Goal: Task Accomplishment & Management: Manage account settings

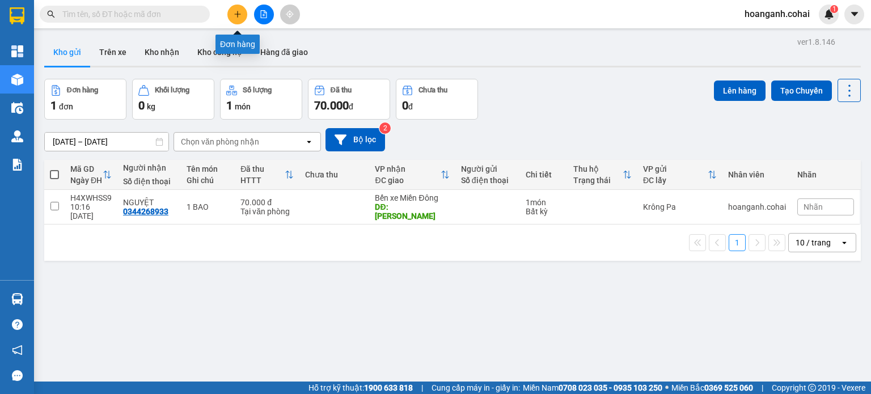
click at [238, 11] on icon "plus" at bounding box center [237, 14] width 1 height 6
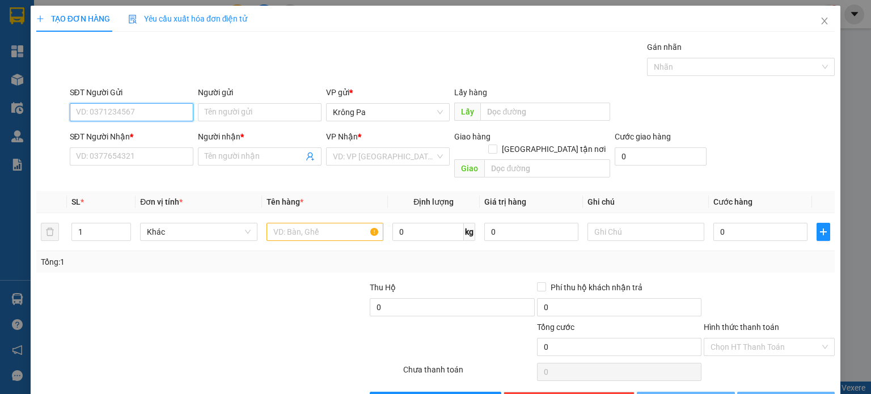
click at [152, 111] on input "SĐT Người Gửi" at bounding box center [132, 112] width 124 height 18
type input "0344424597"
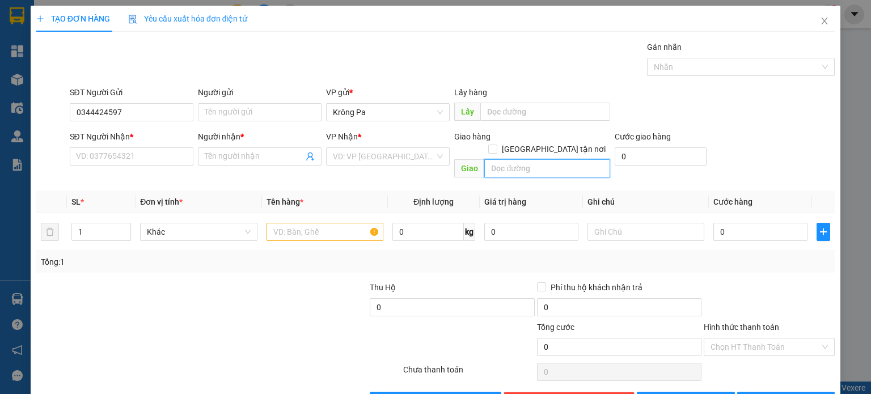
click at [546, 161] on input "text" at bounding box center [547, 168] width 126 height 18
type input "d"
type input "đ"
type input "G"
type input "D"
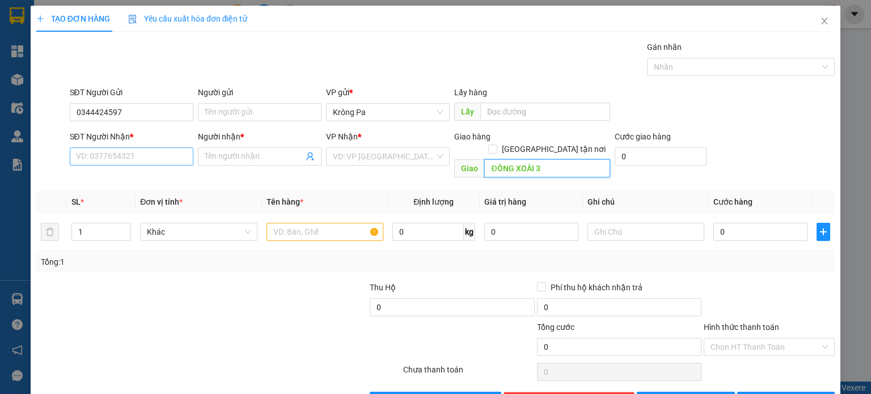
type input "ĐỒNG XOÀI 3"
click at [172, 159] on input "SĐT Người Nhận *" at bounding box center [132, 156] width 124 height 18
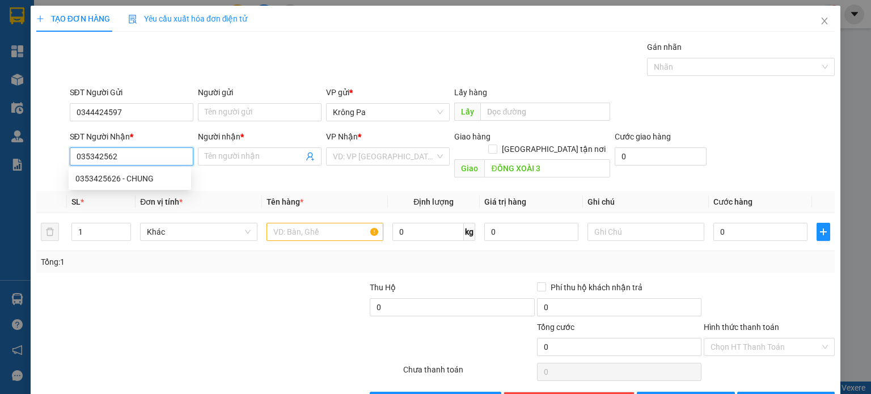
type input "0353425626"
click at [147, 177] on div "0353425626 - CHUNG" at bounding box center [129, 178] width 109 height 12
type input "CHUNG"
type input "0353425626"
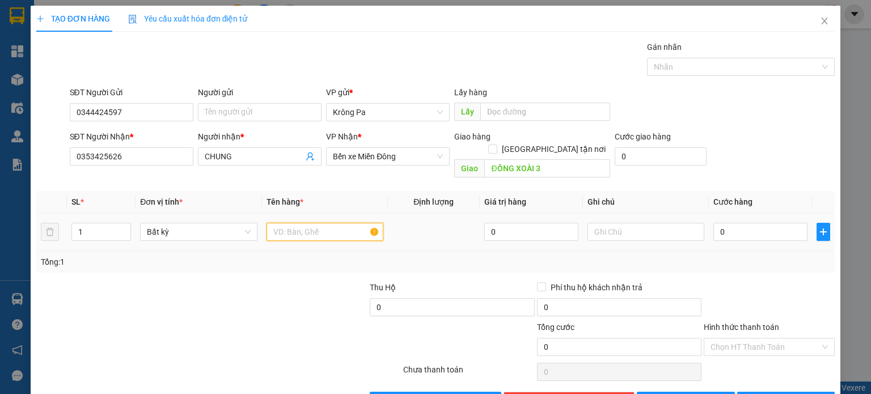
click at [320, 223] on input "text" at bounding box center [325, 232] width 117 height 18
type input "1 THÙNG"
click at [736, 223] on input "0" at bounding box center [760, 232] width 94 height 18
type input "6"
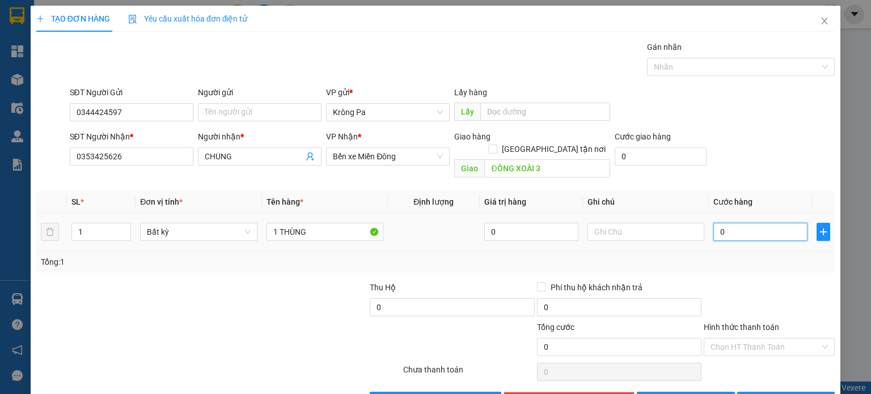
type input "6"
type input "60"
type input "60.000"
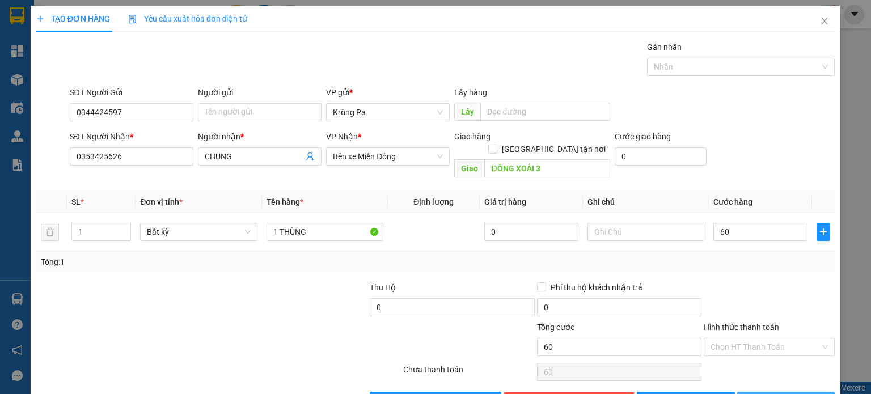
type input "60.000"
click at [786, 394] on span "[PERSON_NAME] và In" at bounding box center [798, 401] width 79 height 12
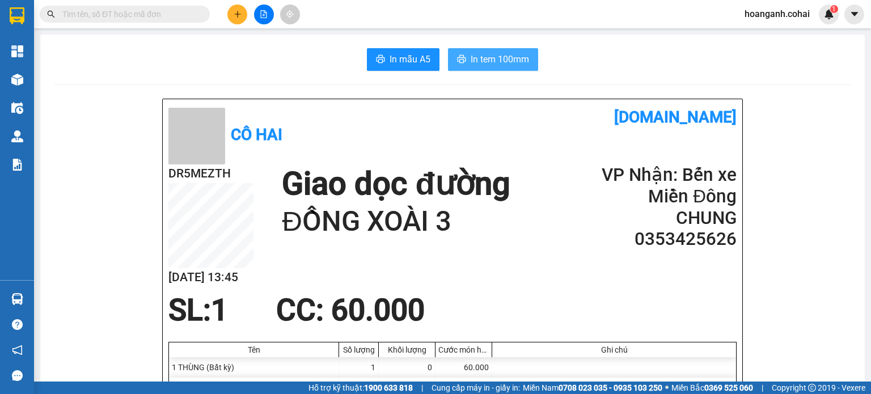
click at [476, 64] on span "In tem 100mm" at bounding box center [500, 59] width 58 height 14
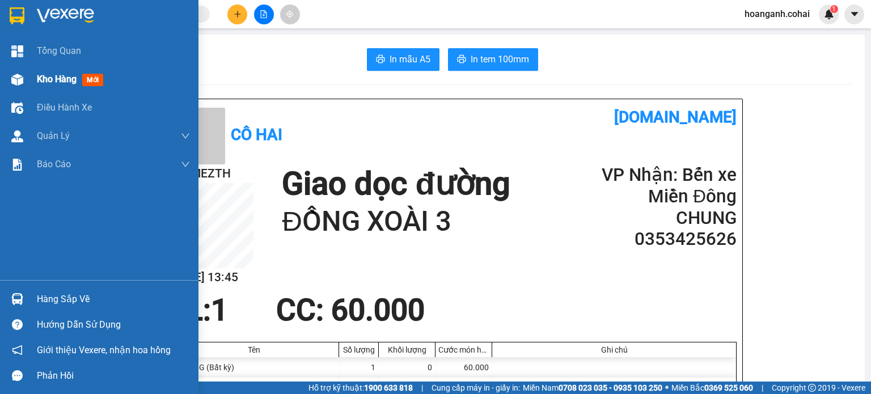
click at [39, 86] on div "Kho hàng mới" at bounding box center [72, 79] width 71 height 14
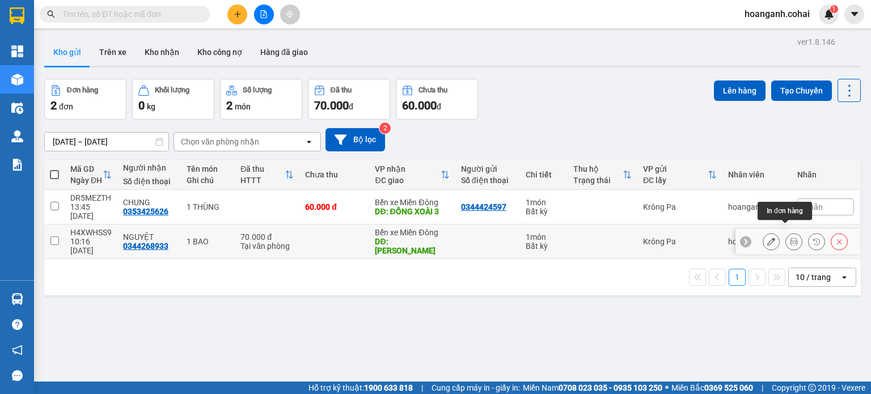
click at [790, 238] on icon at bounding box center [794, 242] width 8 height 8
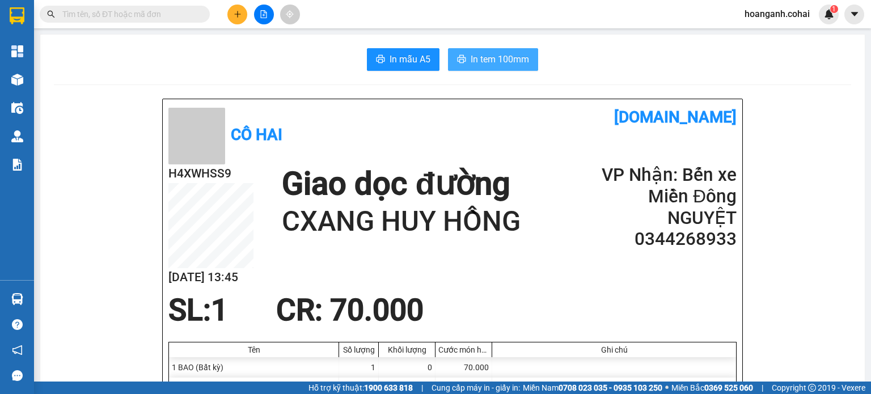
drag, startPoint x: 474, startPoint y: 57, endPoint x: 472, endPoint y: 48, distance: 9.9
click at [474, 57] on span "In tem 100mm" at bounding box center [500, 59] width 58 height 14
click at [238, 17] on icon "plus" at bounding box center [238, 14] width 8 height 8
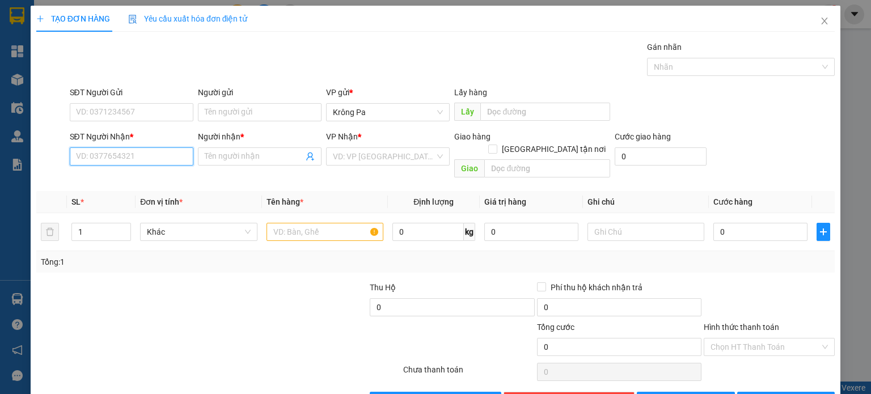
click at [168, 159] on input "SĐT Người Nhận *" at bounding box center [132, 156] width 124 height 18
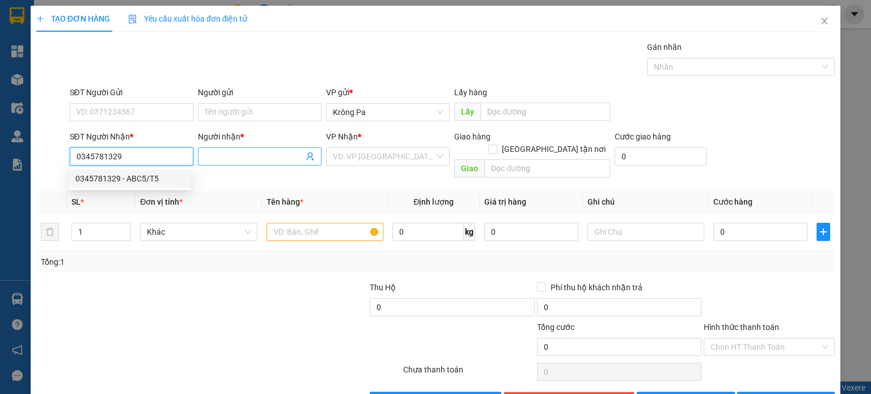
type input "0345781329"
click at [269, 156] on input "Người nhận *" at bounding box center [254, 156] width 99 height 12
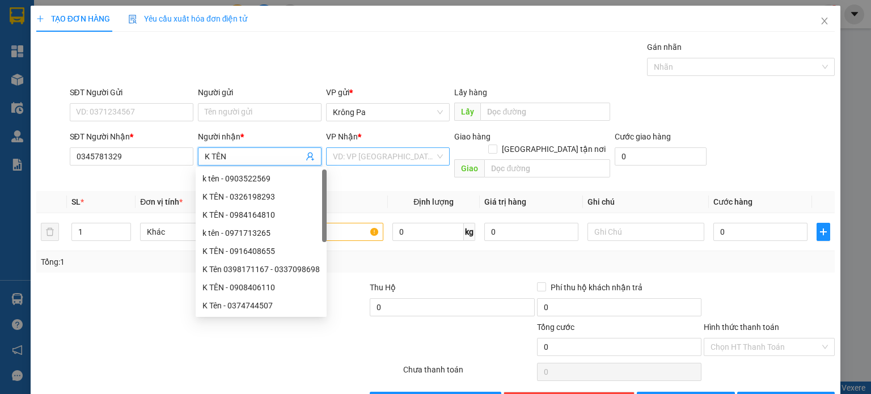
type input "K TÊN"
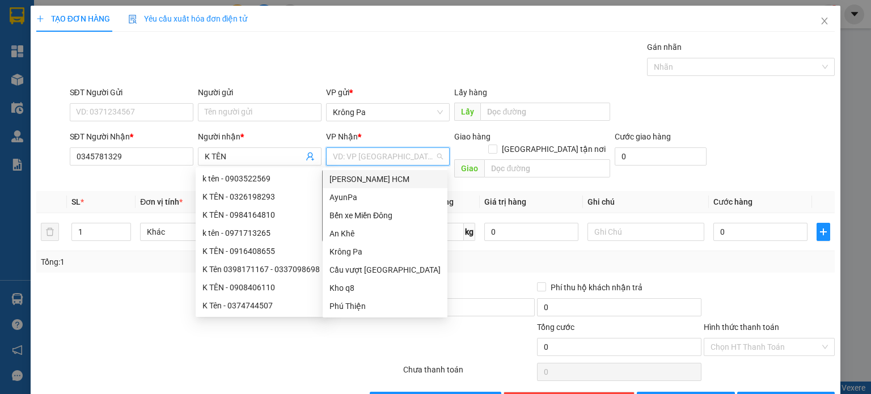
drag, startPoint x: 408, startPoint y: 154, endPoint x: 390, endPoint y: 204, distance: 53.1
click at [409, 154] on input "search" at bounding box center [384, 156] width 102 height 17
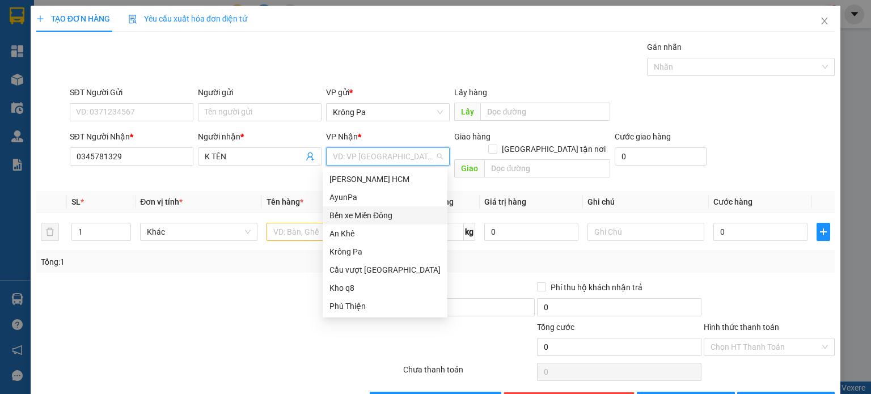
click at [388, 214] on div "Bến xe Miền Đông" at bounding box center [385, 215] width 111 height 12
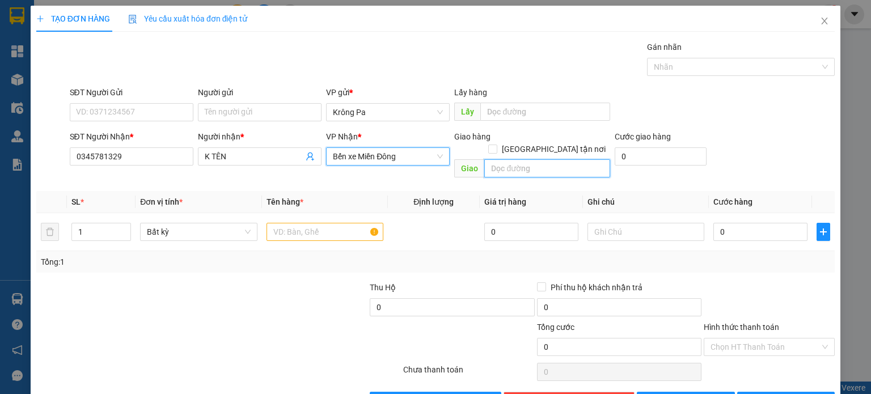
click at [564, 159] on input "text" at bounding box center [547, 168] width 126 height 18
type input "D"
type input "ĐỒNG XOÀI 3"
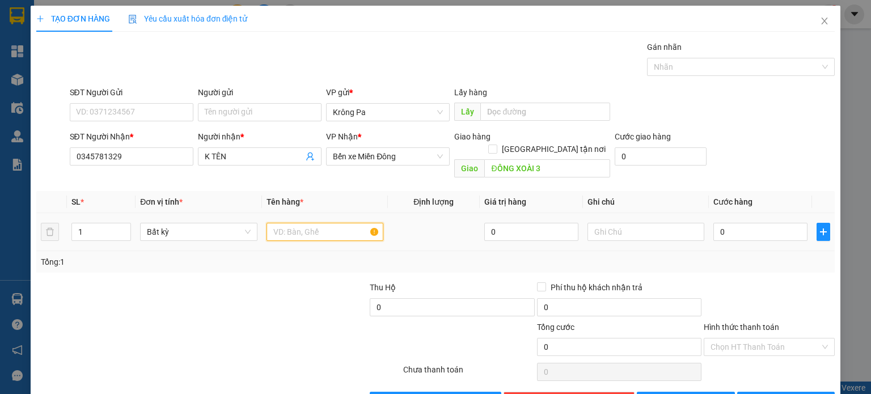
click at [337, 223] on input "text" at bounding box center [325, 232] width 117 height 18
type input "1 KIỆN"
type input "8"
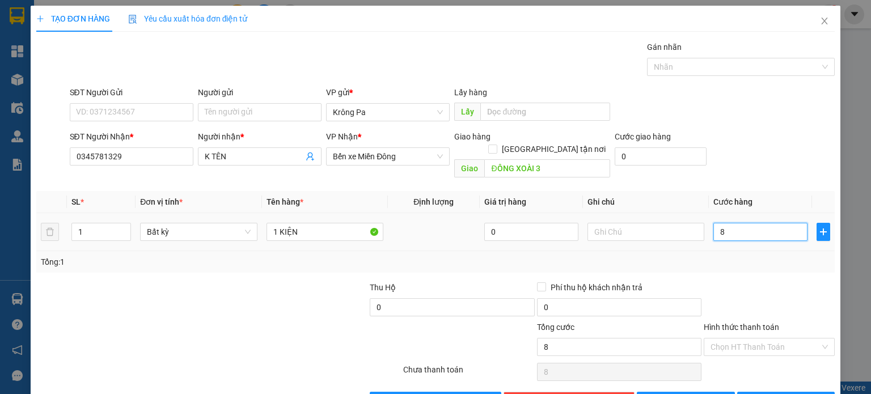
type input "80"
type input "80.000"
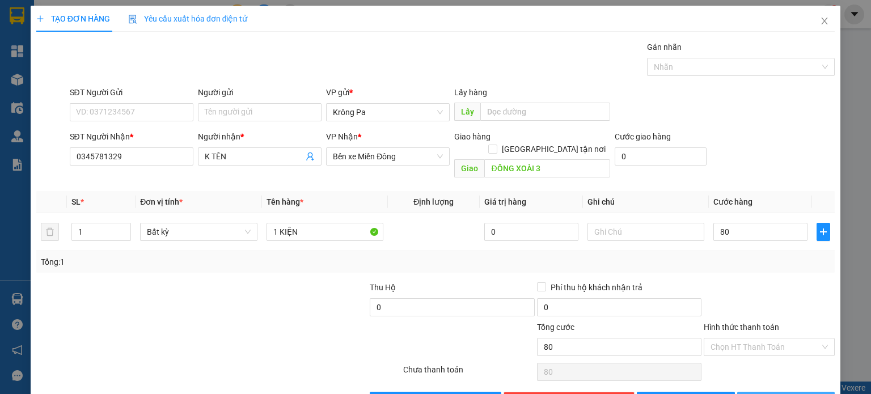
type input "80.000"
click at [776, 392] on button "[PERSON_NAME] và In" at bounding box center [786, 401] width 98 height 18
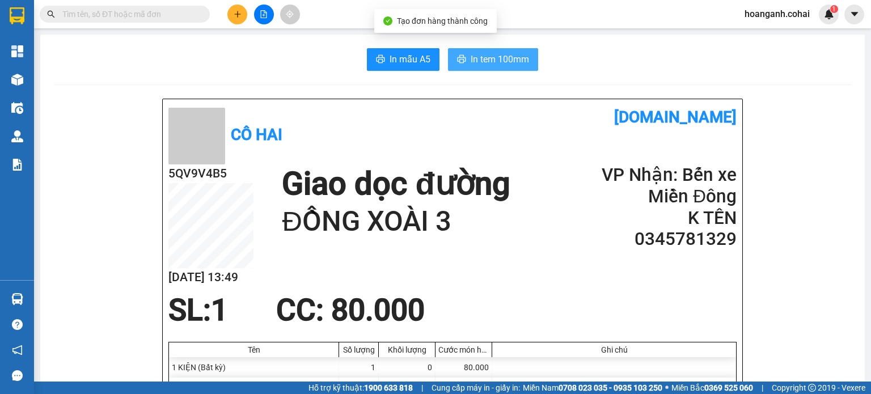
click at [504, 50] on button "In tem 100mm" at bounding box center [493, 59] width 90 height 23
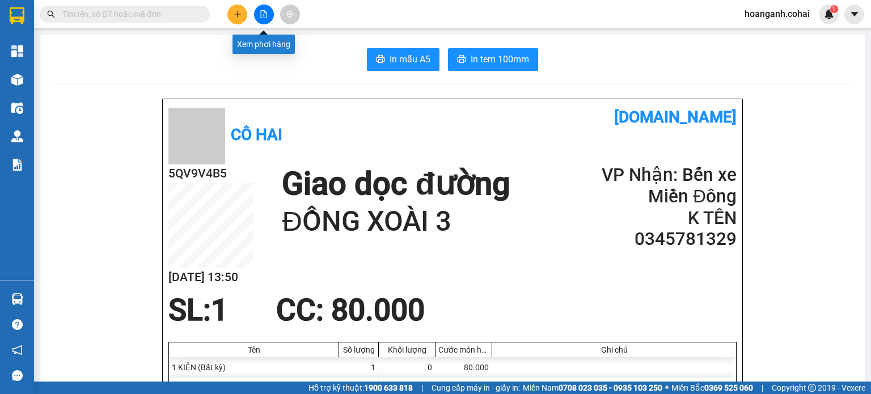
click at [262, 18] on icon "file-add" at bounding box center [264, 14] width 6 height 8
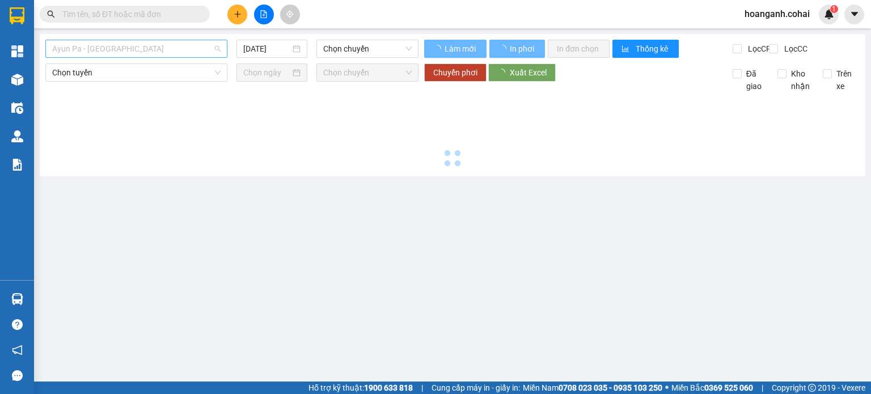
click at [197, 49] on span "Ayun Pa - [GEOGRAPHIC_DATA]" at bounding box center [136, 48] width 168 height 17
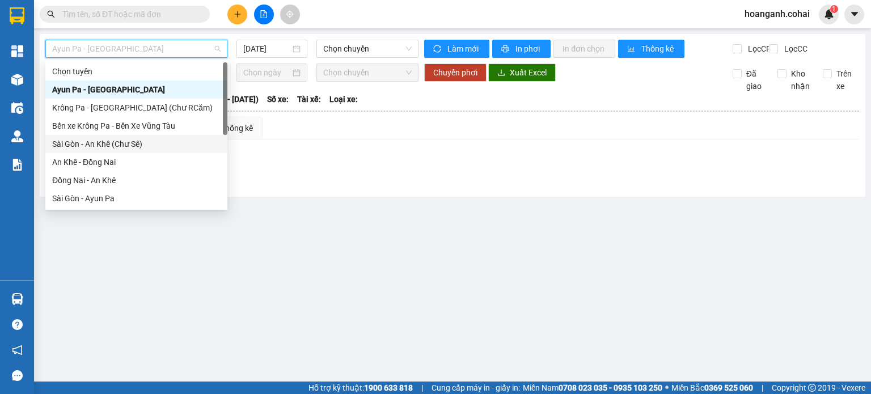
scroll to position [163, 0]
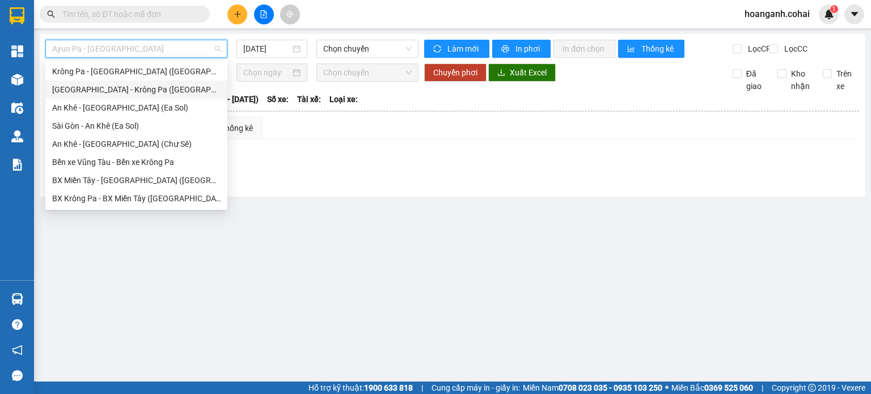
click at [158, 88] on div "[GEOGRAPHIC_DATA] - Krông Pa ([GEOGRAPHIC_DATA])" at bounding box center [136, 89] width 168 height 12
type input "[DATE]"
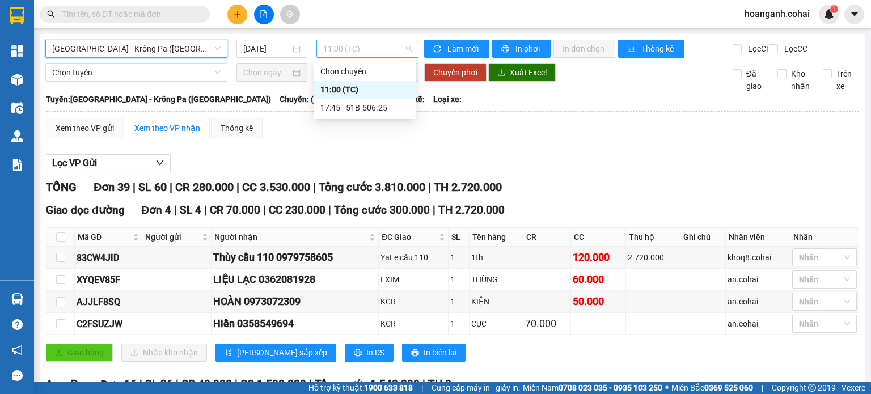
click at [409, 50] on div "11:00 (TC)" at bounding box center [367, 49] width 103 height 18
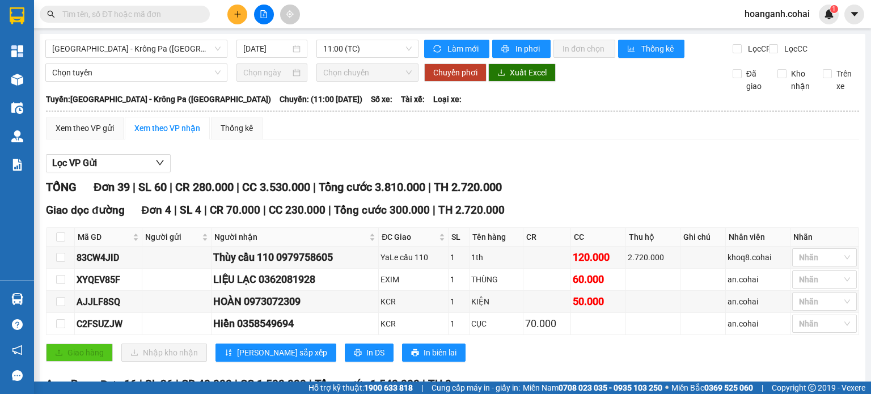
click at [633, 170] on div "Lọc VP Gửi" at bounding box center [452, 163] width 813 height 19
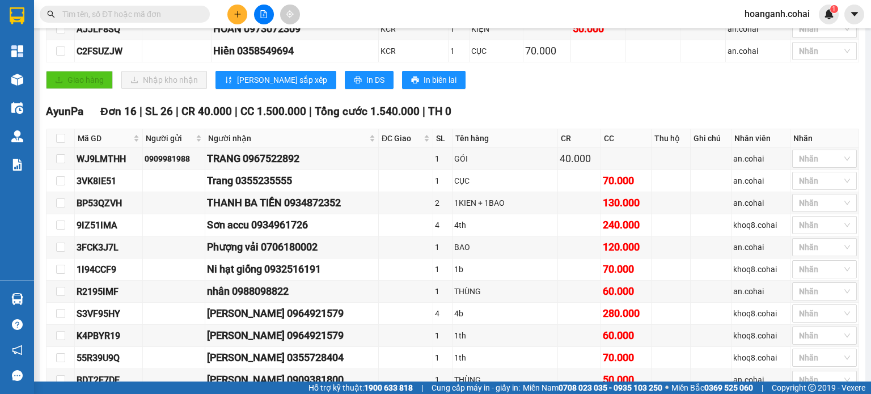
scroll to position [397, 0]
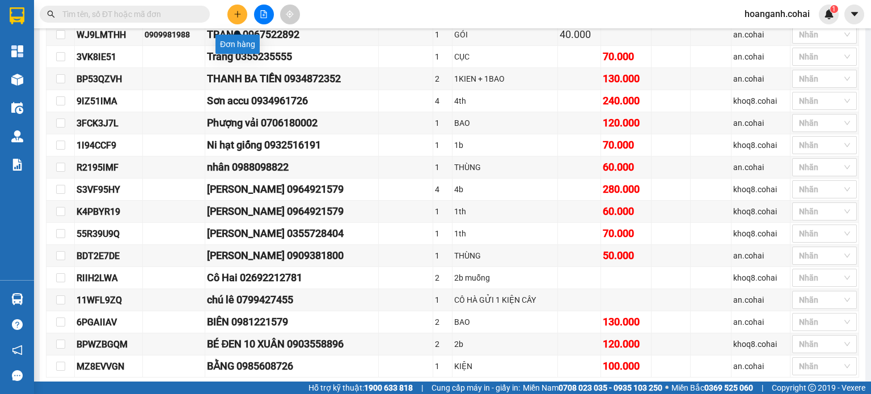
click at [235, 18] on button at bounding box center [237, 15] width 20 height 20
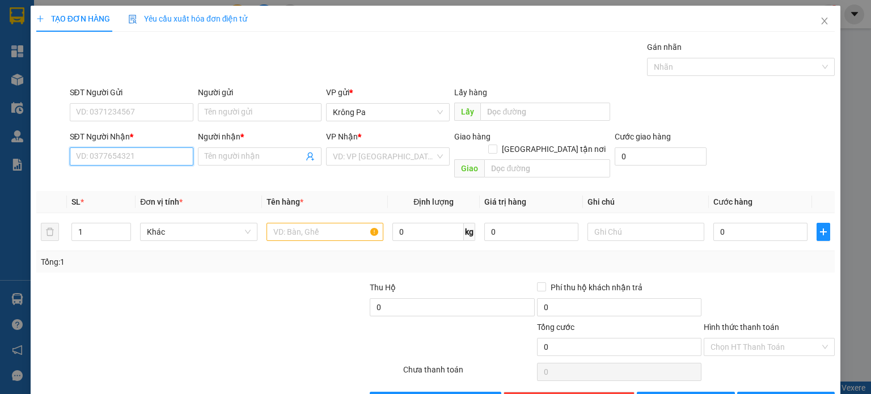
click at [155, 158] on input "SĐT Người Nhận *" at bounding box center [132, 156] width 124 height 18
click at [154, 157] on input "0965676" at bounding box center [132, 156] width 124 height 18
click at [153, 158] on input "0965676" at bounding box center [132, 156] width 124 height 18
click at [93, 161] on input "0965676784" at bounding box center [132, 156] width 124 height 18
type input "0966676784"
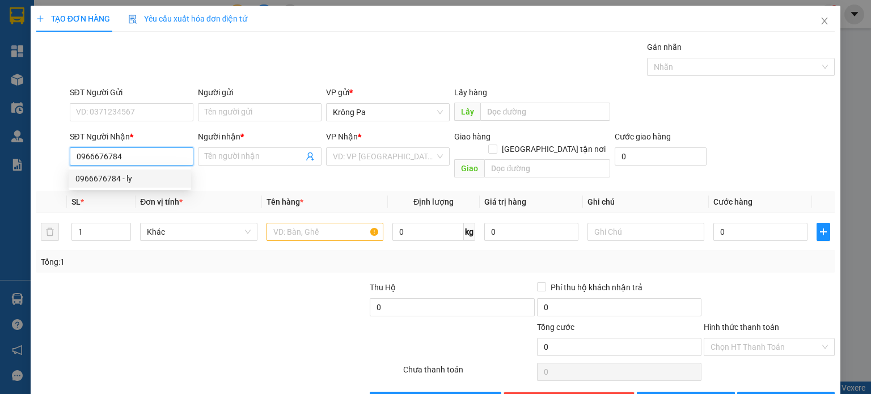
click at [134, 183] on div "0966676784 - ly" at bounding box center [129, 178] width 109 height 12
type input "ly"
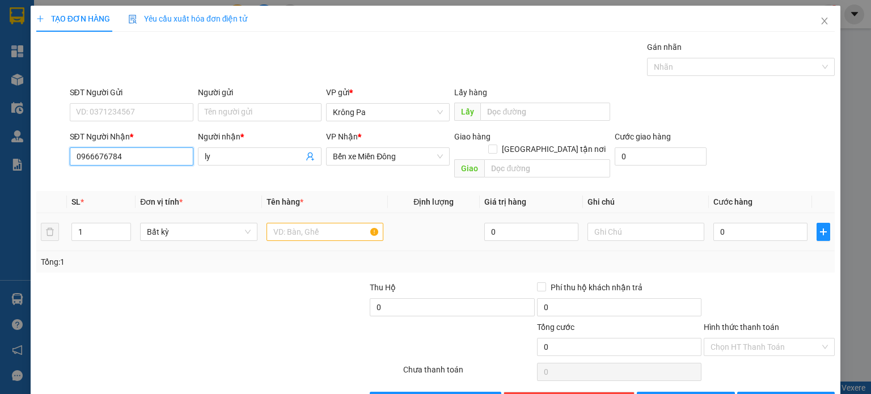
type input "0966676784"
click at [309, 224] on input "text" at bounding box center [325, 232] width 117 height 18
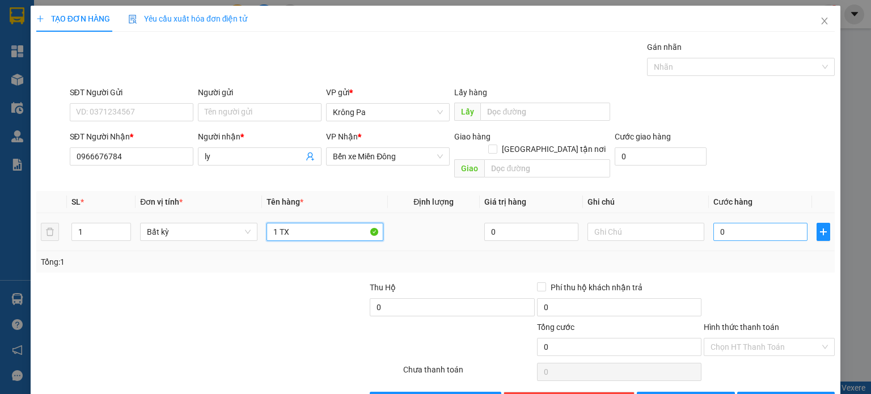
type input "1 TX"
click at [761, 226] on input "0" at bounding box center [760, 232] width 94 height 18
type input "5"
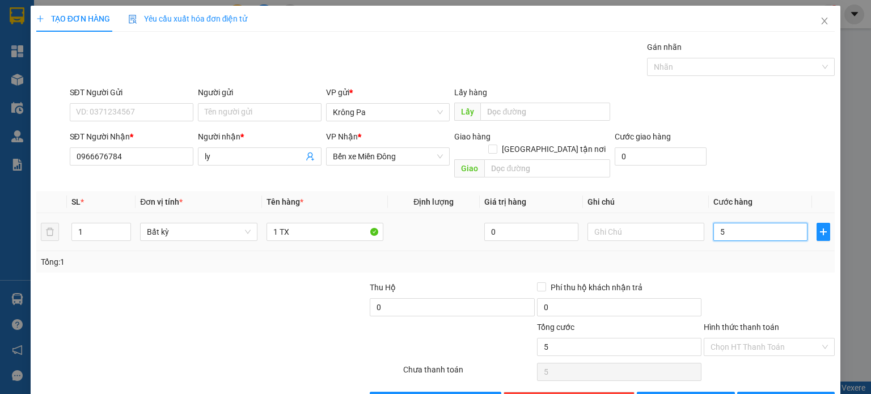
type input "50"
type input "50.000"
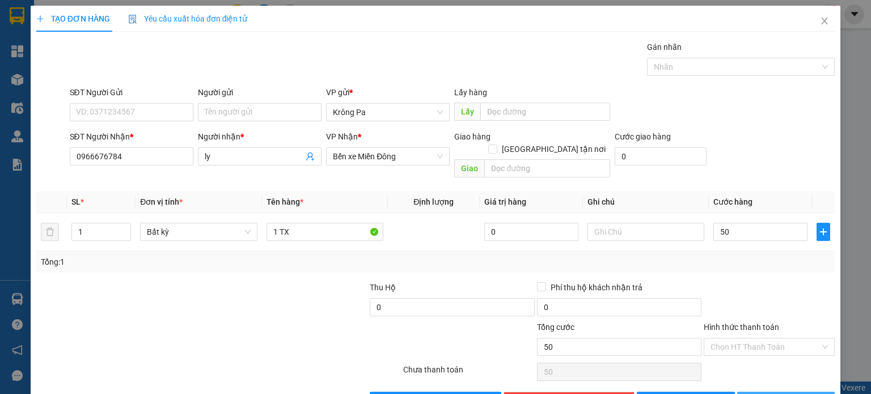
type input "50.000"
click at [793, 394] on span "[PERSON_NAME] và In" at bounding box center [798, 401] width 79 height 12
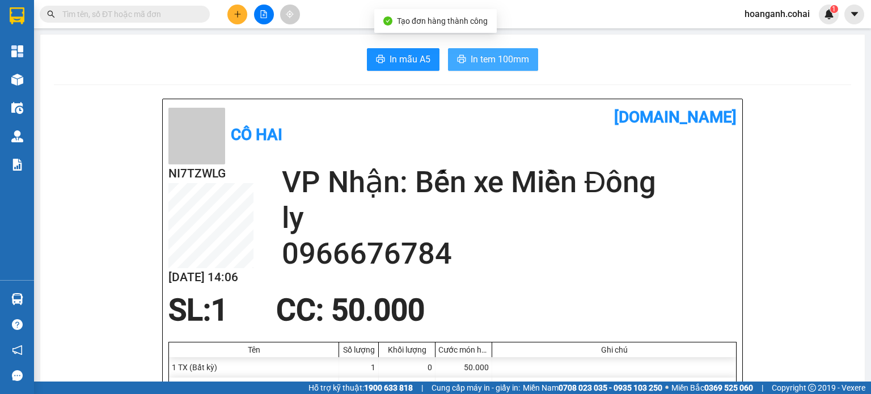
click at [480, 56] on span "In tem 100mm" at bounding box center [500, 59] width 58 height 14
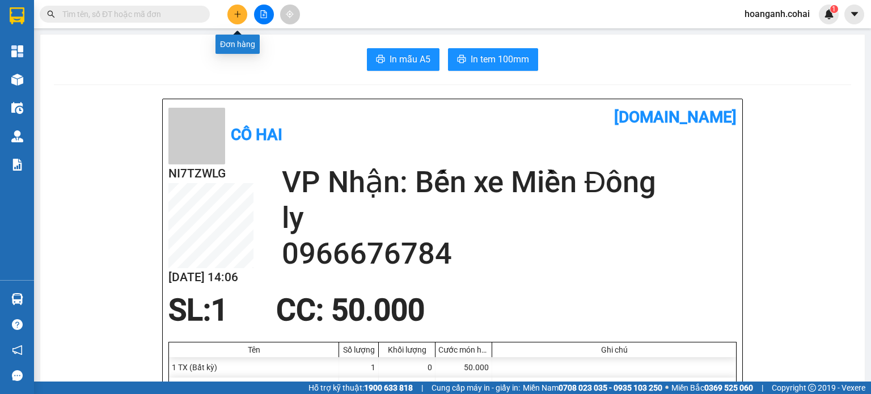
click at [236, 16] on icon "plus" at bounding box center [238, 14] width 8 height 8
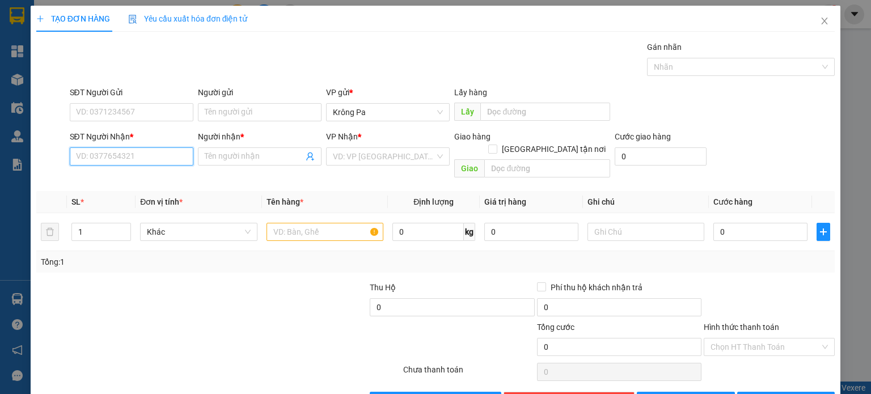
click at [134, 149] on input "SĐT Người Nhận *" at bounding box center [132, 156] width 124 height 18
click at [159, 159] on input "SĐT Người Nhận *" at bounding box center [132, 156] width 124 height 18
type input "0973748908"
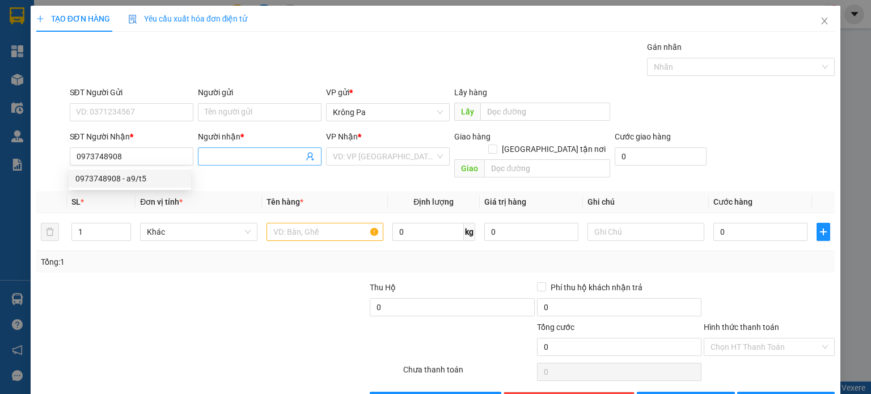
click at [231, 155] on input "Người nhận *" at bounding box center [254, 156] width 99 height 12
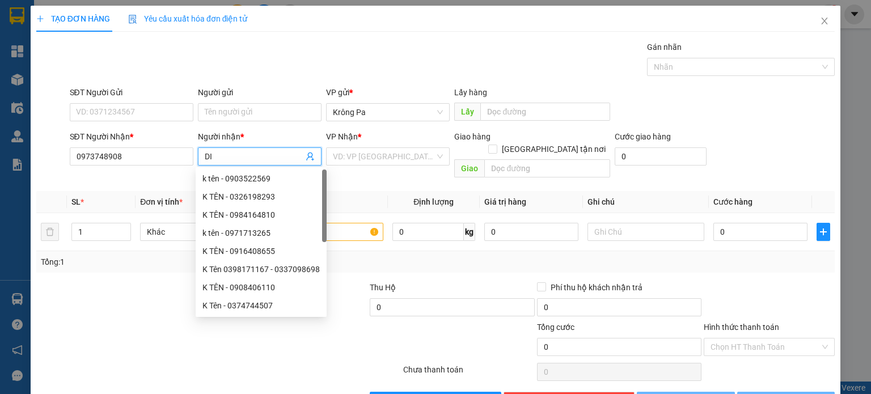
type input "D"
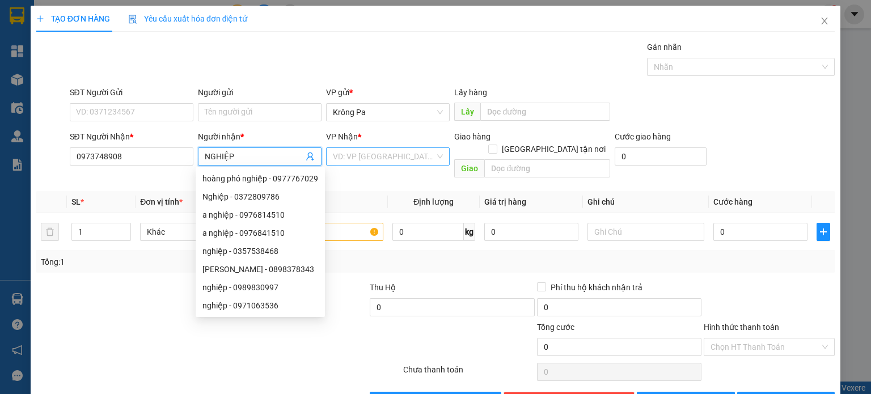
type input "NGHIỆP"
click at [397, 151] on input "search" at bounding box center [384, 156] width 102 height 17
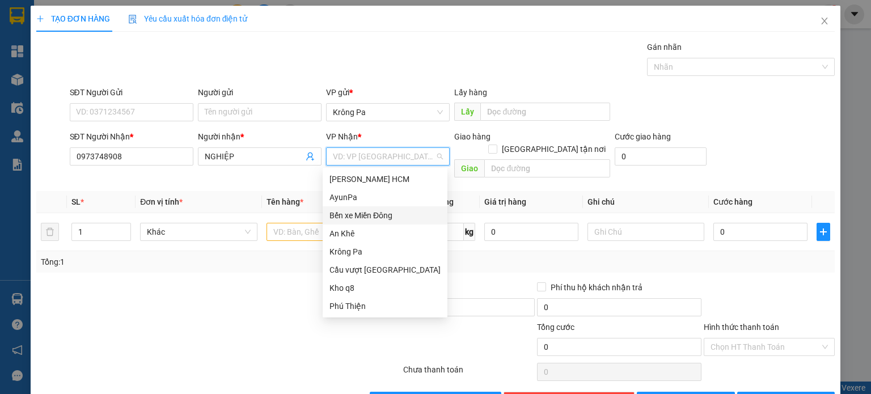
drag, startPoint x: 373, startPoint y: 218, endPoint x: 478, endPoint y: 158, distance: 120.9
click at [374, 217] on div "Bến xe Miền Đông" at bounding box center [385, 215] width 111 height 12
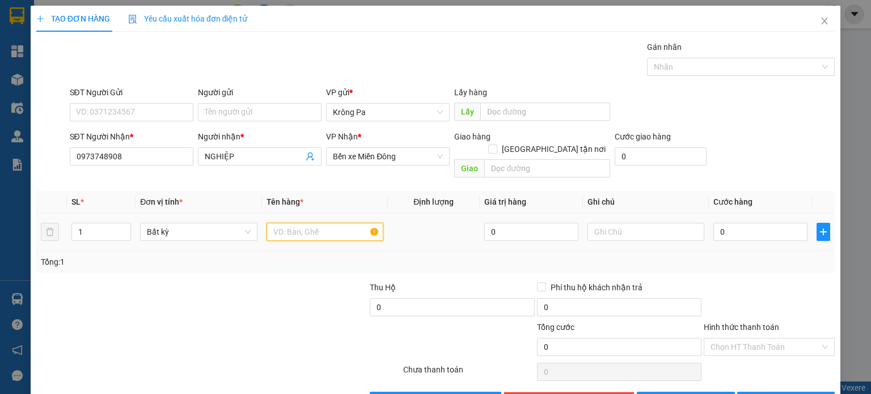
click at [310, 227] on input "text" at bounding box center [325, 232] width 117 height 18
type input "1 TX"
click at [758, 227] on div "0" at bounding box center [760, 232] width 94 height 23
type input "7"
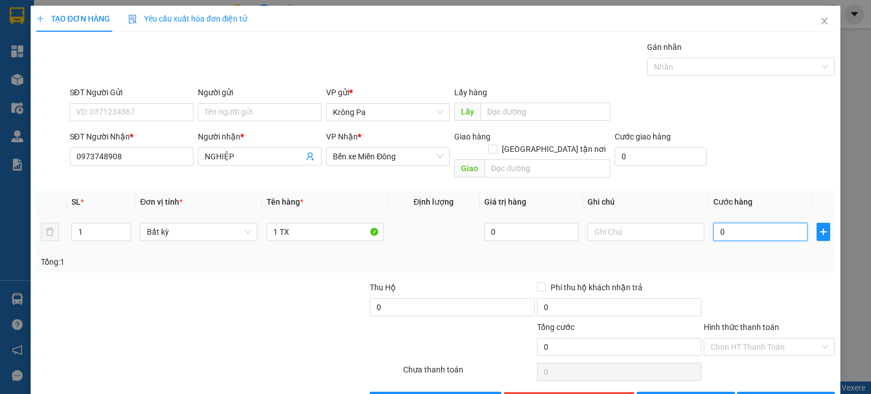
type input "7"
type input "70"
type input "70.000"
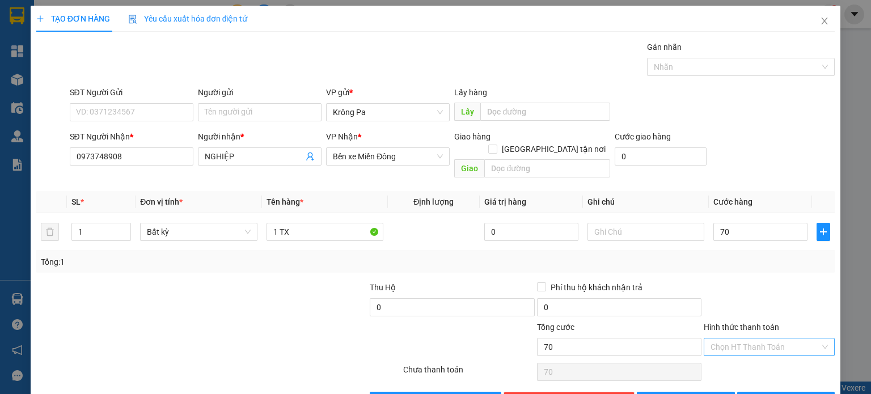
type input "70.000"
click at [753, 339] on input "Hình thức thanh toán" at bounding box center [765, 347] width 109 height 17
click at [753, 351] on div "Tại văn phòng" at bounding box center [762, 356] width 116 height 12
type input "0"
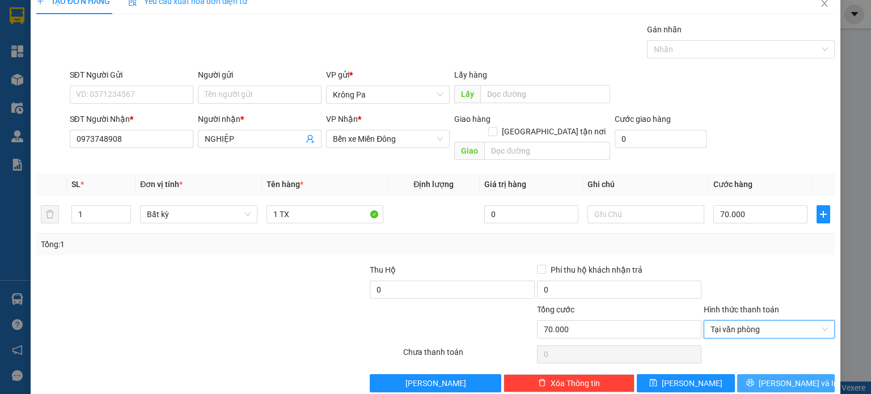
scroll to position [24, 0]
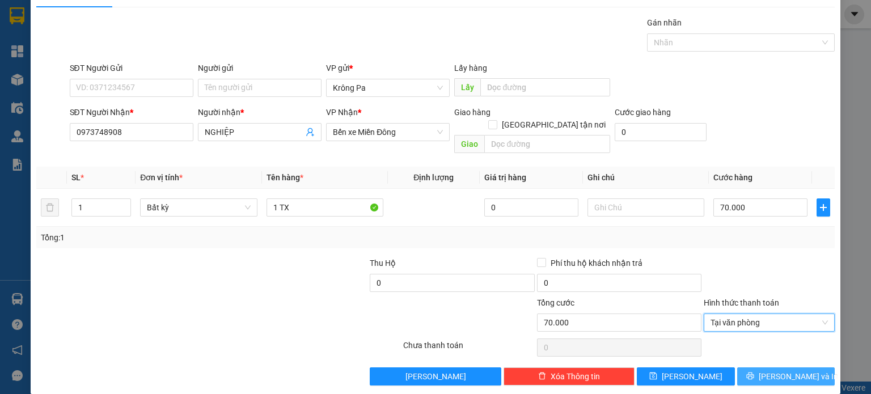
click at [782, 371] on button "[PERSON_NAME] và In" at bounding box center [786, 377] width 98 height 18
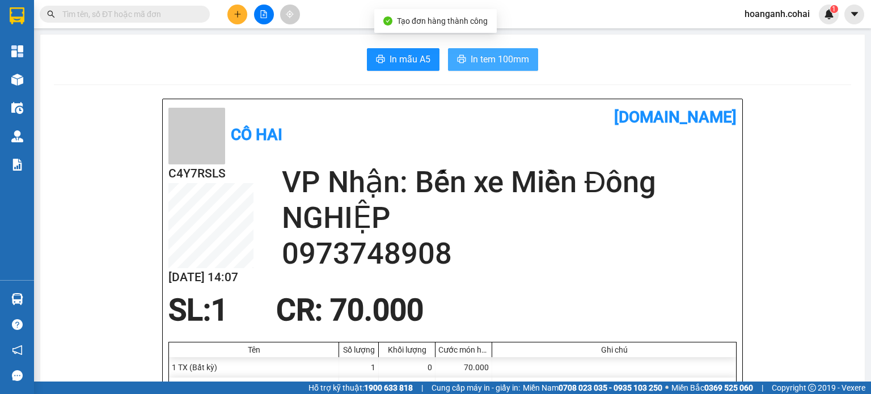
click at [497, 63] on span "In tem 100mm" at bounding box center [500, 59] width 58 height 14
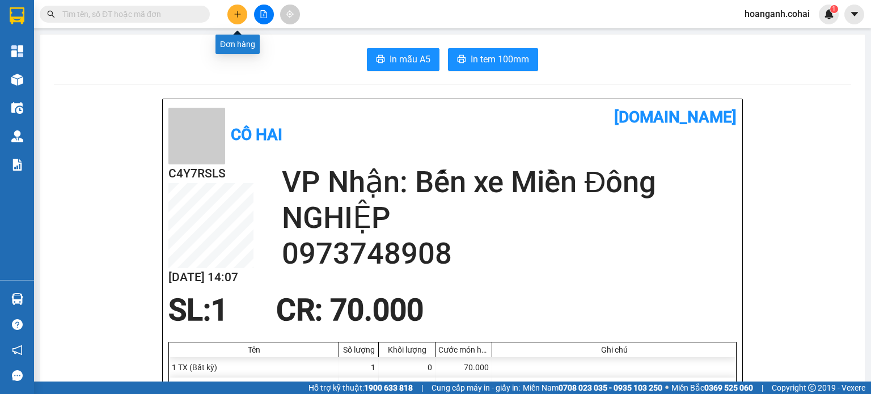
click at [235, 20] on button at bounding box center [237, 15] width 20 height 20
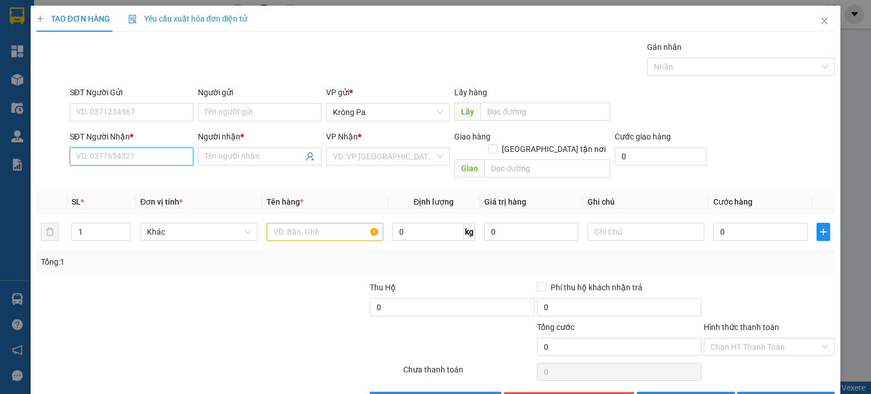
click at [138, 161] on input "SĐT Người Nhận *" at bounding box center [132, 156] width 124 height 18
type input "0388359346"
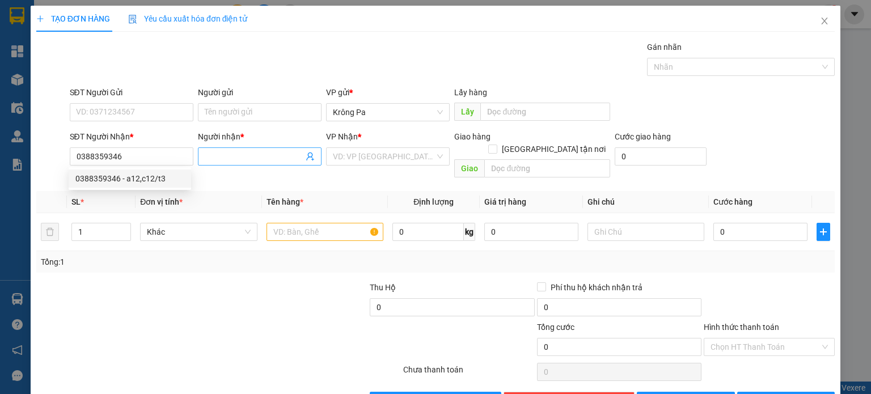
click at [249, 151] on input "Người nhận *" at bounding box center [254, 156] width 99 height 12
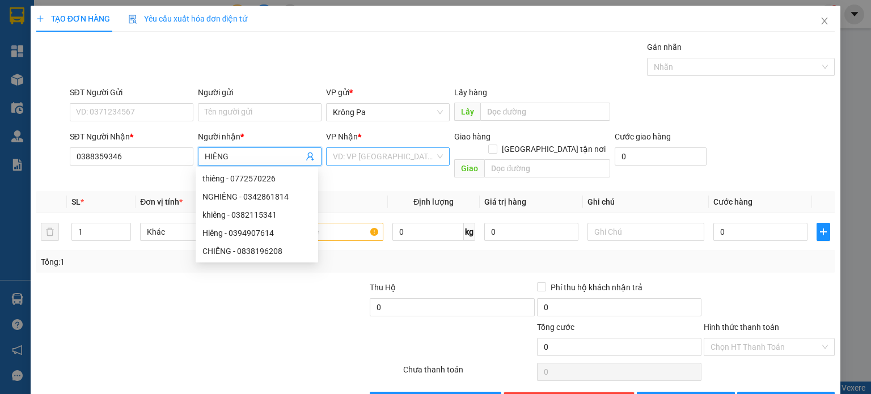
type input "HIÊNG"
click at [394, 158] on input "search" at bounding box center [384, 156] width 102 height 17
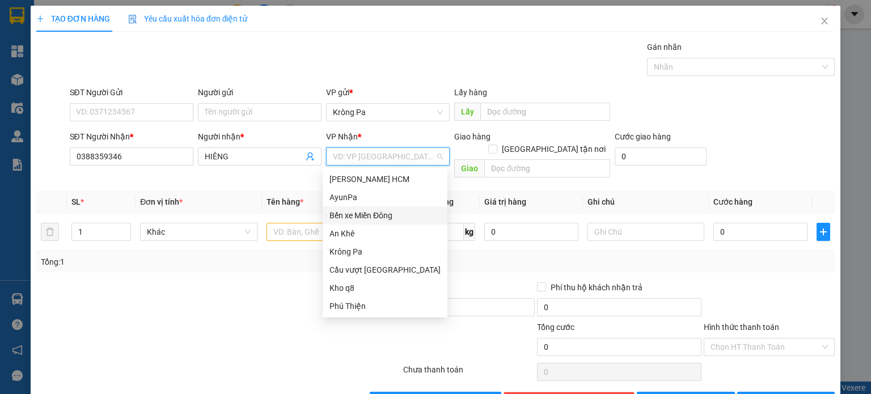
click at [391, 213] on div "Bến xe Miền Đông" at bounding box center [385, 215] width 111 height 12
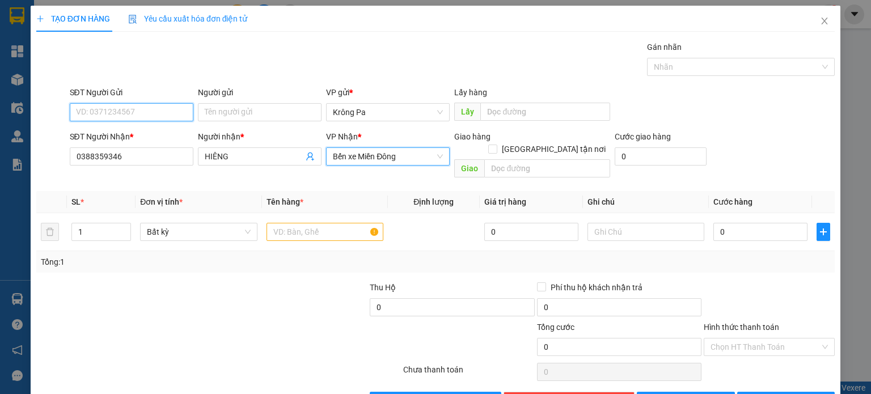
click at [129, 108] on input "SĐT Người Gửi" at bounding box center [132, 112] width 124 height 18
type input "0343048375"
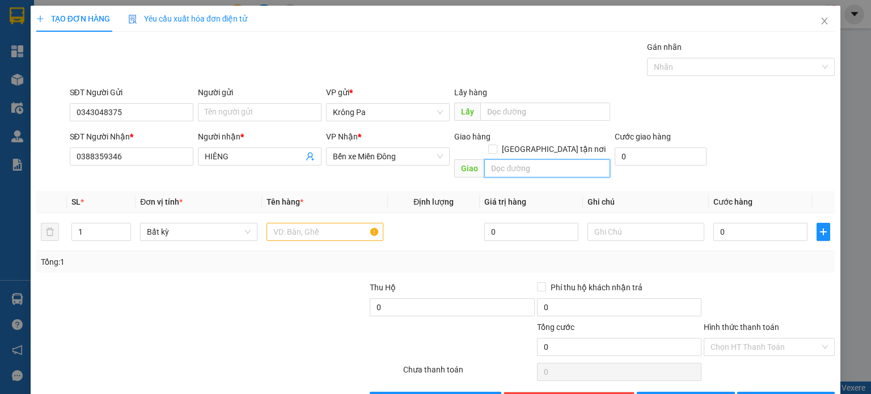
click at [509, 161] on input "text" at bounding box center [547, 168] width 126 height 18
type input "CXANG HUY HỒNG"
click at [302, 223] on input "text" at bounding box center [325, 232] width 117 height 18
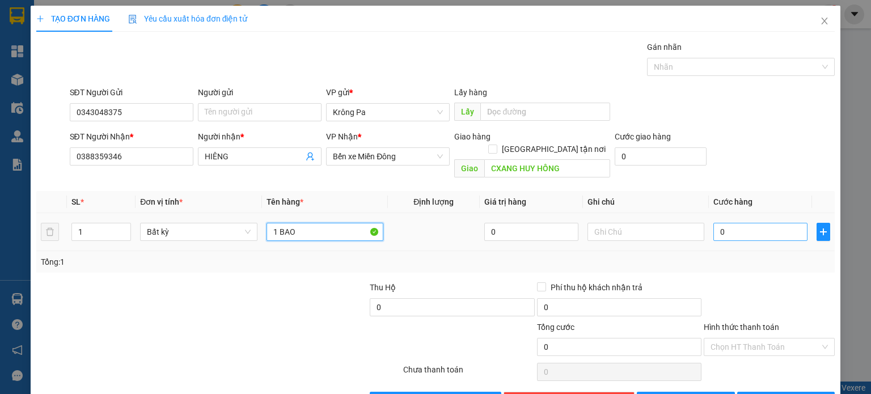
type input "1 BAO"
click at [735, 223] on input "0" at bounding box center [760, 232] width 94 height 18
type input "6"
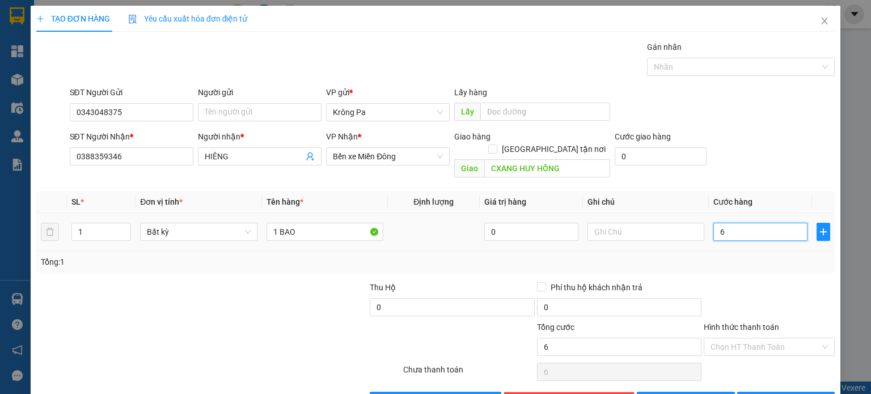
type input "60"
type input "60.000"
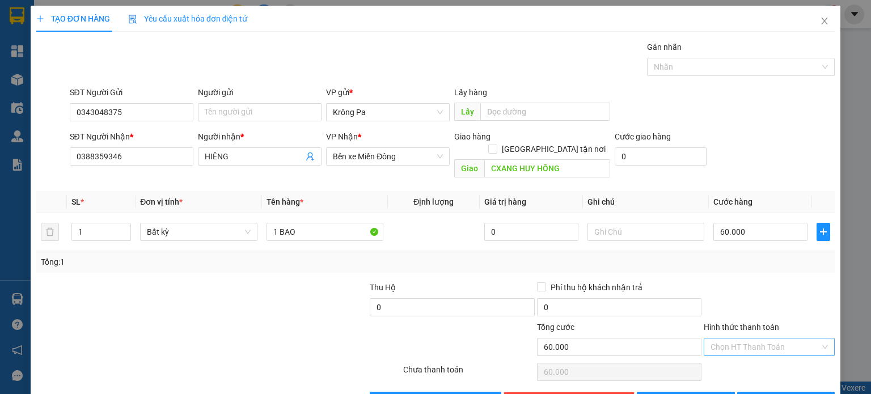
click at [728, 339] on input "Hình thức thanh toán" at bounding box center [765, 347] width 109 height 17
click at [721, 353] on div "Tại văn phòng" at bounding box center [762, 356] width 116 height 12
type input "0"
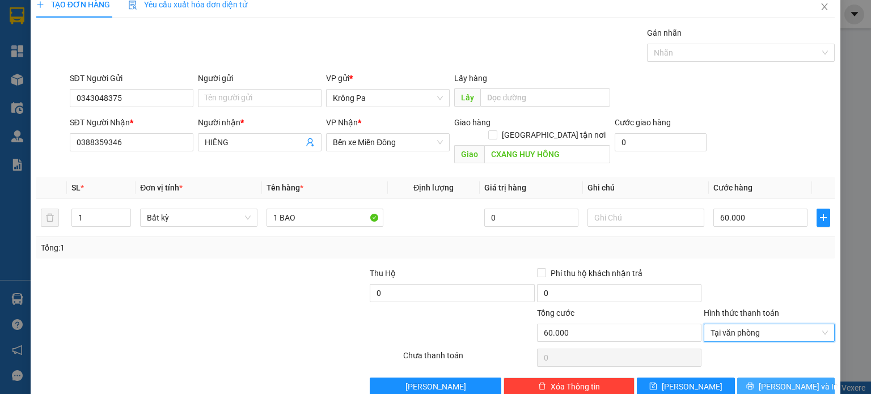
scroll to position [24, 0]
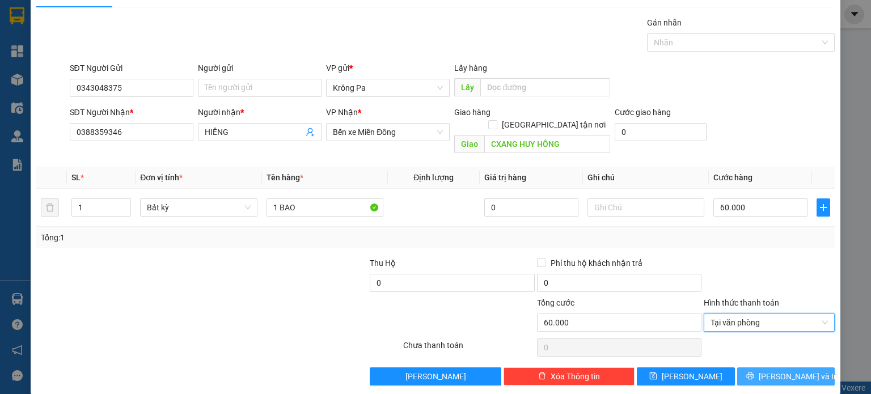
click at [759, 368] on button "[PERSON_NAME] và In" at bounding box center [786, 377] width 98 height 18
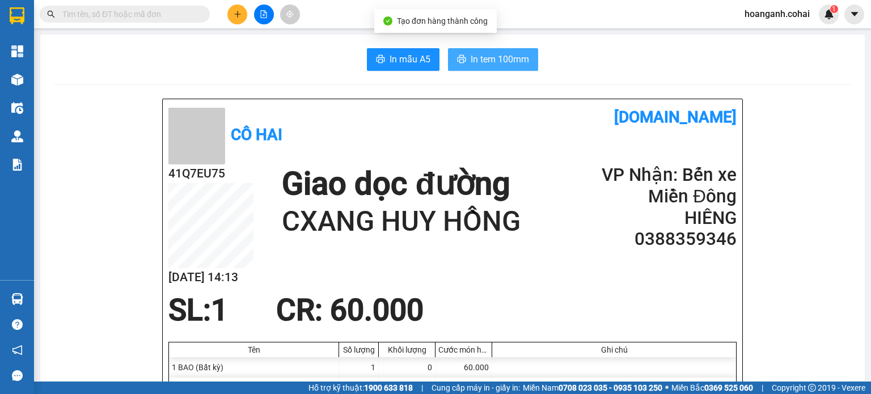
click at [485, 62] on span "In tem 100mm" at bounding box center [500, 59] width 58 height 14
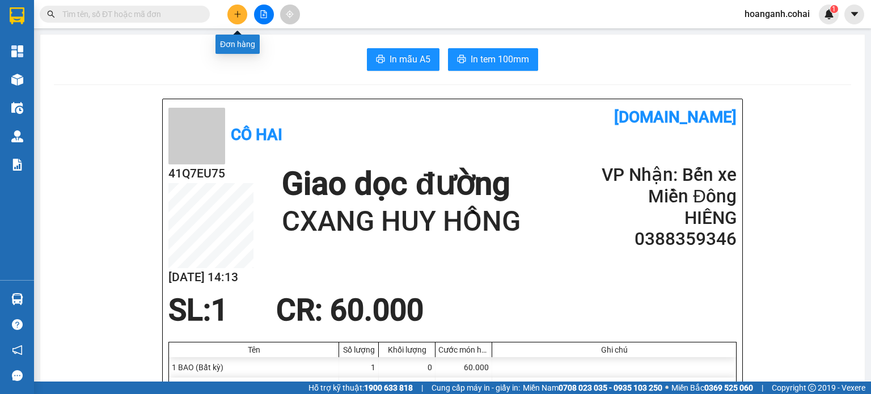
click at [236, 18] on icon "plus" at bounding box center [238, 14] width 8 height 8
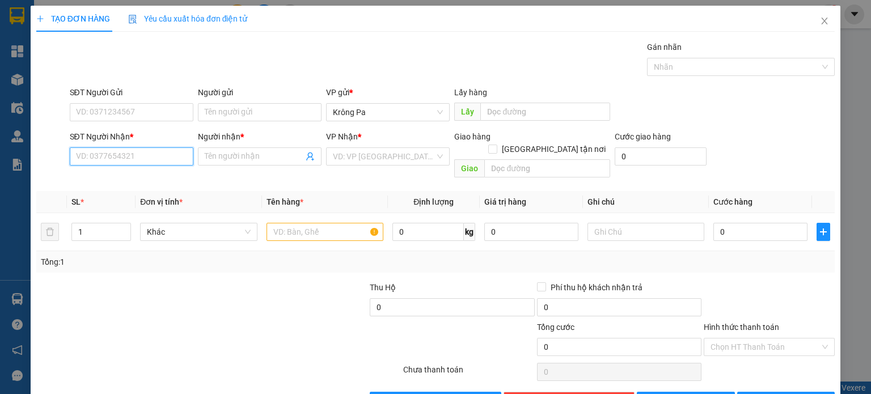
click at [148, 155] on input "SĐT Người Nhận *" at bounding box center [132, 156] width 124 height 18
click at [129, 178] on div "0386821926 - K TÊN" at bounding box center [129, 178] width 109 height 12
type input "0386821926"
type input "K TÊN"
type input "0386821926"
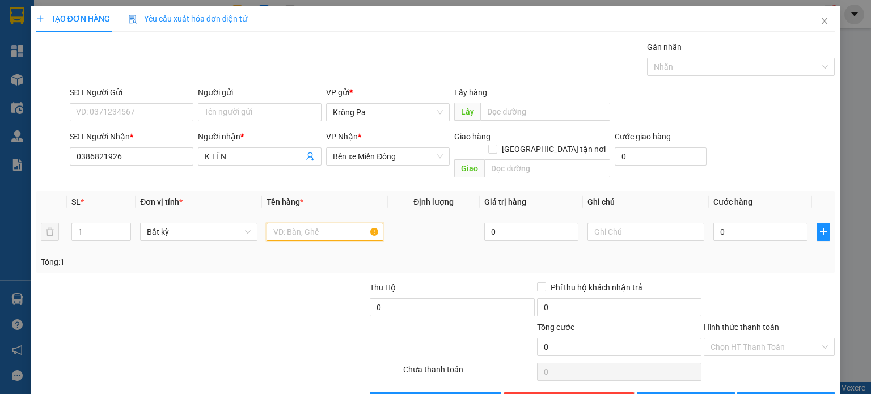
click at [319, 223] on input "text" at bounding box center [325, 232] width 117 height 18
type input "1 TX"
click at [781, 224] on input "0" at bounding box center [760, 232] width 94 height 18
type input "7"
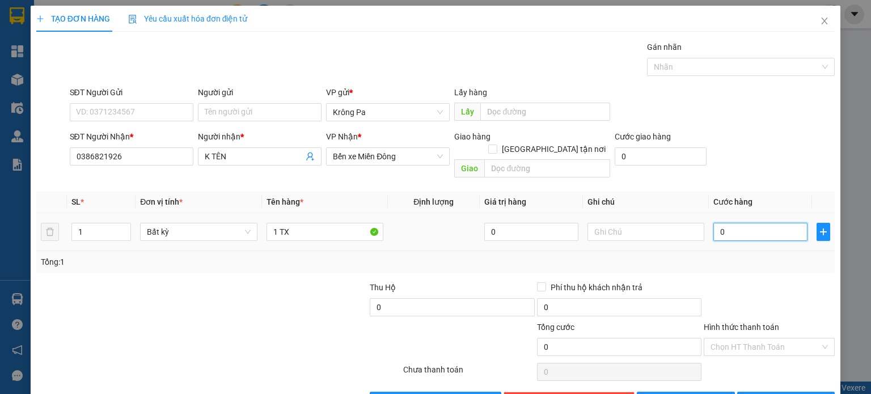
type input "7"
type input "70"
type input "70.000"
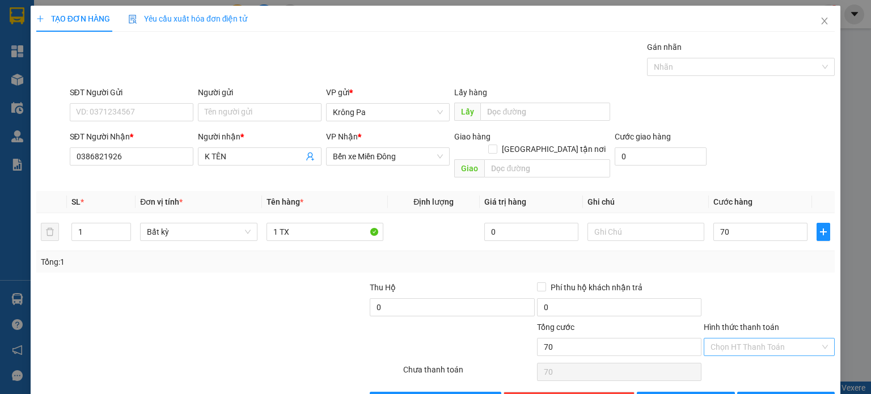
type input "70.000"
drag, startPoint x: 740, startPoint y: 337, endPoint x: 730, endPoint y: 356, distance: 20.8
click at [740, 339] on input "Hình thức thanh toán" at bounding box center [765, 347] width 109 height 17
click at [730, 357] on div "Tại văn phòng" at bounding box center [762, 356] width 116 height 12
type input "0"
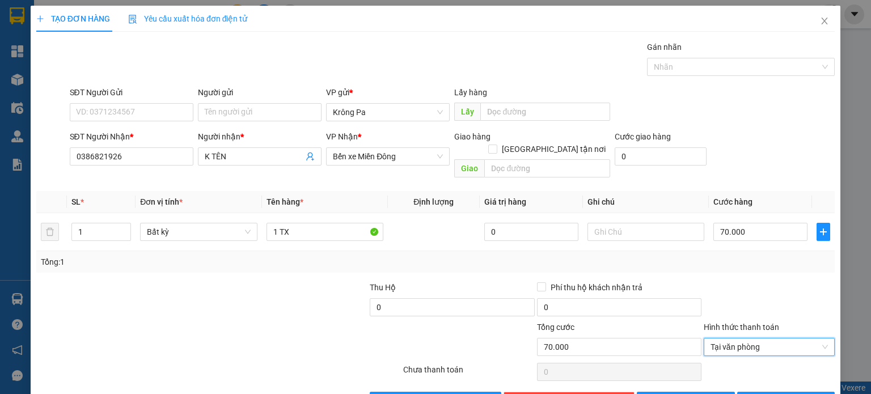
scroll to position [24, 0]
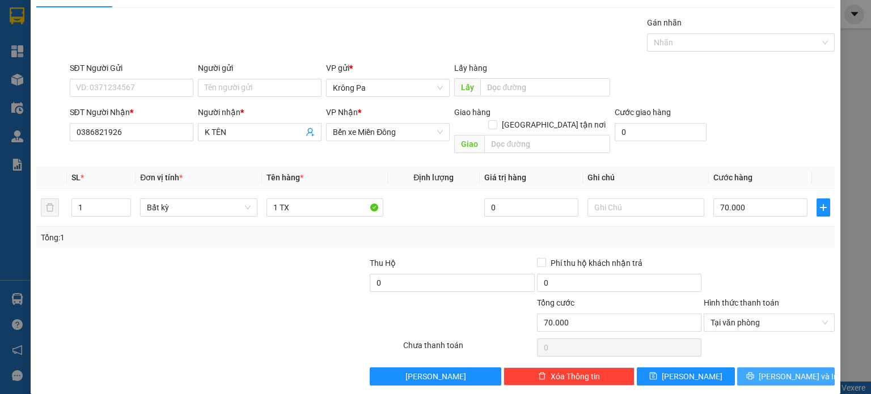
click at [753, 368] on button "[PERSON_NAME] và In" at bounding box center [786, 377] width 98 height 18
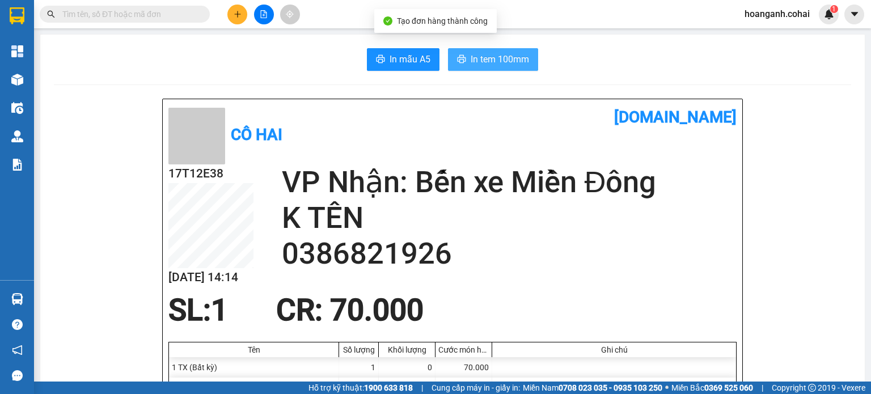
click at [492, 61] on span "In tem 100mm" at bounding box center [500, 59] width 58 height 14
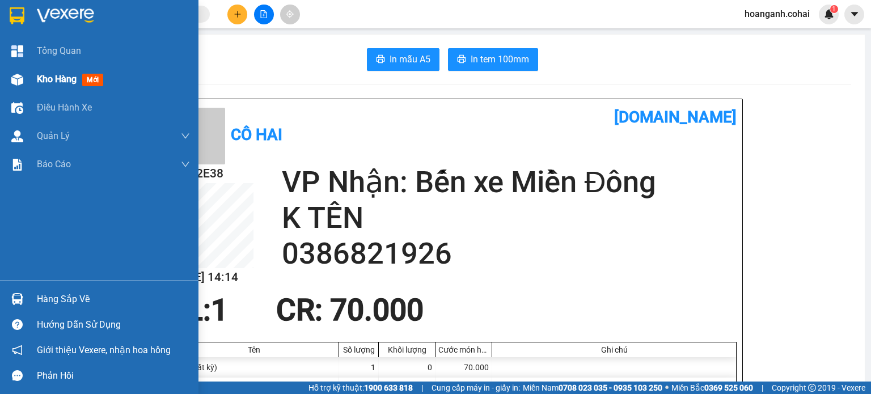
click at [45, 77] on span "Kho hàng" at bounding box center [57, 79] width 40 height 11
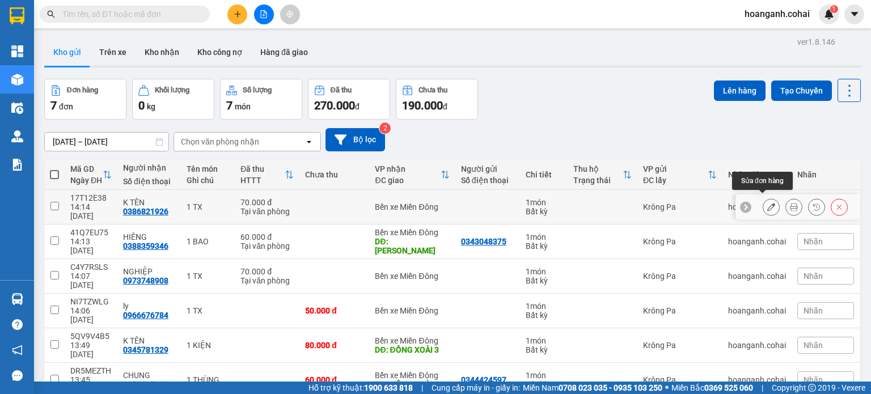
click at [763, 207] on button at bounding box center [771, 207] width 16 height 20
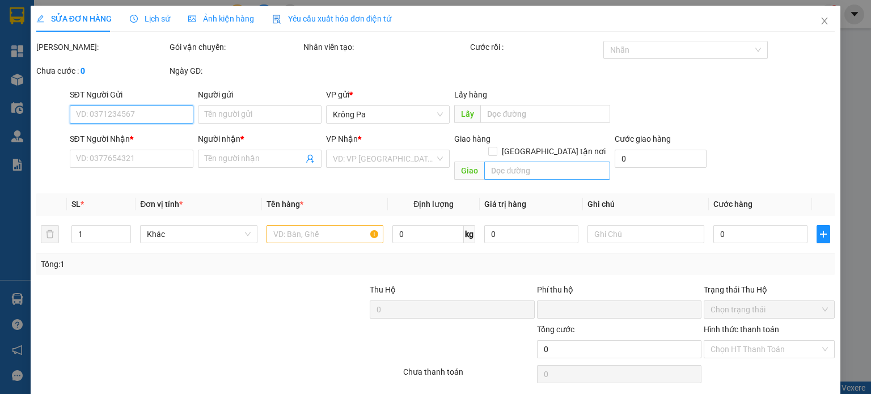
type input "0386821926"
type input "K TÊN"
type input "0"
type input "70.000"
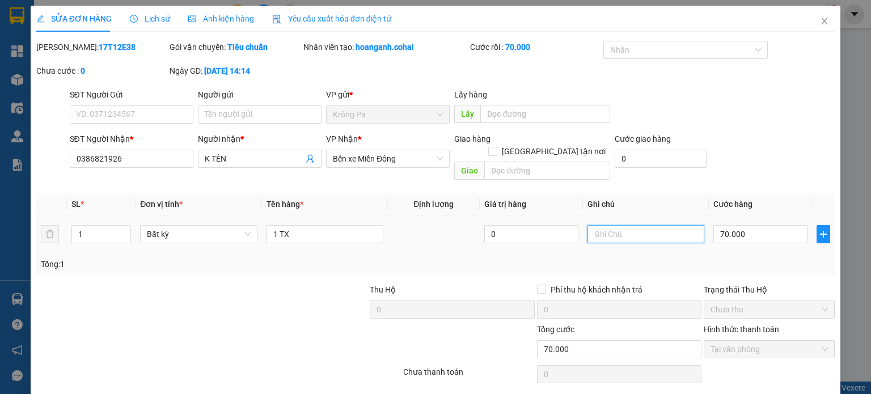
click at [599, 225] on input "text" at bounding box center [646, 234] width 117 height 18
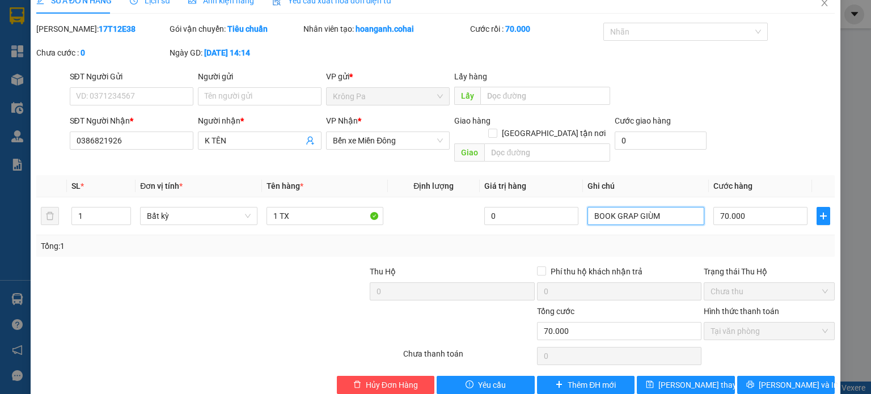
scroll to position [27, 0]
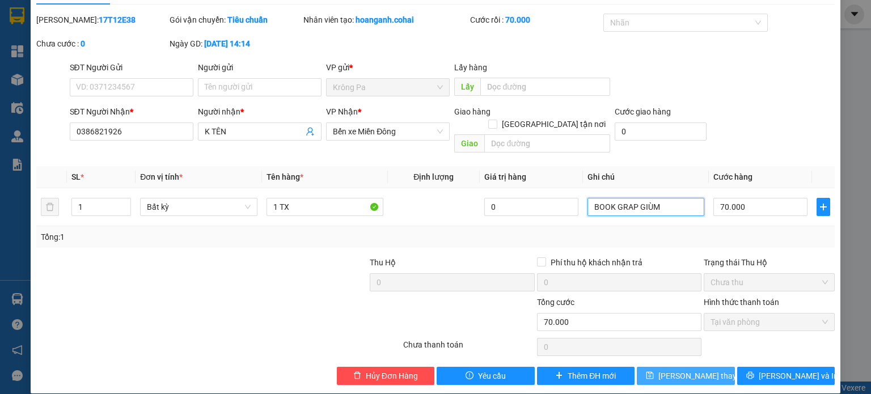
type input "BOOK GRAP GIÙM"
click at [665, 370] on span "[PERSON_NAME] thay đổi" at bounding box center [703, 376] width 91 height 12
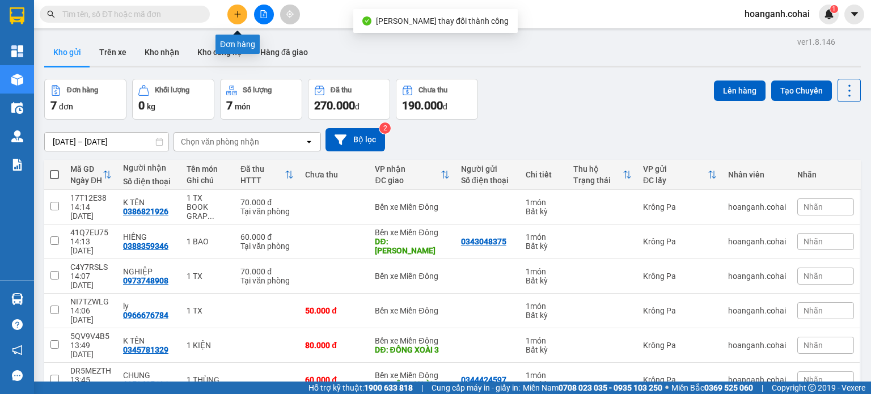
click at [239, 12] on button at bounding box center [237, 15] width 20 height 20
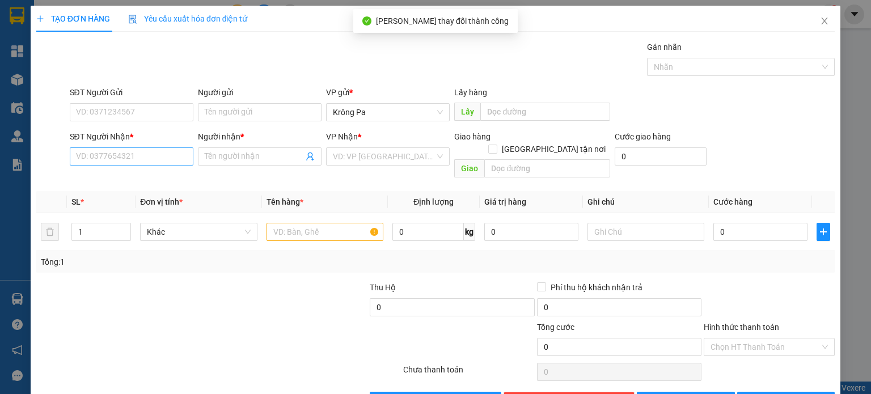
click at [127, 145] on div "SĐT Người Nhận *" at bounding box center [132, 138] width 124 height 17
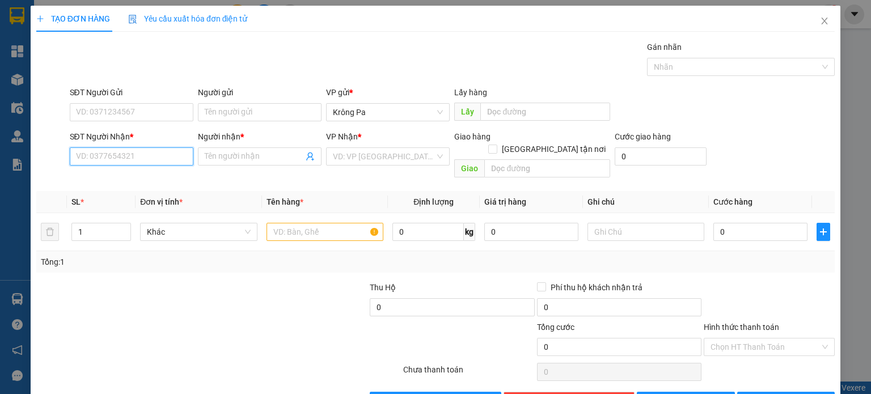
click at [124, 160] on input "SĐT Người Nhận *" at bounding box center [132, 156] width 124 height 18
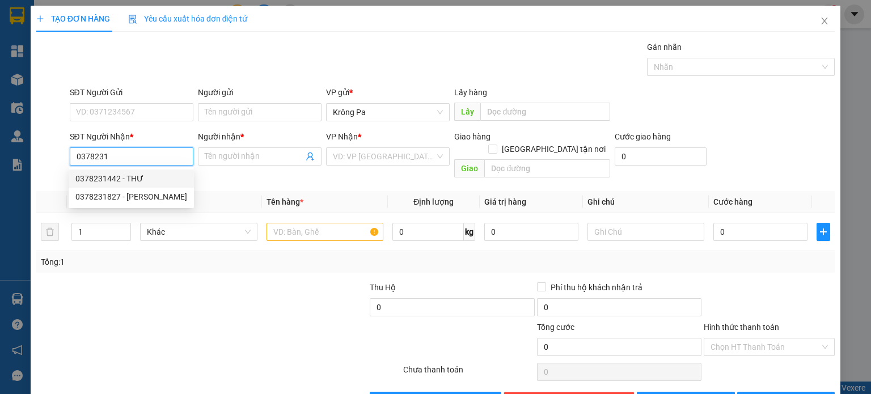
click at [123, 179] on div "0378231442 - THƯ" at bounding box center [131, 178] width 112 height 12
type input "0378231442"
type input "THƯ"
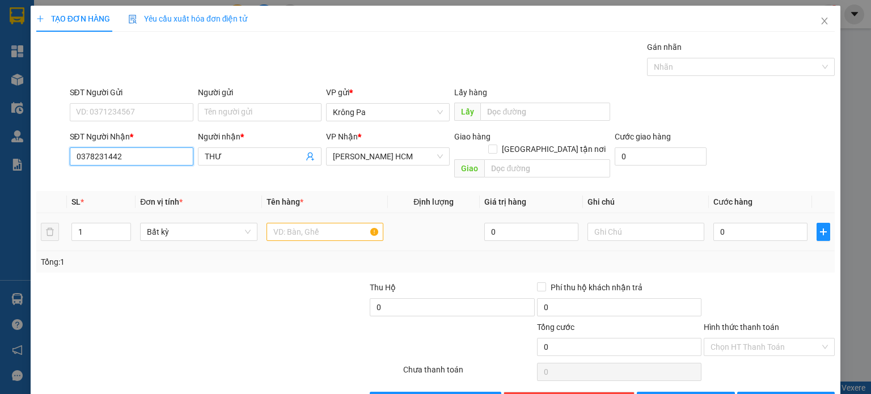
type input "0378231442"
drag, startPoint x: 307, startPoint y: 213, endPoint x: 362, endPoint y: 207, distance: 55.9
click at [311, 223] on input "text" at bounding box center [325, 232] width 117 height 18
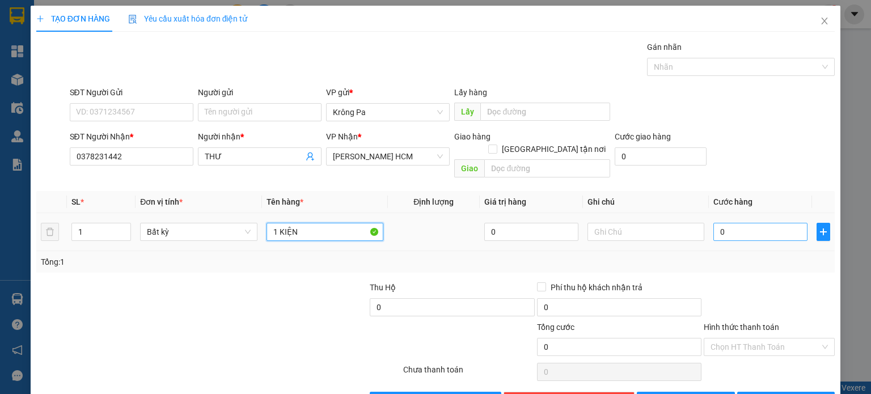
type input "1 KIỆN"
click at [755, 223] on input "0" at bounding box center [760, 232] width 94 height 18
type input "6"
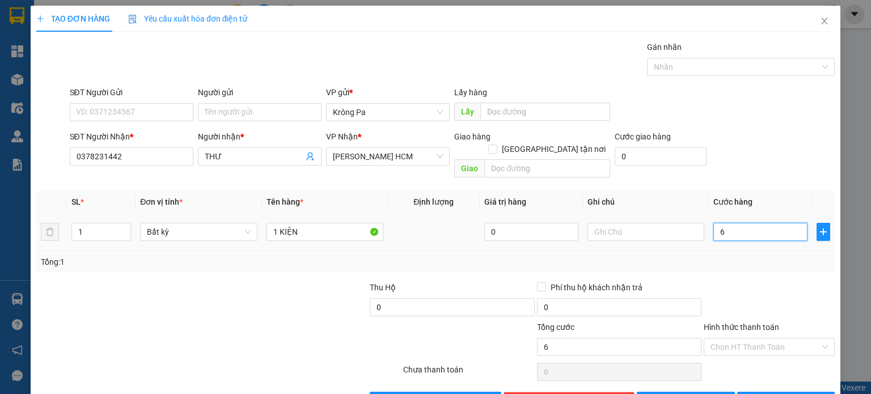
type input "60"
type input "60.000"
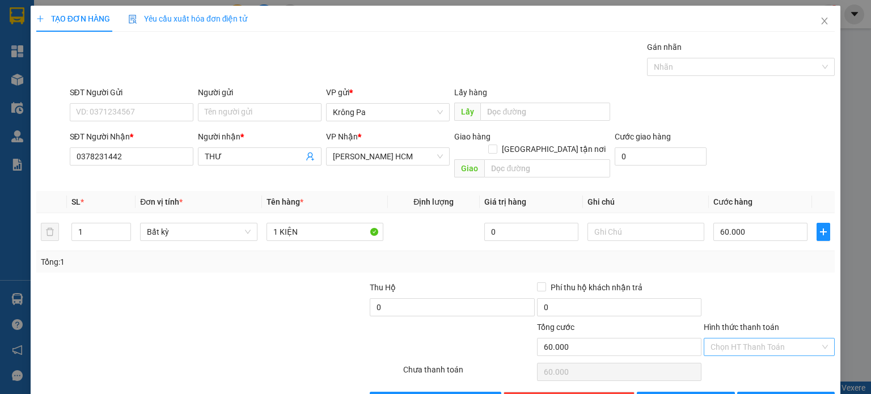
click at [750, 339] on input "Hình thức thanh toán" at bounding box center [765, 347] width 109 height 17
click at [741, 353] on div "Tại văn phòng" at bounding box center [762, 356] width 116 height 12
type input "0"
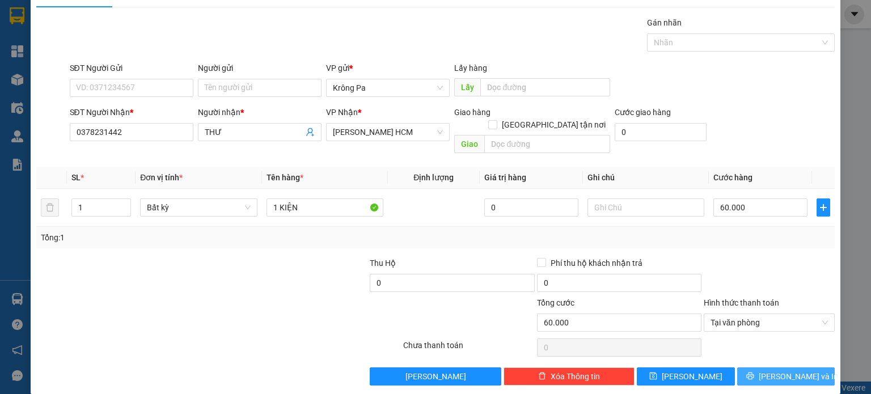
click at [754, 373] on icon "printer" at bounding box center [749, 376] width 7 height 7
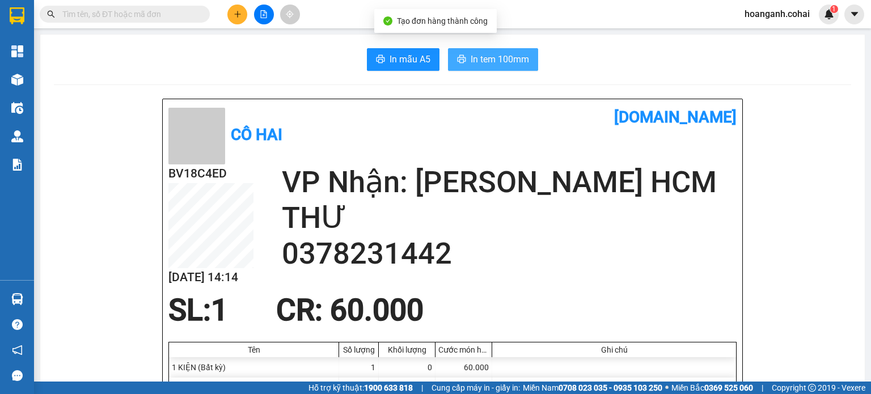
click at [487, 58] on span "In tem 100mm" at bounding box center [500, 59] width 58 height 14
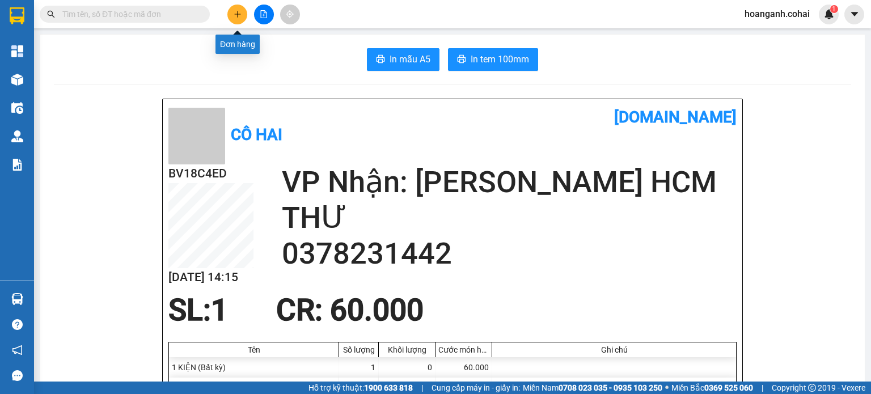
click at [238, 17] on icon "plus" at bounding box center [238, 14] width 8 height 8
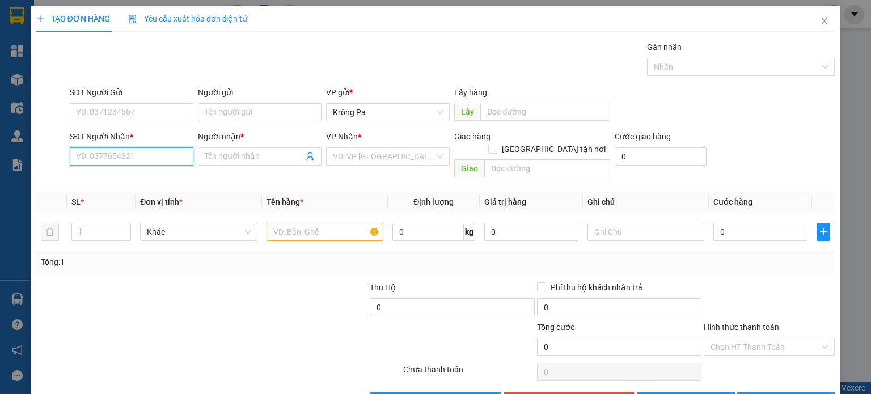
click at [149, 151] on input "SĐT Người Nhận *" at bounding box center [132, 156] width 124 height 18
click at [111, 179] on div "0376574250 - s1 t11" at bounding box center [129, 178] width 109 height 12
type input "0376574250"
type input "s1 t11"
type input "0376574250"
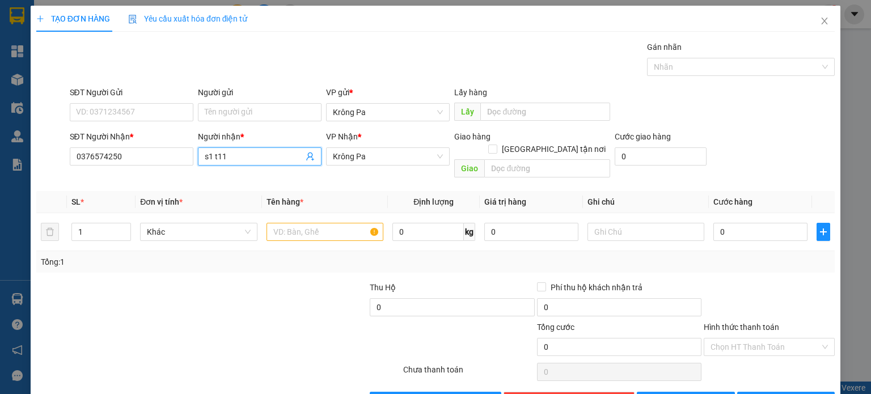
click at [275, 161] on input "s1 t11" at bounding box center [254, 156] width 99 height 12
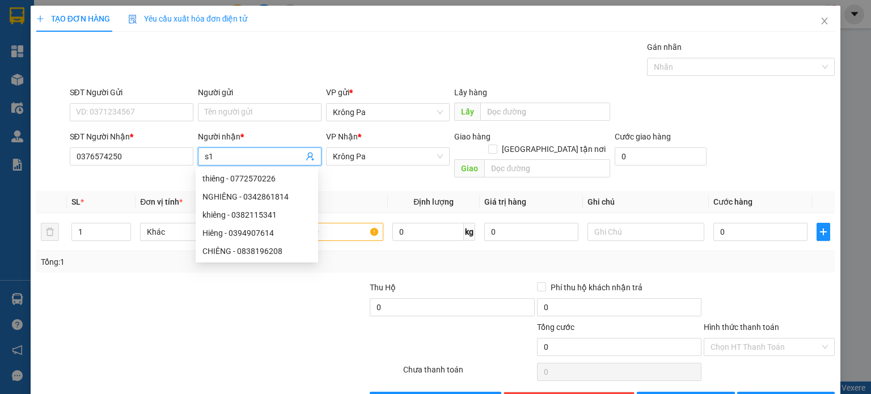
type input "s"
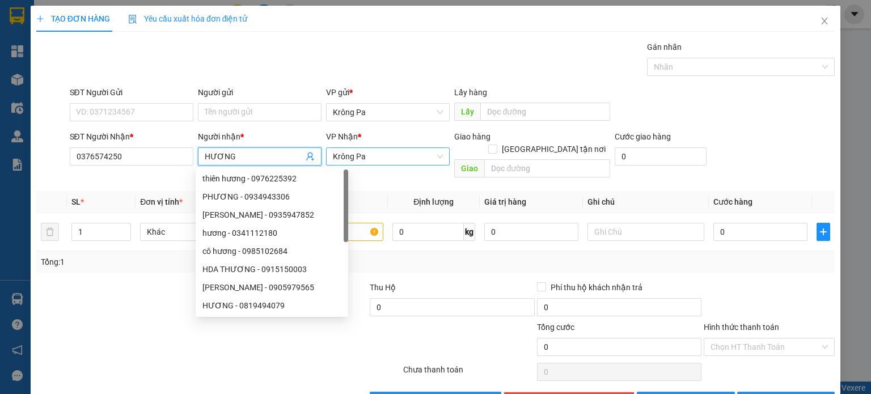
click at [390, 159] on span "Krông Pa" at bounding box center [388, 156] width 110 height 17
type input "HƯƠNG"
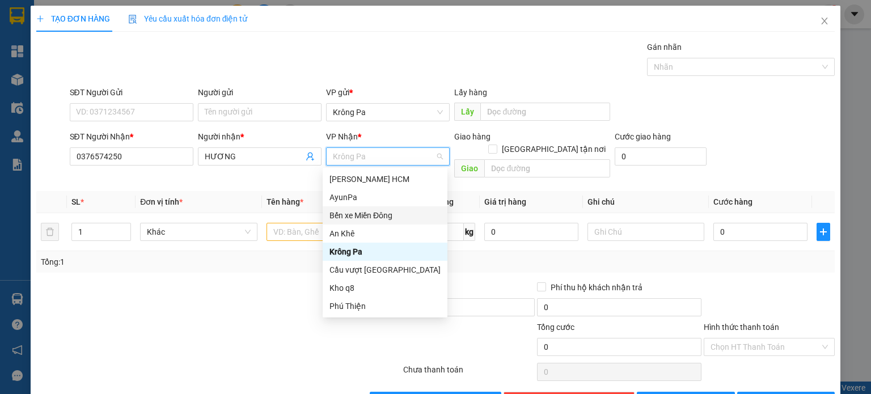
click at [387, 219] on div "Bến xe Miền Đông" at bounding box center [385, 215] width 111 height 12
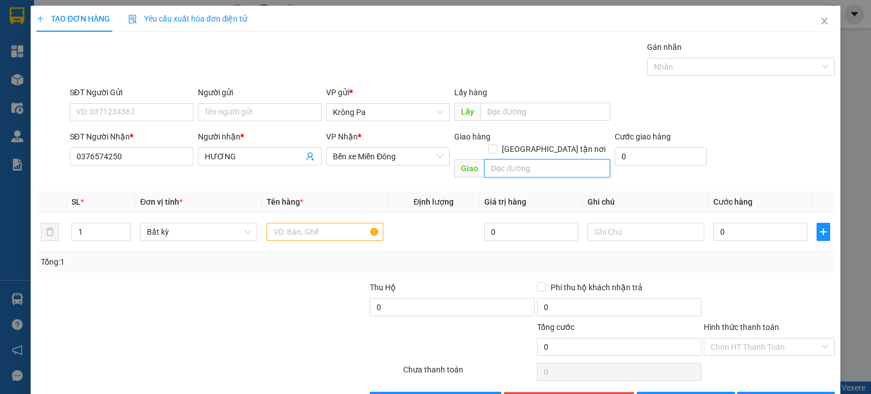
click at [539, 159] on input "text" at bounding box center [547, 168] width 126 height 18
type input "CXANG HUY HỒNG"
click at [330, 223] on input "text" at bounding box center [325, 232] width 117 height 18
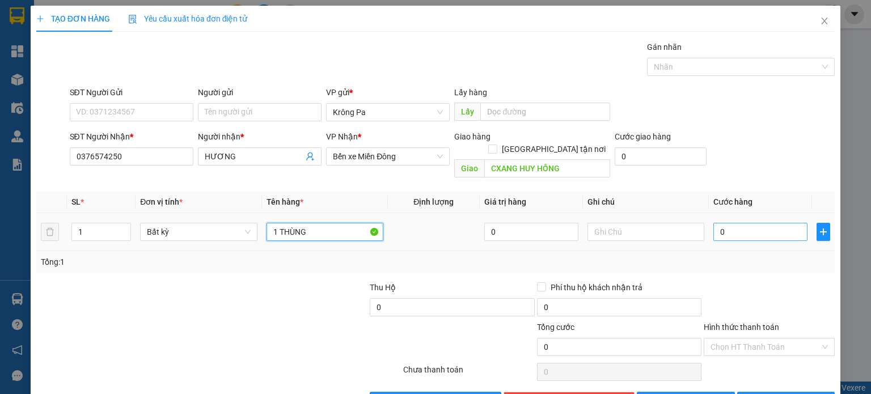
type input "1 THÙNG"
click at [753, 223] on input "0" at bounding box center [760, 232] width 94 height 18
type input "5"
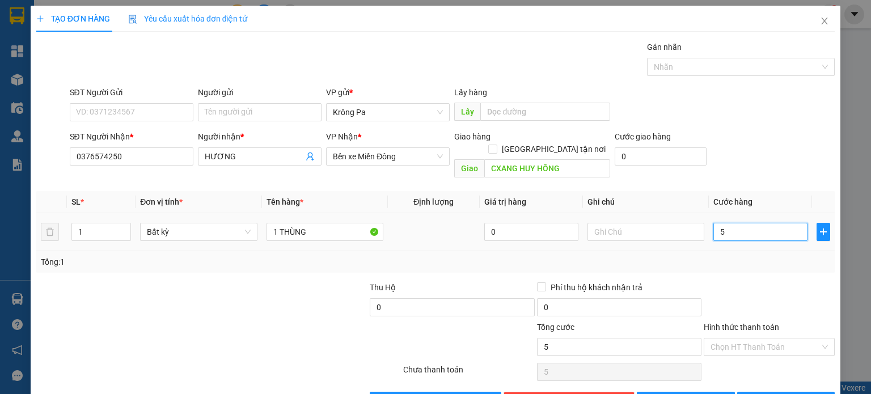
type input "50"
type input "50.000"
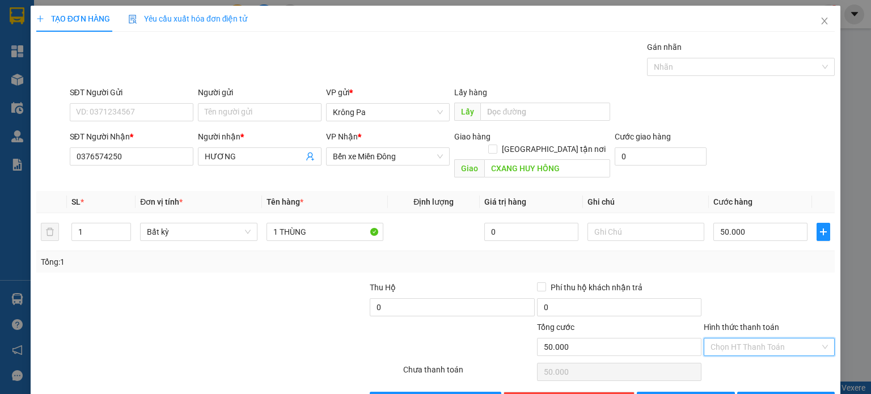
drag, startPoint x: 753, startPoint y: 338, endPoint x: 738, endPoint y: 354, distance: 21.7
click at [751, 339] on input "Hình thức thanh toán" at bounding box center [765, 347] width 109 height 17
click at [738, 355] on div "Tại văn phòng" at bounding box center [762, 356] width 116 height 12
type input "0"
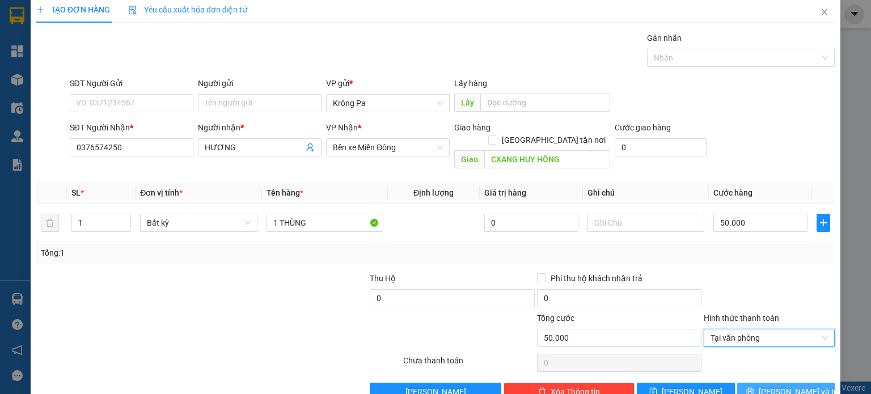
scroll to position [24, 0]
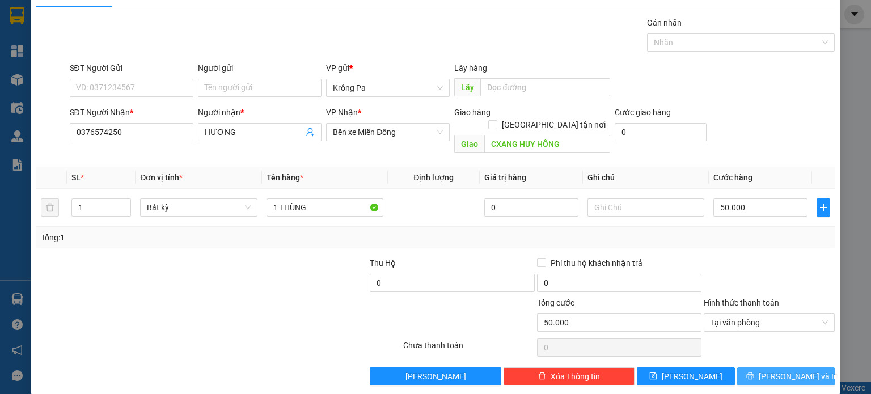
click at [762, 369] on button "[PERSON_NAME] và In" at bounding box center [786, 377] width 98 height 18
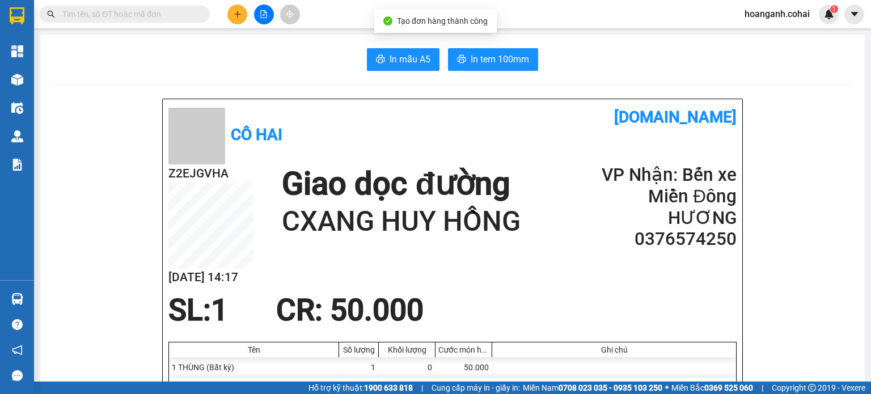
click at [487, 61] on span "In tem 100mm" at bounding box center [500, 59] width 58 height 14
click at [239, 16] on icon "plus" at bounding box center [238, 14] width 8 height 8
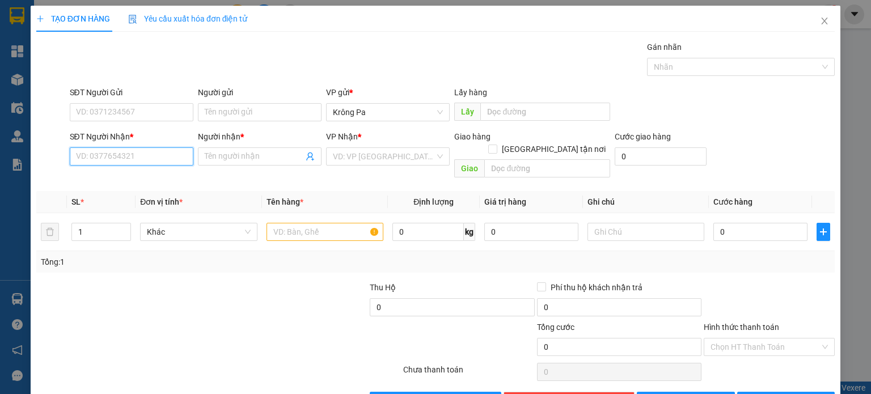
click at [133, 163] on input "SĐT Người Nhận *" at bounding box center [132, 156] width 124 height 18
type input "0879311484"
click at [225, 159] on input "Người nhận *" at bounding box center [254, 156] width 99 height 12
type input "1 TÚM"
click at [404, 157] on input "search" at bounding box center [384, 156] width 102 height 17
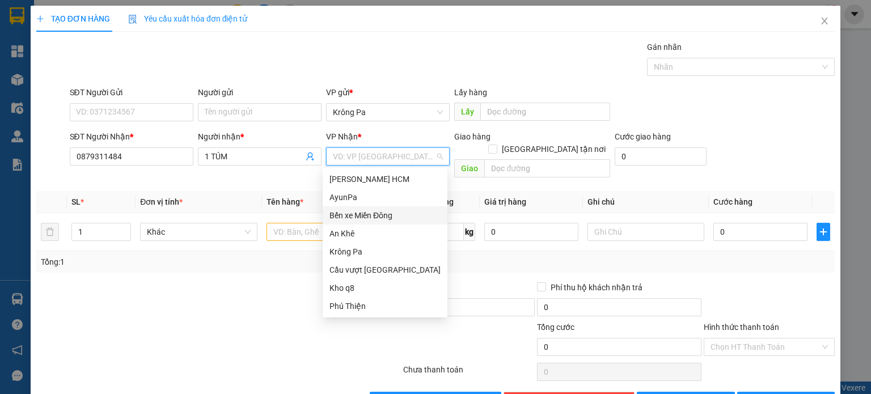
click at [397, 215] on div "Bến xe Miền Đông" at bounding box center [385, 215] width 111 height 12
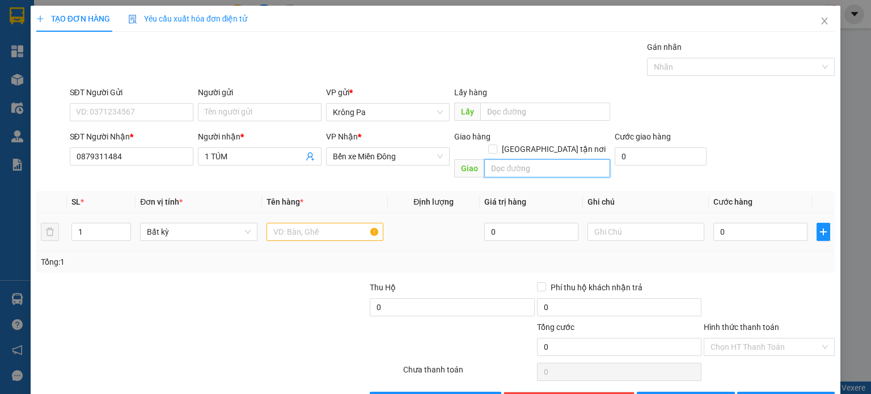
click at [544, 159] on input "text" at bounding box center [547, 168] width 126 height 18
type input "T"
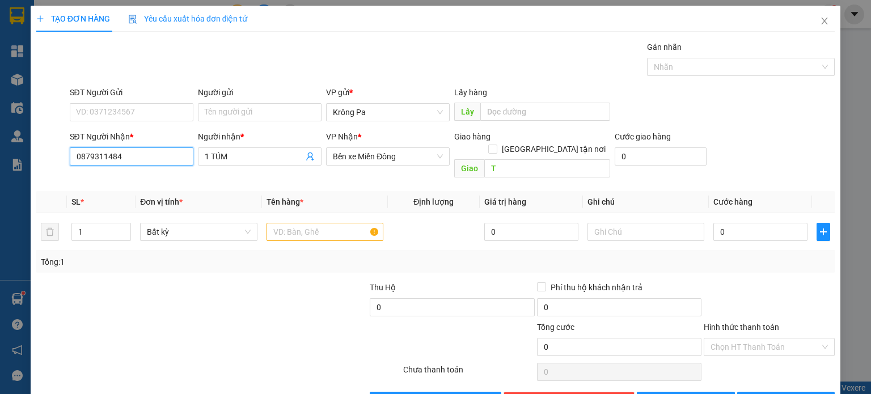
click at [163, 150] on input "0879311484" at bounding box center [132, 156] width 124 height 18
type input "0"
click at [274, 156] on input "1 TÚM" at bounding box center [254, 156] width 99 height 12
type input "1"
click at [117, 154] on input "SĐT Người Nhận *" at bounding box center [132, 156] width 124 height 18
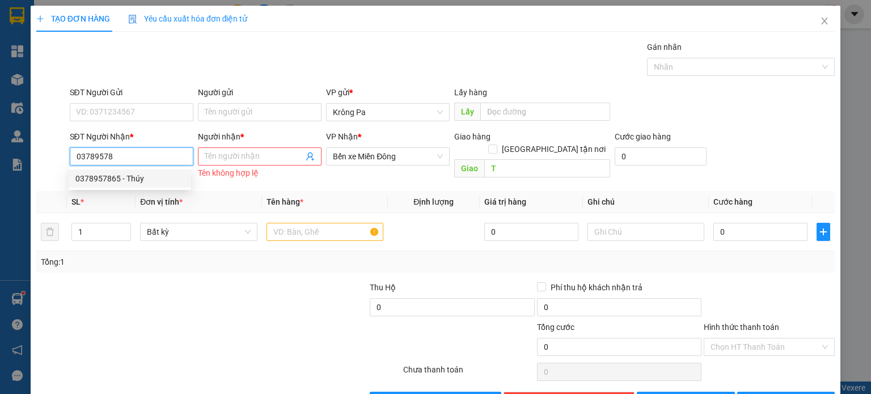
click at [111, 178] on div "0378957865 - Thúy" at bounding box center [129, 178] width 109 height 12
type input "0378957865"
type input "Thúy"
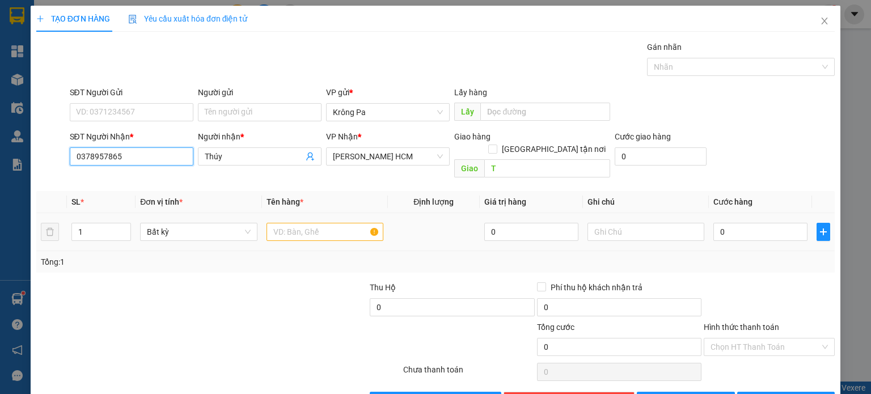
type input "0378957865"
click at [313, 223] on input "text" at bounding box center [325, 232] width 117 height 18
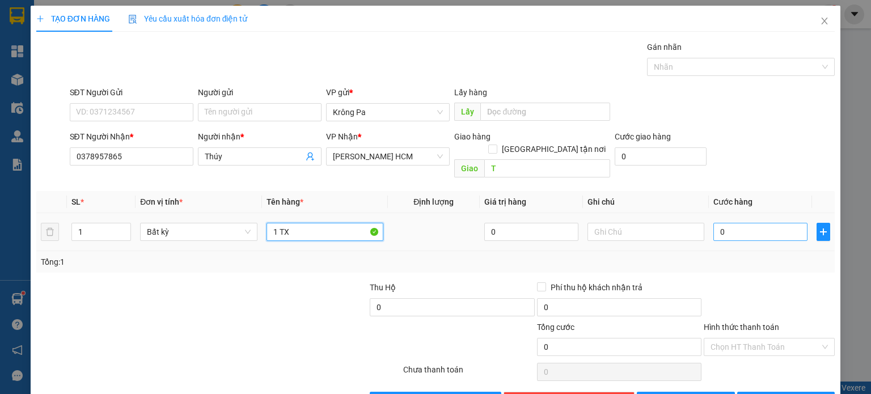
type input "1 TX"
click at [742, 223] on input "0" at bounding box center [760, 232] width 94 height 18
type input "5"
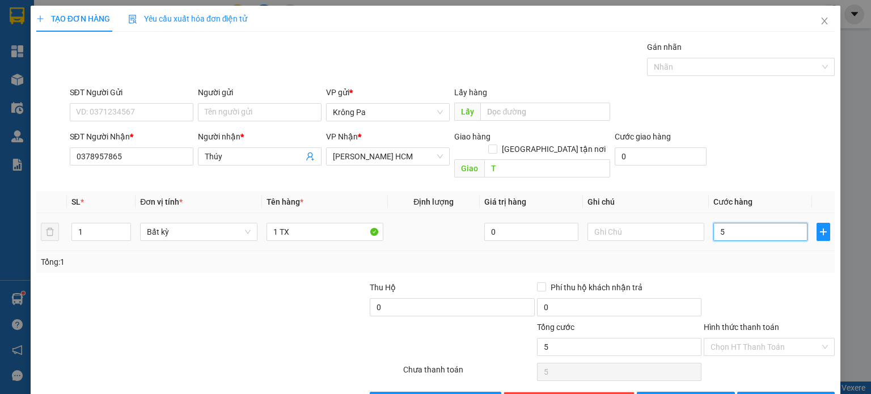
type input "50"
type input "50.000"
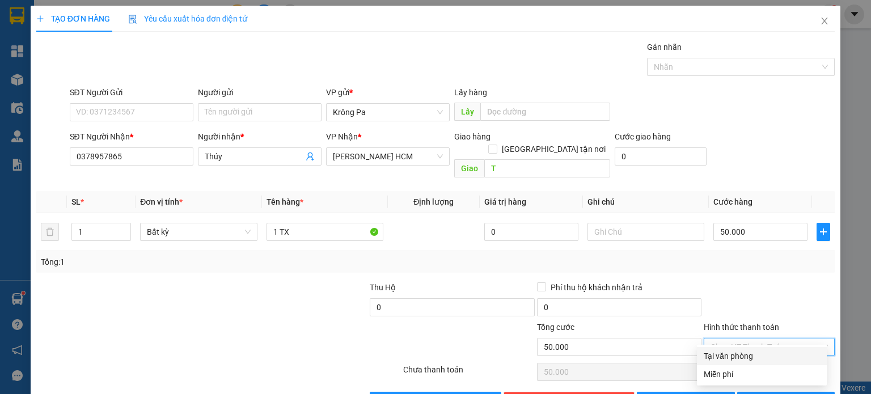
click at [746, 339] on input "Hình thức thanh toán" at bounding box center [765, 347] width 109 height 17
click at [735, 355] on div "Tại văn phòng" at bounding box center [762, 356] width 116 height 12
type input "0"
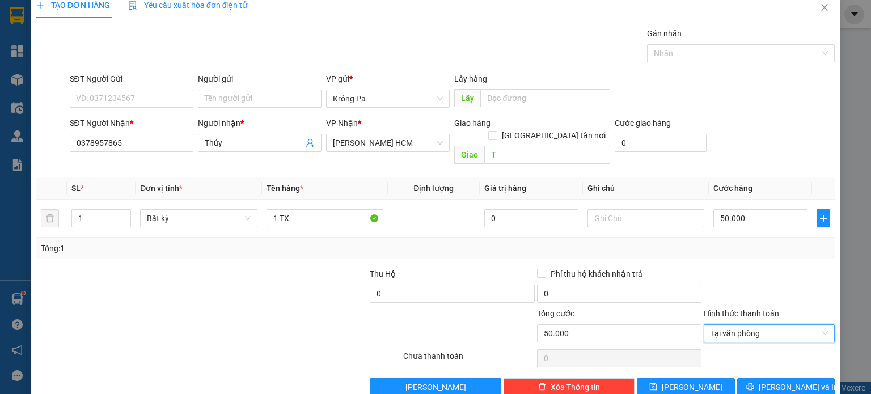
scroll to position [24, 0]
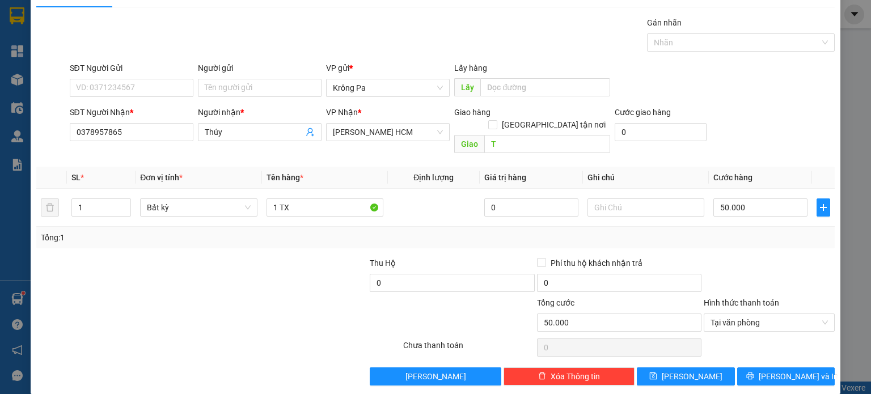
click at [763, 353] on div "Transit Pickup Surcharge Ids Transit Deliver Surcharge Ids Transit Deliver Surc…" at bounding box center [435, 200] width 799 height 369
click at [767, 368] on button "[PERSON_NAME] và In" at bounding box center [786, 377] width 98 height 18
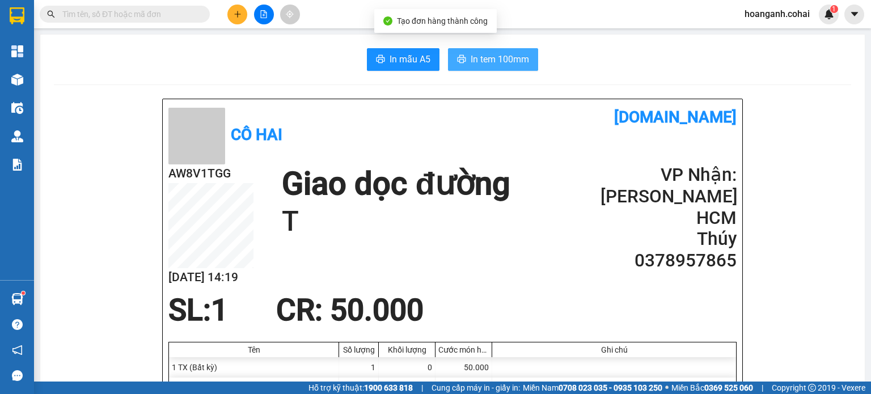
click at [512, 65] on span "In tem 100mm" at bounding box center [500, 59] width 58 height 14
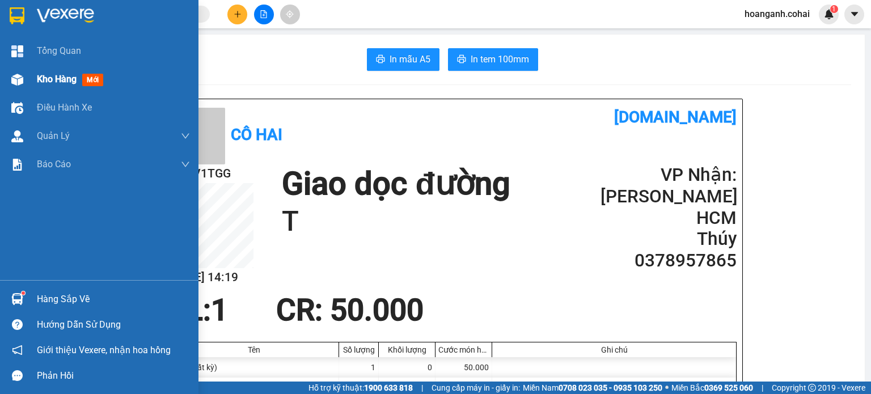
click at [44, 74] on span "Kho hàng" at bounding box center [57, 79] width 40 height 11
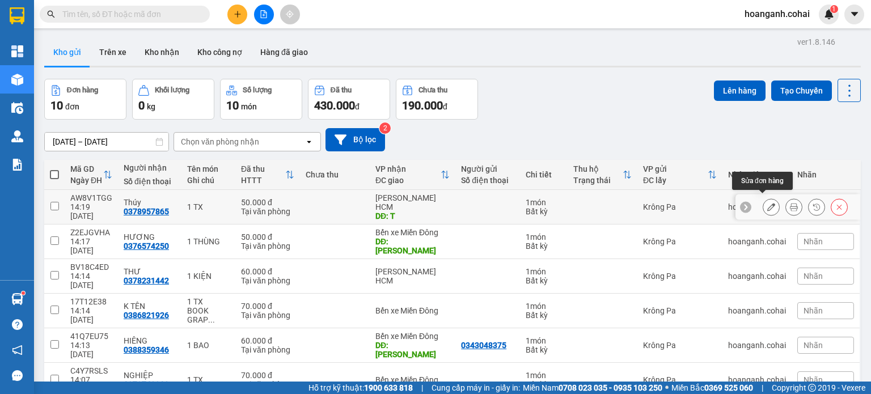
click at [767, 203] on icon at bounding box center [771, 207] width 8 height 8
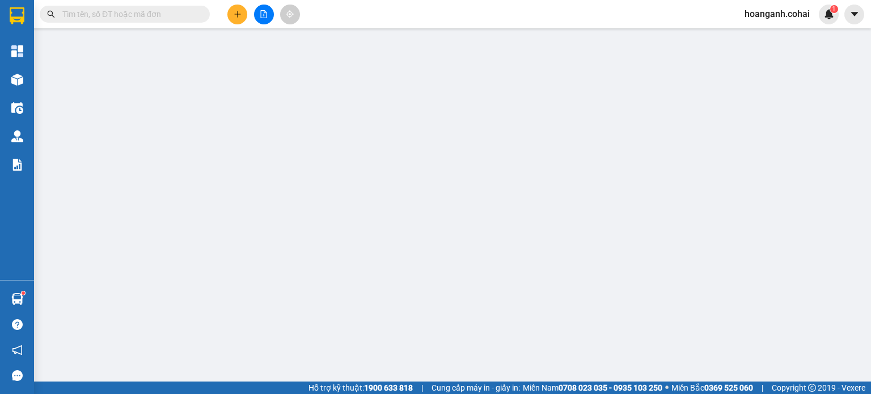
type input "0378957865"
type input "Thúy"
type input "T"
type input "0"
type input "50.000"
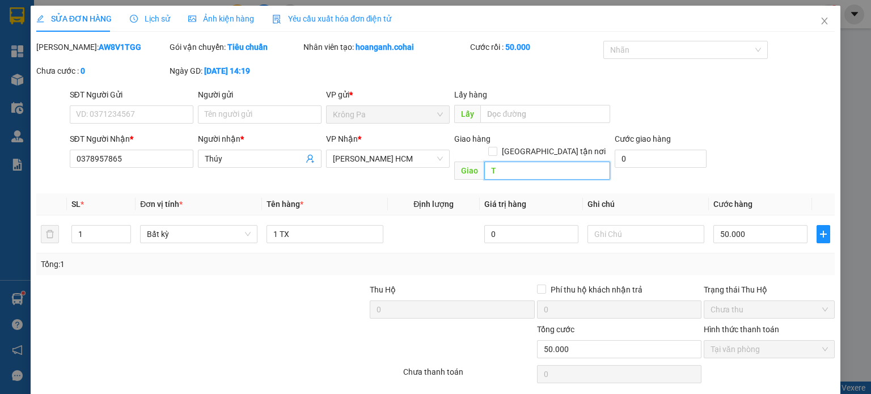
click at [559, 162] on input "T" at bounding box center [547, 171] width 126 height 18
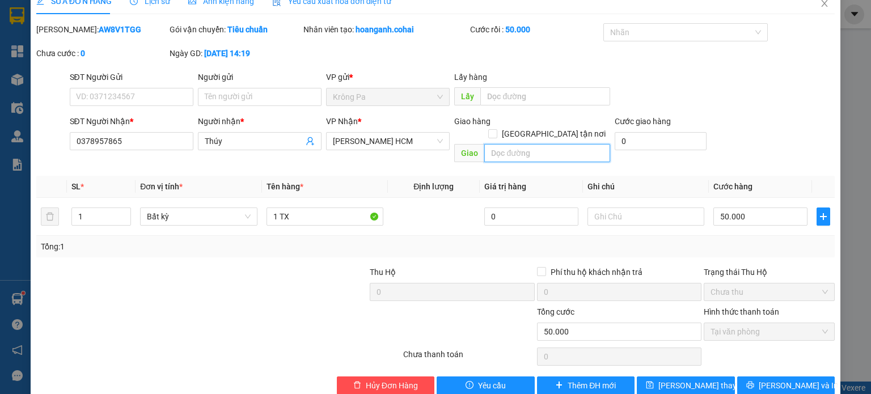
scroll to position [27, 0]
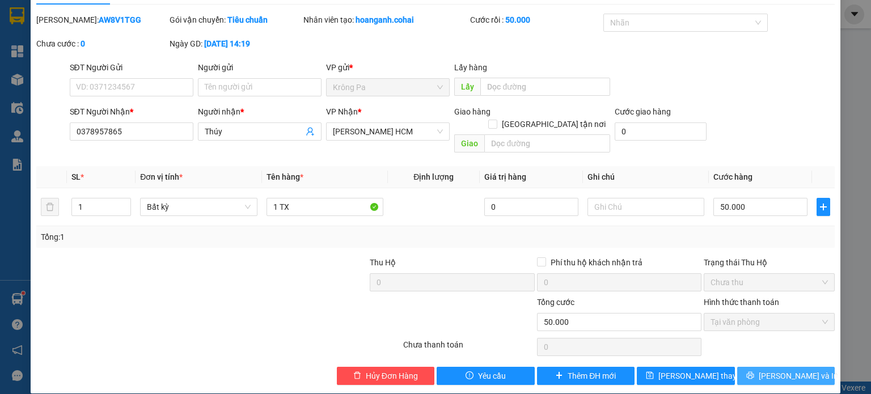
click at [769, 370] on span "[PERSON_NAME] và In" at bounding box center [798, 376] width 79 height 12
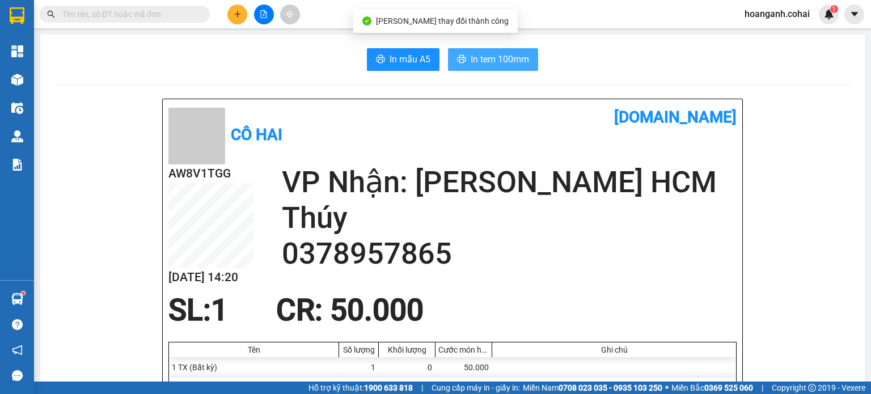
click at [479, 54] on span "In tem 100mm" at bounding box center [500, 59] width 58 height 14
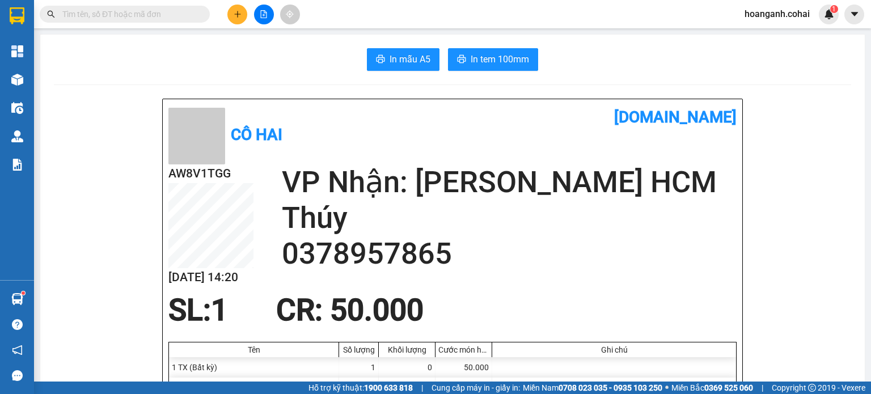
click at [661, 336] on div at bounding box center [452, 336] width 568 height 12
click at [263, 14] on icon "file-add" at bounding box center [264, 14] width 6 height 8
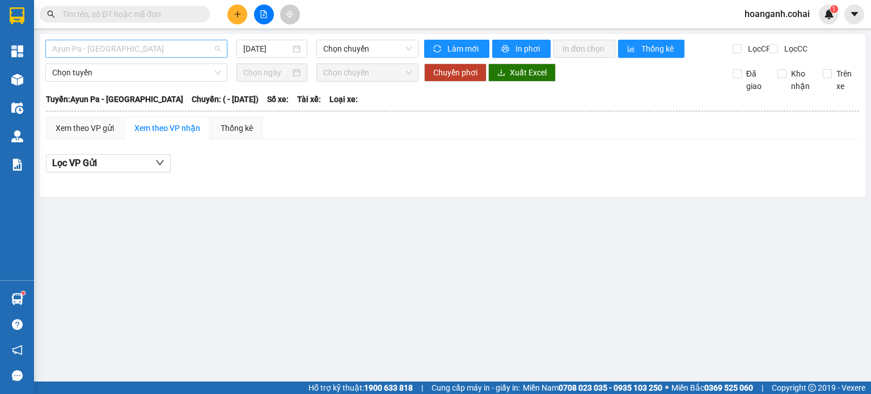
click at [206, 45] on span "Ayun Pa - [GEOGRAPHIC_DATA]" at bounding box center [136, 48] width 168 height 17
click at [234, 10] on icon "plus" at bounding box center [238, 14] width 8 height 8
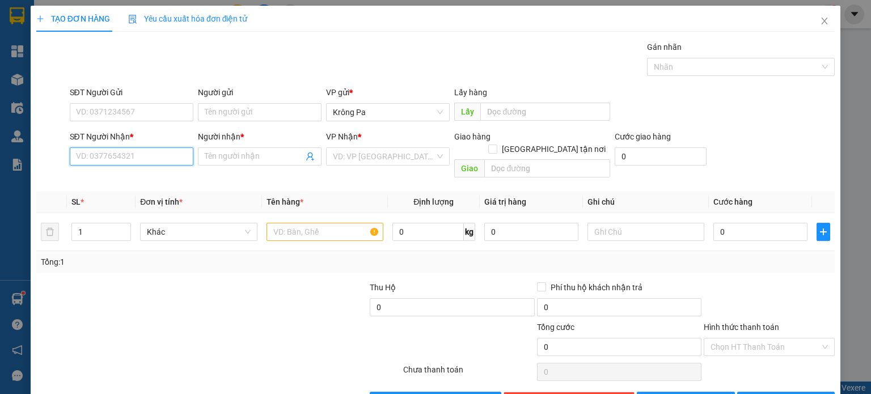
drag, startPoint x: 160, startPoint y: 154, endPoint x: 175, endPoint y: 146, distance: 16.7
click at [161, 151] on input "SĐT Người Nhận *" at bounding box center [132, 156] width 124 height 18
click at [161, 183] on div "0967706033 - Nhuần" at bounding box center [129, 178] width 109 height 12
type input "0967706033"
type input "Nhuần"
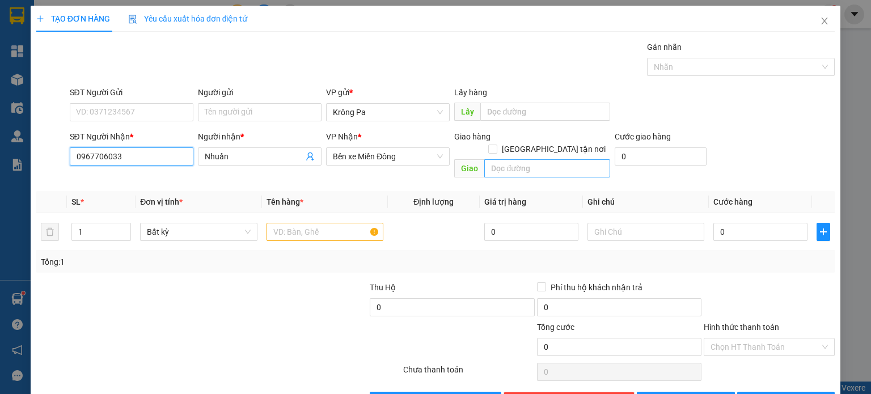
type input "0967706033"
click at [567, 161] on input "text" at bounding box center [547, 168] width 126 height 18
type input "CC BÌNH DƯƠNG"
click at [318, 227] on input "text" at bounding box center [325, 232] width 117 height 18
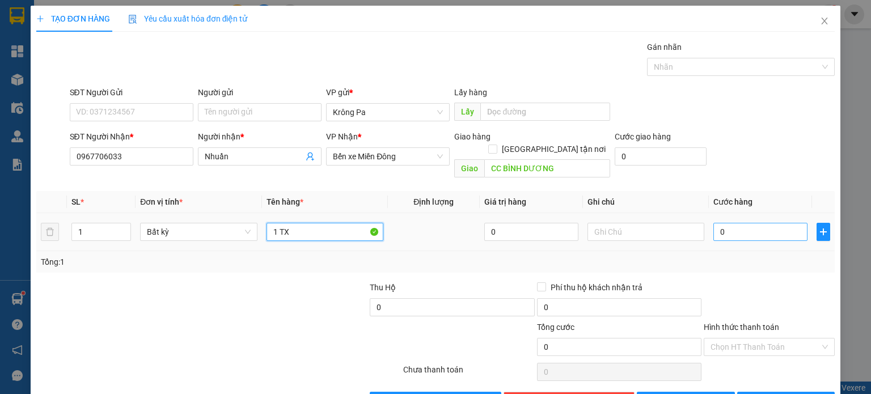
type input "1 TX"
click at [759, 223] on input "0" at bounding box center [760, 232] width 94 height 18
type input "1"
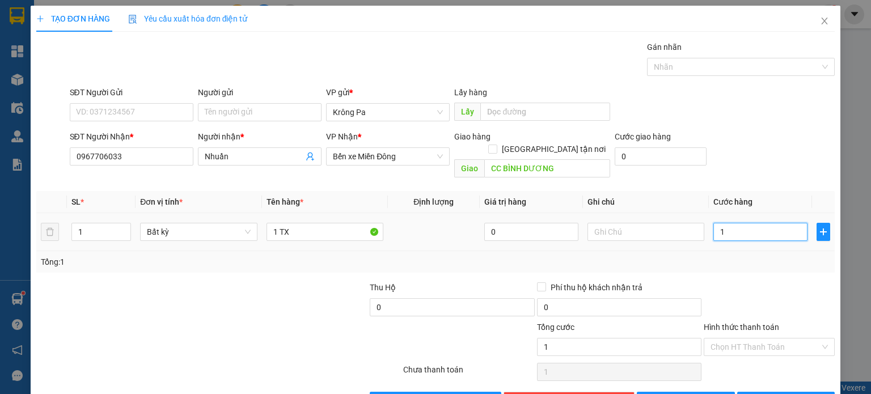
type input "13"
type input "130"
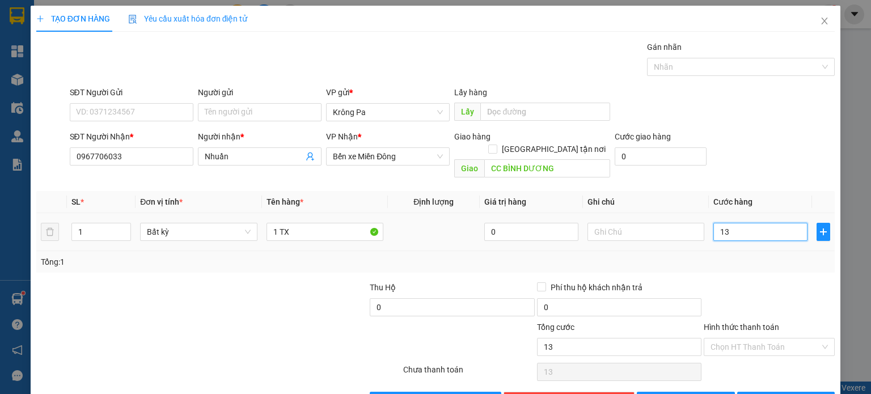
type input "130"
type input "13"
type input "1"
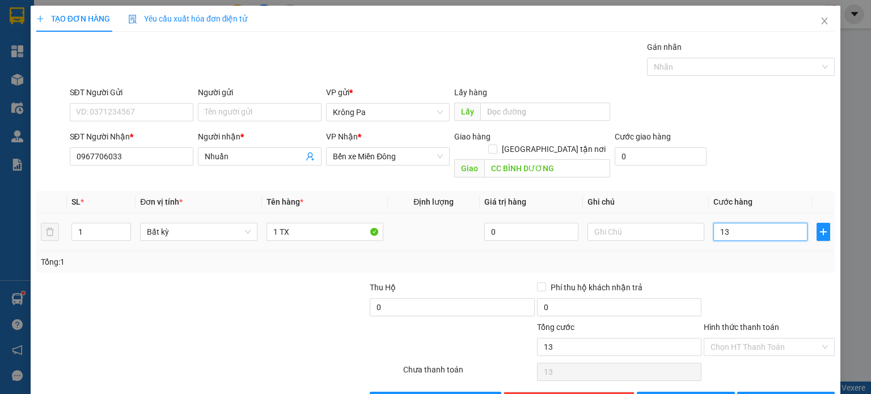
type input "1"
type input "12"
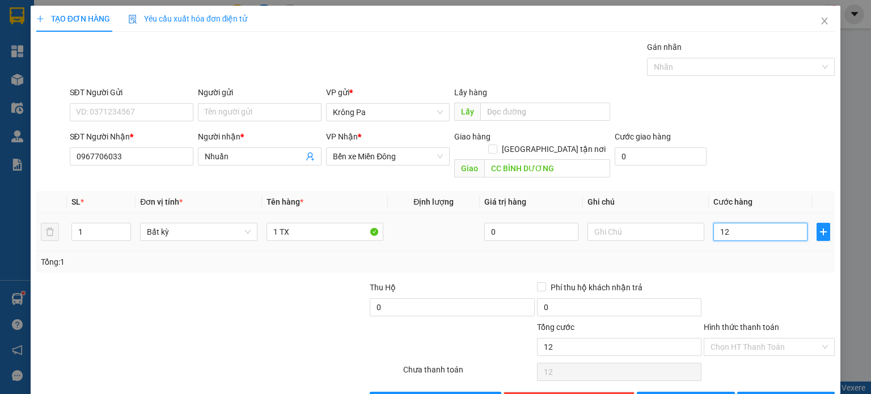
type input "120"
type input "120.000"
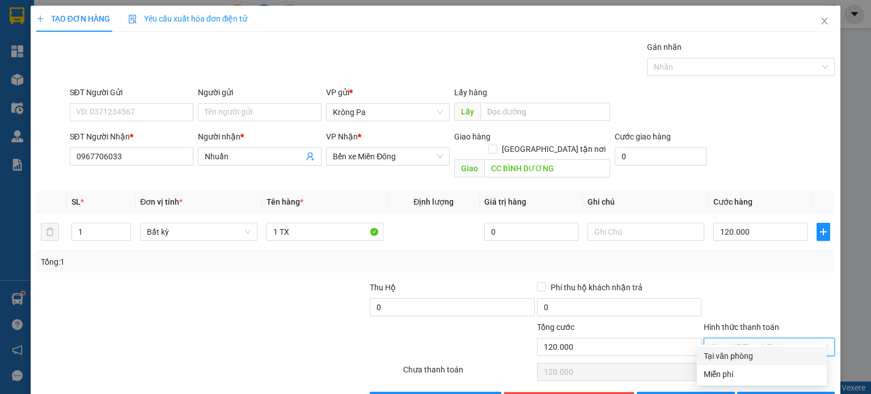
click at [767, 339] on input "Hình thức thanh toán" at bounding box center [765, 347] width 109 height 17
click at [753, 352] on div "Tại văn phòng" at bounding box center [762, 356] width 116 height 12
type input "0"
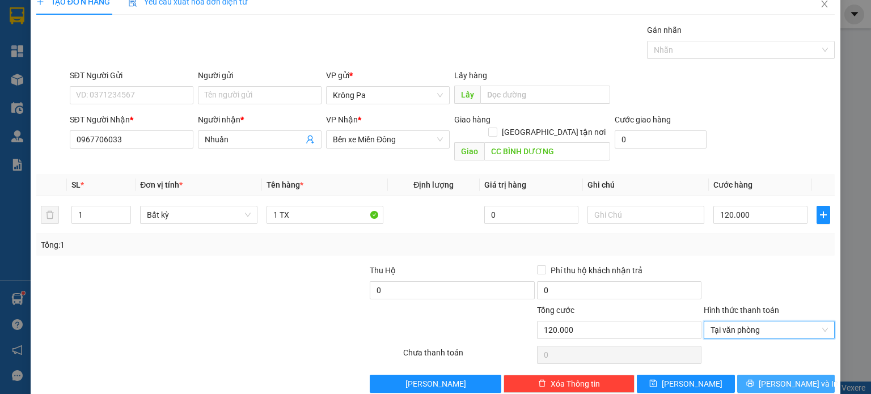
scroll to position [24, 0]
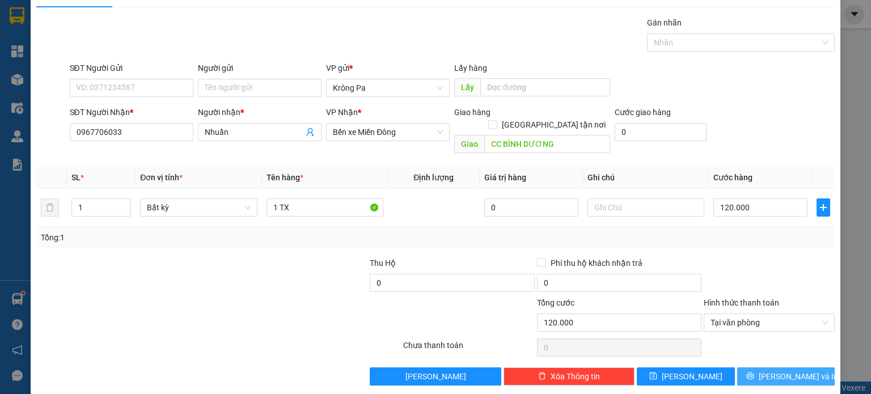
click at [754, 373] on icon "printer" at bounding box center [749, 376] width 7 height 7
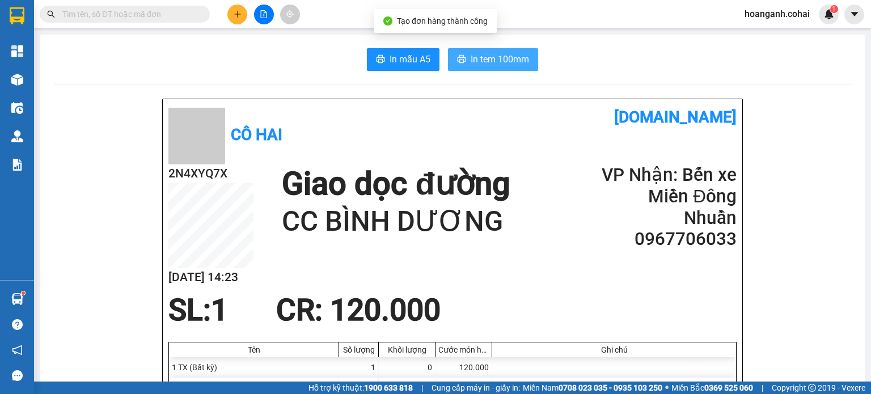
click at [508, 59] on span "In tem 100mm" at bounding box center [500, 59] width 58 height 14
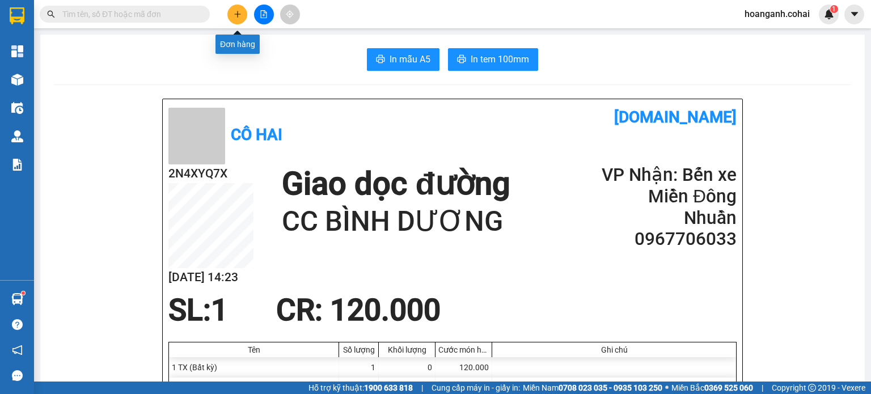
click at [243, 15] on button at bounding box center [237, 15] width 20 height 20
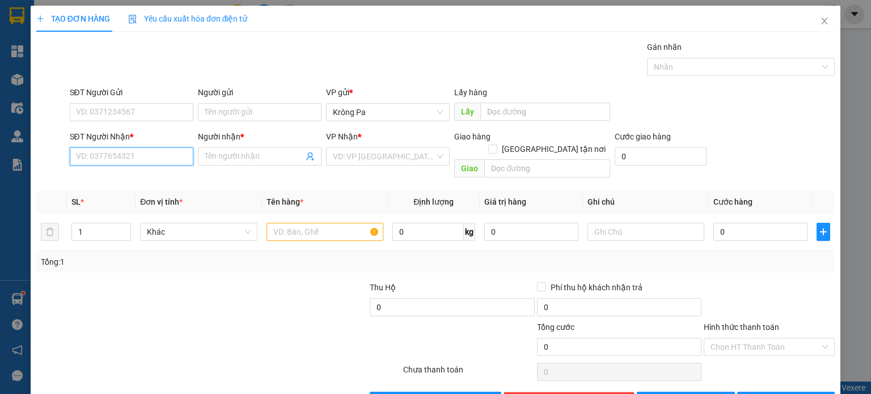
click at [180, 155] on input "SĐT Người Nhận *" at bounding box center [132, 156] width 124 height 18
click at [96, 182] on div "0899127701 - s2 t5" at bounding box center [129, 178] width 109 height 12
type input "0899127701"
type input "s2 t5"
type input "0899127701"
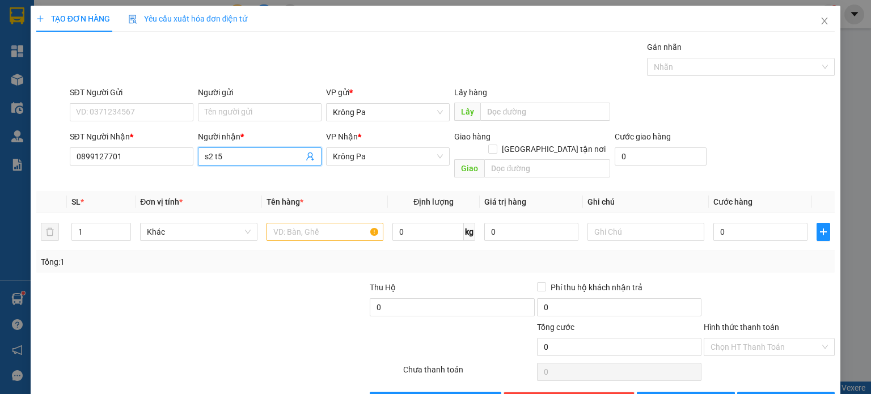
click at [262, 160] on input "s2 t5" at bounding box center [254, 156] width 99 height 12
type input "s"
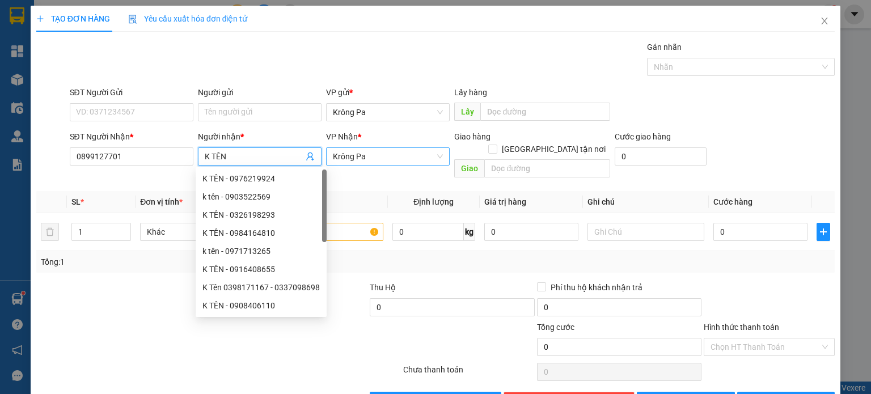
click at [382, 151] on span "Krông Pa" at bounding box center [388, 156] width 110 height 17
type input "K TÊN"
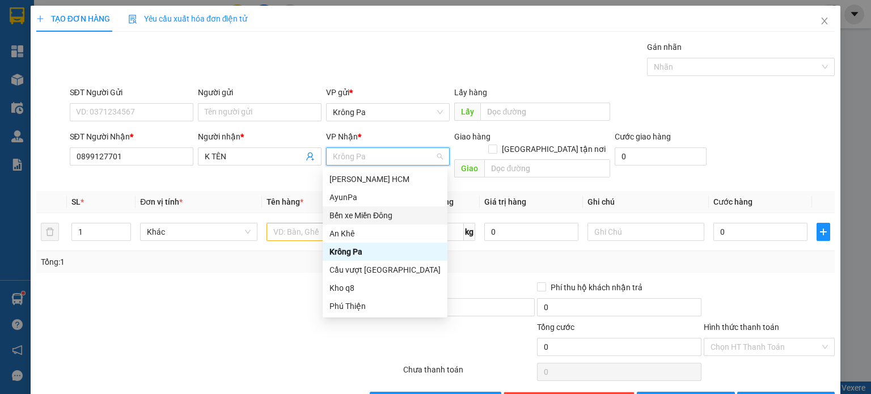
click at [398, 216] on div "Bến xe Miền Đông" at bounding box center [385, 215] width 111 height 12
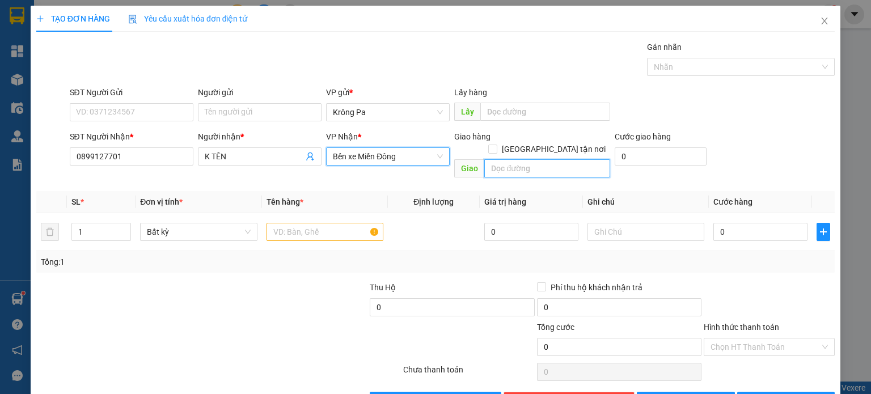
click at [554, 159] on input "text" at bounding box center [547, 168] width 126 height 18
type input "CXANG HUY HỒNG"
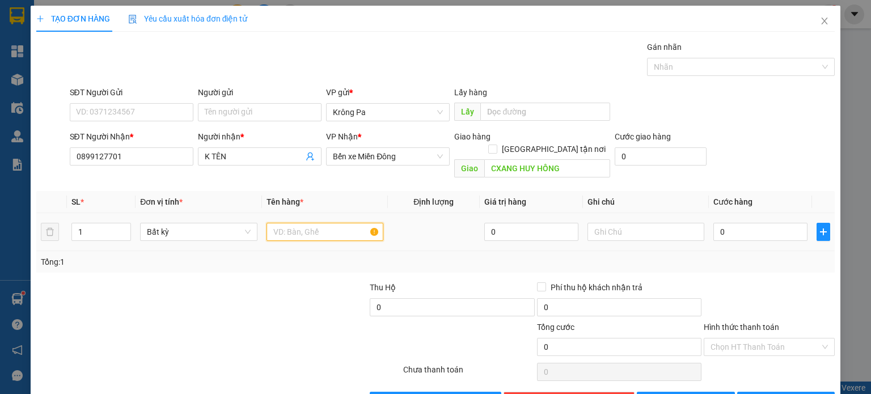
click at [321, 223] on input "text" at bounding box center [325, 232] width 117 height 18
type input "1 TX"
click at [766, 223] on input "0" at bounding box center [760, 232] width 94 height 18
type input "5"
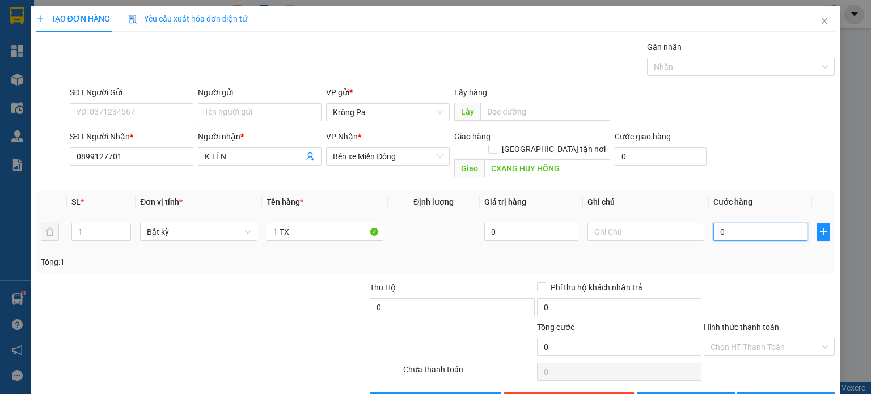
type input "5"
type input "50"
type input "50.000"
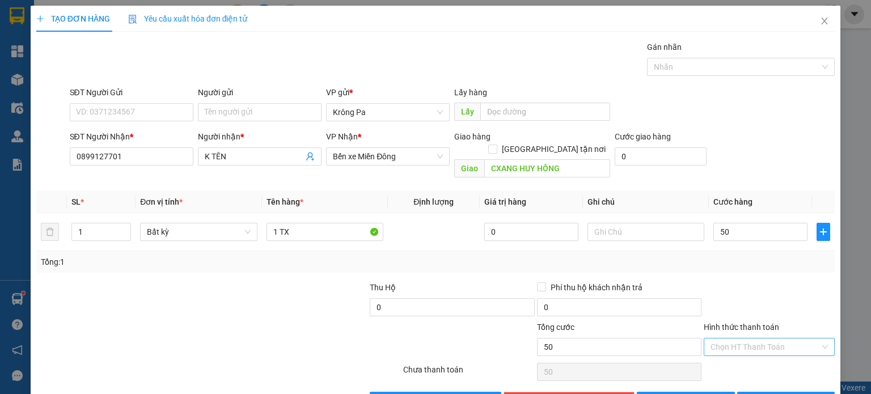
type input "50.000"
click at [745, 341] on input "Hình thức thanh toán" at bounding box center [765, 347] width 109 height 17
click at [735, 360] on div "Tại văn phòng" at bounding box center [762, 356] width 116 height 12
type input "0"
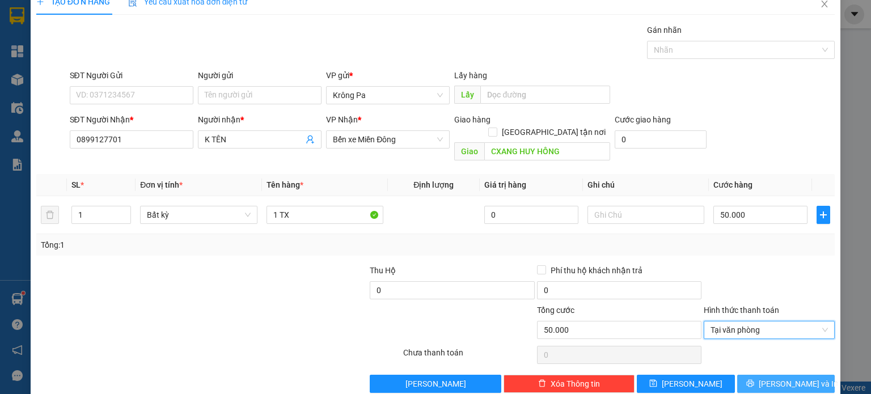
scroll to position [24, 0]
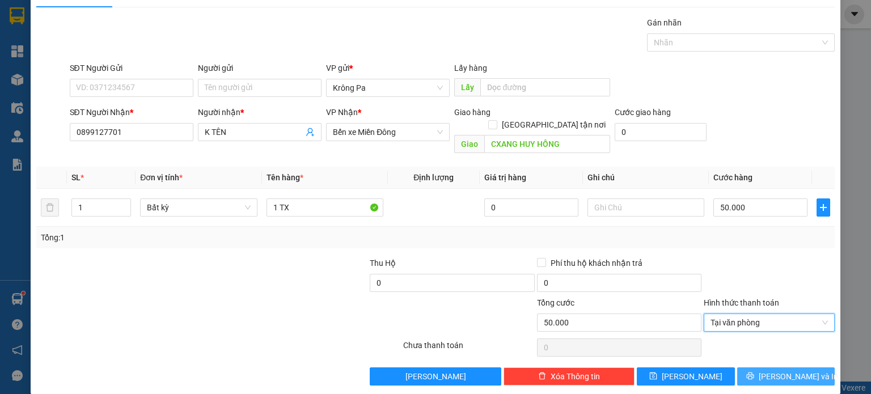
click at [754, 372] on icon "printer" at bounding box center [750, 376] width 8 height 8
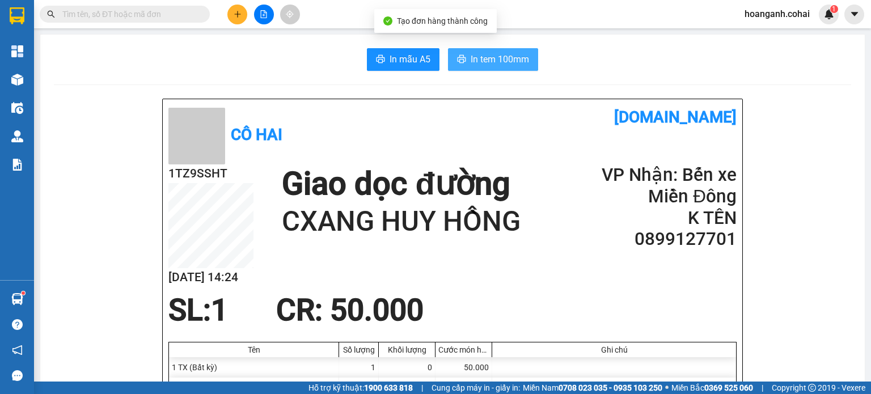
click at [494, 63] on span "In tem 100mm" at bounding box center [500, 59] width 58 height 14
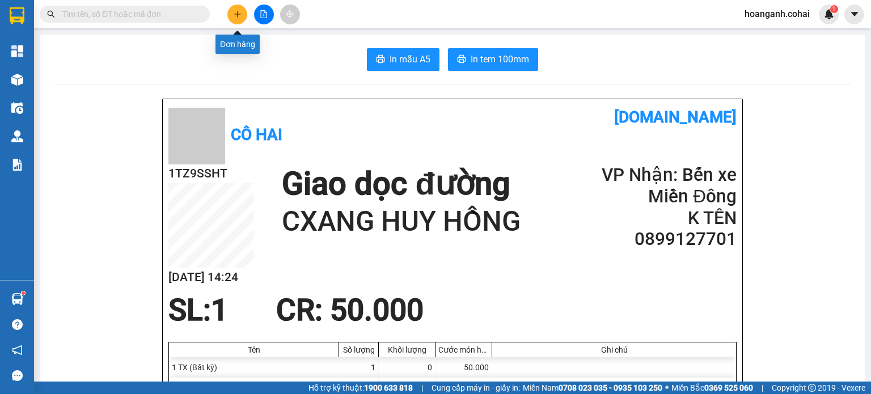
click at [240, 20] on button at bounding box center [237, 15] width 20 height 20
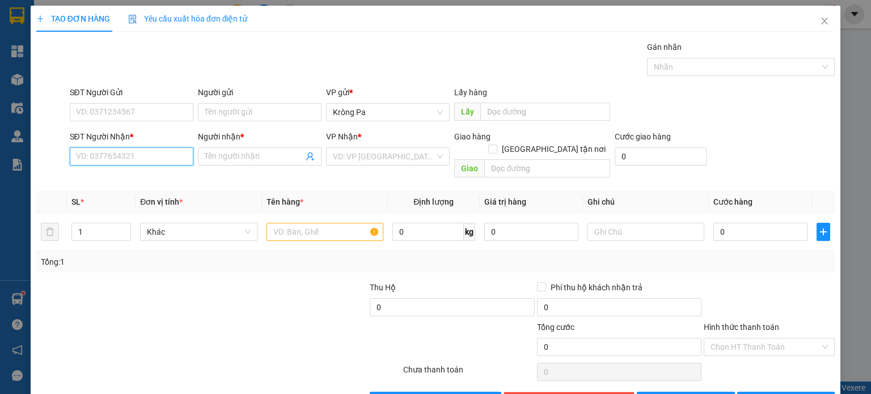
click at [159, 159] on input "SĐT Người Nhận *" at bounding box center [132, 156] width 124 height 18
click at [150, 197] on div "0387101240 - LINDA" at bounding box center [131, 197] width 112 height 12
type input "0387101240"
type input "[PERSON_NAME]"
type input "0387101240"
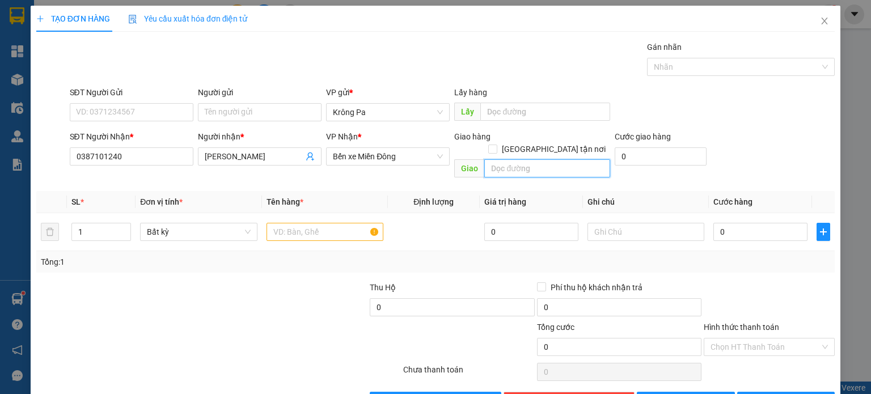
click at [513, 159] on input "text" at bounding box center [547, 168] width 126 height 18
type input "BẾN CÁT"
click at [346, 223] on input "text" at bounding box center [325, 232] width 117 height 18
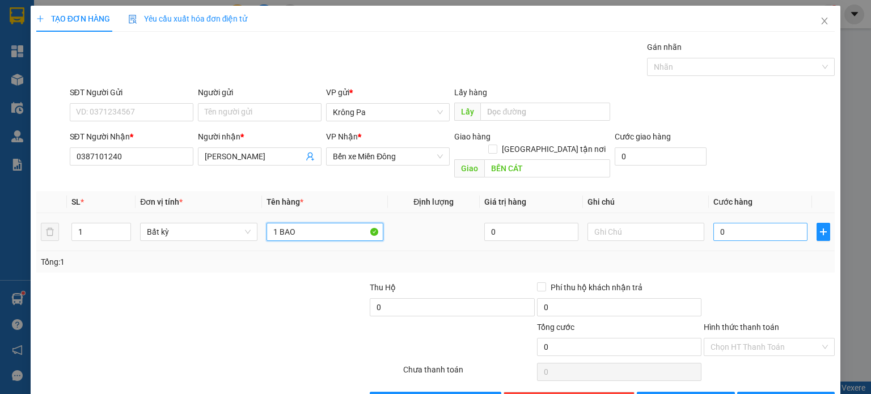
type input "1 BAO"
click at [749, 223] on input "0" at bounding box center [760, 232] width 94 height 18
type input "7"
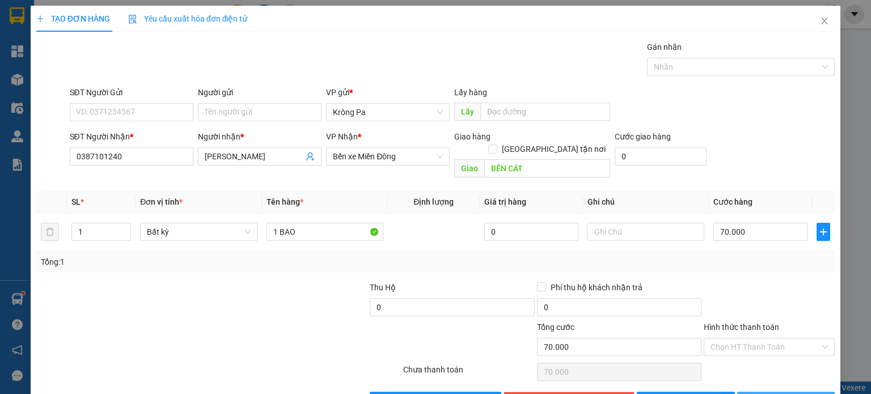
click at [767, 392] on button "[PERSON_NAME] và In" at bounding box center [786, 401] width 98 height 18
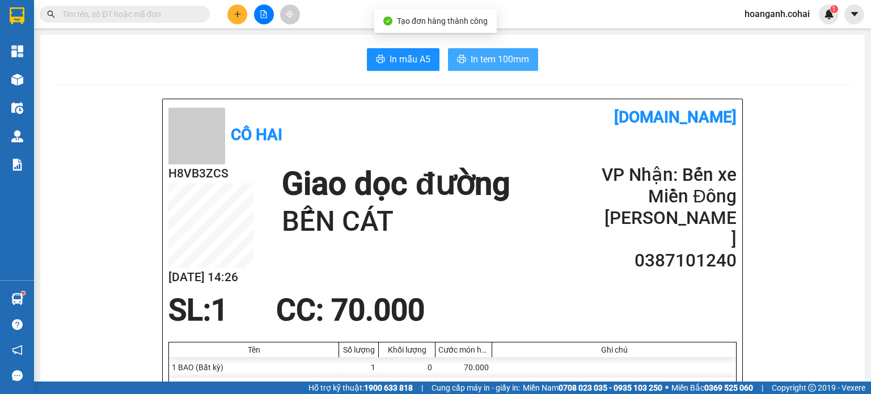
click at [494, 58] on span "In tem 100mm" at bounding box center [500, 59] width 58 height 14
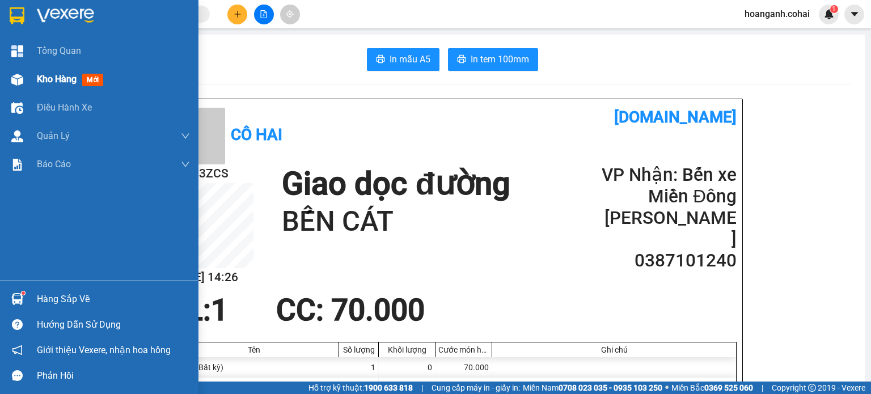
click at [37, 86] on div "Kho hàng mới" at bounding box center [72, 79] width 71 height 14
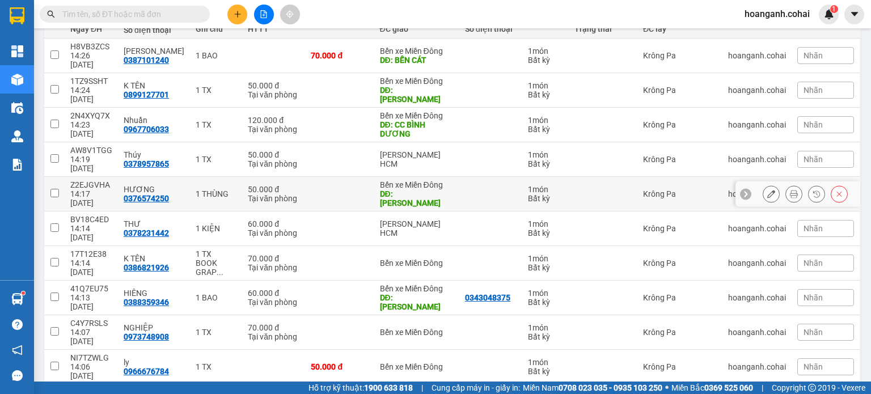
scroll to position [153, 0]
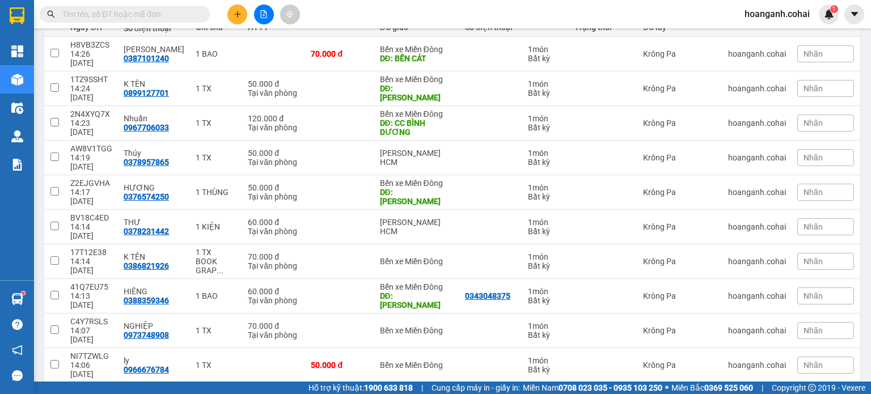
click at [729, 392] on button "2" at bounding box center [737, 400] width 17 height 17
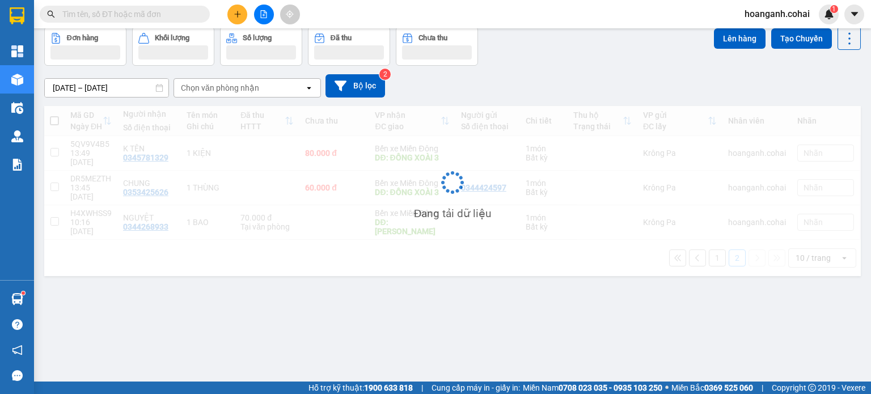
scroll to position [52, 0]
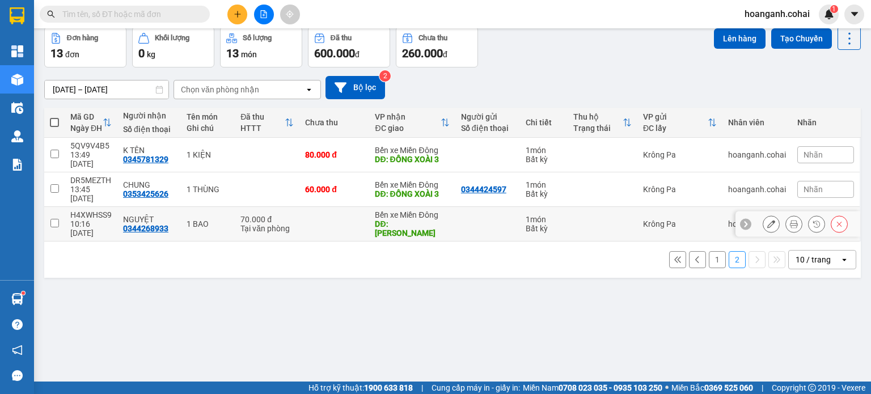
click at [52, 219] on input "checkbox" at bounding box center [54, 223] width 9 height 9
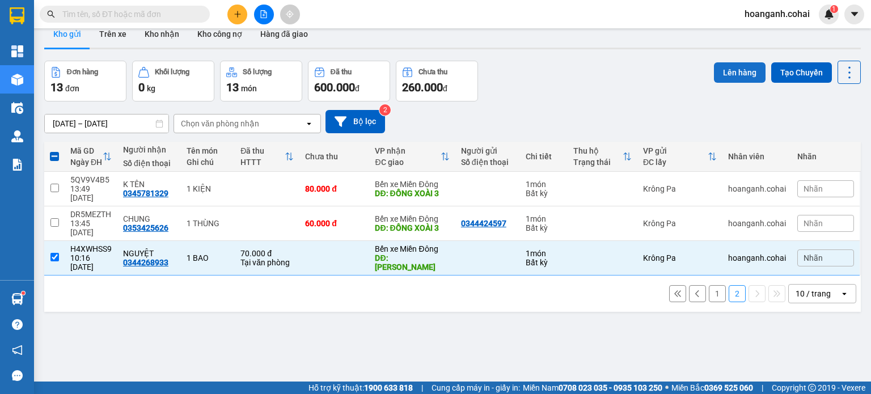
scroll to position [0, 0]
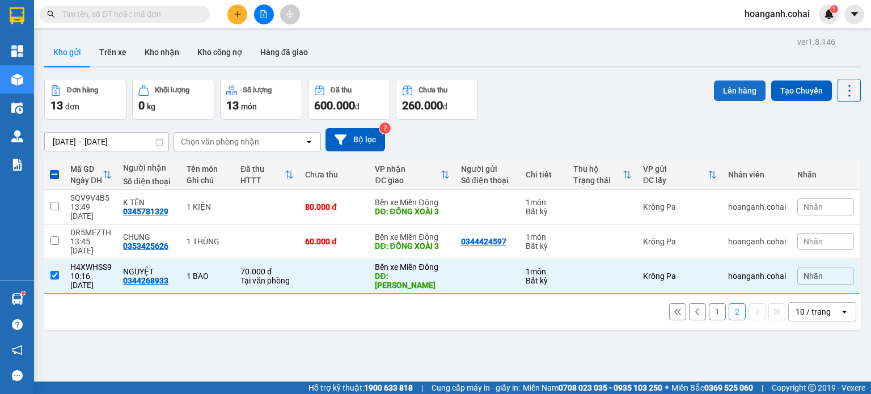
click at [730, 87] on button "Lên hàng" at bounding box center [740, 91] width 52 height 20
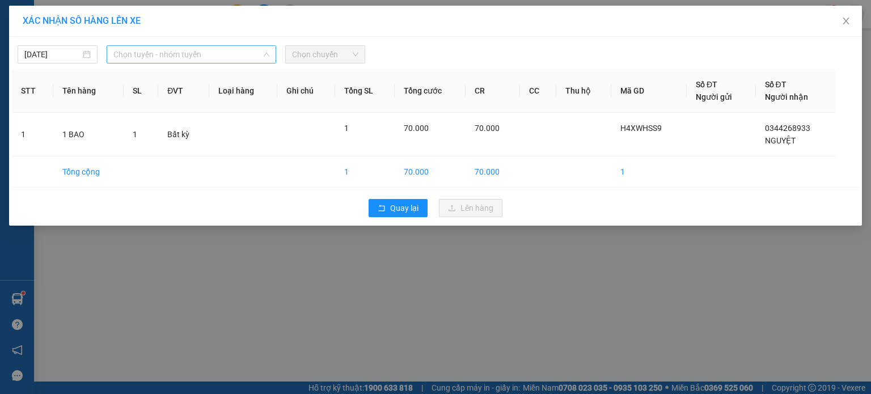
click at [222, 55] on span "Chọn tuyến - nhóm tuyến" at bounding box center [191, 54] width 156 height 17
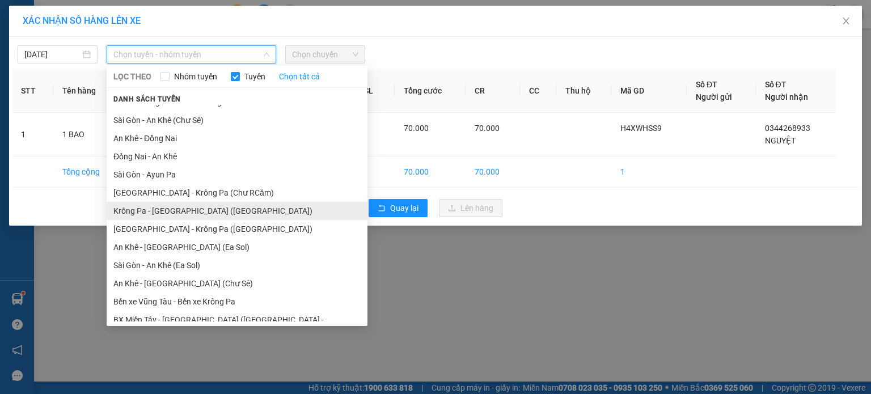
scroll to position [73, 0]
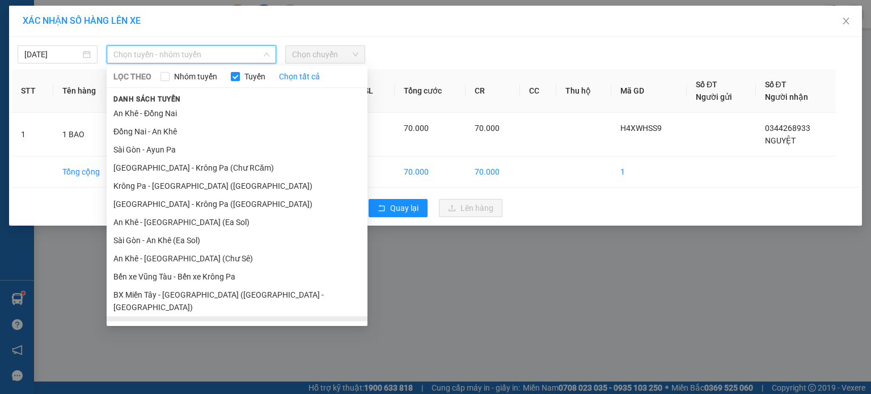
click at [229, 316] on li "BX Krông Pa - BX Miền Tây ([GEOGRAPHIC_DATA] - [GEOGRAPHIC_DATA])" at bounding box center [237, 331] width 261 height 31
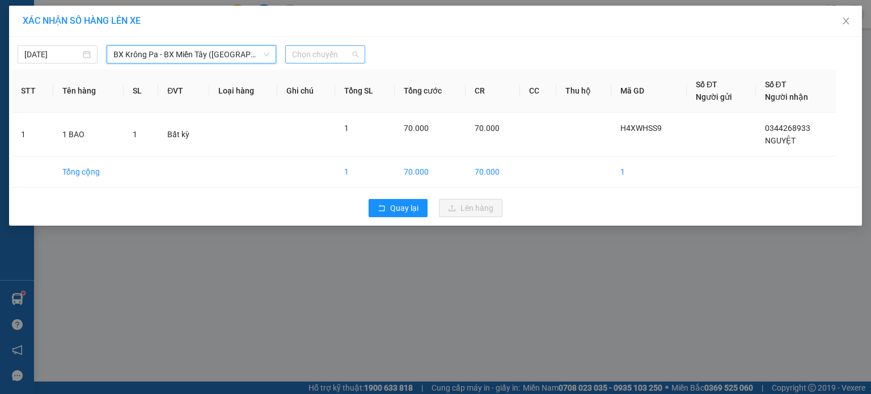
click at [343, 56] on span "Chọn chuyến" at bounding box center [325, 54] width 66 height 17
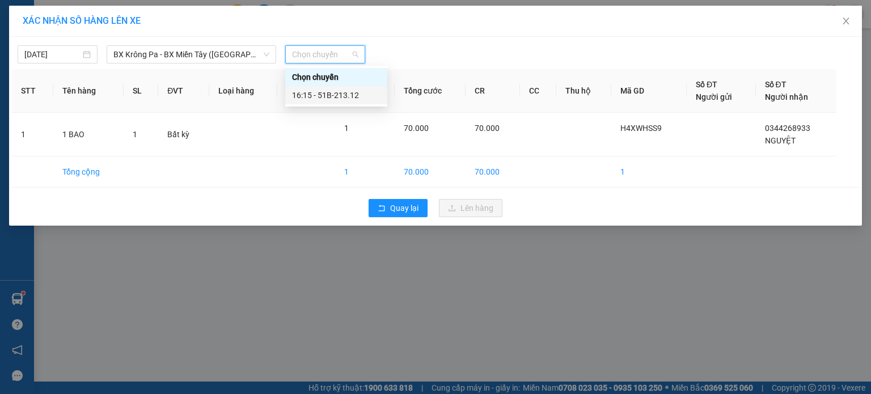
click at [345, 94] on div "16:15 - 51B-213.12" at bounding box center [336, 95] width 88 height 12
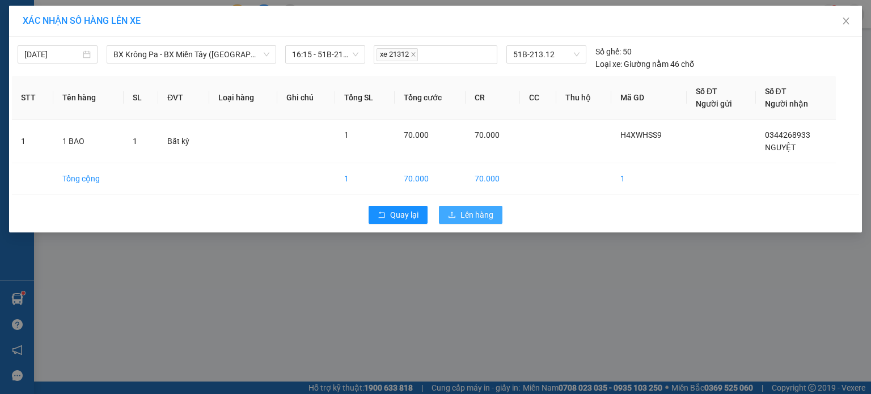
click at [476, 214] on span "Lên hàng" at bounding box center [477, 215] width 33 height 12
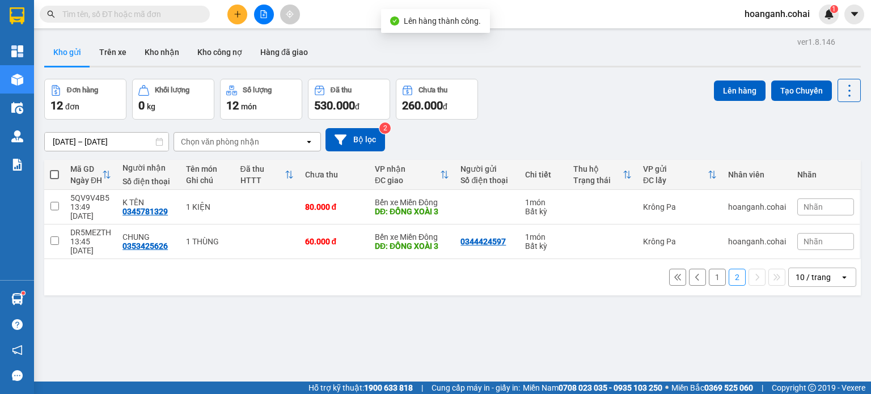
click at [712, 269] on button "1" at bounding box center [717, 277] width 17 height 17
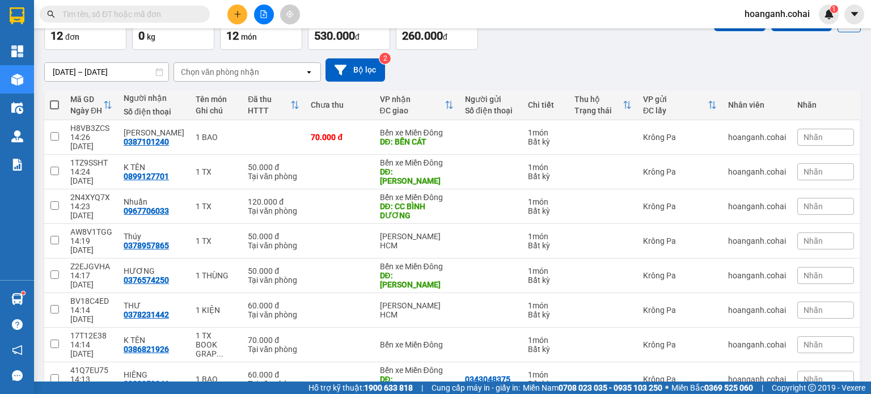
scroll to position [113, 0]
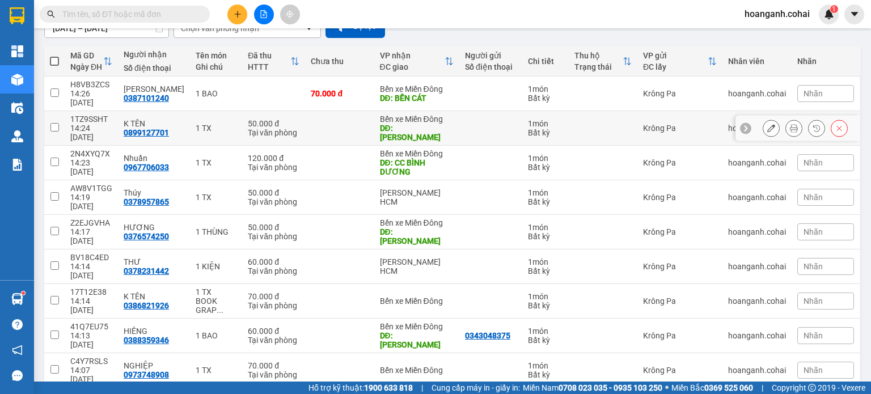
click at [53, 123] on input "checkbox" at bounding box center [54, 127] width 9 height 9
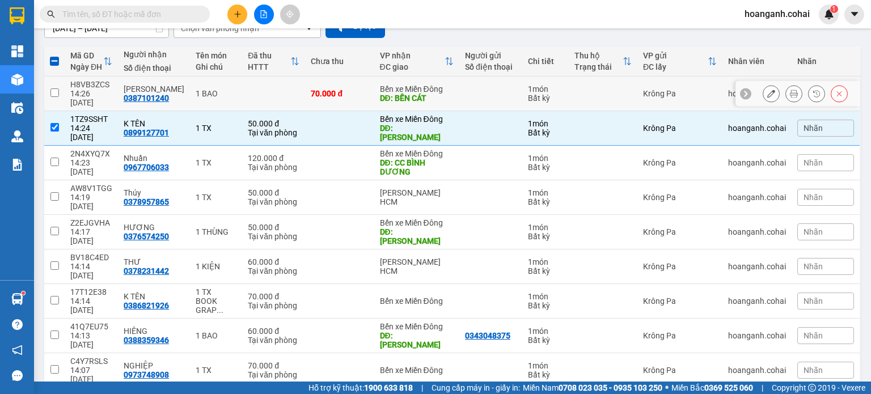
click at [54, 88] on input "checkbox" at bounding box center [54, 92] width 9 height 9
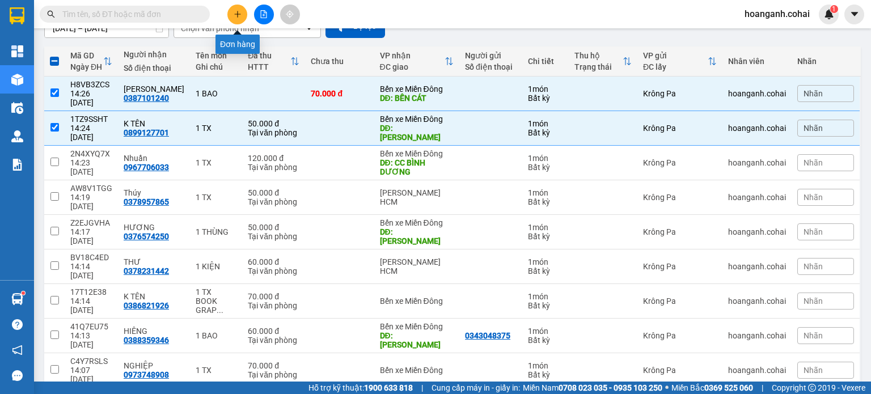
click at [234, 14] on icon "plus" at bounding box center [237, 14] width 6 height 1
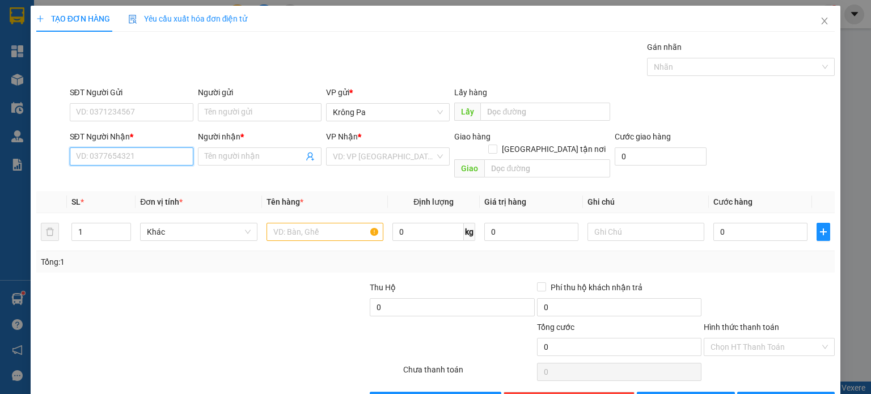
click at [137, 165] on input "SĐT Người Nhận *" at bounding box center [132, 156] width 124 height 18
click at [141, 158] on input "SĐT Người Nhận *" at bounding box center [132, 156] width 124 height 18
click at [144, 183] on div "0945678424 - phúc" at bounding box center [129, 178] width 109 height 12
click at [297, 223] on input "text" at bounding box center [325, 232] width 117 height 18
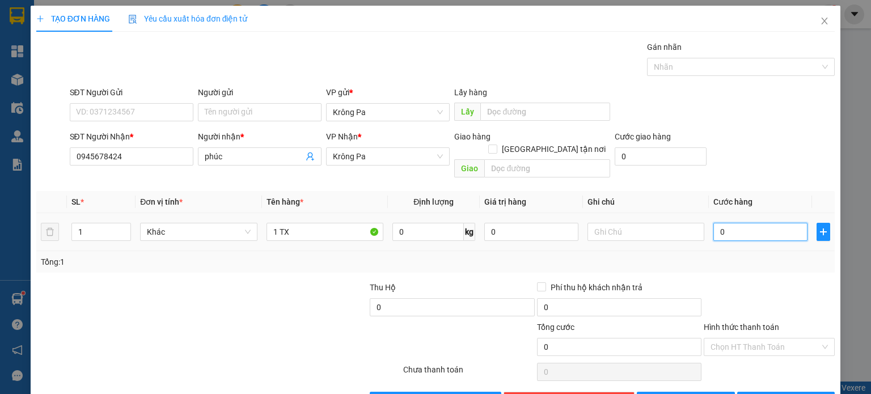
click at [767, 223] on input "0" at bounding box center [760, 232] width 94 height 18
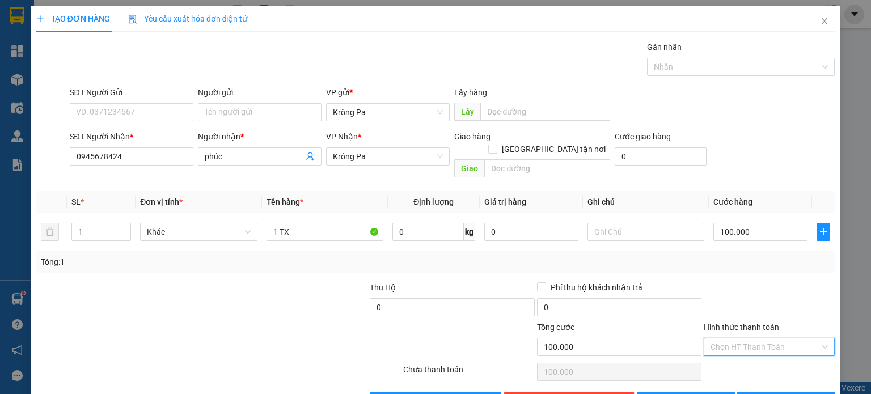
drag, startPoint x: 790, startPoint y: 335, endPoint x: 742, endPoint y: 352, distance: 50.6
click at [785, 339] on input "Hình thức thanh toán" at bounding box center [765, 347] width 109 height 17
click at [742, 353] on div "Tại văn phòng" at bounding box center [762, 356] width 116 height 12
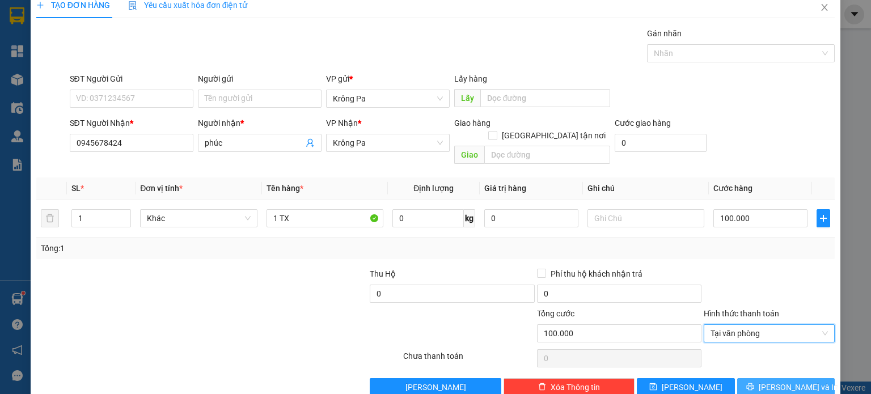
scroll to position [24, 0]
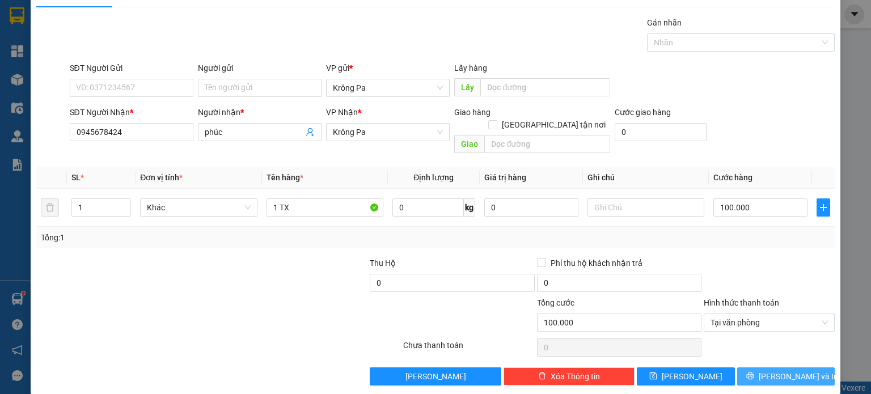
click at [780, 370] on span "[PERSON_NAME] và In" at bounding box center [798, 376] width 79 height 12
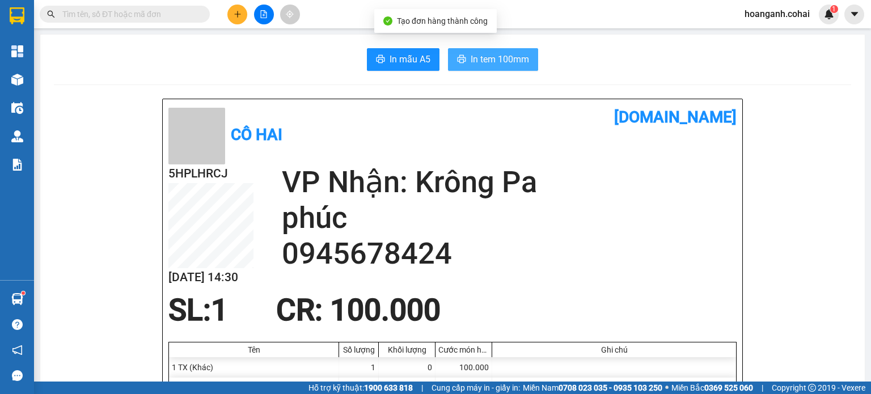
click at [497, 64] on span "In tem 100mm" at bounding box center [500, 59] width 58 height 14
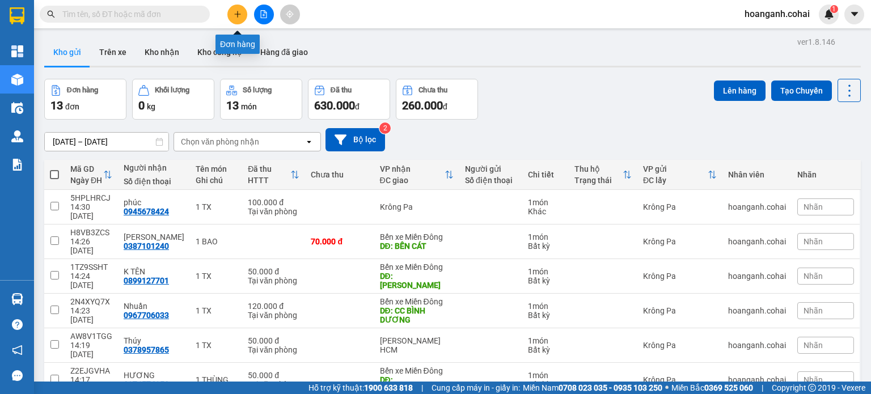
click at [236, 13] on icon "plus" at bounding box center [238, 14] width 8 height 8
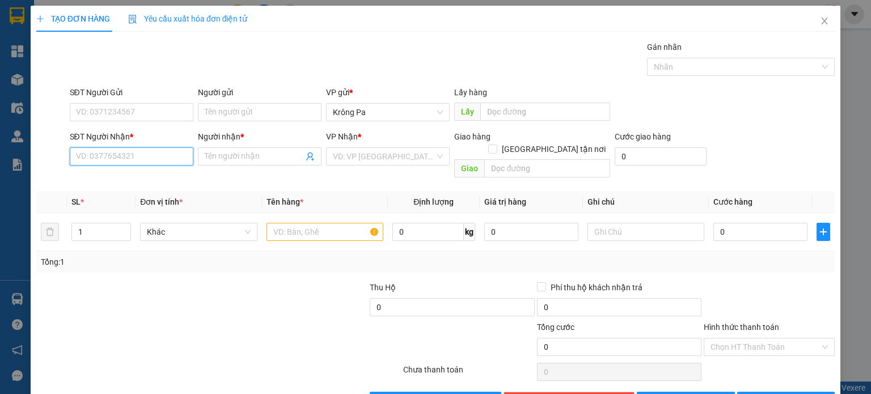
click at [136, 156] on input "SĐT Người Nhận *" at bounding box center [132, 156] width 124 height 18
click at [107, 176] on div "0793633396 - My" at bounding box center [129, 178] width 109 height 12
type input "0793633396"
type input "My"
type input "0793633396"
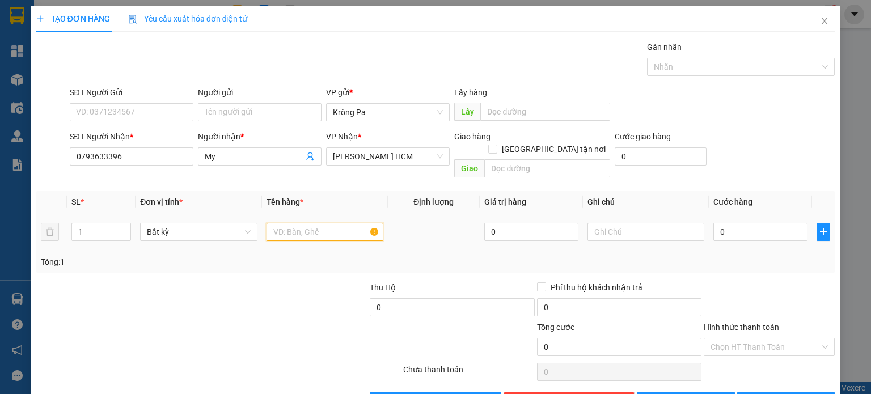
click at [311, 223] on input "text" at bounding box center [325, 232] width 117 height 18
type input "1 TX"
click at [730, 225] on input "0" at bounding box center [760, 232] width 94 height 18
type input "7"
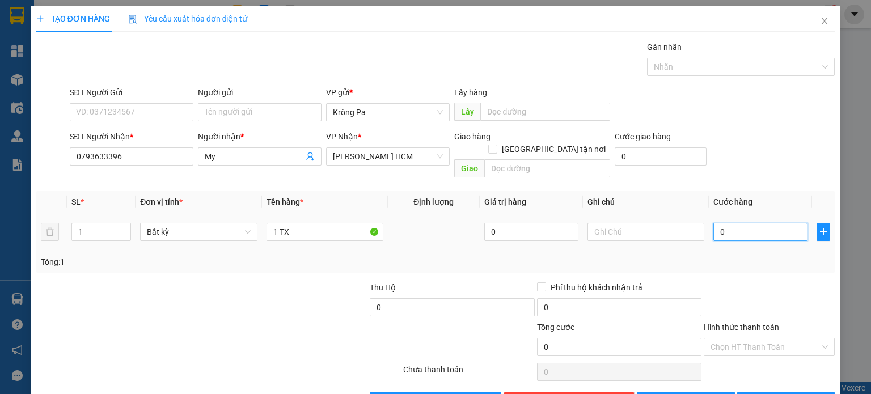
type input "7"
type input "70"
type input "70.000"
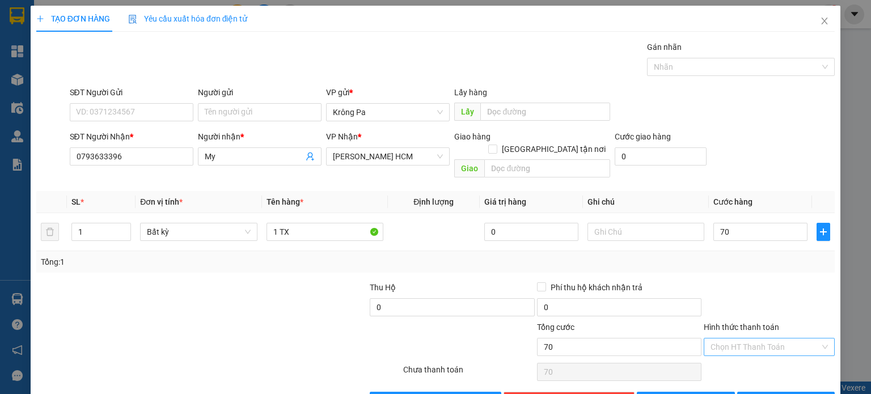
type input "70.000"
drag, startPoint x: 762, startPoint y: 335, endPoint x: 743, endPoint y: 358, distance: 30.2
click at [759, 339] on input "Hình thức thanh toán" at bounding box center [765, 347] width 109 height 17
click at [747, 350] on div "Tại văn phòng" at bounding box center [762, 356] width 116 height 12
type input "0"
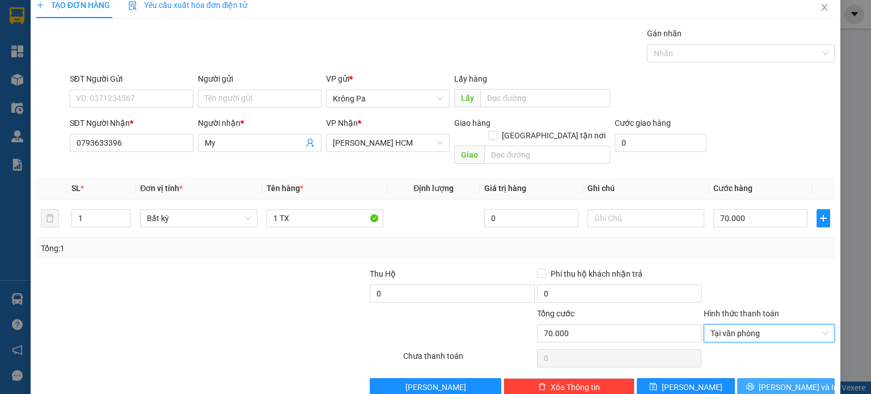
scroll to position [24, 0]
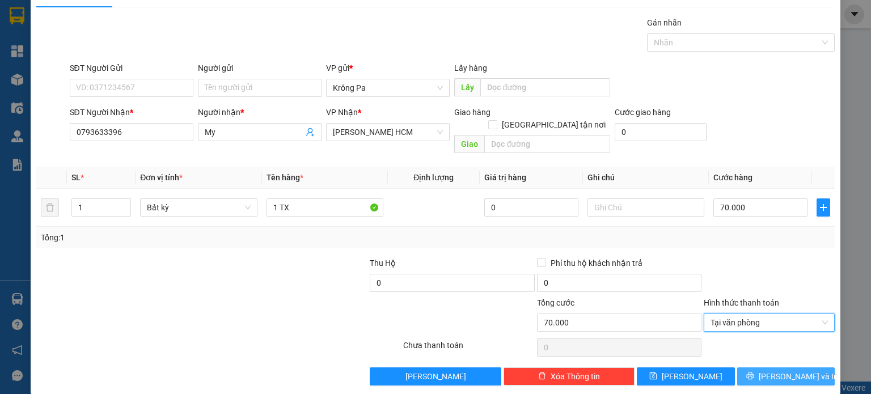
click at [761, 371] on button "[PERSON_NAME] và In" at bounding box center [786, 377] width 98 height 18
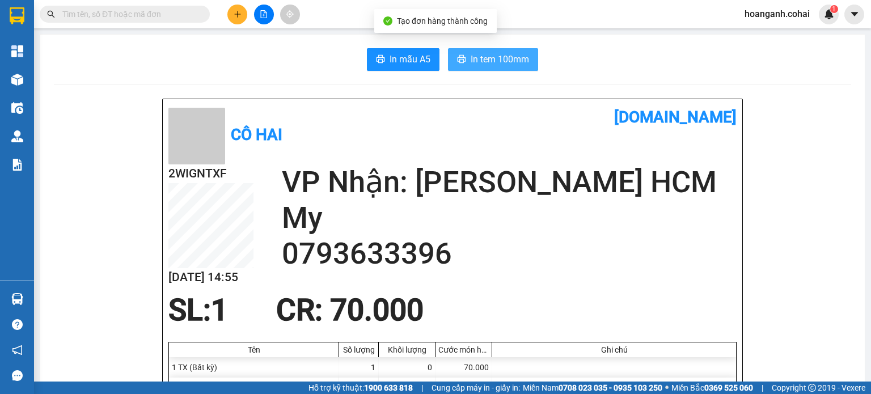
click at [489, 61] on span "In tem 100mm" at bounding box center [500, 59] width 58 height 14
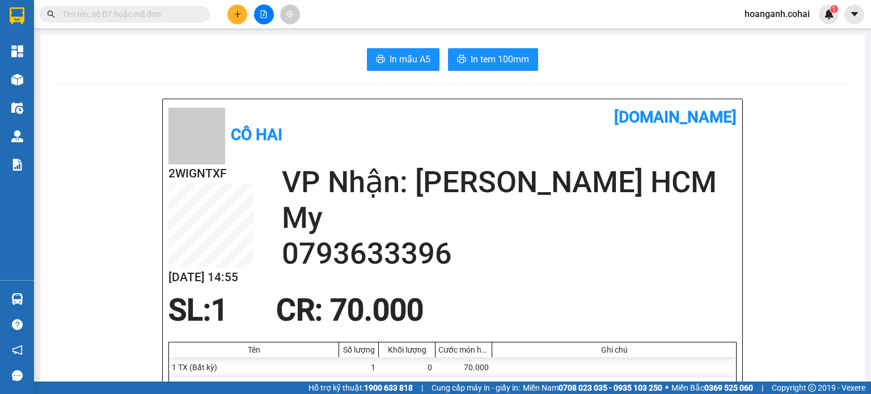
click at [164, 18] on input "text" at bounding box center [129, 14] width 134 height 12
click at [174, 18] on input "text" at bounding box center [129, 14] width 134 height 12
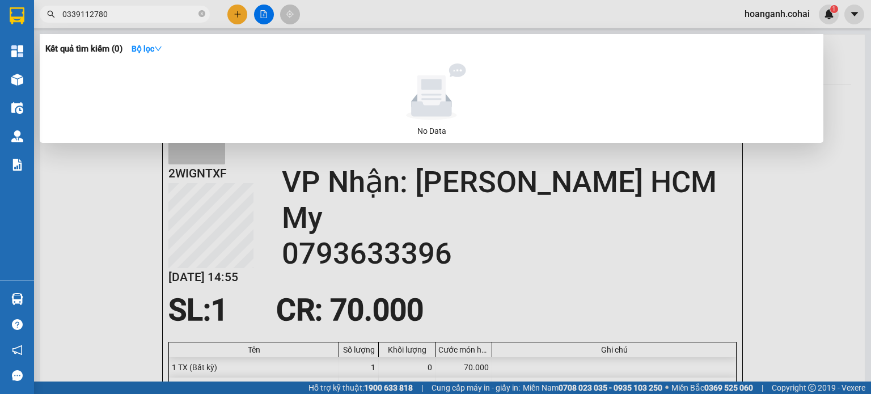
type input "0339112780"
click at [238, 14] on div at bounding box center [435, 197] width 871 height 394
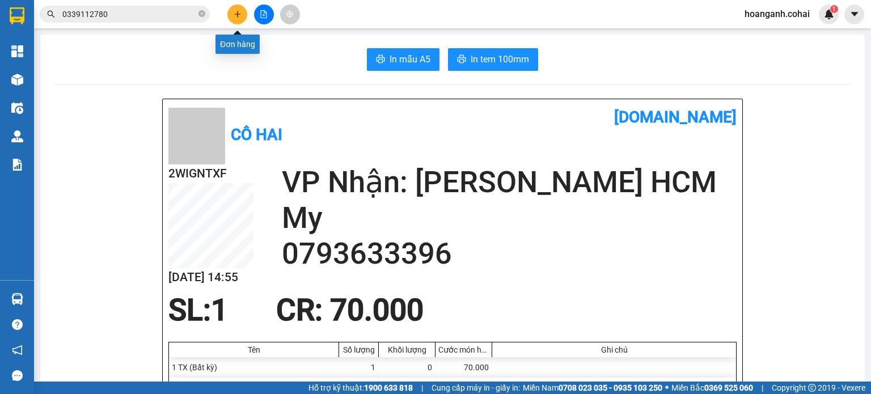
click at [242, 9] on button at bounding box center [237, 15] width 20 height 20
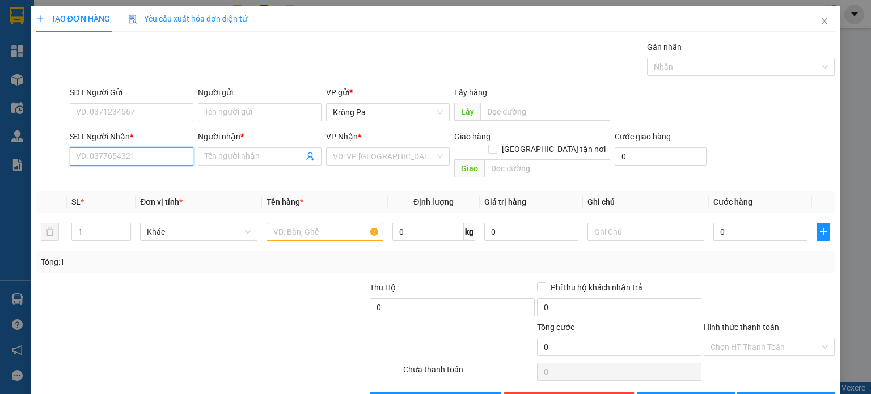
click at [123, 163] on input "SĐT Người Nhận *" at bounding box center [132, 156] width 124 height 18
type input "0357892110"
click at [122, 185] on div "0357892110 - NHAK" at bounding box center [130, 179] width 123 height 18
type input "NHAK"
type input "0357892110"
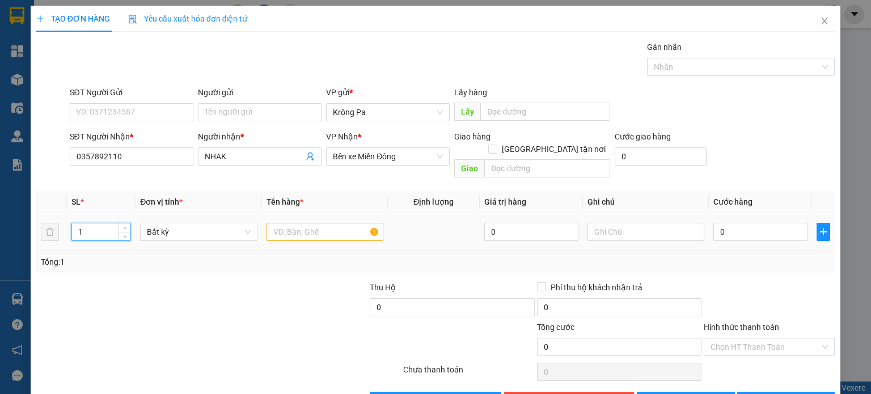
click at [95, 223] on input "1" at bounding box center [101, 231] width 58 height 17
type input "2"
click at [308, 223] on input "text" at bounding box center [325, 232] width 117 height 18
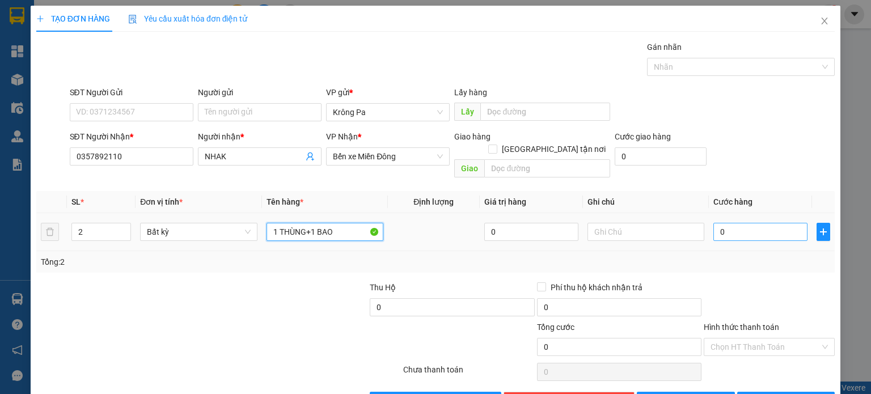
type input "1 THÙNG+1 BAO"
click at [727, 223] on input "0" at bounding box center [760, 232] width 94 height 18
type input "1"
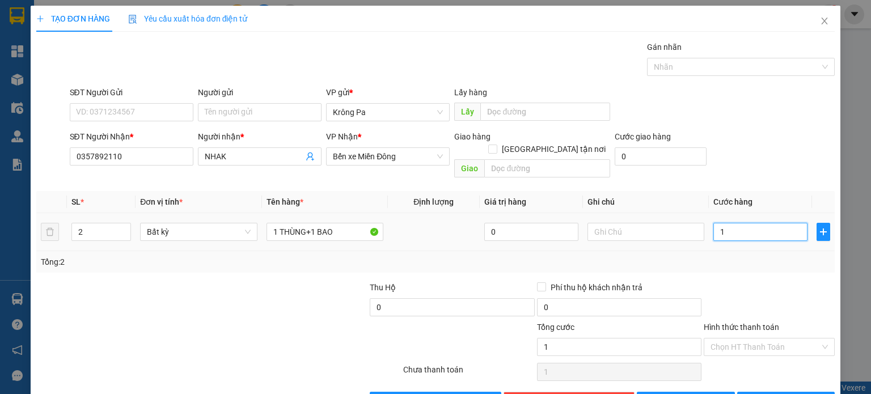
type input "12"
type input "120"
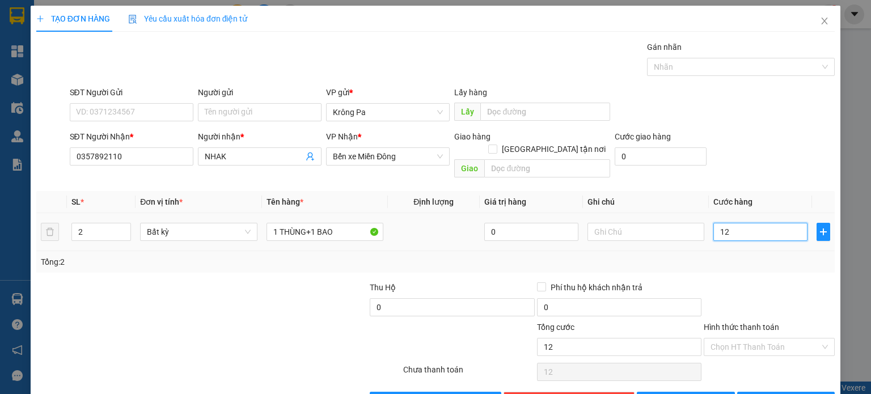
type input "120"
type input "120.000"
click at [732, 339] on input "Hình thức thanh toán" at bounding box center [765, 347] width 109 height 17
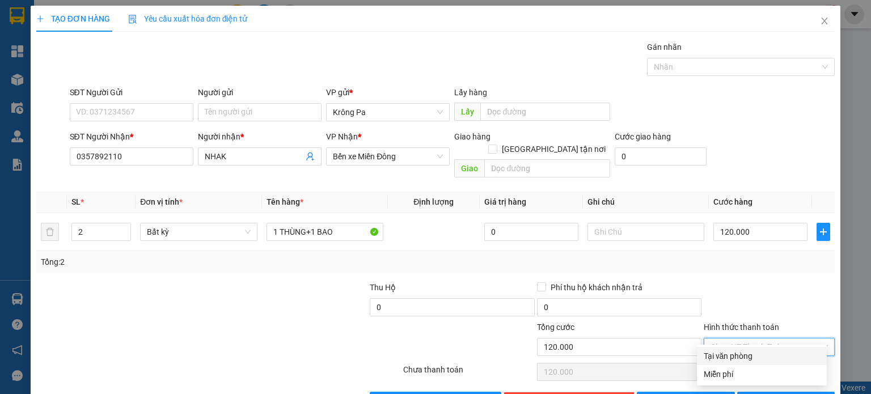
click at [726, 360] on div "Tại văn phòng" at bounding box center [762, 356] width 116 height 12
type input "0"
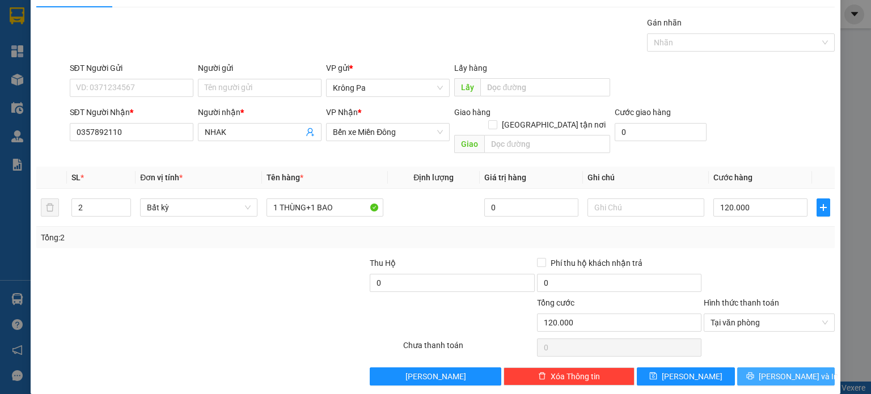
click at [766, 368] on button "[PERSON_NAME] và In" at bounding box center [786, 377] width 98 height 18
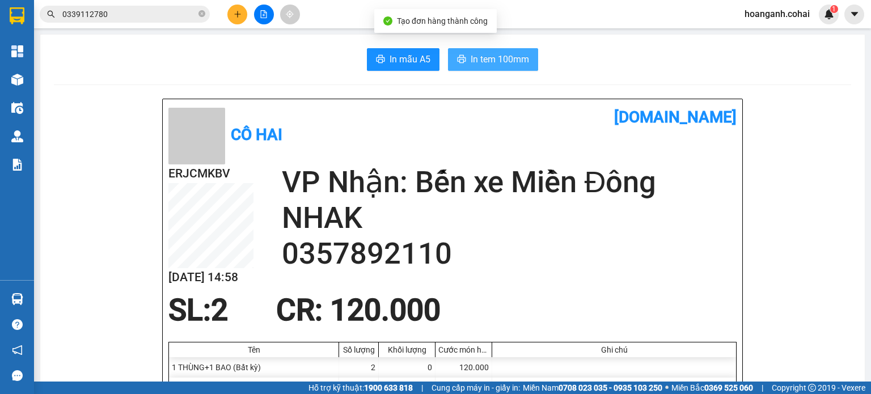
click at [477, 56] on span "In tem 100mm" at bounding box center [500, 59] width 58 height 14
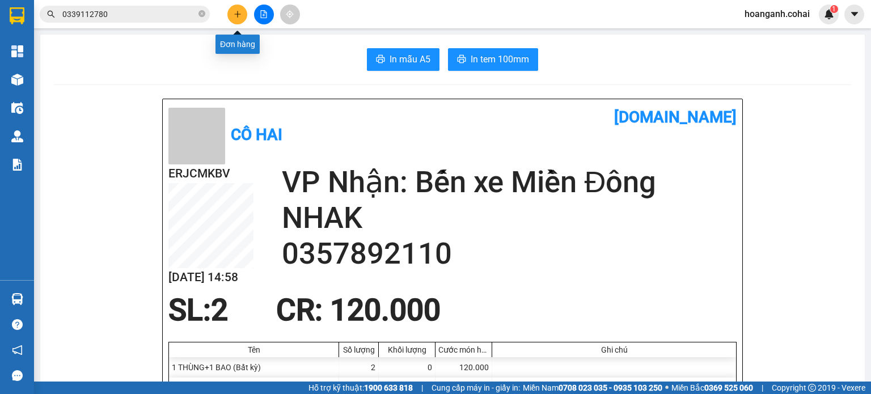
click at [235, 7] on button at bounding box center [237, 15] width 20 height 20
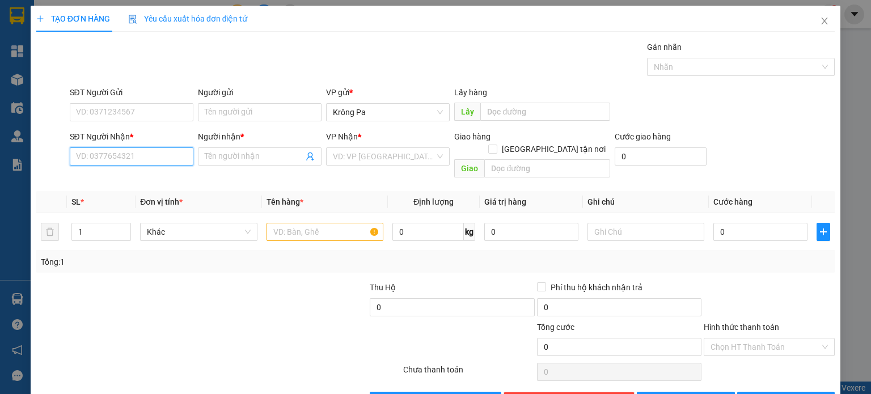
click at [145, 151] on input "SĐT Người Nhận *" at bounding box center [132, 156] width 124 height 18
click at [131, 180] on div "0962491709 - SHOP" at bounding box center [129, 178] width 109 height 12
type input "0962491709"
type input "SHOP"
type input "0962491709"
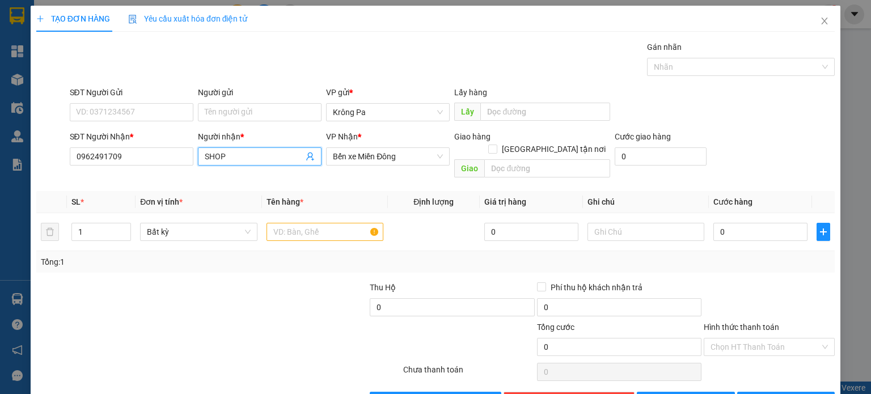
click at [261, 161] on input "SHOP" at bounding box center [254, 156] width 99 height 12
type input "S"
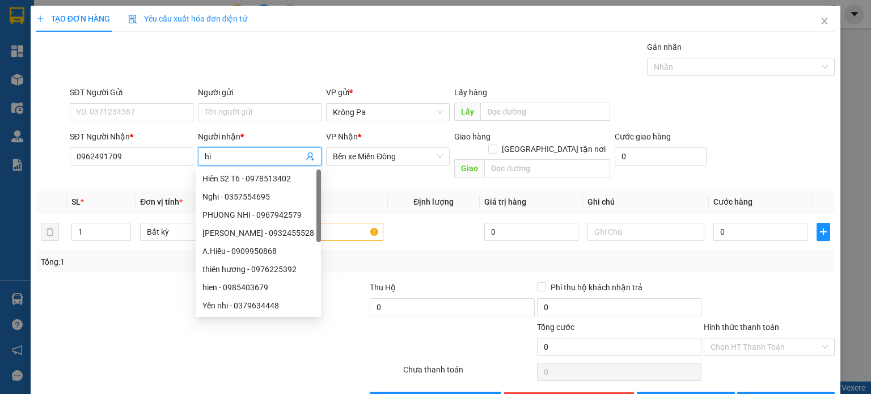
type input "h"
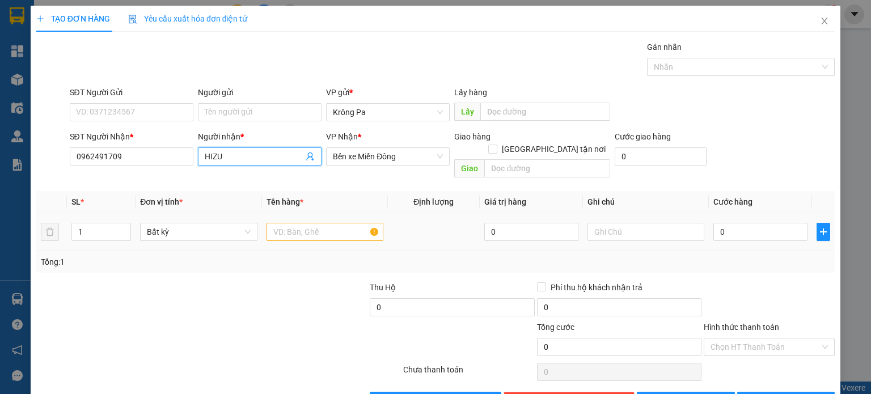
type input "HIZU"
click at [353, 223] on input "text" at bounding box center [325, 232] width 117 height 18
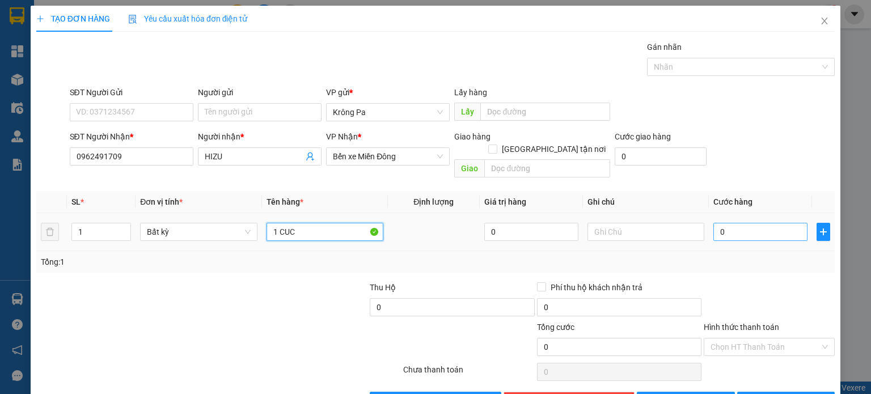
type input "1 CUC"
click at [733, 223] on input "0" at bounding box center [760, 232] width 94 height 18
type input "4"
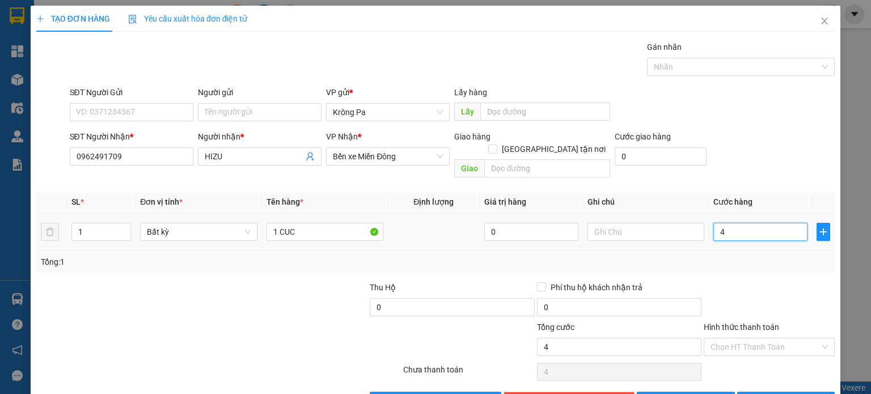
type input "40"
type input "40.000"
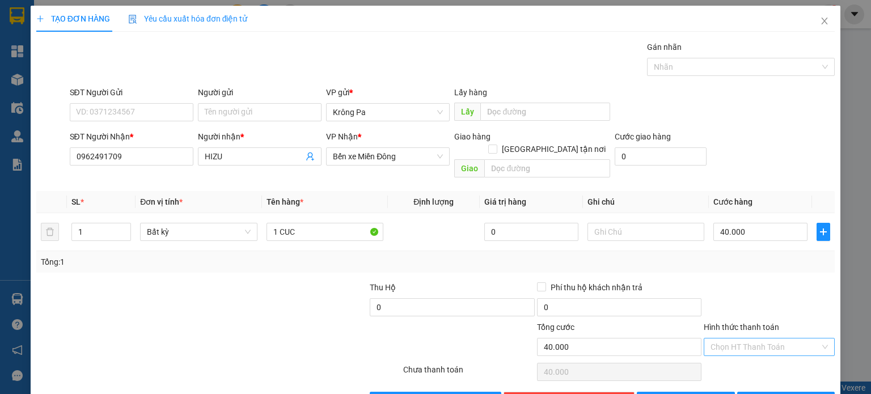
drag, startPoint x: 767, startPoint y: 335, endPoint x: 763, endPoint y: 342, distance: 8.7
click at [767, 339] on input "Hình thức thanh toán" at bounding box center [765, 347] width 109 height 17
click at [756, 358] on div "Tại văn phòng" at bounding box center [762, 356] width 116 height 12
type input "0"
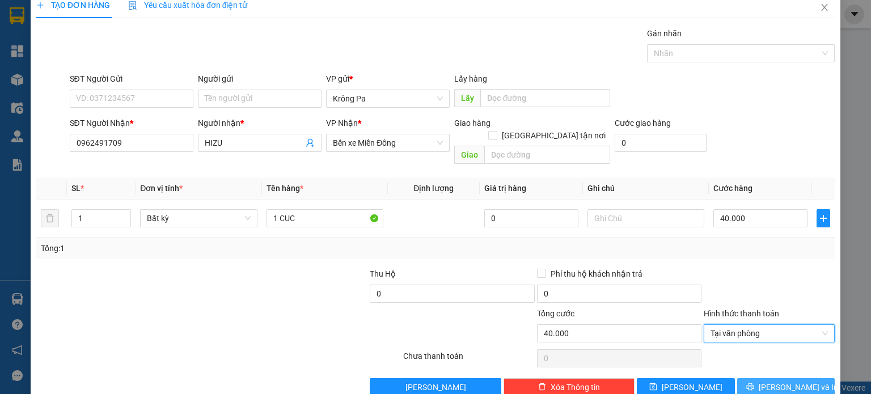
scroll to position [24, 0]
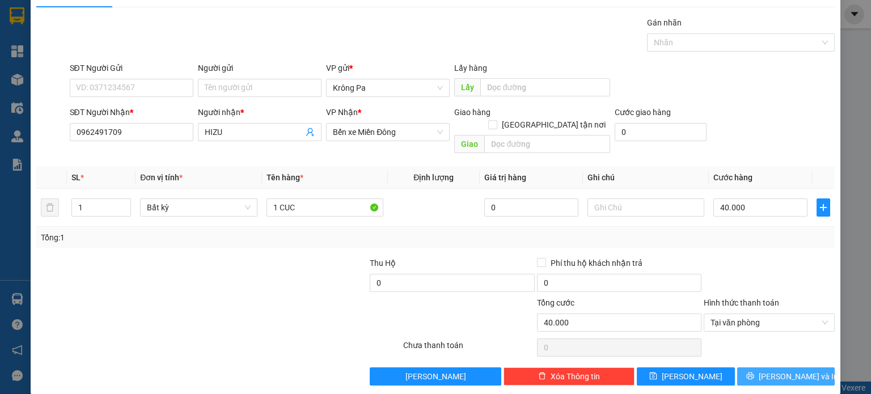
click at [767, 368] on button "[PERSON_NAME] và In" at bounding box center [786, 377] width 98 height 18
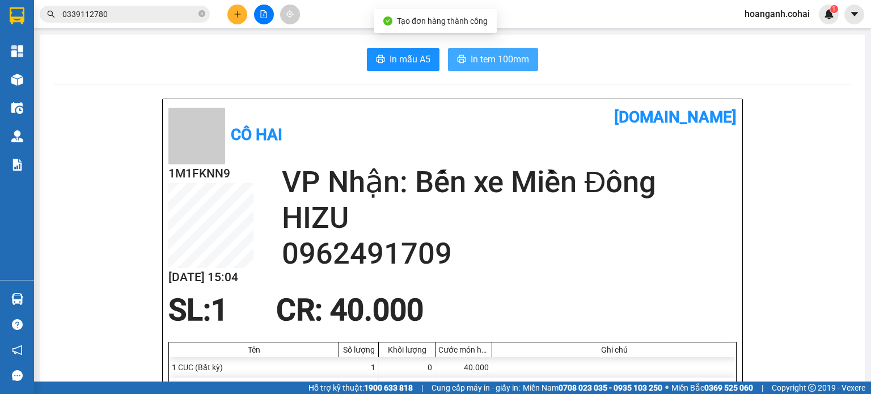
click at [499, 57] on span "In tem 100mm" at bounding box center [500, 59] width 58 height 14
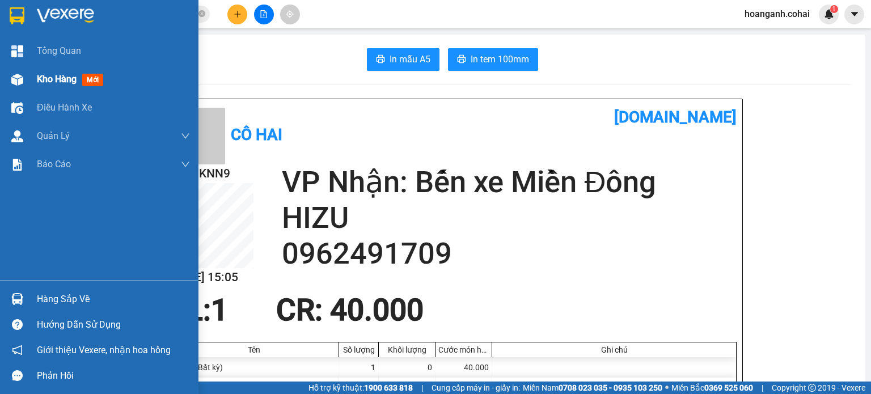
click at [48, 78] on span "Kho hàng" at bounding box center [57, 79] width 40 height 11
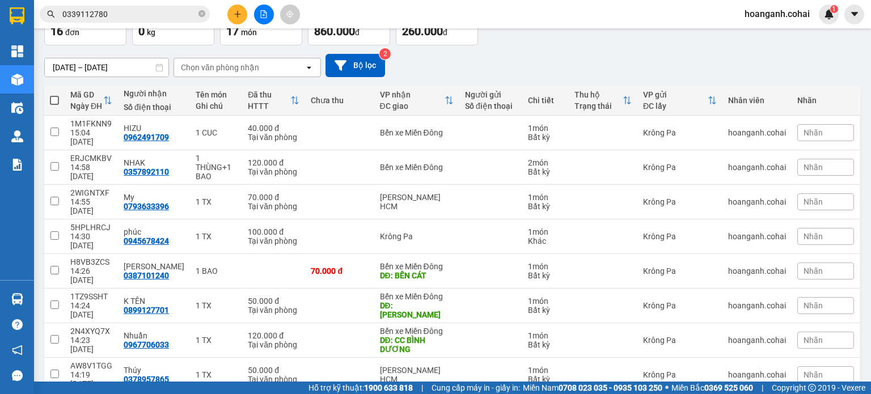
scroll to position [57, 0]
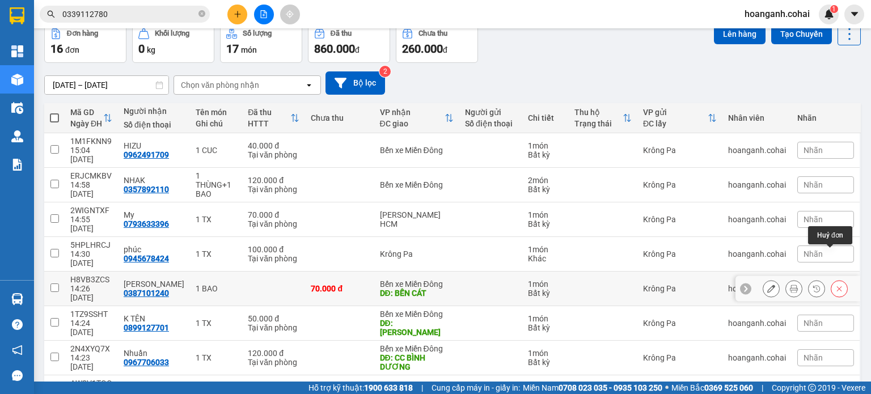
click at [837, 286] on icon at bounding box center [839, 288] width 5 height 5
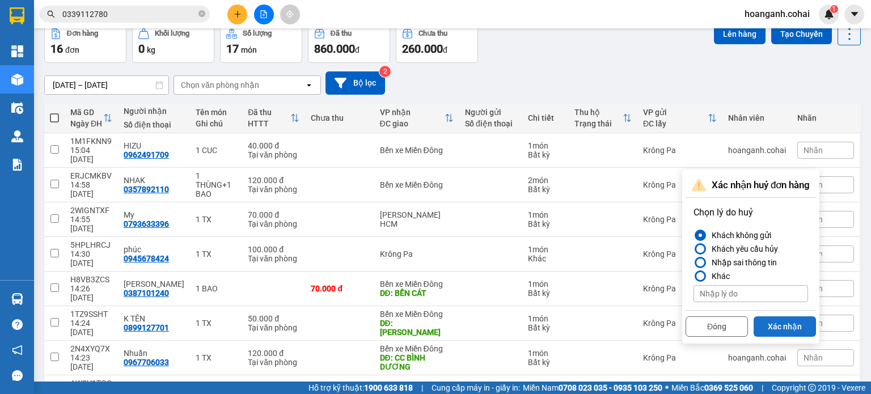
click at [803, 322] on button "Xác nhận" at bounding box center [785, 326] width 62 height 20
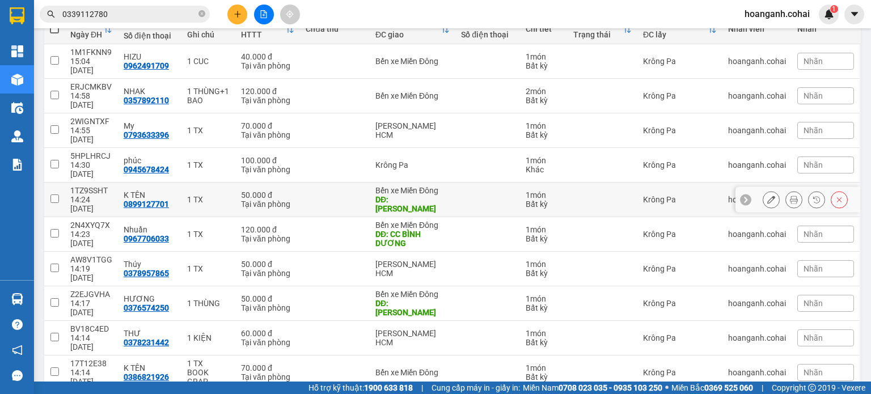
scroll to position [153, 0]
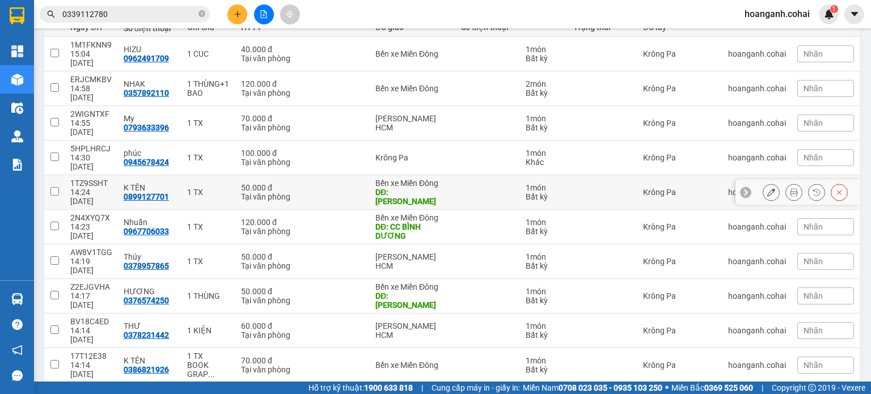
click at [52, 187] on input "checkbox" at bounding box center [54, 191] width 9 height 9
checkbox input "true"
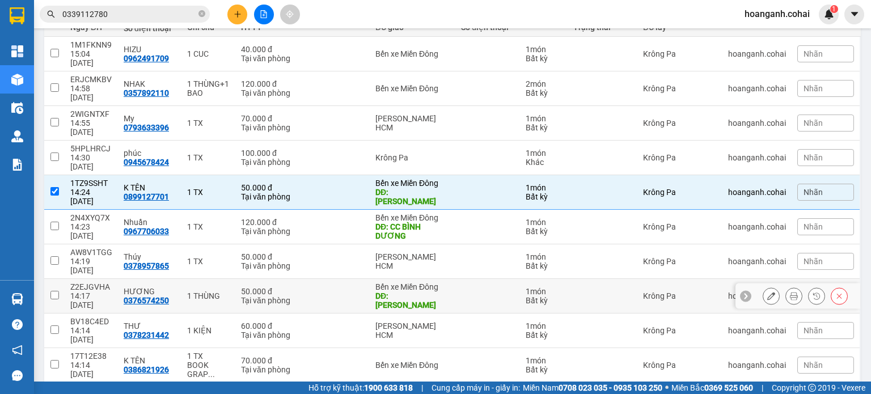
click at [56, 291] on input "checkbox" at bounding box center [54, 295] width 9 height 9
checkbox input "true"
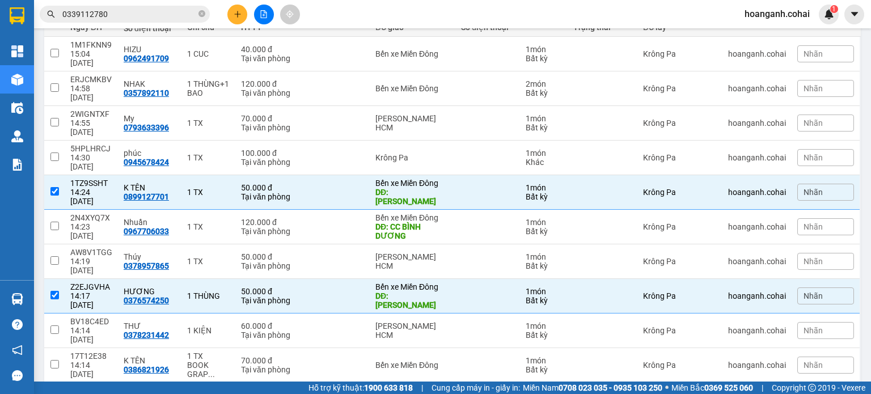
click at [730, 392] on button "2" at bounding box center [737, 400] width 17 height 17
checkbox input "false"
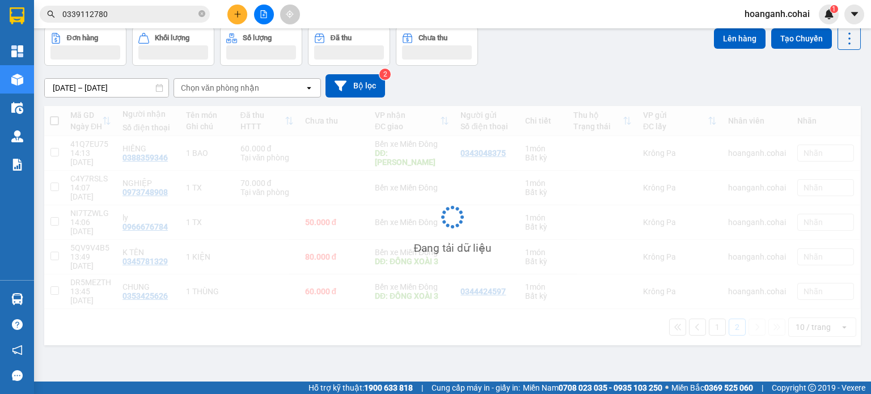
scroll to position [52, 0]
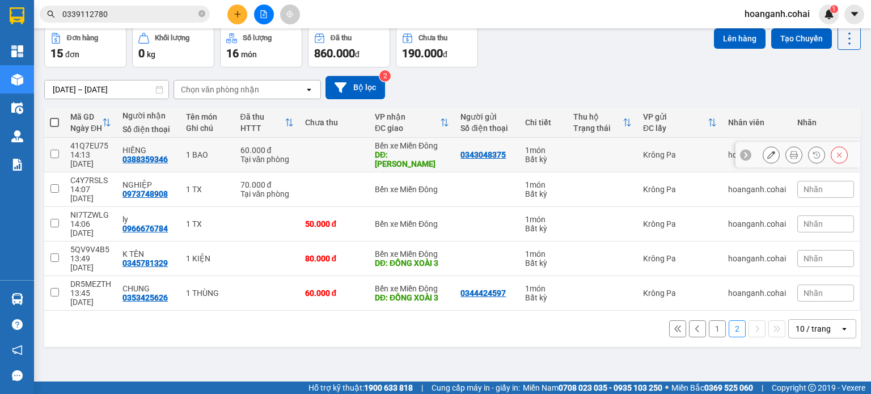
click at [54, 156] on input "checkbox" at bounding box center [54, 154] width 9 height 9
checkbox input "true"
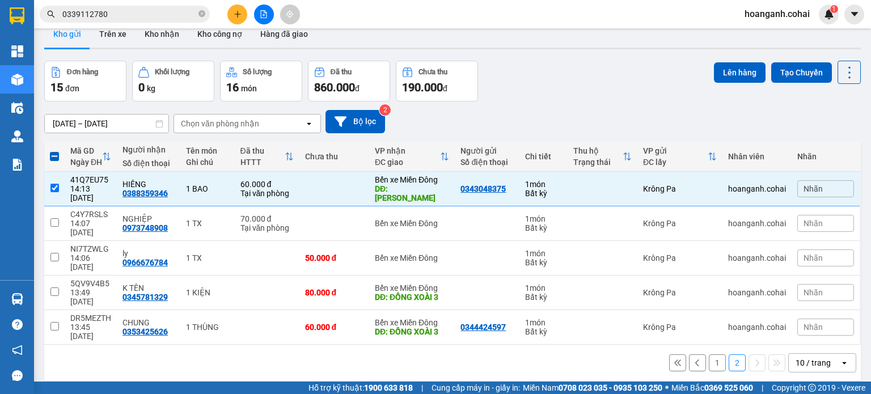
scroll to position [0, 0]
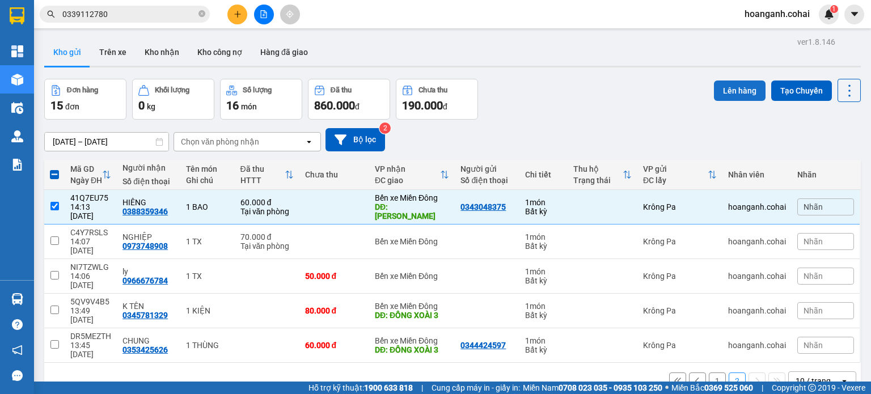
click at [728, 91] on button "Lên hàng" at bounding box center [740, 91] width 52 height 20
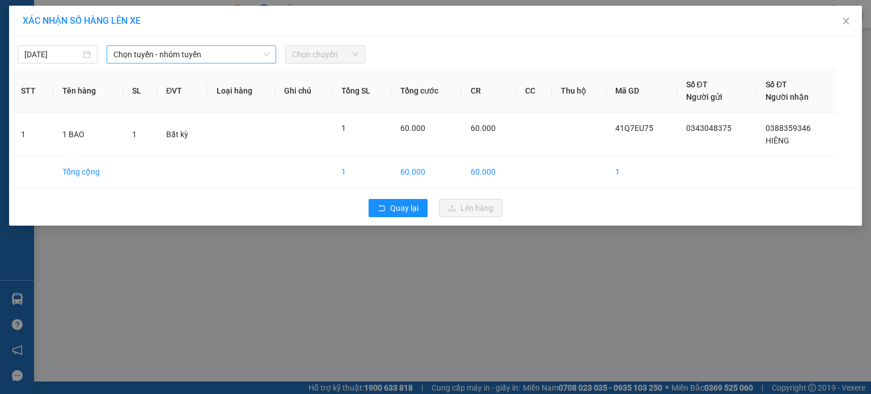
click at [267, 56] on icon "down" at bounding box center [266, 54] width 7 height 7
click at [266, 52] on icon "down" at bounding box center [266, 54] width 7 height 7
click at [251, 52] on span "Chọn tuyến - nhóm tuyến" at bounding box center [191, 54] width 156 height 17
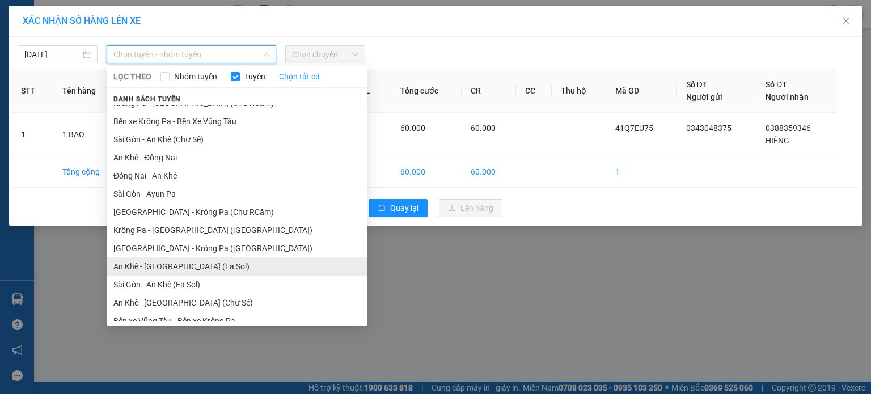
scroll to position [73, 0]
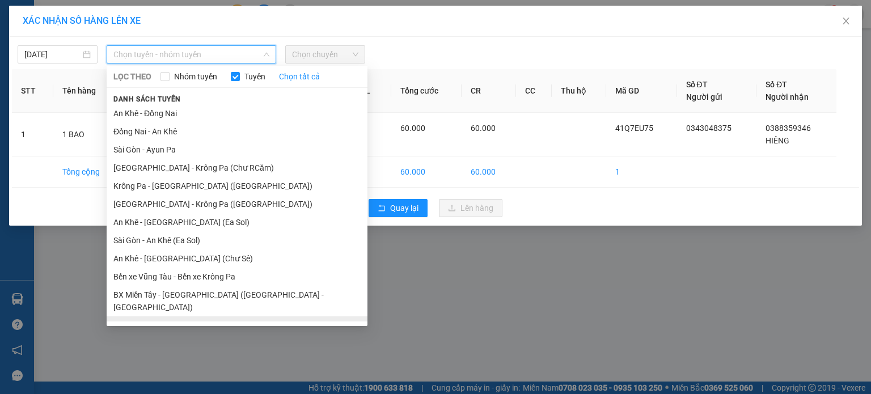
click at [207, 318] on li "BX Krông Pa - BX Miền Tây ([GEOGRAPHIC_DATA] - [GEOGRAPHIC_DATA])" at bounding box center [237, 331] width 261 height 31
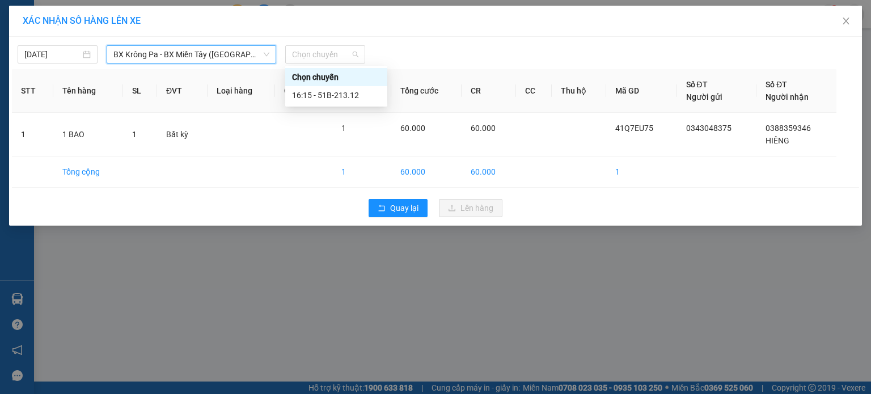
drag, startPoint x: 356, startPoint y: 56, endPoint x: 347, endPoint y: 88, distance: 33.0
click at [355, 56] on span "Chọn chuyến" at bounding box center [325, 54] width 66 height 17
click at [347, 91] on div "16:15 - 51B-213.12" at bounding box center [336, 95] width 88 height 12
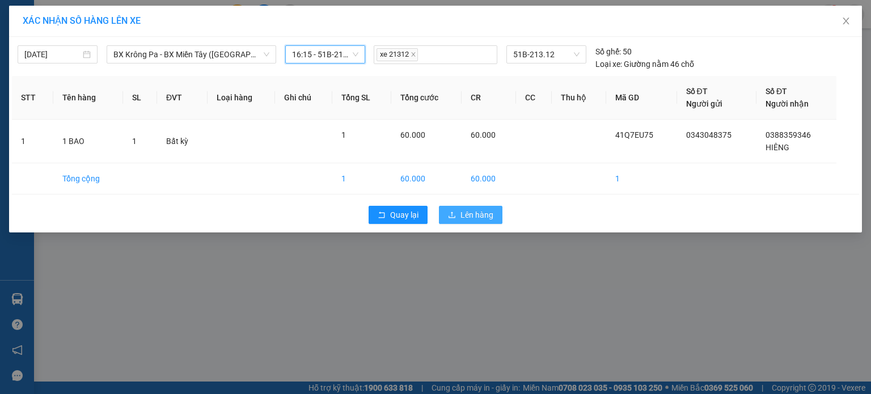
click at [474, 216] on span "Lên hàng" at bounding box center [477, 215] width 33 height 12
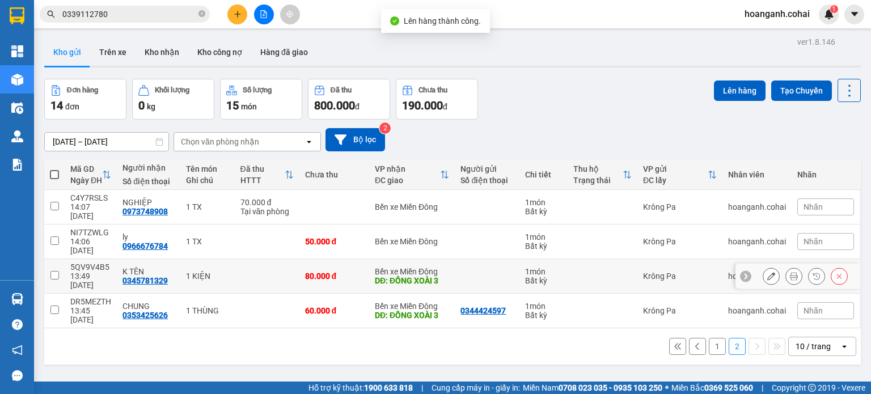
click at [54, 271] on input "checkbox" at bounding box center [54, 275] width 9 height 9
checkbox input "true"
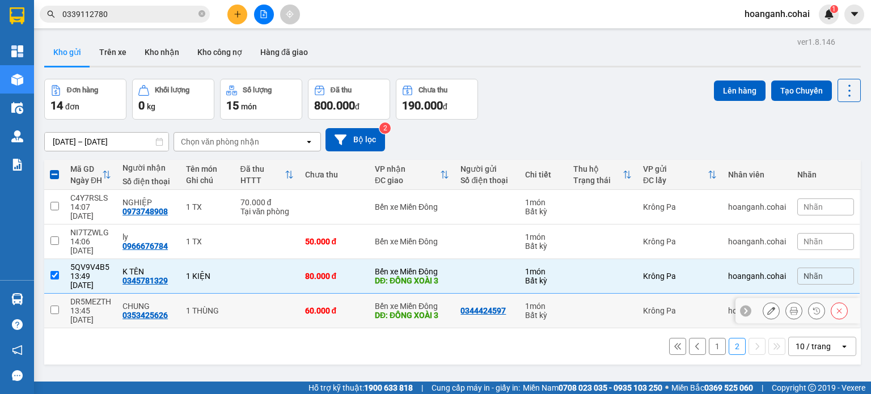
click at [56, 306] on input "checkbox" at bounding box center [54, 310] width 9 height 9
checkbox input "true"
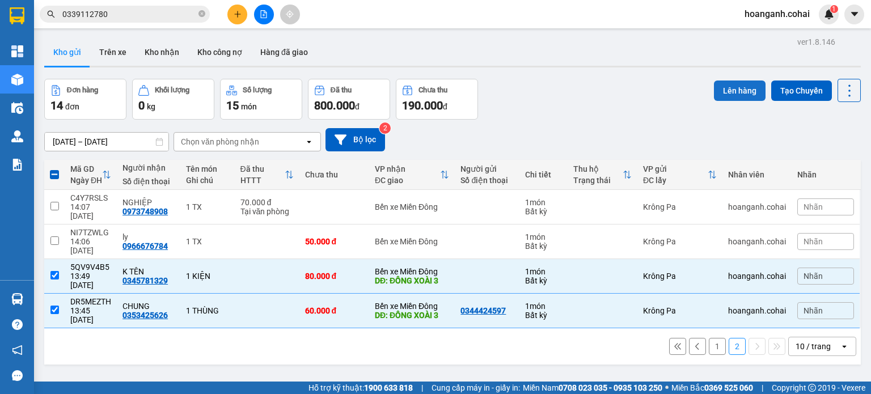
click at [723, 95] on button "Lên hàng" at bounding box center [740, 91] width 52 height 20
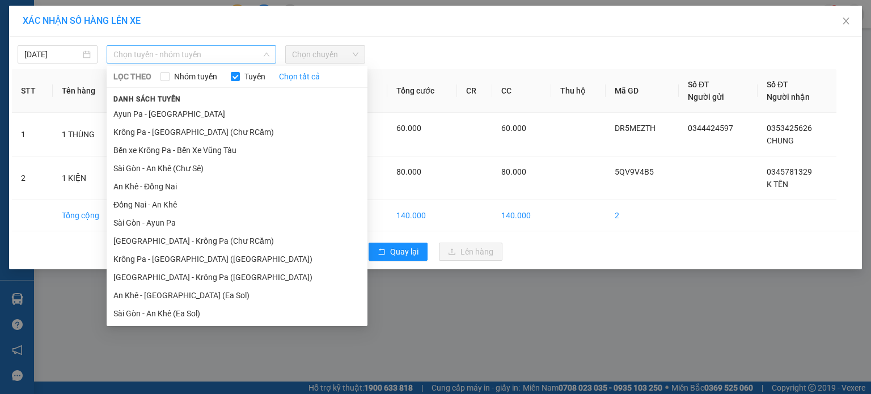
click at [259, 50] on span "Chọn tuyến - nhóm tuyến" at bounding box center [191, 54] width 156 height 17
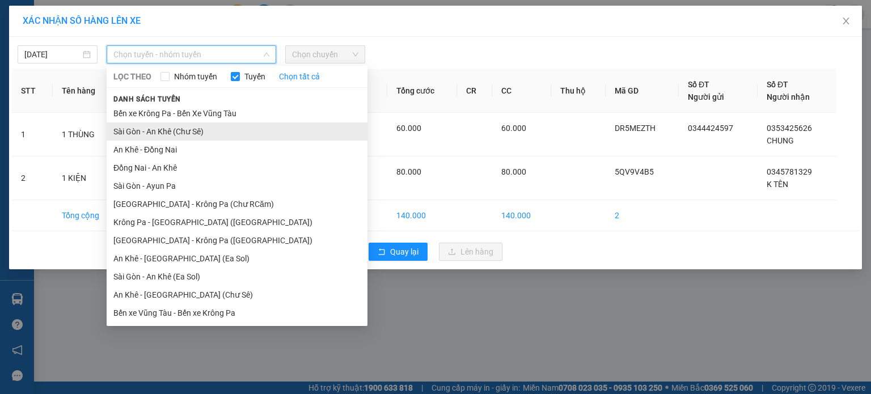
scroll to position [57, 0]
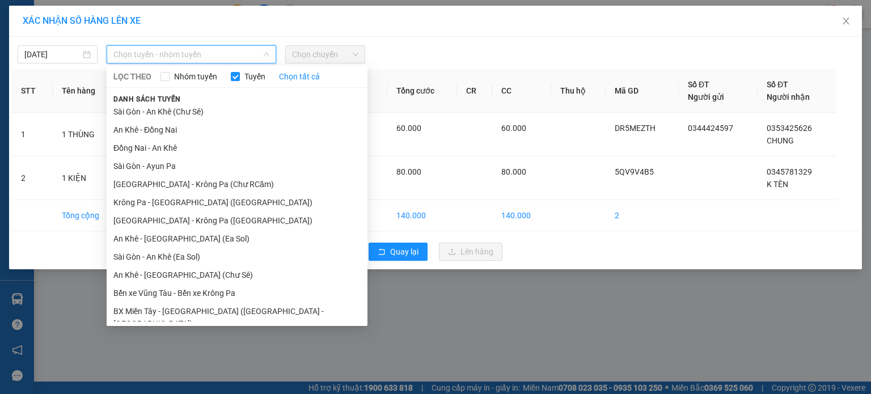
click at [574, 318] on div "XÁC NHẬN SỐ HÀNG LÊN XE [DATE] Chọn tuyến - nhóm tuyến LỌC THEO Nhóm tuyến Tuyế…" at bounding box center [435, 197] width 871 height 394
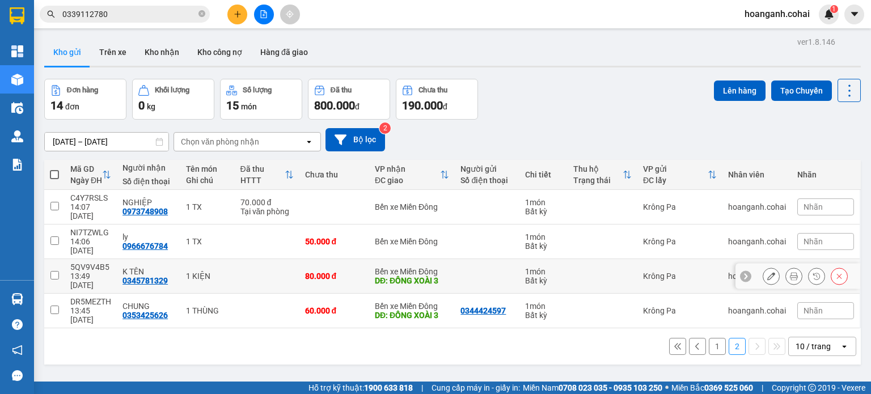
click at [54, 271] on input "checkbox" at bounding box center [54, 275] width 9 height 9
checkbox input "true"
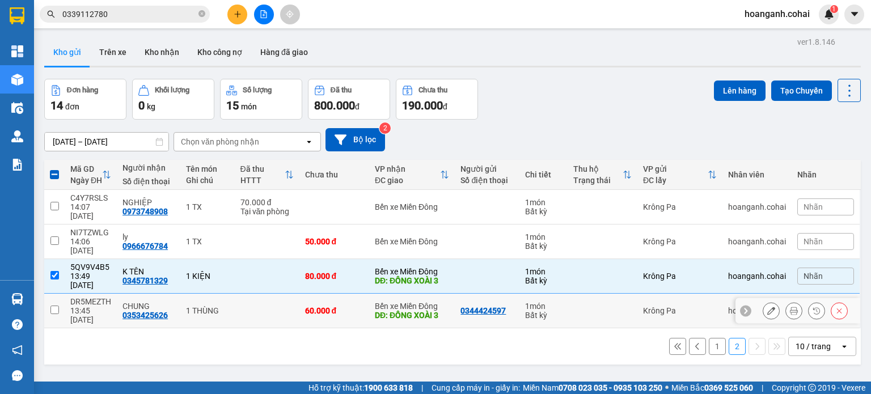
click at [55, 306] on input "checkbox" at bounding box center [54, 310] width 9 height 9
checkbox input "true"
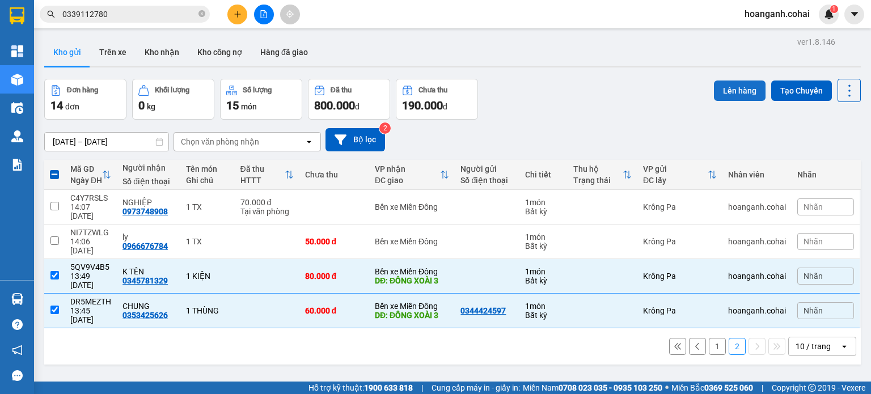
click at [715, 91] on button "Lên hàng" at bounding box center [740, 91] width 52 height 20
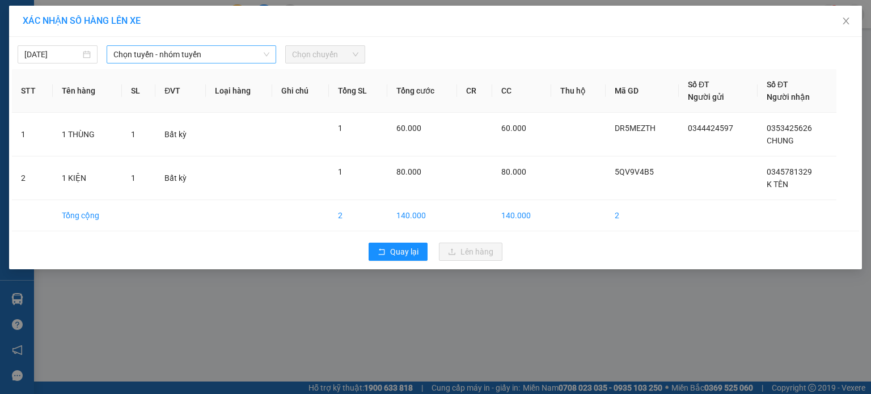
click at [256, 57] on span "Chọn tuyến - nhóm tuyến" at bounding box center [191, 54] width 156 height 17
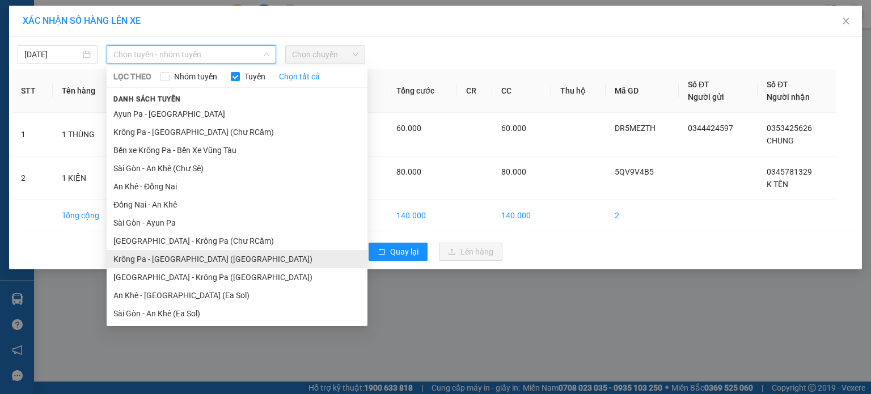
click at [229, 255] on li "Krông Pa - [GEOGRAPHIC_DATA] ([GEOGRAPHIC_DATA])" at bounding box center [237, 259] width 261 height 18
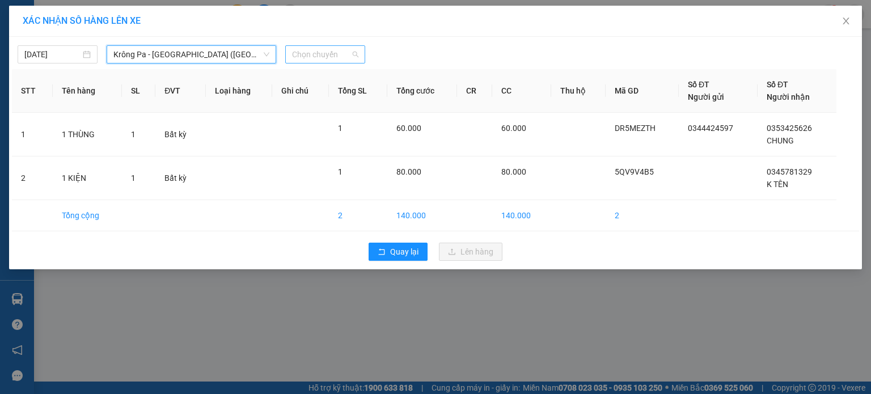
click at [350, 52] on span "Chọn chuyến" at bounding box center [325, 54] width 66 height 17
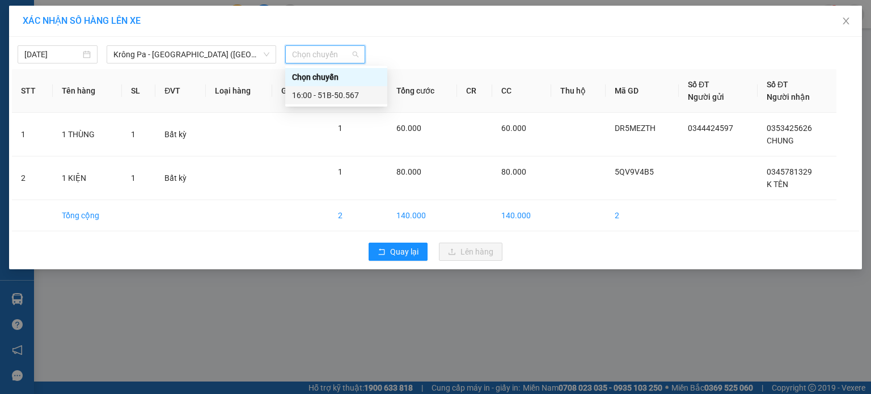
click at [344, 95] on div "16:00 - 51B-50.567" at bounding box center [336, 95] width 88 height 12
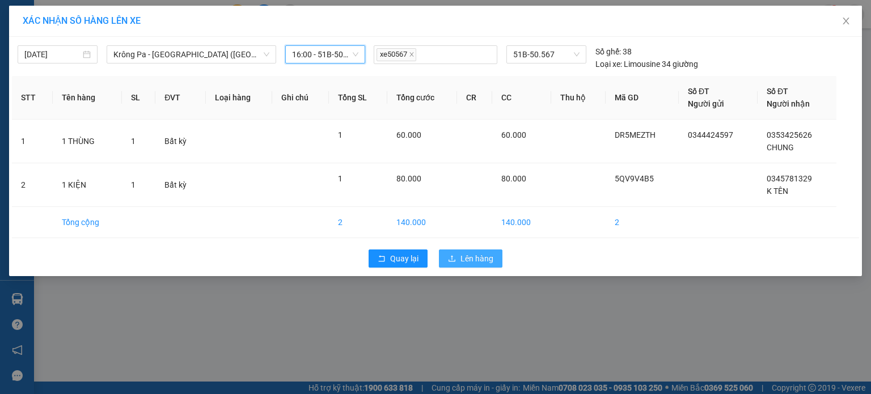
click at [472, 256] on span "Lên hàng" at bounding box center [477, 258] width 33 height 12
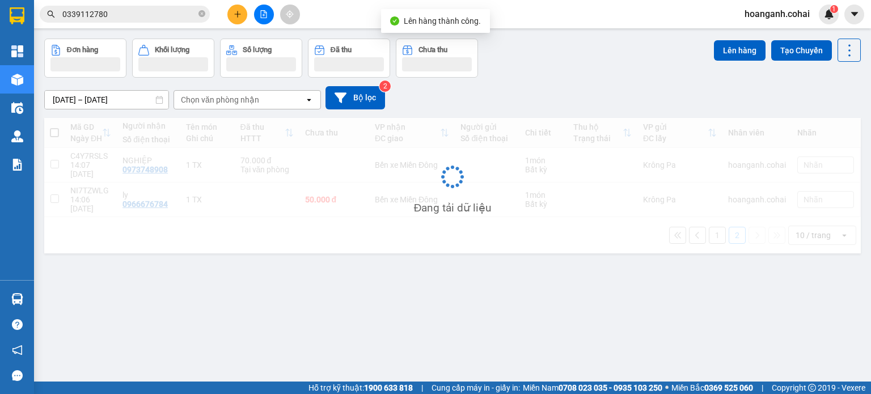
scroll to position [52, 0]
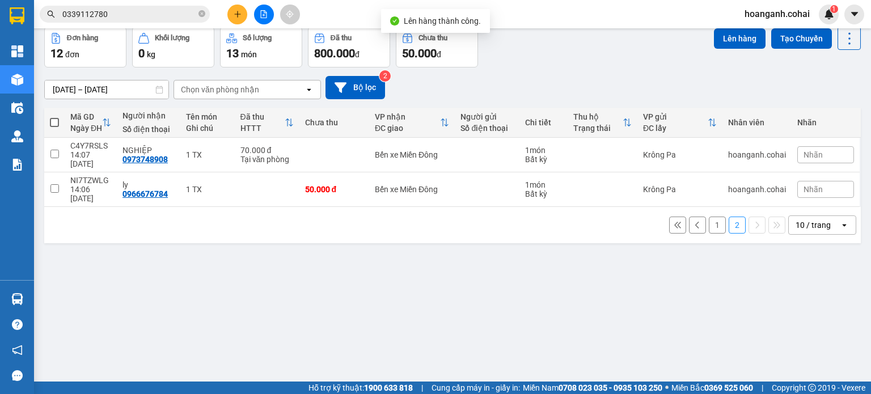
click at [709, 217] on button "1" at bounding box center [717, 225] width 17 height 17
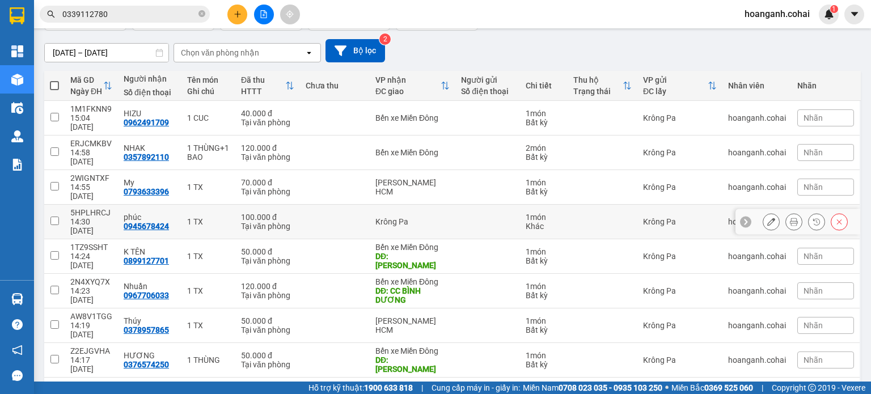
scroll to position [109, 0]
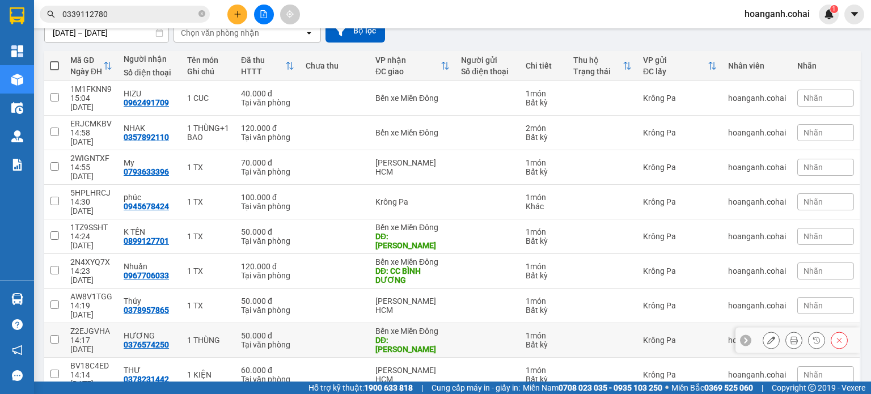
click at [55, 335] on input "checkbox" at bounding box center [54, 339] width 9 height 9
checkbox input "true"
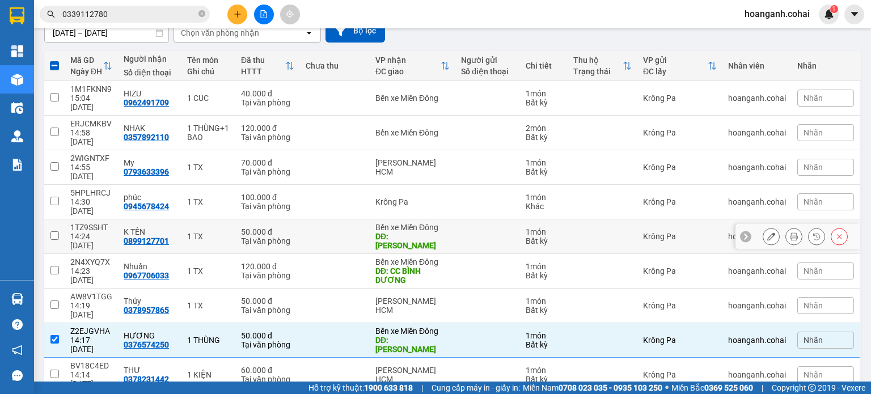
click at [54, 231] on input "checkbox" at bounding box center [54, 235] width 9 height 9
checkbox input "true"
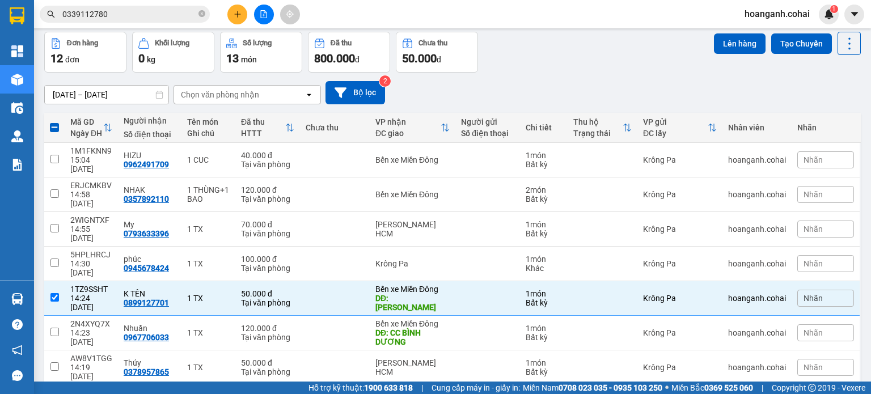
scroll to position [0, 0]
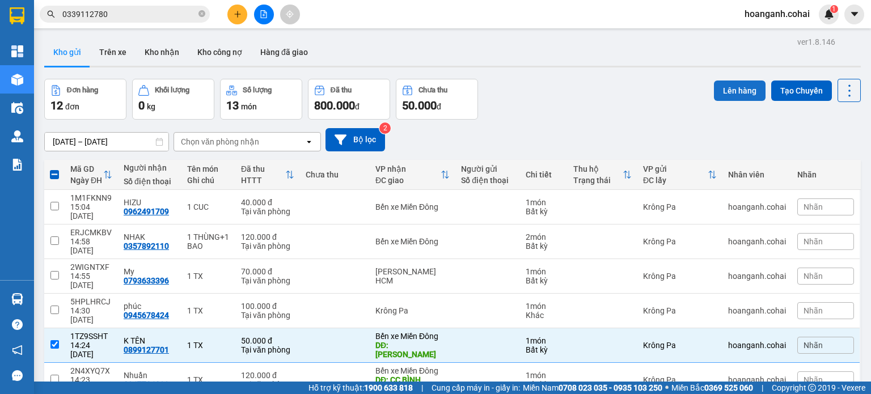
click at [738, 90] on button "Lên hàng" at bounding box center [740, 91] width 52 height 20
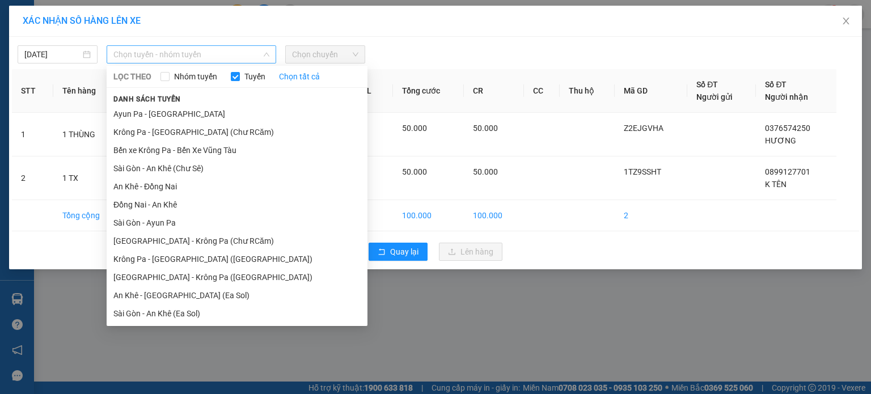
click at [245, 58] on span "Chọn tuyến - nhóm tuyến" at bounding box center [191, 54] width 156 height 17
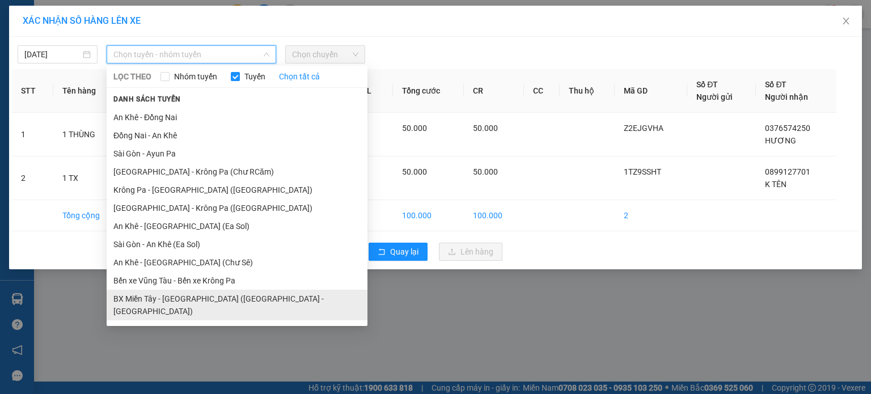
scroll to position [73, 0]
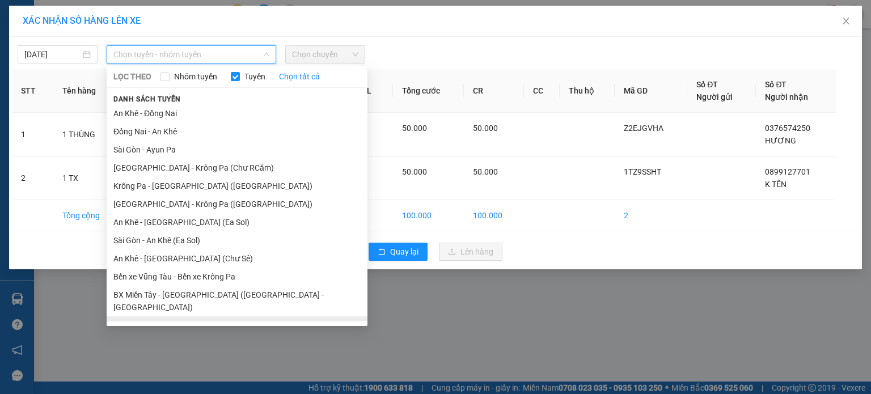
click at [172, 316] on li "BX Krông Pa - BX Miền Tây ([GEOGRAPHIC_DATA] - [GEOGRAPHIC_DATA])" at bounding box center [237, 331] width 261 height 31
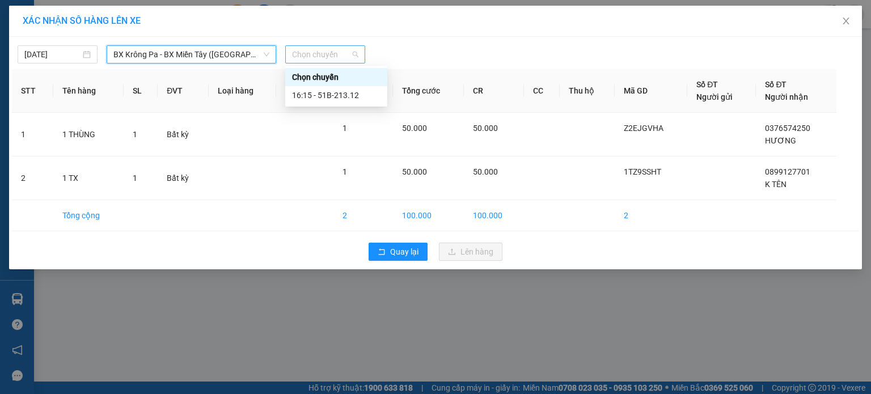
click at [354, 53] on span "Chọn chuyến" at bounding box center [325, 54] width 66 height 17
click at [357, 99] on div "16:15 - 51B-213.12" at bounding box center [336, 95] width 88 height 12
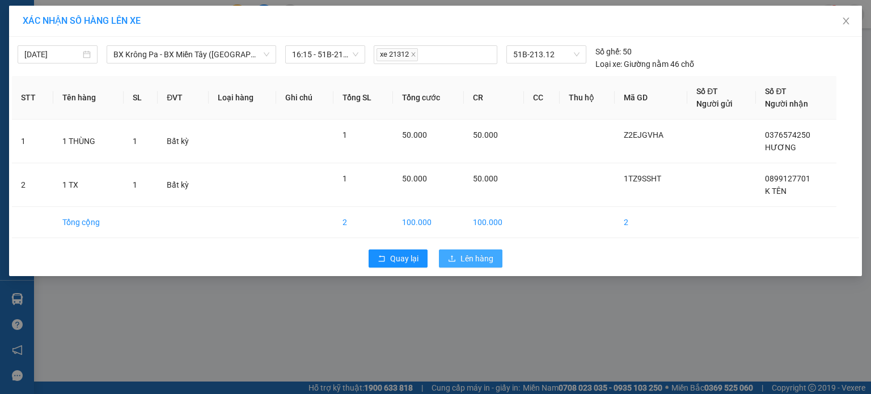
click at [475, 261] on span "Lên hàng" at bounding box center [477, 258] width 33 height 12
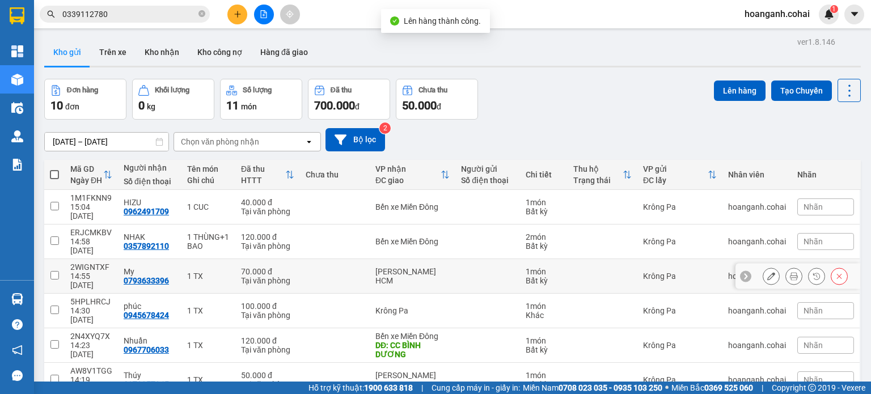
scroll to position [113, 0]
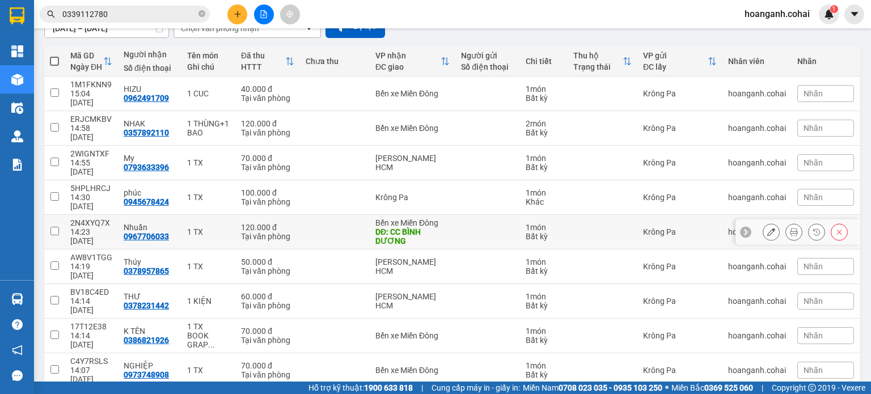
click at [53, 227] on input "checkbox" at bounding box center [54, 231] width 9 height 9
checkbox input "true"
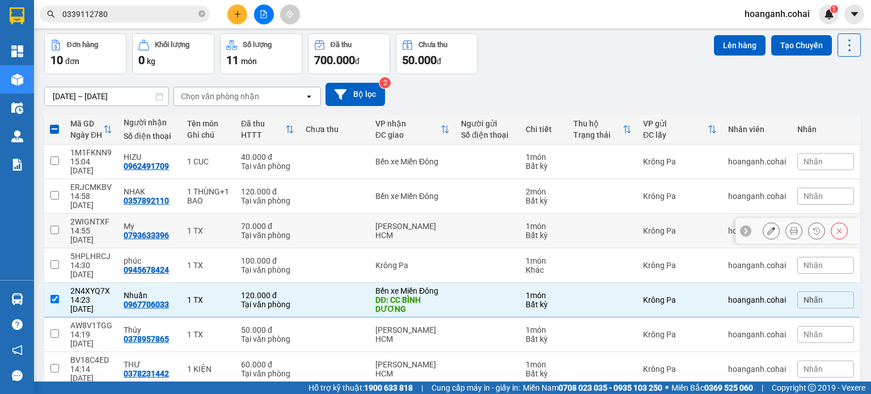
scroll to position [0, 0]
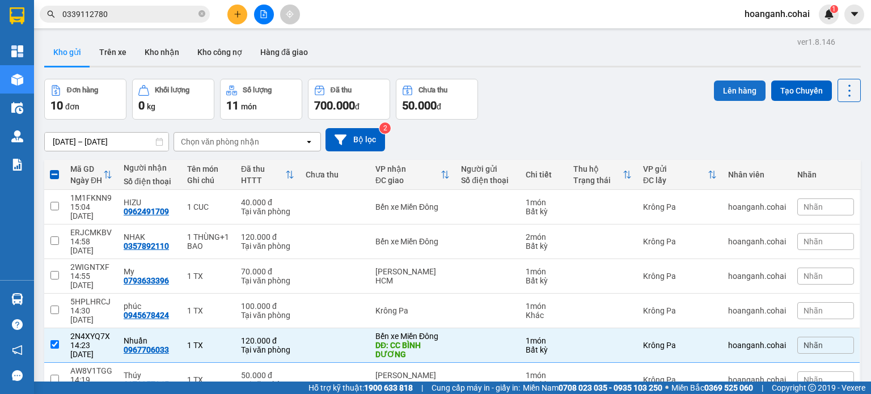
click at [728, 88] on button "Lên hàng" at bounding box center [740, 91] width 52 height 20
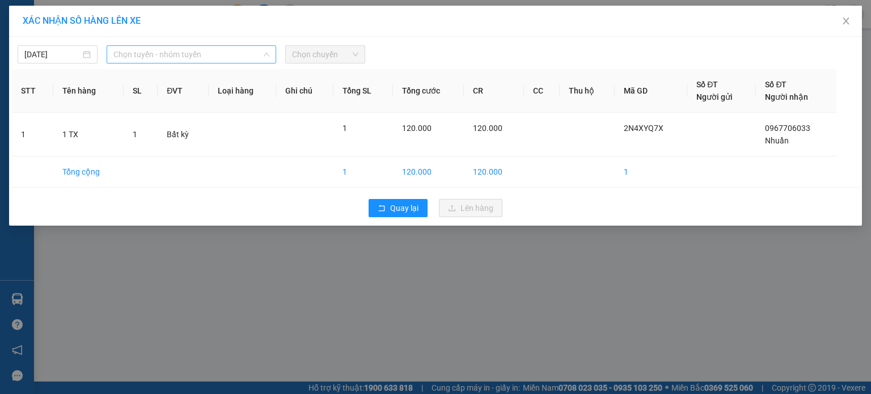
click at [259, 55] on span "Chọn tuyến - nhóm tuyến" at bounding box center [191, 54] width 156 height 17
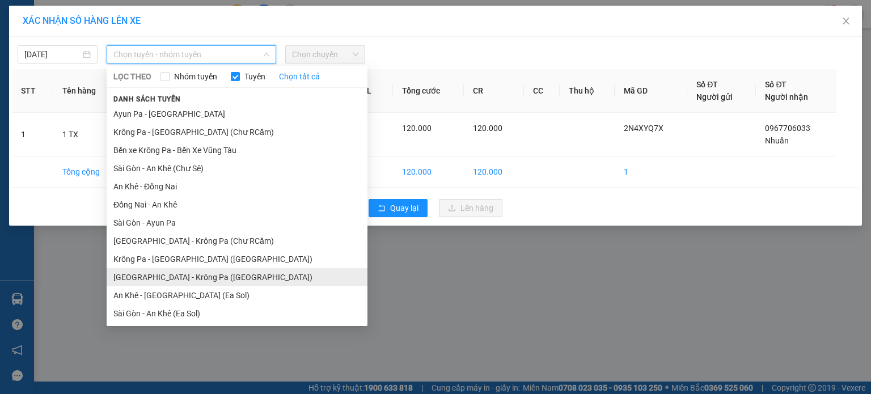
scroll to position [73, 0]
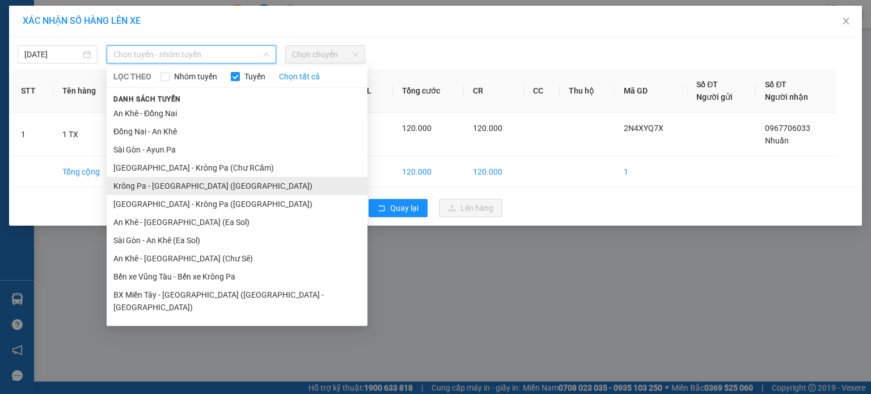
click at [200, 191] on li "Krông Pa - [GEOGRAPHIC_DATA] ([GEOGRAPHIC_DATA])" at bounding box center [237, 186] width 261 height 18
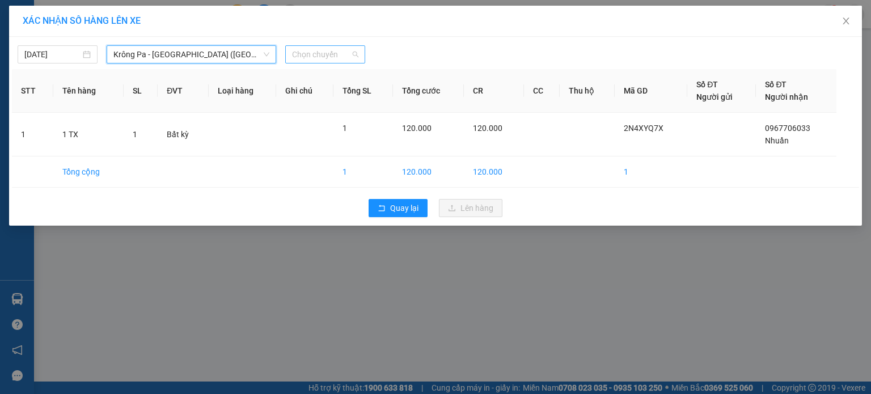
click at [347, 53] on span "Chọn chuyến" at bounding box center [325, 54] width 66 height 17
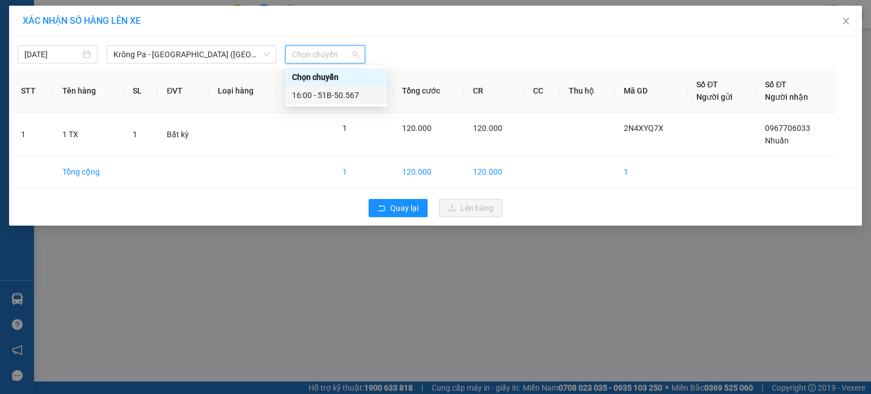
click at [341, 95] on div "16:00 - 51B-50.567" at bounding box center [336, 95] width 88 height 12
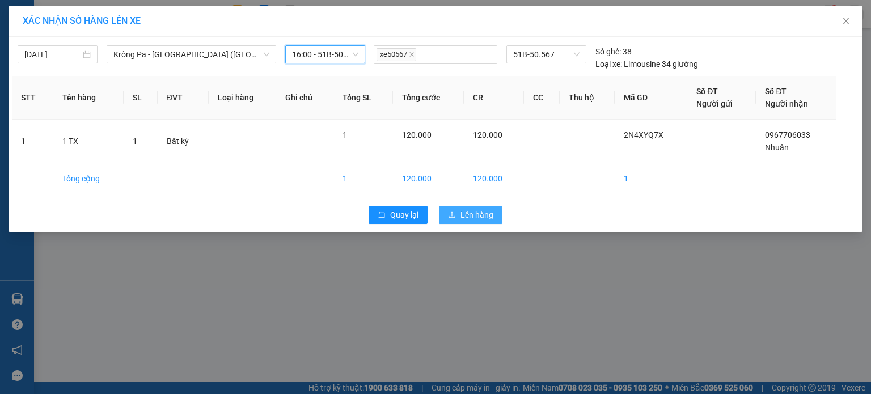
click at [468, 217] on span "Lên hàng" at bounding box center [477, 215] width 33 height 12
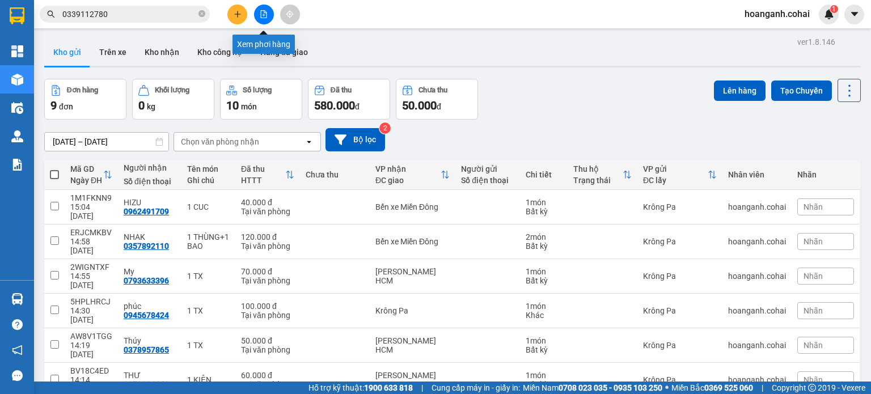
click at [264, 20] on button at bounding box center [264, 15] width 20 height 20
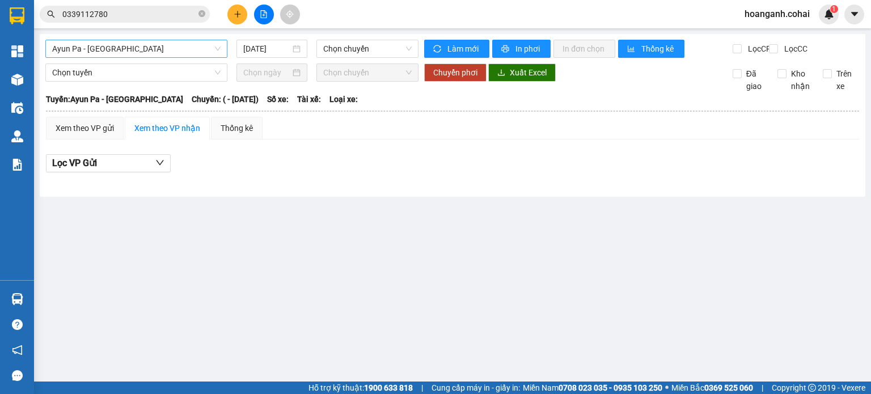
click at [175, 48] on span "Ayun Pa - [GEOGRAPHIC_DATA]" at bounding box center [136, 48] width 168 height 17
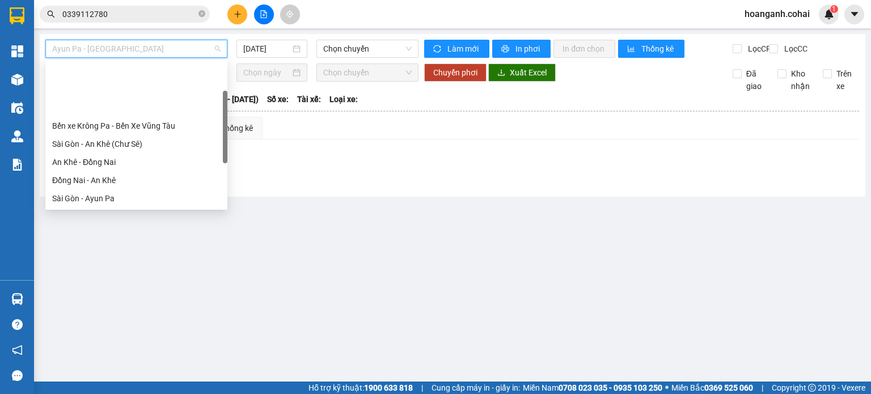
scroll to position [113, 0]
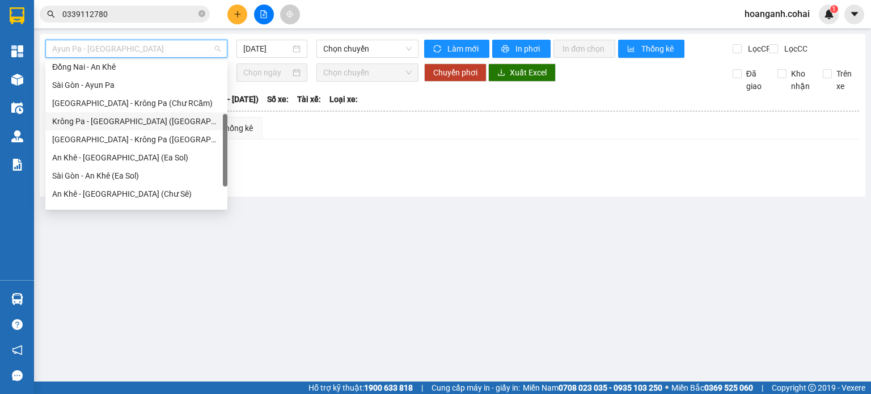
click at [112, 123] on div "Krông Pa - [GEOGRAPHIC_DATA] ([GEOGRAPHIC_DATA])" at bounding box center [136, 121] width 168 height 12
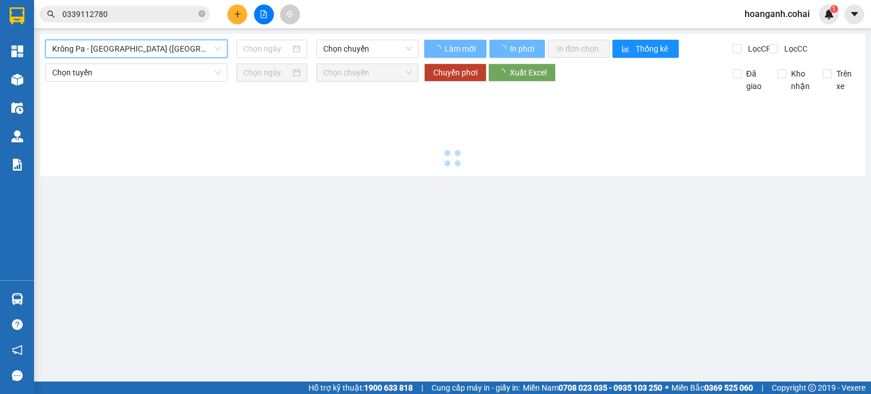
type input "[DATE]"
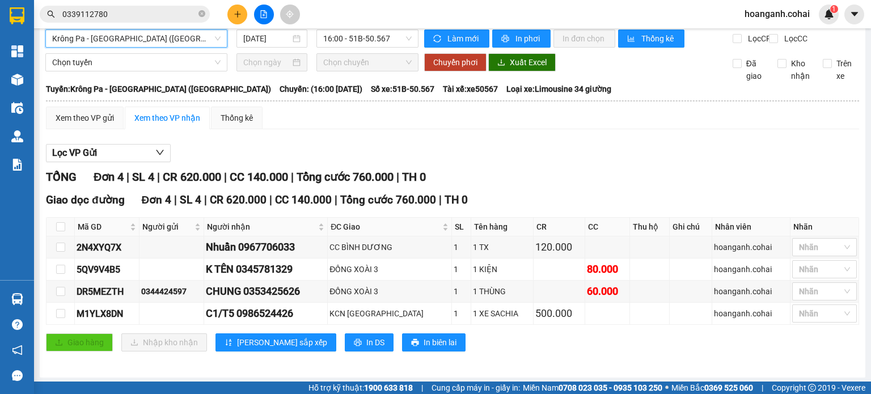
scroll to position [19, 0]
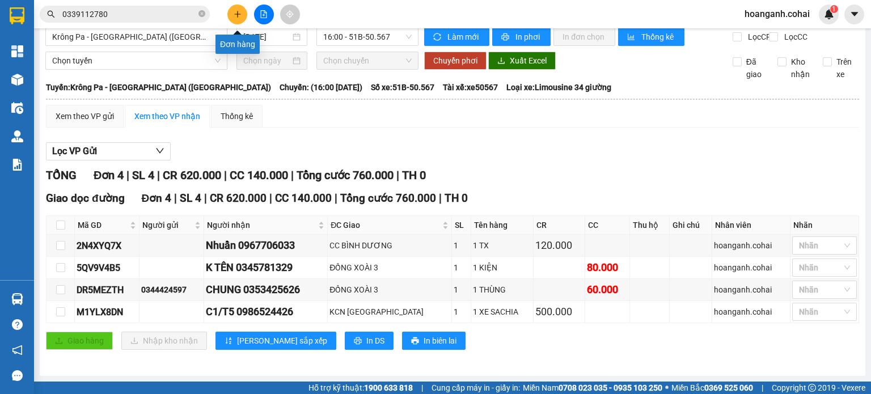
click at [234, 14] on icon "plus" at bounding box center [238, 14] width 8 height 8
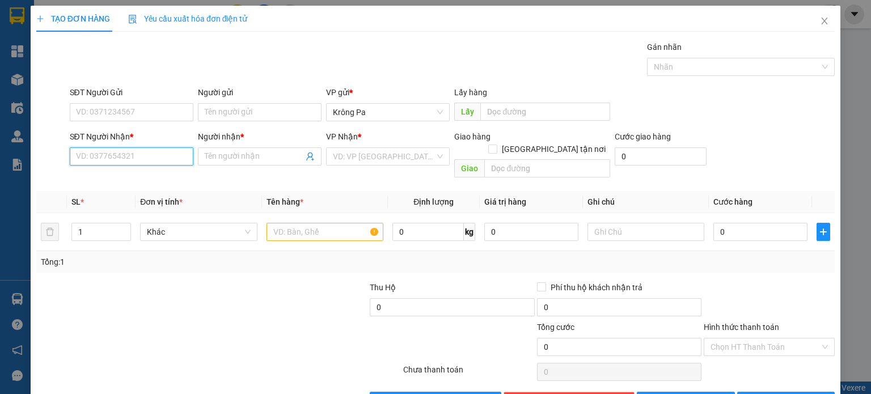
click at [140, 161] on input "SĐT Người Nhận *" at bounding box center [132, 156] width 124 height 18
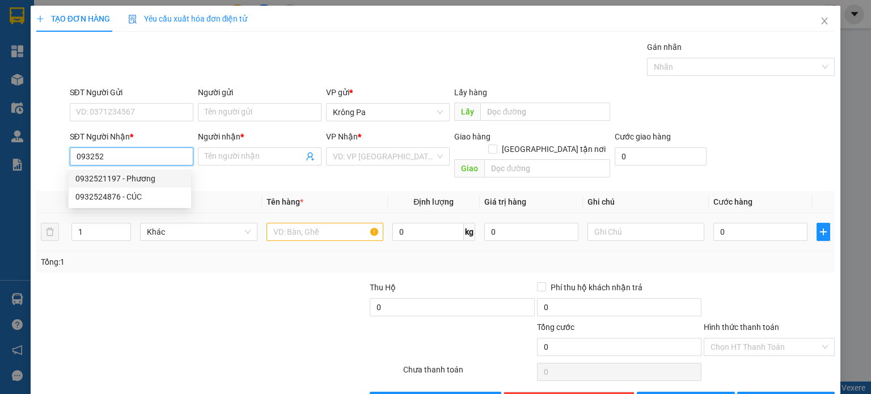
drag, startPoint x: 143, startPoint y: 183, endPoint x: 292, endPoint y: 213, distance: 152.0
click at [143, 183] on div "0932521197 - Phương" at bounding box center [129, 178] width 109 height 12
type input "0932521197"
type input "Phương"
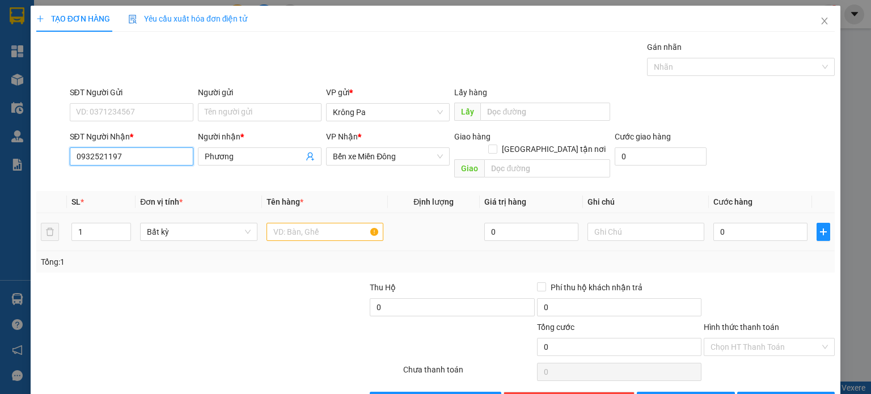
type input "0932521197"
click at [299, 229] on div at bounding box center [325, 232] width 117 height 23
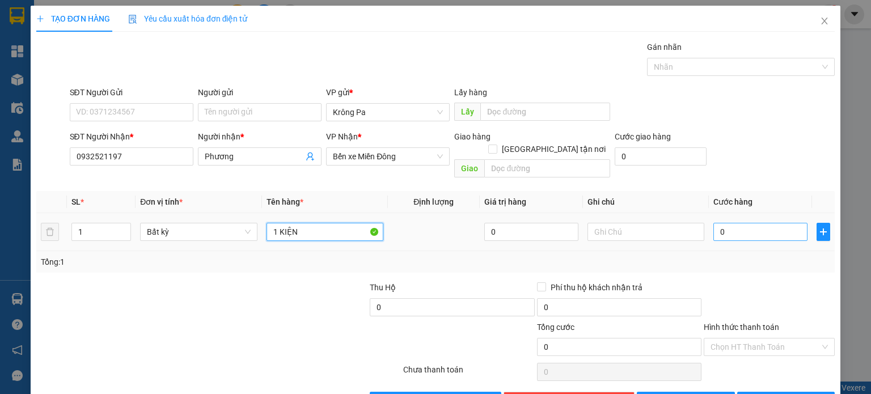
type input "1 KIỆN"
click at [745, 223] on input "0" at bounding box center [760, 232] width 94 height 18
type input "5"
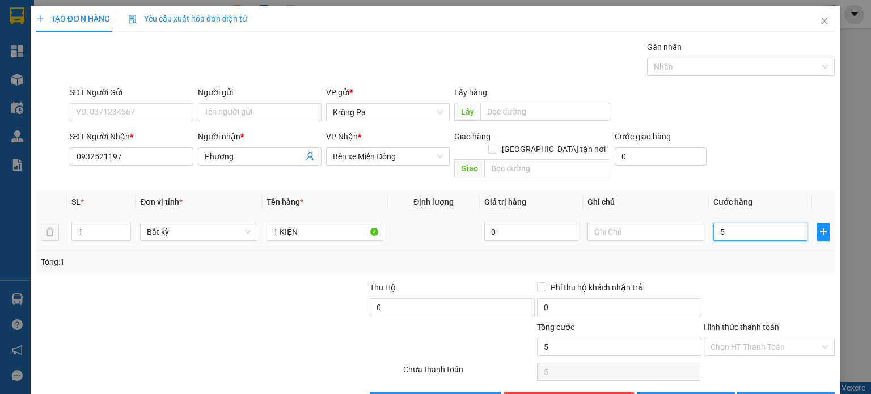
type input "50"
type input "50.000"
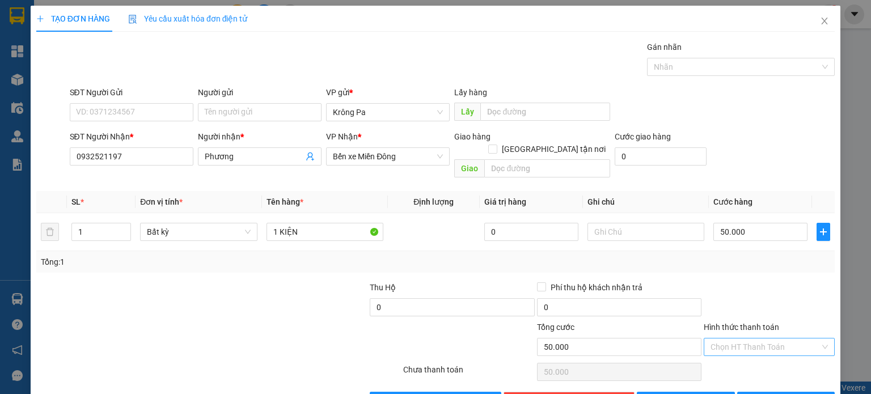
drag, startPoint x: 770, startPoint y: 335, endPoint x: 755, endPoint y: 341, distance: 15.8
click at [770, 339] on input "Hình thức thanh toán" at bounding box center [765, 347] width 109 height 17
click at [730, 356] on div "Tại văn phòng" at bounding box center [762, 356] width 116 height 12
type input "0"
click at [789, 394] on span "[PERSON_NAME] và In" at bounding box center [798, 401] width 79 height 12
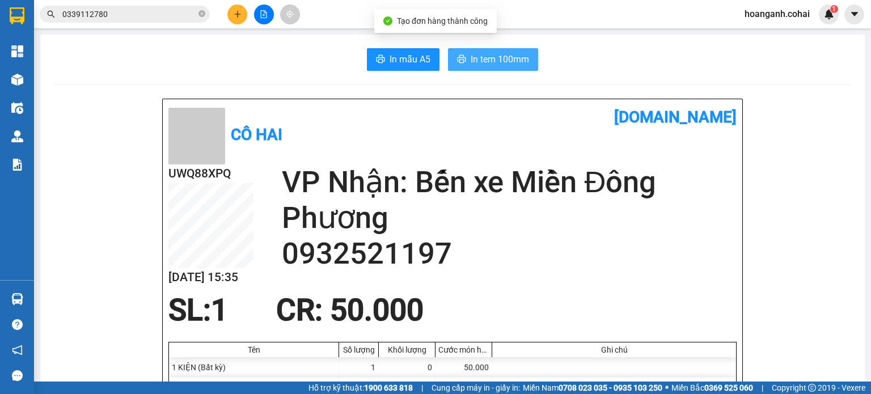
click at [498, 55] on span "In tem 100mm" at bounding box center [500, 59] width 58 height 14
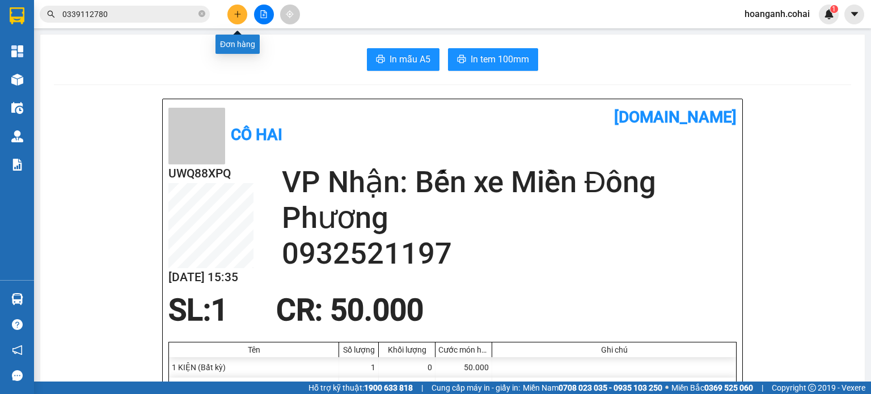
click at [237, 15] on icon "plus" at bounding box center [237, 14] width 1 height 6
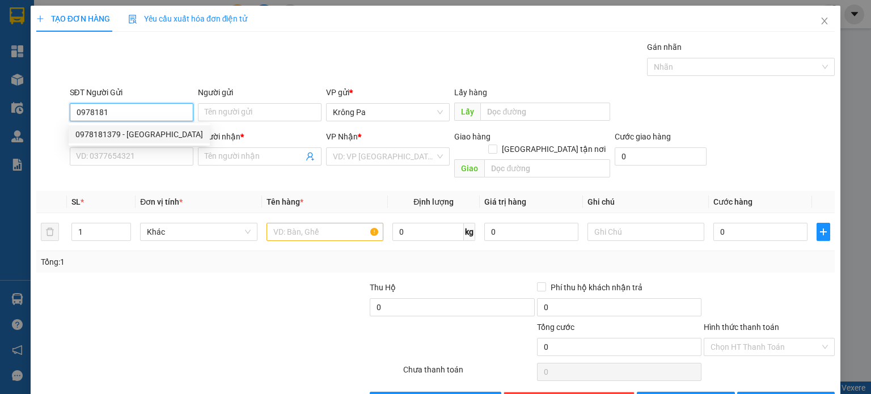
click at [153, 137] on div "0978181379 - [GEOGRAPHIC_DATA]" at bounding box center [139, 134] width 128 height 12
type input "0978181379"
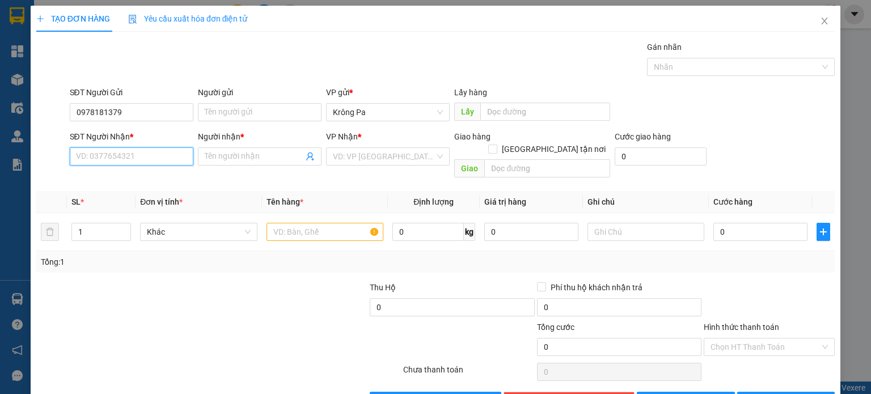
click at [147, 162] on input "SĐT Người Nhận *" at bounding box center [132, 156] width 124 height 18
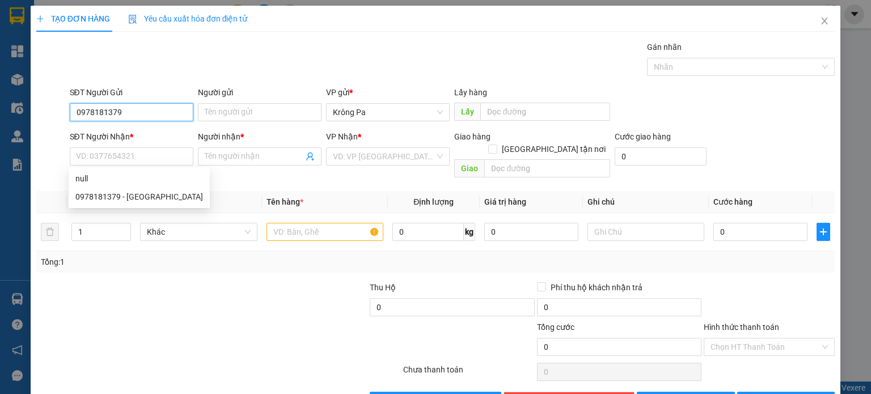
click at [143, 108] on input "0978181379" at bounding box center [132, 112] width 124 height 18
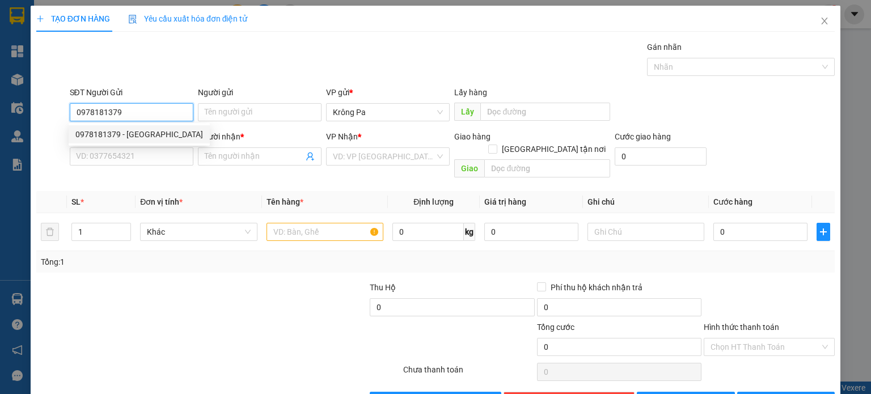
click at [157, 134] on div "0978181379 - [GEOGRAPHIC_DATA]" at bounding box center [139, 134] width 128 height 12
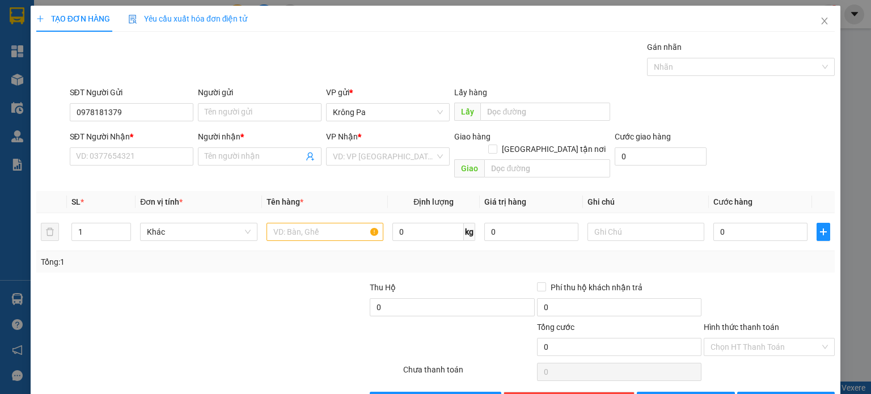
click at [159, 166] on div "SĐT Người Nhận * VD: 0377654321" at bounding box center [132, 150] width 124 height 40
click at [161, 161] on input "SĐT Người Nhận *" at bounding box center [132, 156] width 124 height 18
type input "0937338185"
click at [260, 150] on input "Người nhận *" at bounding box center [254, 156] width 99 height 12
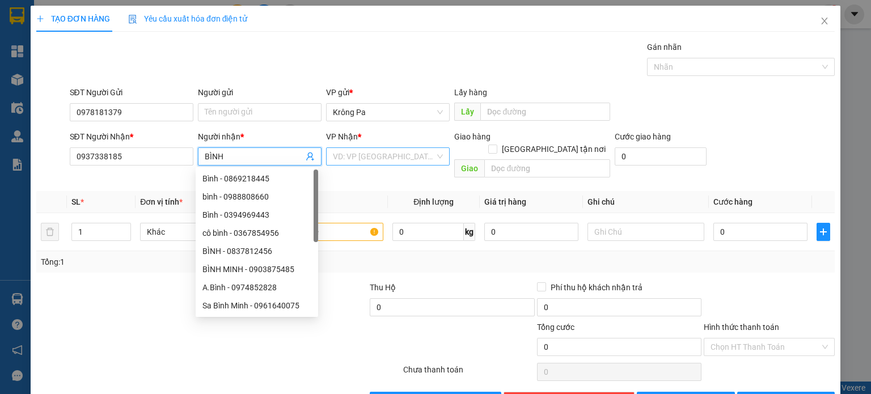
type input "BÌNH"
click at [419, 160] on input "search" at bounding box center [384, 156] width 102 height 17
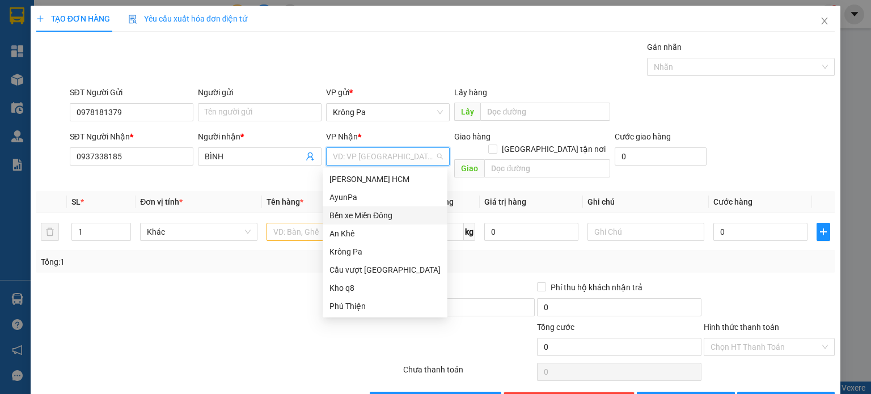
click at [394, 219] on div "Bến xe Miền Đông" at bounding box center [385, 215] width 111 height 12
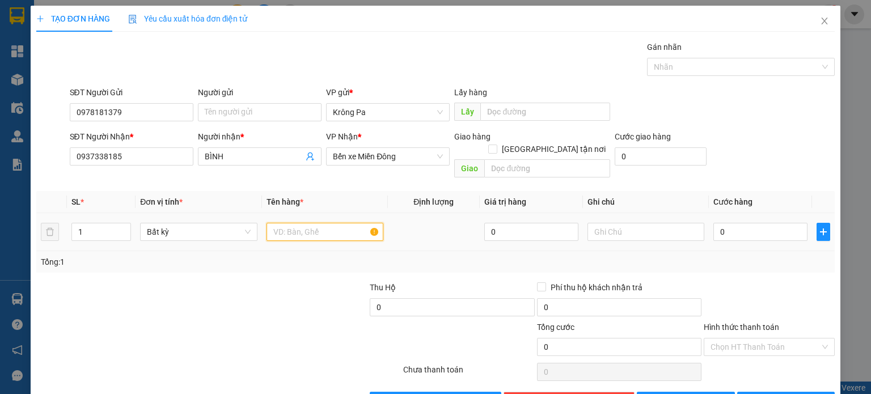
click at [336, 223] on input "text" at bounding box center [325, 232] width 117 height 18
type input "1 TX"
click at [755, 225] on input "0" at bounding box center [760, 232] width 94 height 18
type input "05"
type input "5"
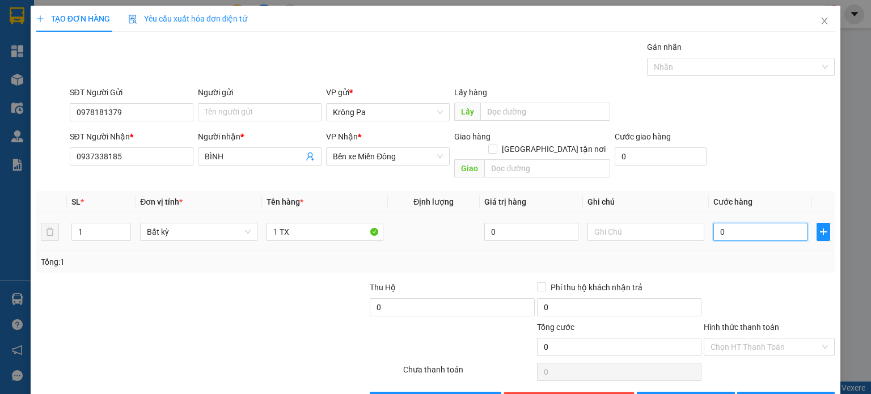
type input "5"
type input "050"
type input "50"
type input "50.000"
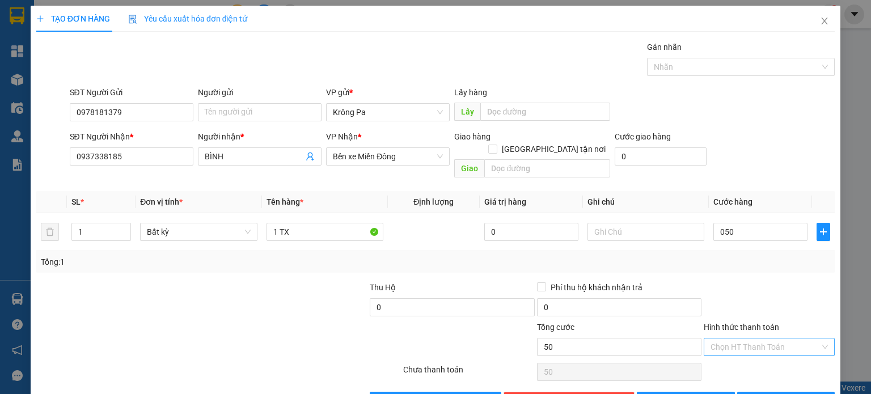
type input "50.000"
drag, startPoint x: 774, startPoint y: 334, endPoint x: 765, endPoint y: 342, distance: 12.1
click at [771, 339] on input "Hình thức thanh toán" at bounding box center [765, 347] width 109 height 17
click at [749, 357] on div "Tại văn phòng" at bounding box center [762, 356] width 116 height 12
type input "0"
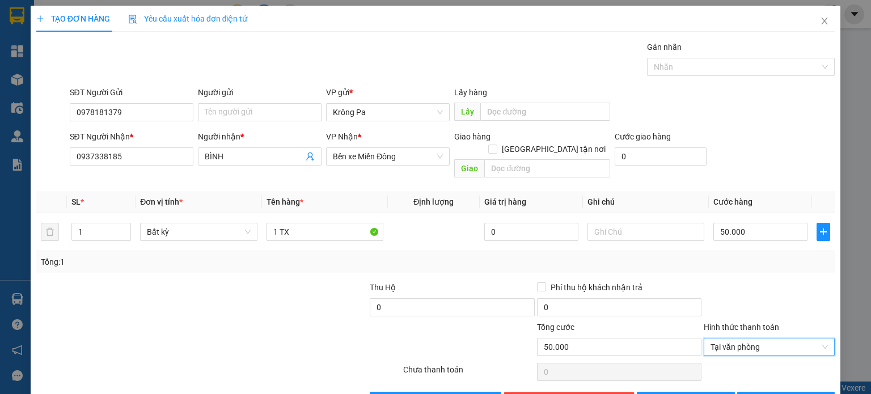
scroll to position [24, 0]
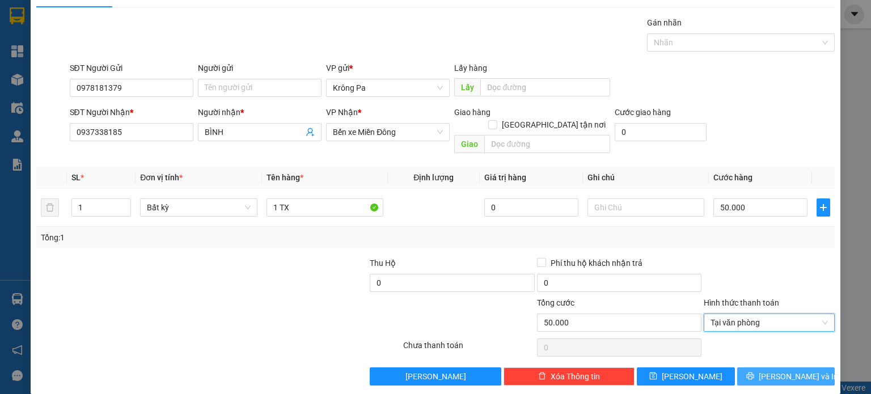
click at [753, 368] on button "[PERSON_NAME] và In" at bounding box center [786, 377] width 98 height 18
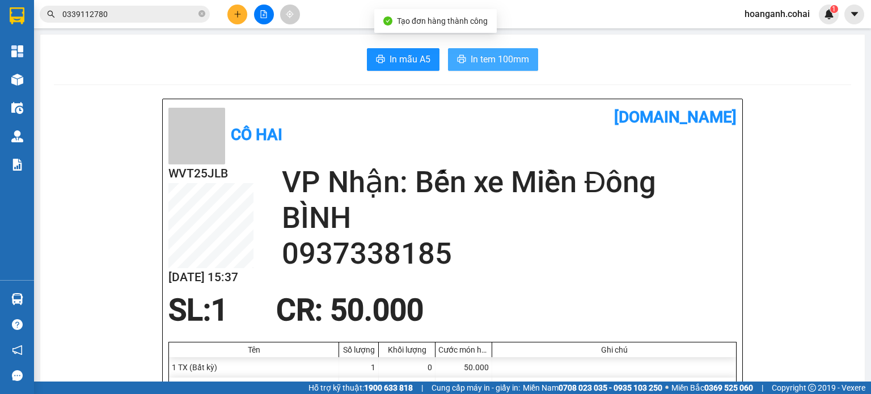
click at [489, 59] on span "In tem 100mm" at bounding box center [500, 59] width 58 height 14
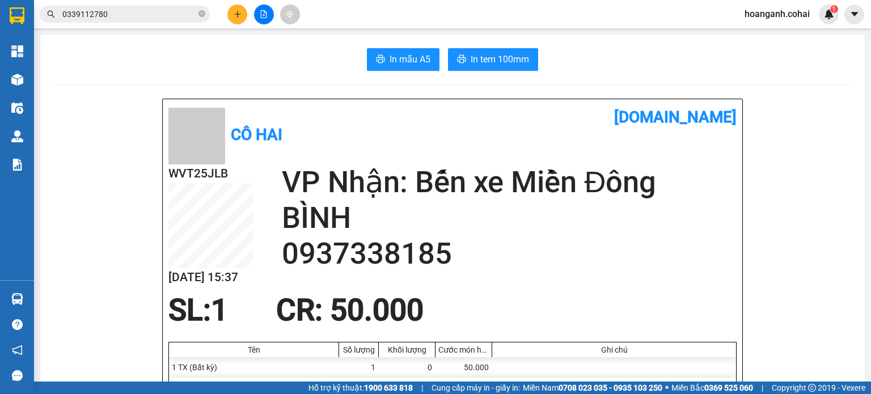
drag, startPoint x: 780, startPoint y: 421, endPoint x: 237, endPoint y: 20, distance: 675.3
click at [237, 20] on button at bounding box center [237, 15] width 20 height 20
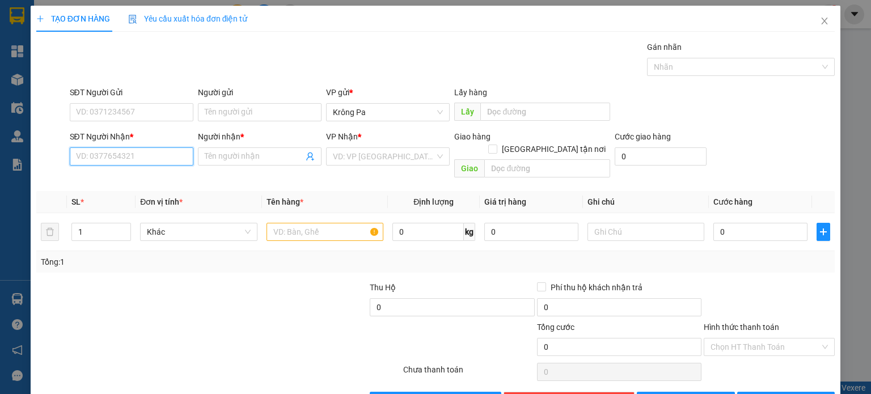
click at [166, 163] on input "SĐT Người Nhận *" at bounding box center [132, 156] width 124 height 18
click at [138, 179] on div "0905188560 - PHÚ" at bounding box center [129, 178] width 109 height 12
type input "0905188560"
type input "PHÚ"
type input "0905188560"
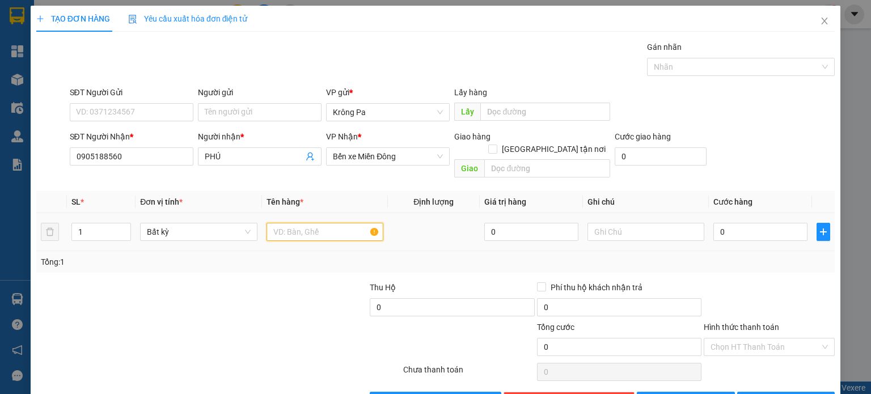
click at [311, 223] on input "text" at bounding box center [325, 232] width 117 height 18
type input "1 TX"
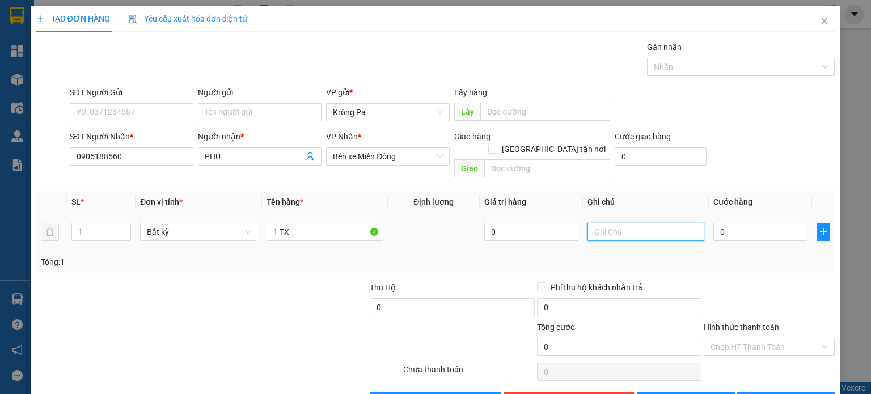
click at [669, 223] on input "text" at bounding box center [646, 232] width 117 height 18
type input "BOOK GRAP GIÙM"
click at [756, 223] on input "0" at bounding box center [760, 232] width 94 height 18
type input "1"
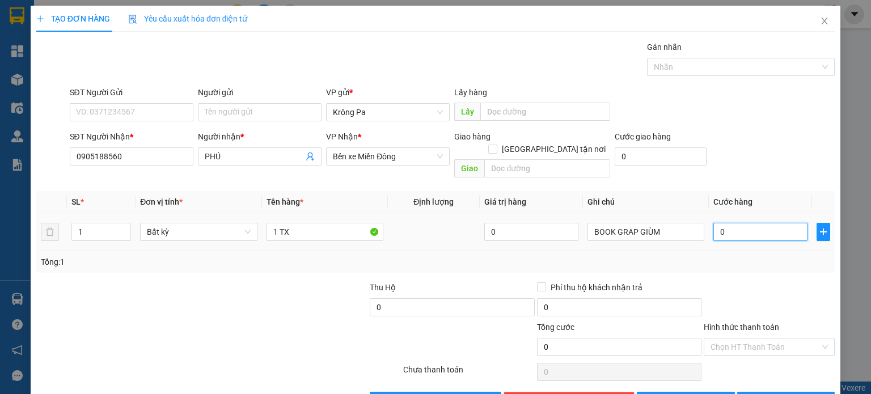
type input "1"
type input "10"
type input "100"
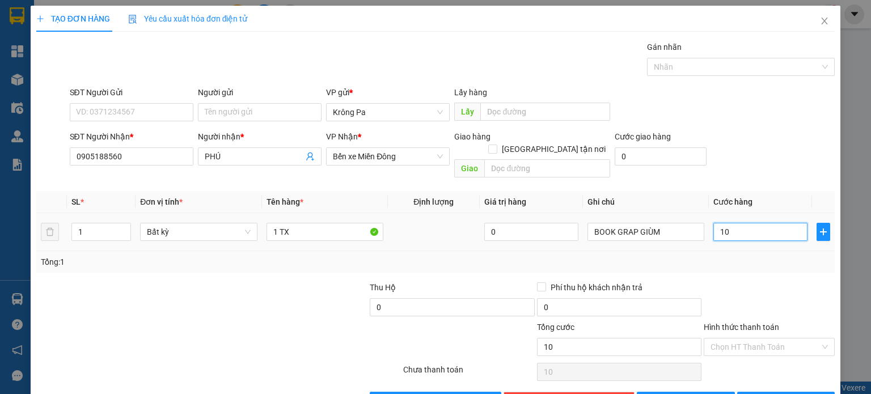
type input "100"
type input "100.000"
click at [775, 339] on input "Hình thức thanh toán" at bounding box center [765, 347] width 109 height 17
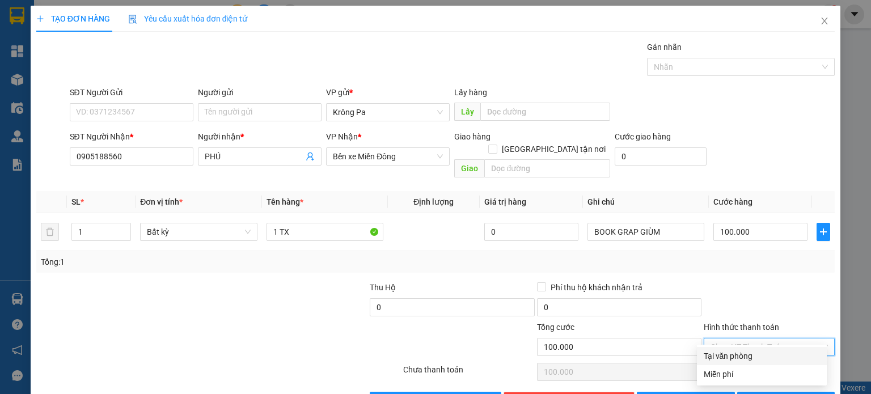
click at [744, 351] on div "Tại văn phòng" at bounding box center [762, 356] width 116 height 12
type input "0"
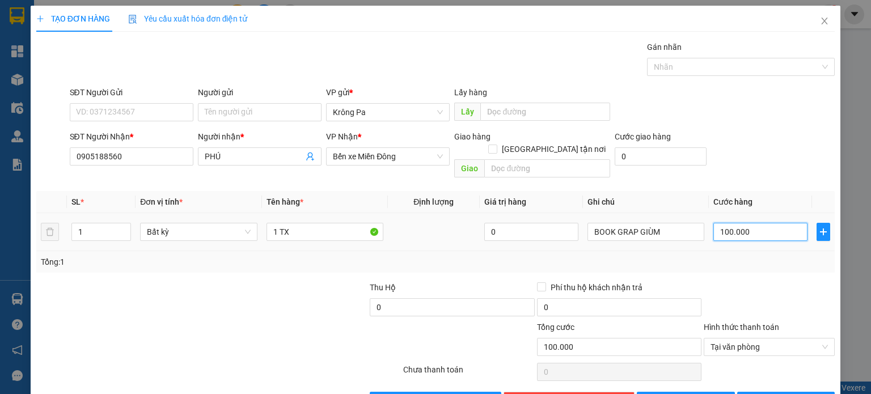
click at [761, 223] on input "100.000" at bounding box center [760, 232] width 94 height 18
type input "0"
type input "08"
type input "8"
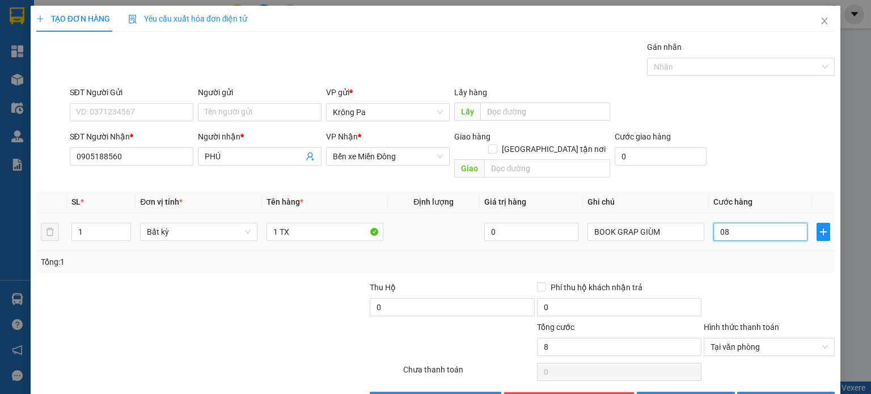
type input "080"
type input "80"
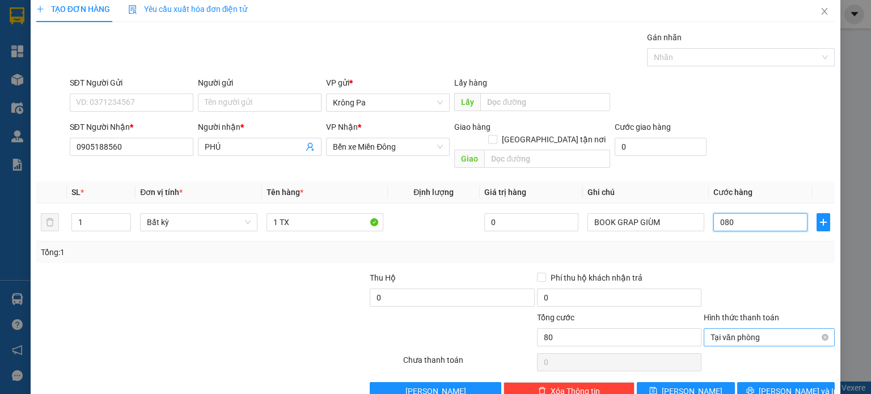
scroll to position [24, 0]
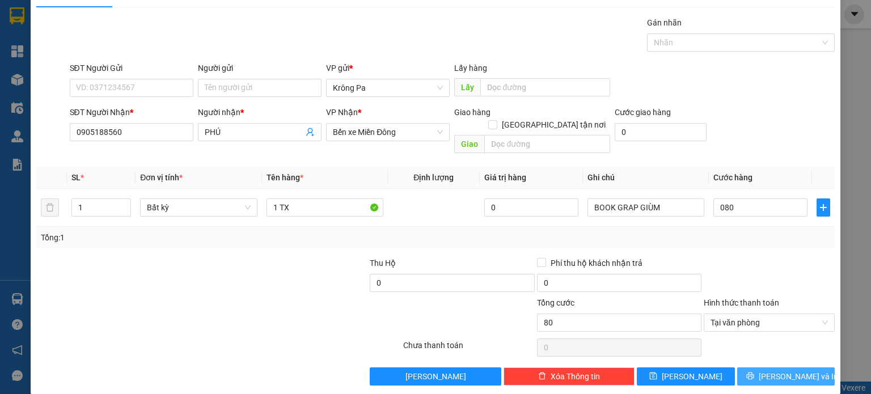
type input "80.000"
click at [788, 370] on span "[PERSON_NAME] và In" at bounding box center [798, 376] width 79 height 12
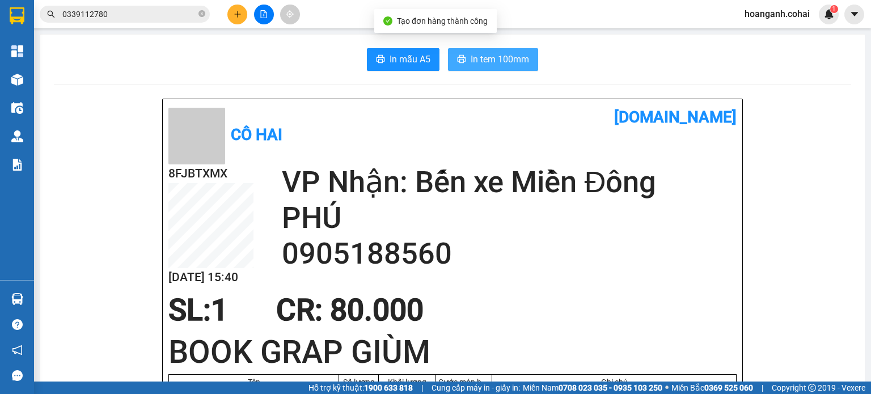
click at [492, 56] on span "In tem 100mm" at bounding box center [500, 59] width 58 height 14
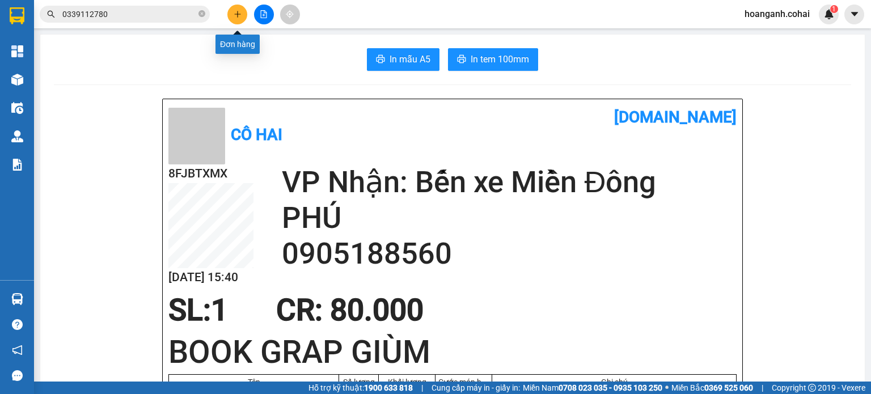
click at [238, 18] on button at bounding box center [237, 15] width 20 height 20
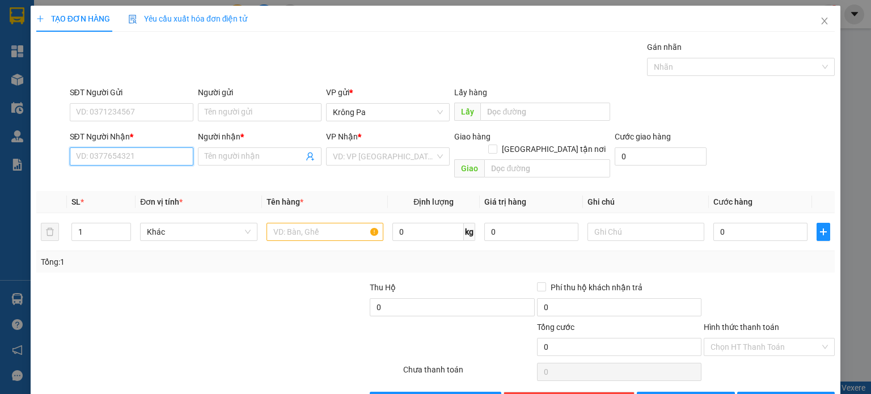
click at [165, 155] on input "SĐT Người Nhận *" at bounding box center [132, 156] width 124 height 18
type input "0364548592"
click at [256, 159] on input "Người nhận *" at bounding box center [254, 156] width 99 height 12
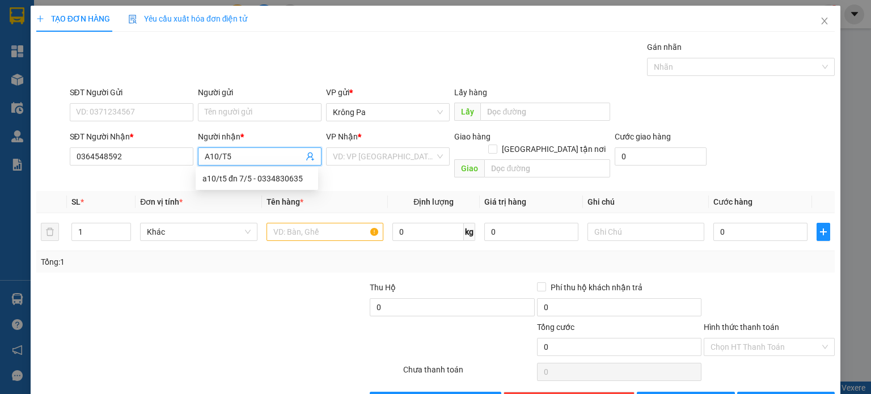
type input "A10/T5"
click at [364, 145] on div "VP Nhận *" at bounding box center [388, 138] width 124 height 17
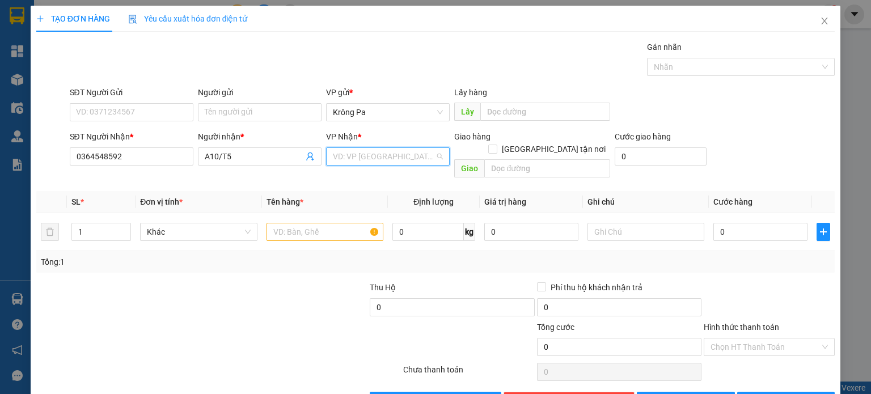
click at [368, 161] on input "search" at bounding box center [384, 156] width 102 height 17
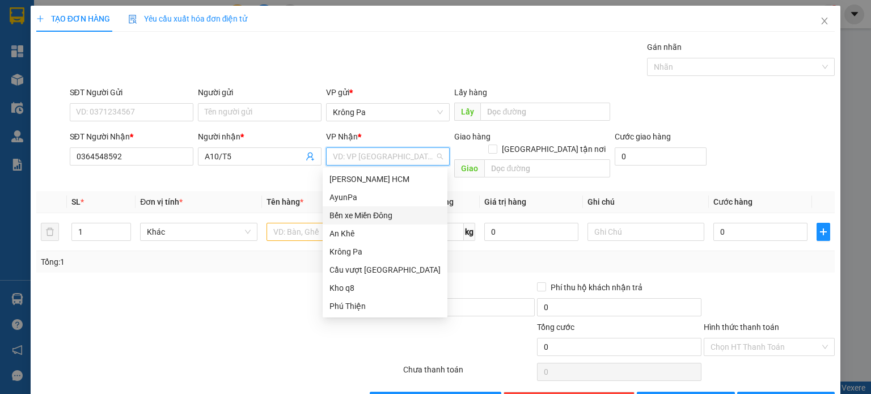
drag, startPoint x: 361, startPoint y: 214, endPoint x: 472, endPoint y: 158, distance: 124.3
click at [361, 213] on div "Bến xe Miền Đông" at bounding box center [385, 215] width 111 height 12
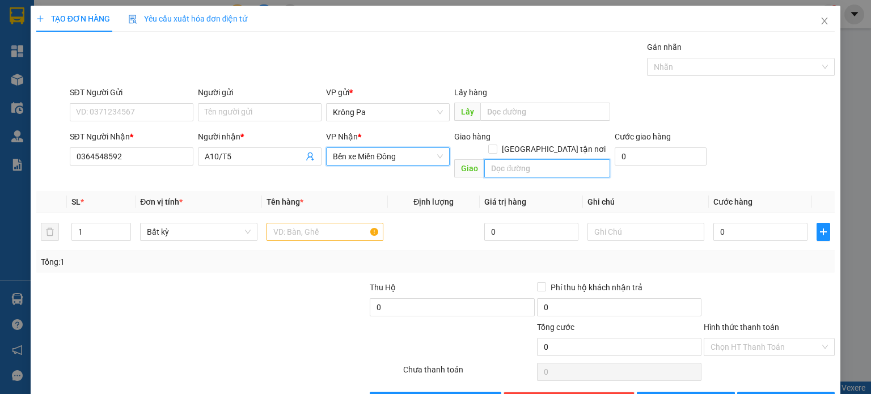
click at [501, 159] on input "text" at bounding box center [547, 168] width 126 height 18
type input "D"
type input "ĐỒNG XOÀI 3"
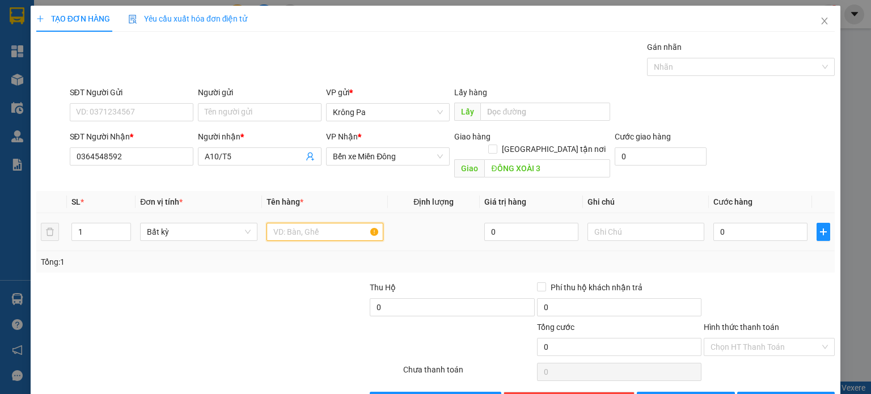
click at [315, 223] on input "text" at bounding box center [325, 232] width 117 height 18
type input "1 XE VISON"
click at [754, 223] on input "0" at bounding box center [760, 232] width 94 height 18
type input "5"
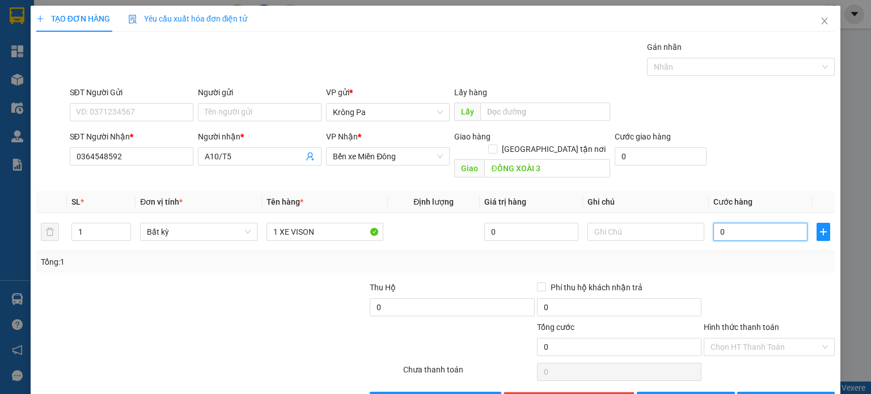
type input "5"
type input "50"
type input "500"
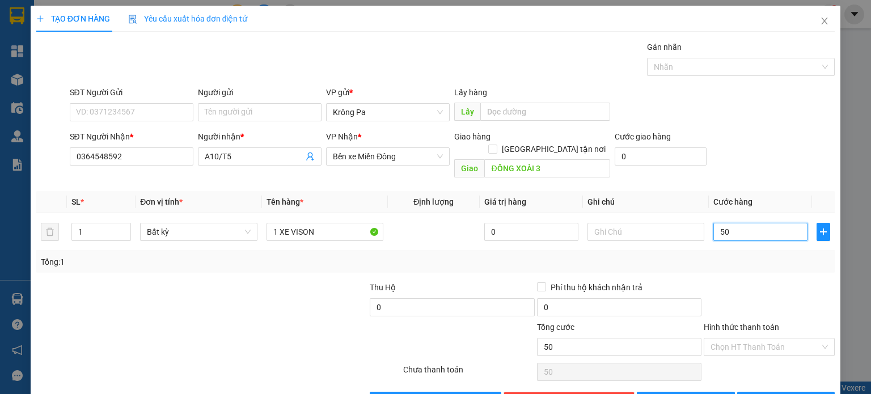
type input "500"
type input "500.000"
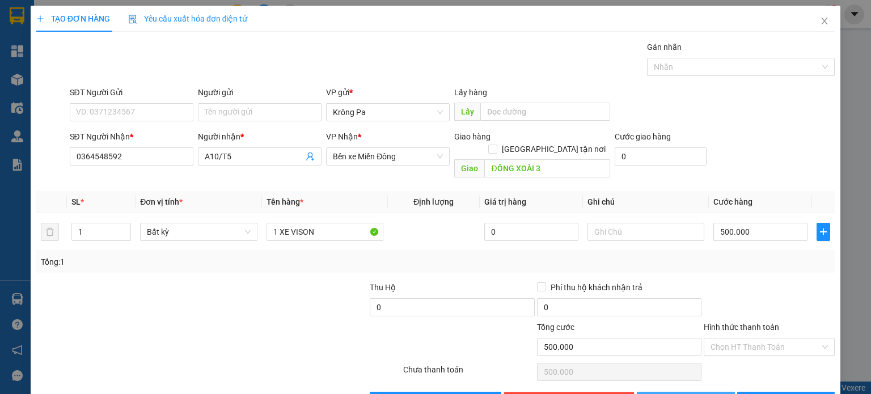
click at [703, 392] on button "[PERSON_NAME]" at bounding box center [686, 401] width 98 height 18
type input "0"
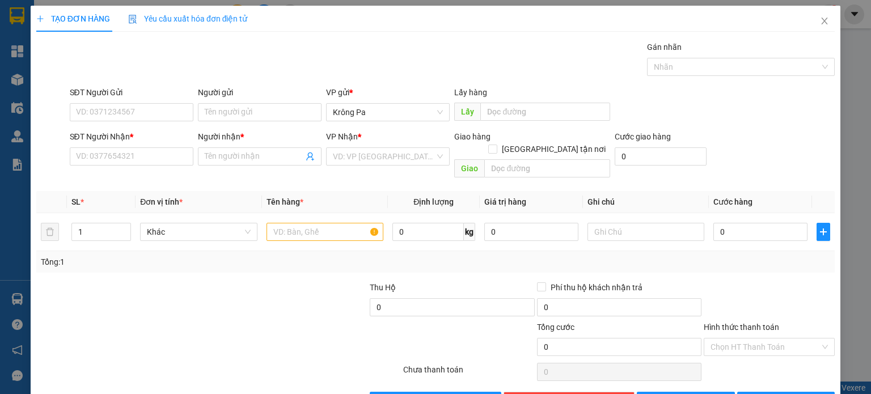
drag, startPoint x: 69, startPoint y: 123, endPoint x: 60, endPoint y: 155, distance: 34.3
click at [70, 125] on div "SĐT Người Gửi VD: 0371234567" at bounding box center [132, 106] width 124 height 40
click at [164, 157] on input "SĐT Người Nhận *" at bounding box center [132, 156] width 124 height 18
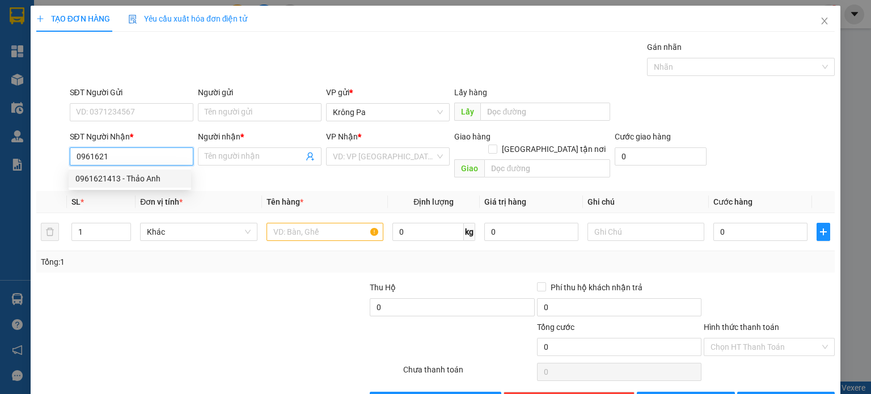
click at [162, 175] on div "0961621413 - Thảo Anh" at bounding box center [129, 178] width 109 height 12
type input "0961621413"
type input "Thảo Anh"
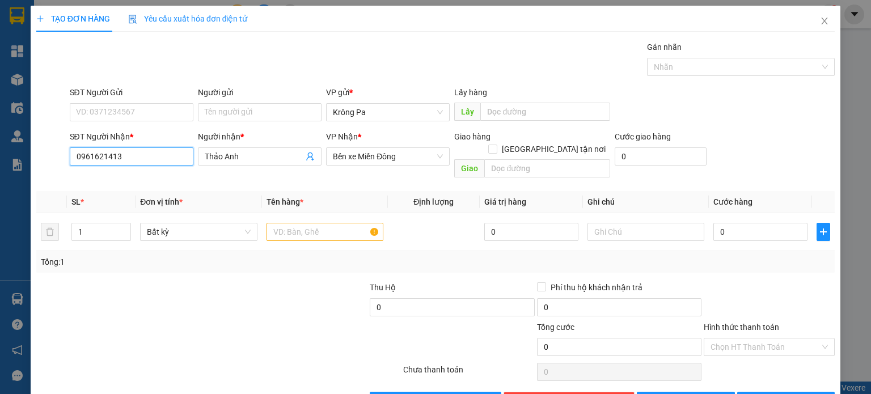
type input "0961621413"
click at [302, 223] on input "text" at bounding box center [325, 232] width 117 height 18
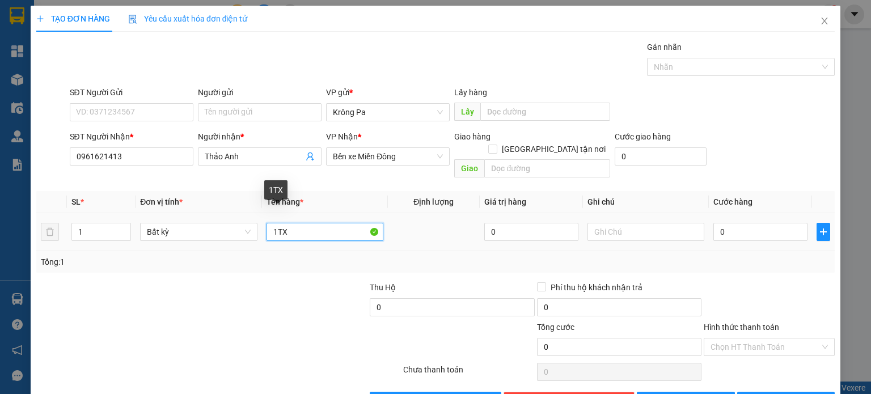
click at [276, 226] on input "1TX" at bounding box center [325, 232] width 117 height 18
drag, startPoint x: 333, startPoint y: 218, endPoint x: 334, endPoint y: 229, distance: 10.2
click at [332, 224] on input "1 BTX" at bounding box center [325, 232] width 117 height 18
type input "1TX"
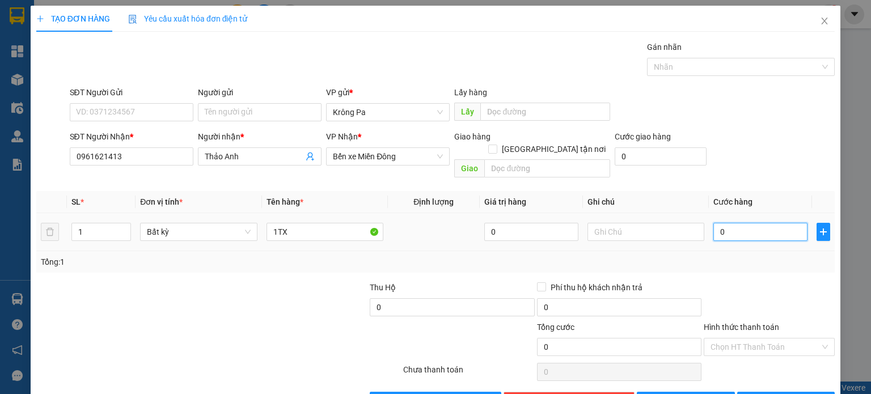
type input "5"
type input "50"
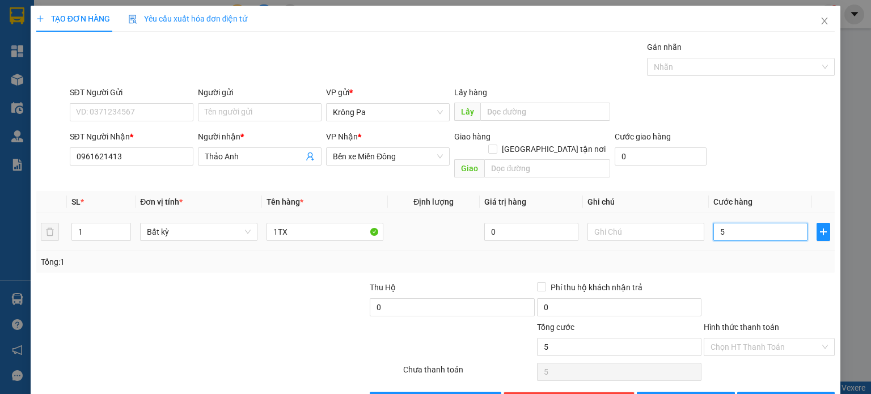
type input "50"
type input "50.000"
click at [753, 339] on input "Hình thức thanh toán" at bounding box center [765, 347] width 109 height 17
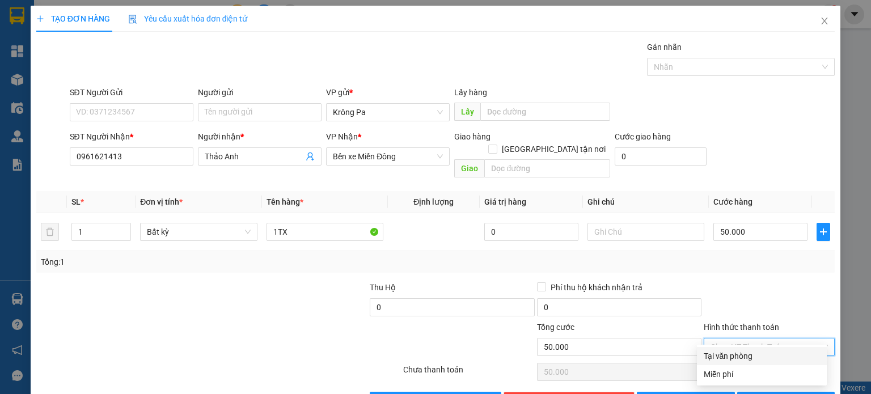
click at [744, 356] on div "Tại văn phòng" at bounding box center [762, 356] width 116 height 12
type input "0"
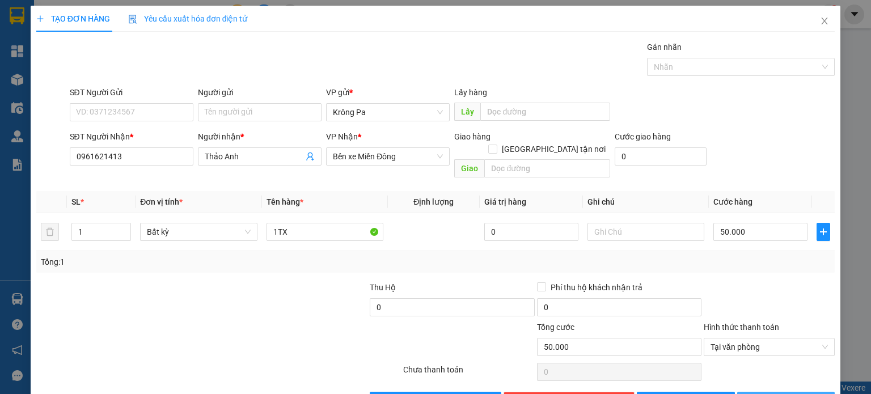
click at [752, 392] on button "[PERSON_NAME] và In" at bounding box center [786, 401] width 98 height 18
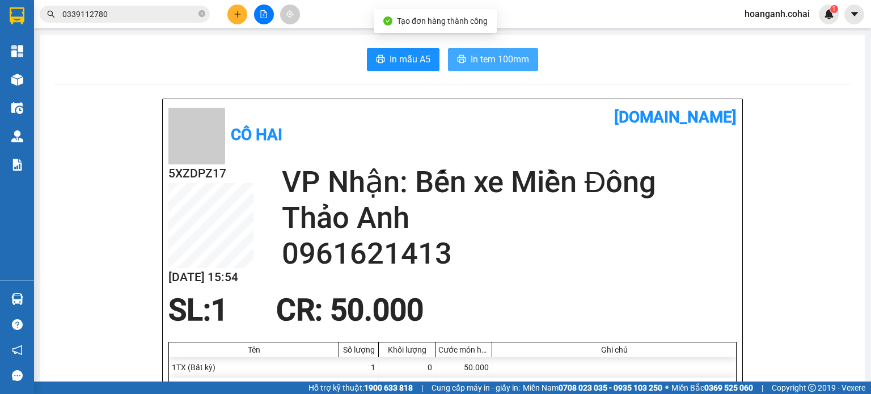
drag, startPoint x: 513, startPoint y: 62, endPoint x: 520, endPoint y: 71, distance: 11.3
click at [502, 58] on span "In tem 100mm" at bounding box center [500, 59] width 58 height 14
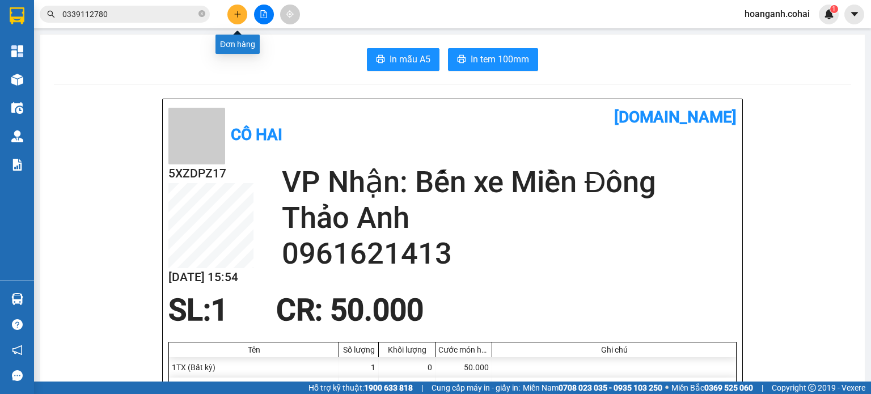
click at [239, 14] on icon "plus" at bounding box center [237, 14] width 6 height 1
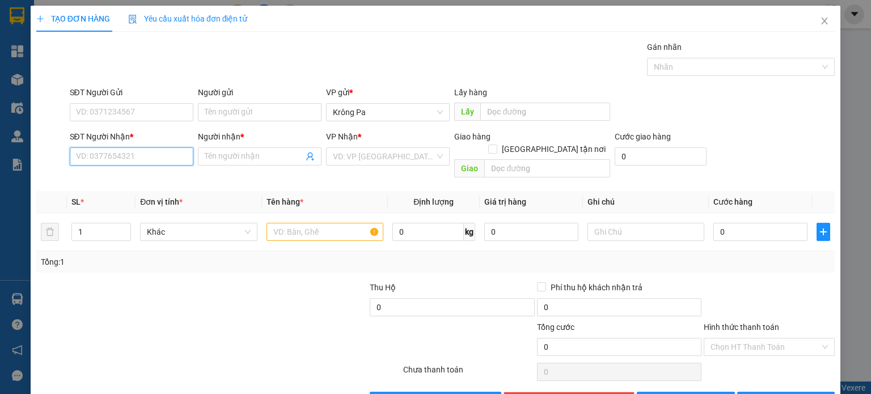
click at [184, 158] on input "SĐT Người Nhận *" at bounding box center [132, 156] width 124 height 18
click at [141, 181] on div "0974052512 - LP Đ.Phương" at bounding box center [129, 178] width 109 height 12
type input "0974052512"
type input "LP Đ.Phương"
type input "0974052512"
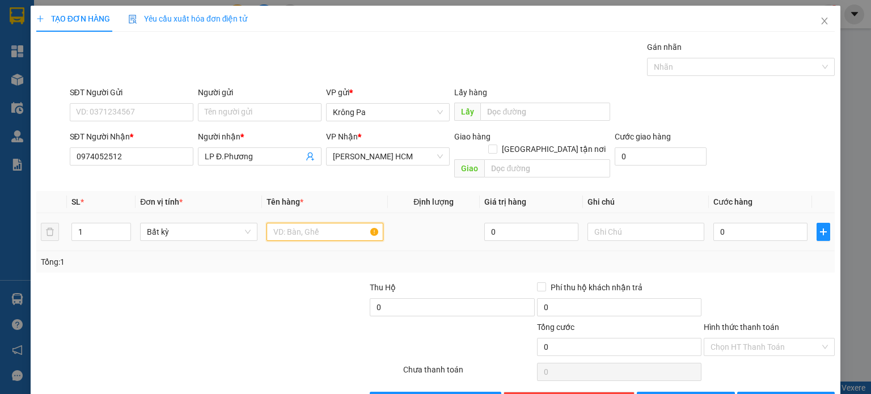
click at [290, 223] on input "text" at bounding box center [325, 232] width 117 height 18
type input "1 HỘP"
click at [724, 224] on input "0" at bounding box center [760, 232] width 94 height 18
type input "4"
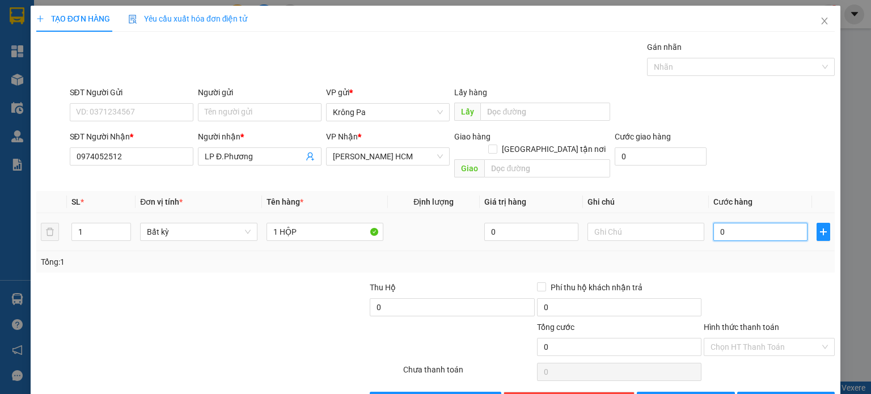
type input "4"
type input "40"
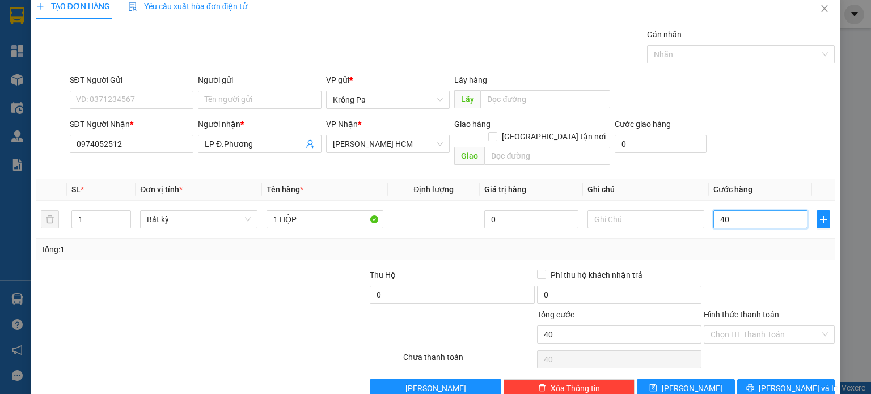
scroll to position [24, 0]
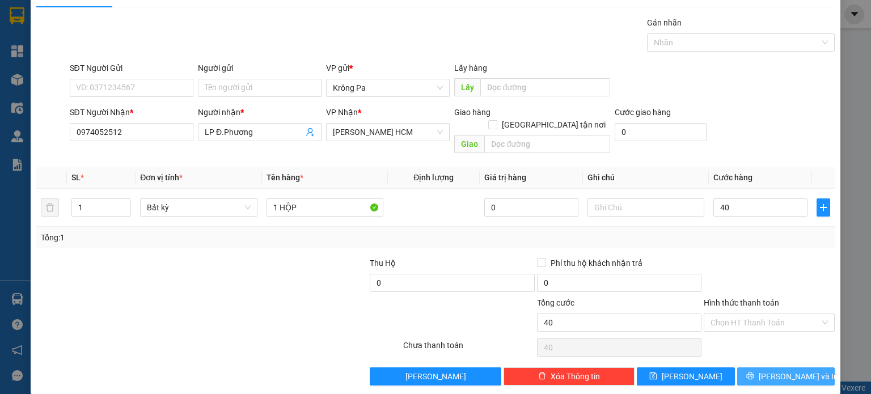
type input "40.000"
click at [788, 370] on span "[PERSON_NAME] và In" at bounding box center [798, 376] width 79 height 12
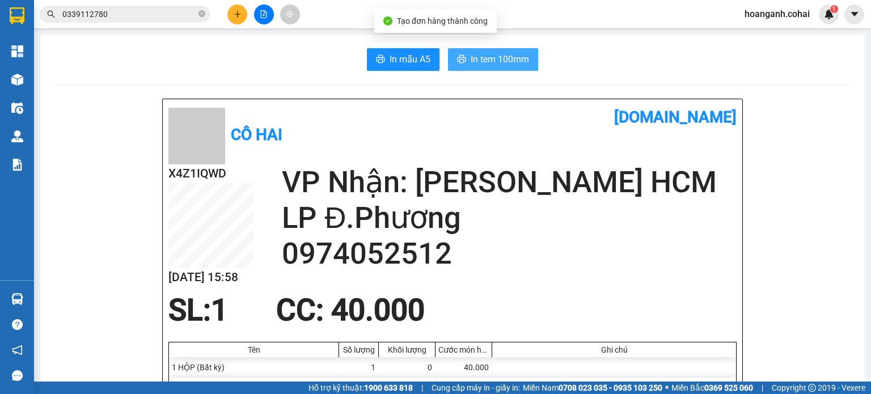
click at [483, 65] on span "In tem 100mm" at bounding box center [500, 59] width 58 height 14
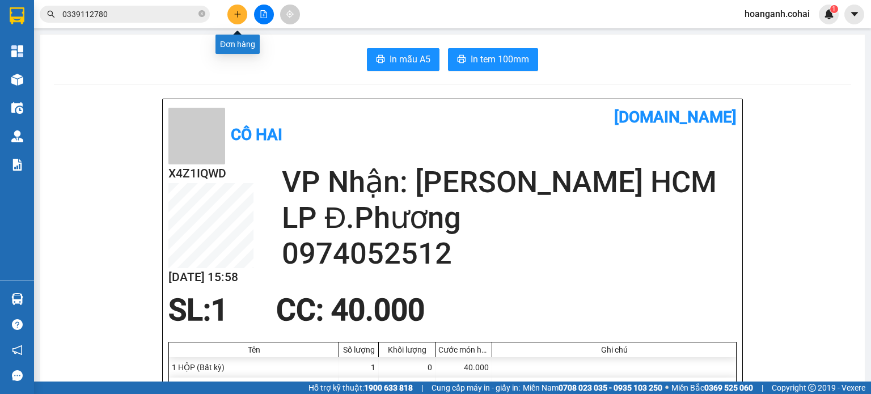
click at [238, 15] on icon "plus" at bounding box center [237, 14] width 1 height 6
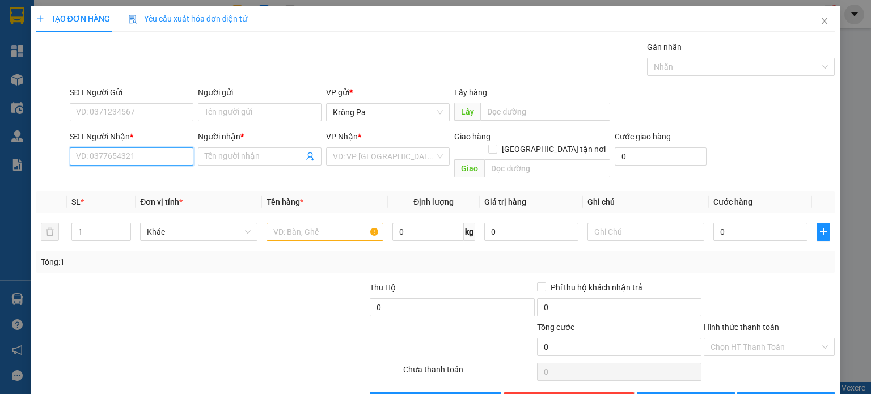
click at [179, 159] on input "SĐT Người Nhận *" at bounding box center [132, 156] width 124 height 18
type input "0774456738"
click at [150, 180] on div "0774456738 - VĨ" at bounding box center [129, 178] width 109 height 12
type input "VĨ"
type input "0774456738"
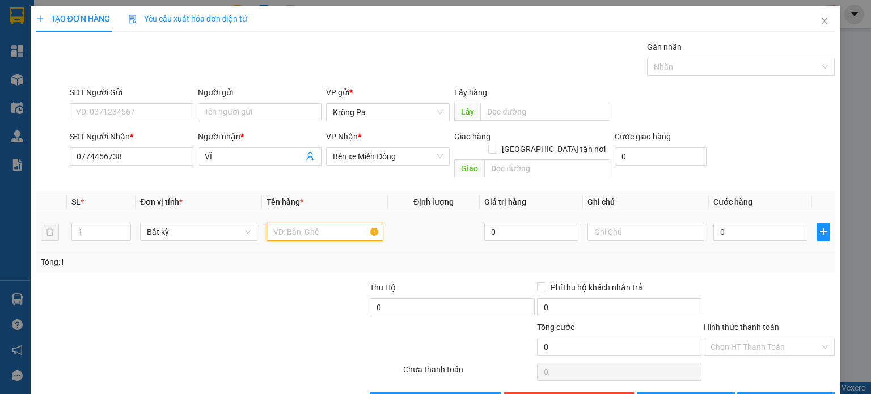
click at [312, 223] on input "text" at bounding box center [325, 232] width 117 height 18
type input "1 BAO"
click at [761, 226] on input "0" at bounding box center [760, 232] width 94 height 18
type input "6"
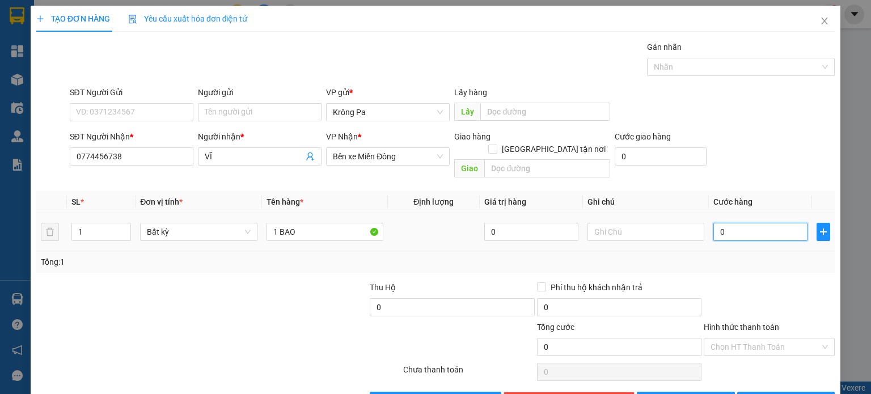
type input "6"
type input "60"
type input "60.000"
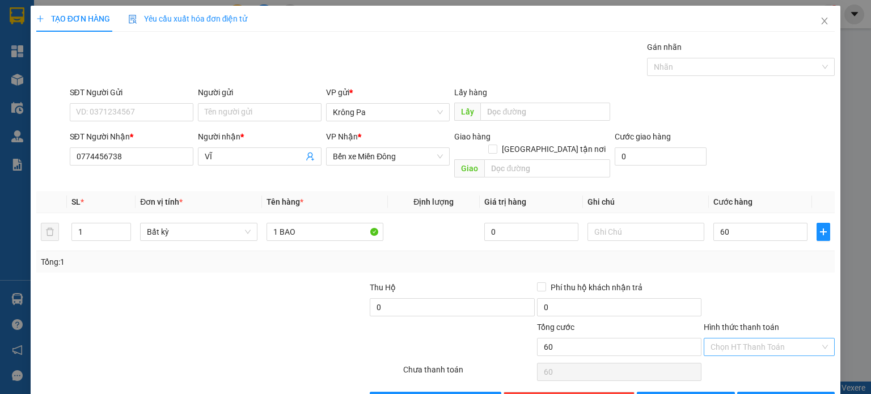
type input "60.000"
click at [746, 339] on input "Hình thức thanh toán" at bounding box center [765, 347] width 109 height 17
click at [744, 357] on div "Tại văn phòng" at bounding box center [762, 356] width 116 height 12
type input "0"
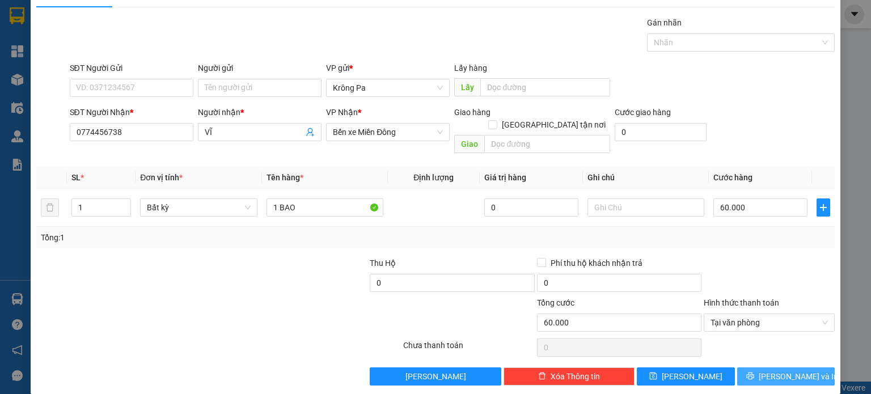
click at [771, 368] on button "[PERSON_NAME] và In" at bounding box center [786, 377] width 98 height 18
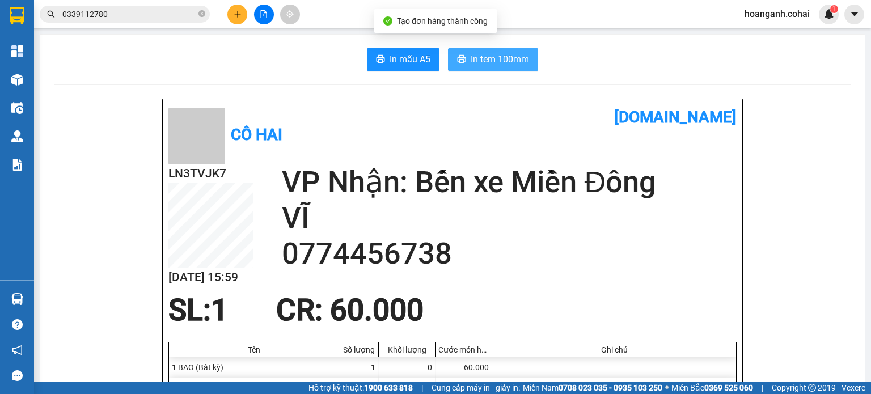
click at [482, 52] on span "In tem 100mm" at bounding box center [500, 59] width 58 height 14
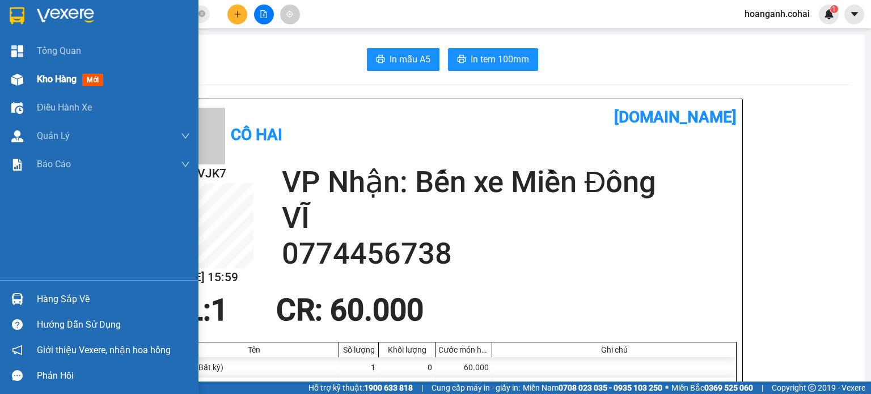
click at [42, 80] on span "Kho hàng" at bounding box center [57, 79] width 40 height 11
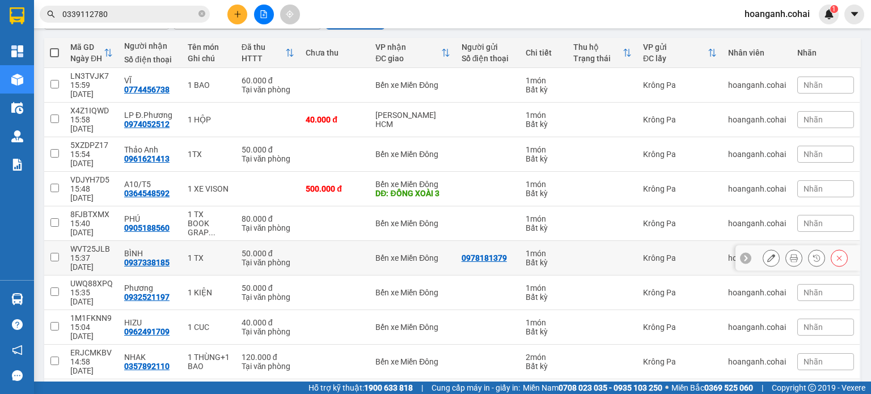
scroll to position [126, 0]
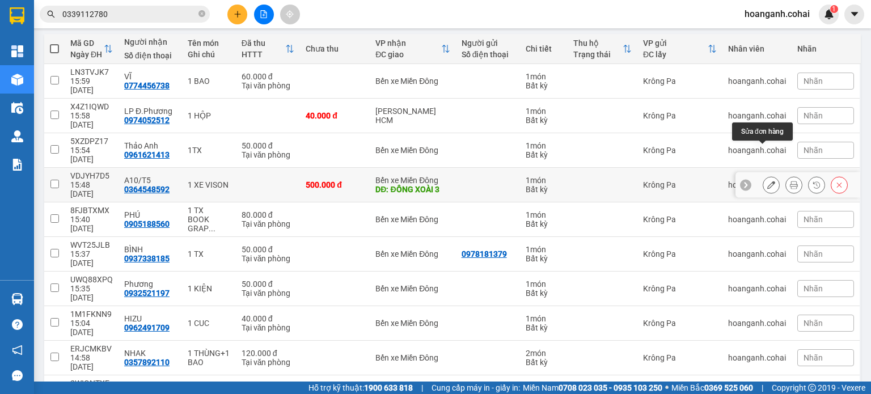
click at [767, 175] on button at bounding box center [771, 185] width 16 height 20
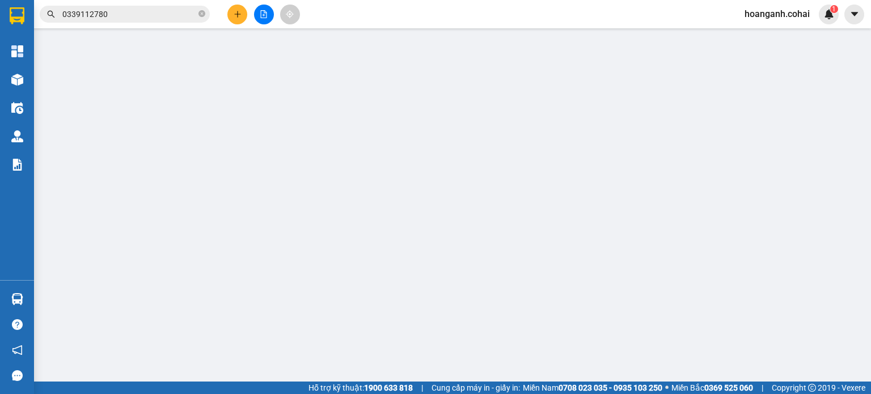
type input "0364548592"
type input "A10/T5"
type input "ĐỒNG XOÀI 3"
type input "0"
type input "500.000"
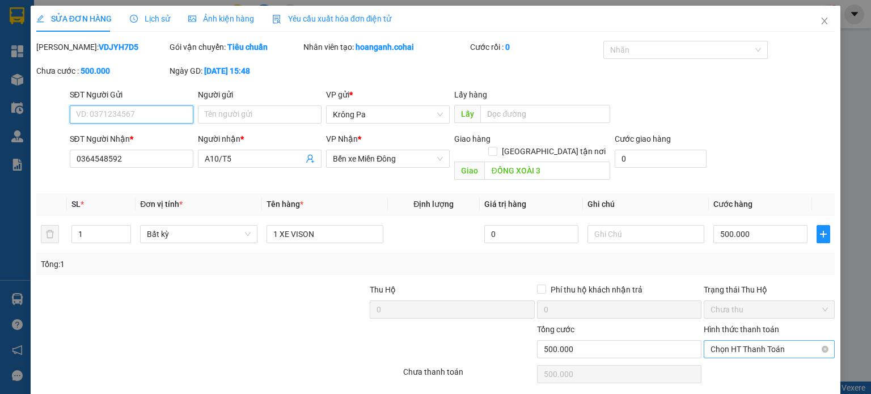
click at [774, 341] on span "Chọn HT Thanh Toán" at bounding box center [769, 349] width 117 height 17
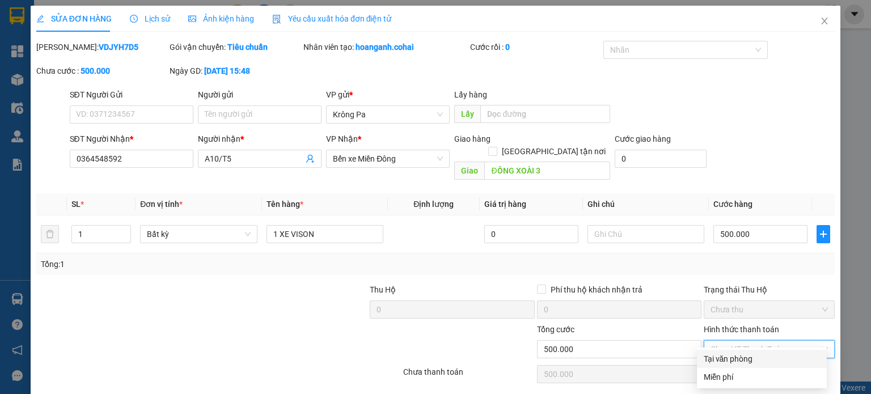
click at [745, 355] on div "Tại văn phòng" at bounding box center [762, 359] width 116 height 12
type input "0"
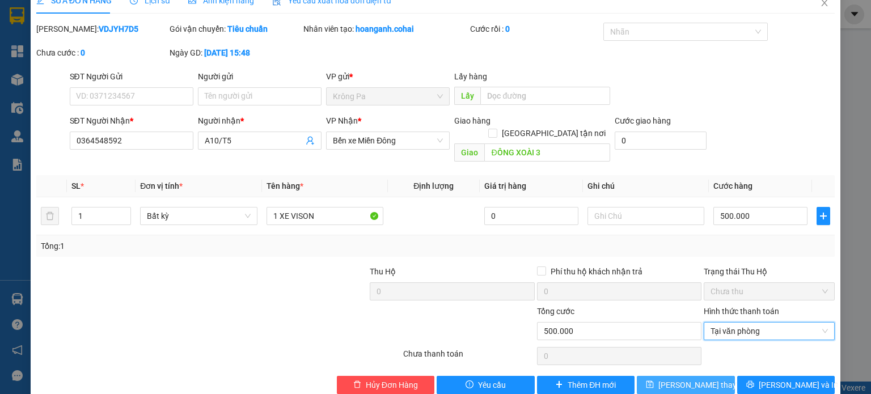
scroll to position [27, 0]
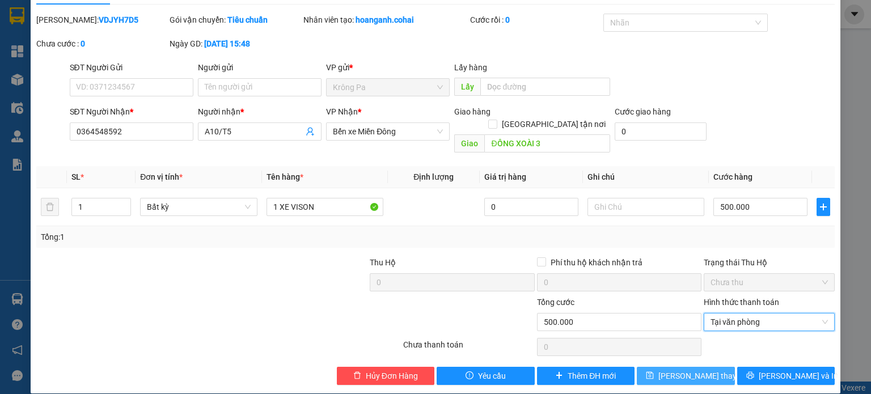
click at [692, 370] on span "[PERSON_NAME] thay đổi" at bounding box center [703, 376] width 91 height 12
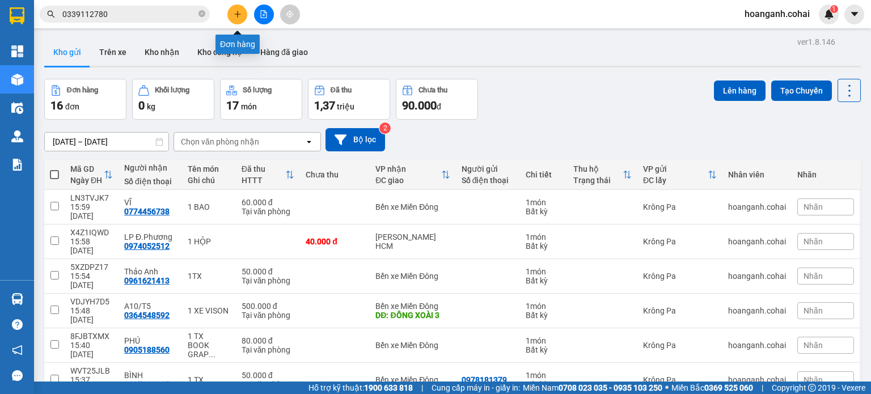
click at [234, 14] on icon "plus" at bounding box center [238, 14] width 8 height 8
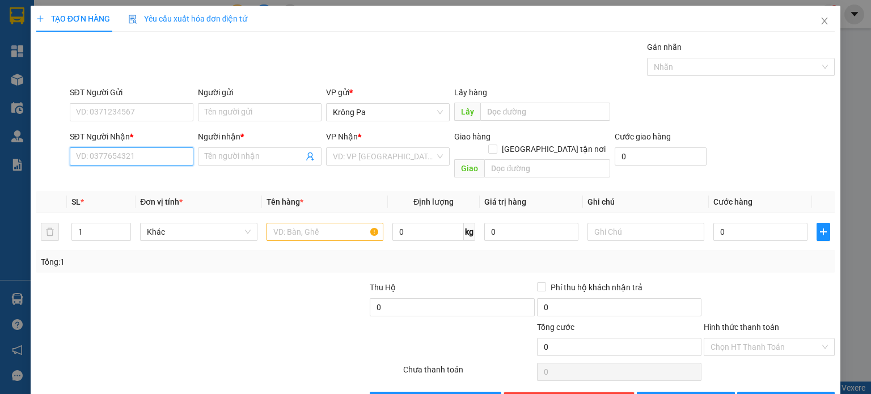
click at [175, 156] on input "SĐT Người Nhận *" at bounding box center [132, 156] width 124 height 18
type input "0706256350"
click at [238, 155] on input "Người nhận *" at bounding box center [254, 156] width 99 height 12
type input "B6,A8/T5"
click at [374, 154] on input "search" at bounding box center [384, 156] width 102 height 17
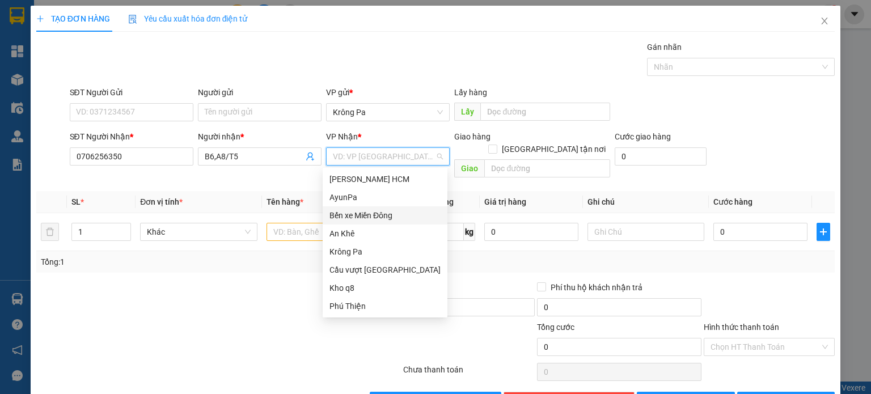
click at [381, 214] on div "Bến xe Miền Đông" at bounding box center [385, 215] width 111 height 12
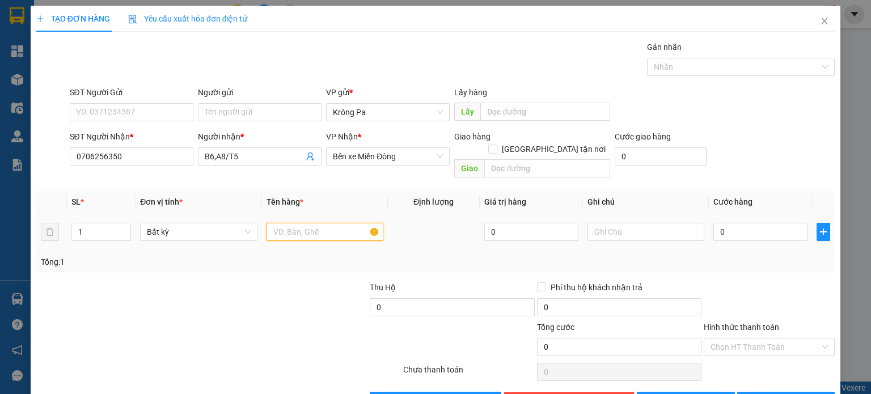
click at [345, 223] on input "text" at bounding box center [325, 232] width 117 height 18
type input "1 XE CUP"
click at [773, 223] on input "0" at bounding box center [760, 232] width 94 height 18
type input "4"
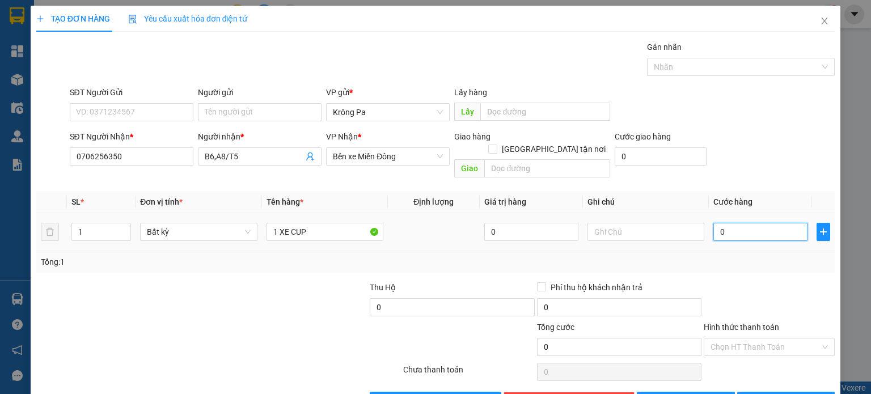
type input "4"
type input "40"
type input "400"
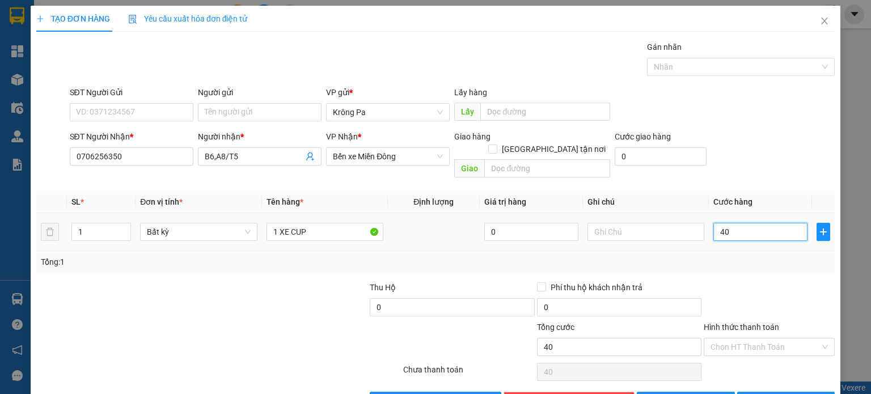
type input "400"
type input "400.000"
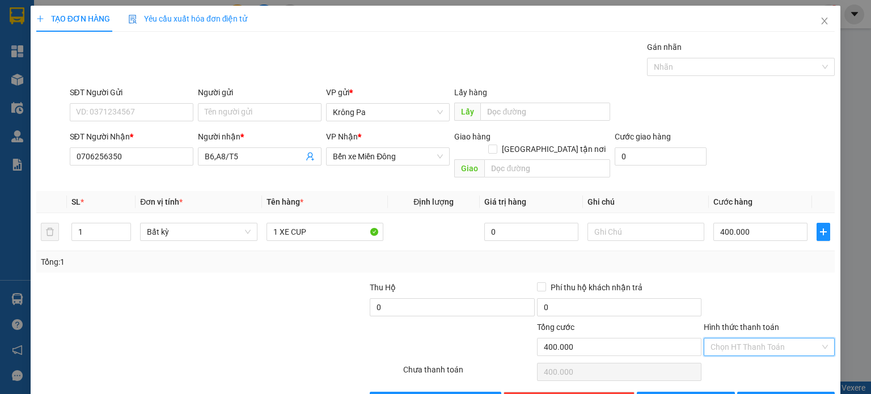
click at [763, 339] on input "Hình thức thanh toán" at bounding box center [765, 347] width 109 height 17
click at [753, 356] on div "Tại văn phòng" at bounding box center [762, 356] width 116 height 12
type input "0"
click at [685, 394] on span "[PERSON_NAME]" at bounding box center [692, 401] width 61 height 12
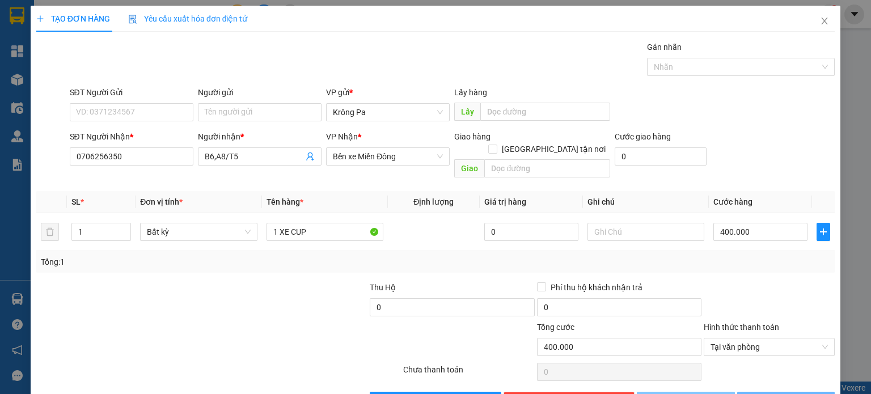
type input "0"
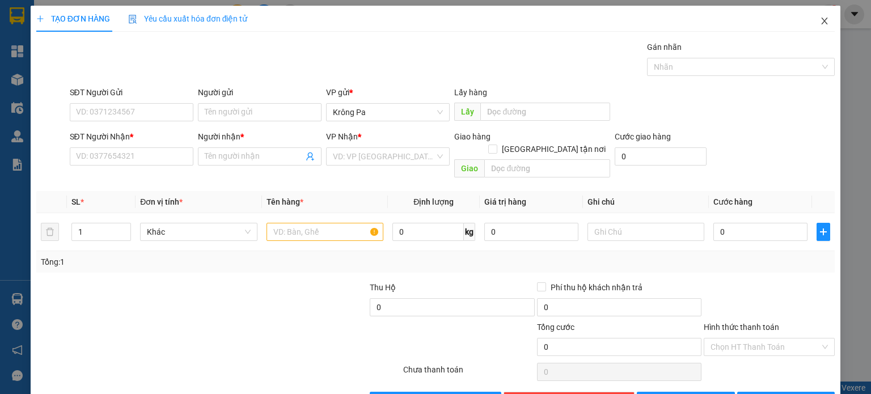
click at [820, 19] on icon "close" at bounding box center [824, 20] width 9 height 9
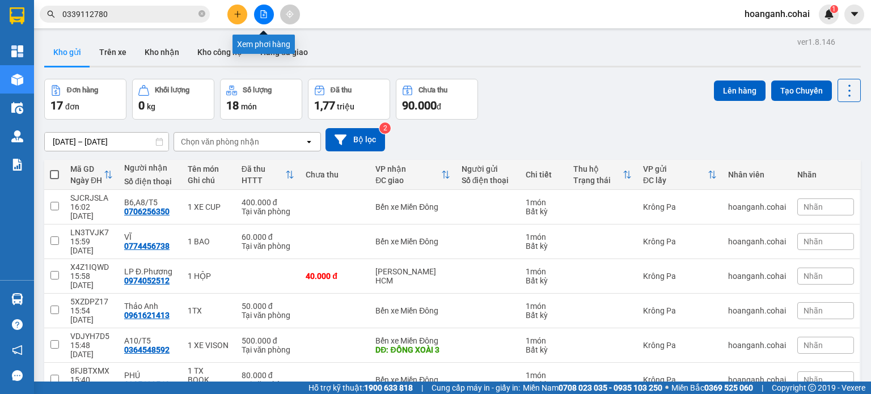
click at [265, 9] on button at bounding box center [264, 15] width 20 height 20
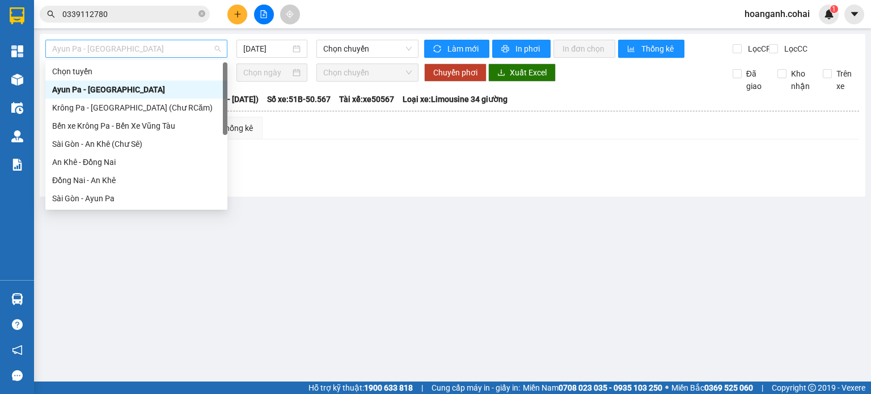
click at [211, 53] on span "Ayun Pa - [GEOGRAPHIC_DATA]" at bounding box center [136, 48] width 168 height 17
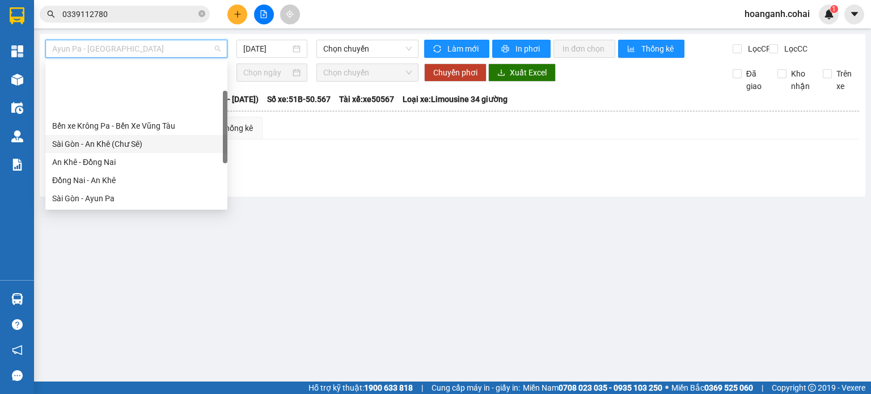
scroll to position [113, 0]
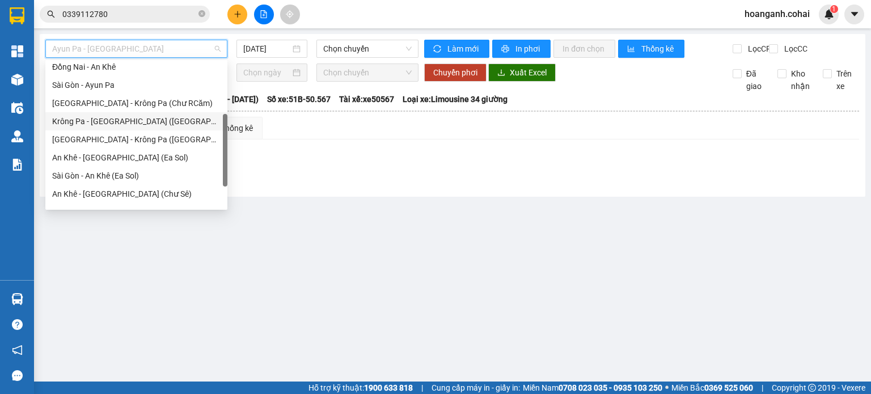
click at [133, 124] on div "Krông Pa - [GEOGRAPHIC_DATA] ([GEOGRAPHIC_DATA])" at bounding box center [136, 121] width 168 height 12
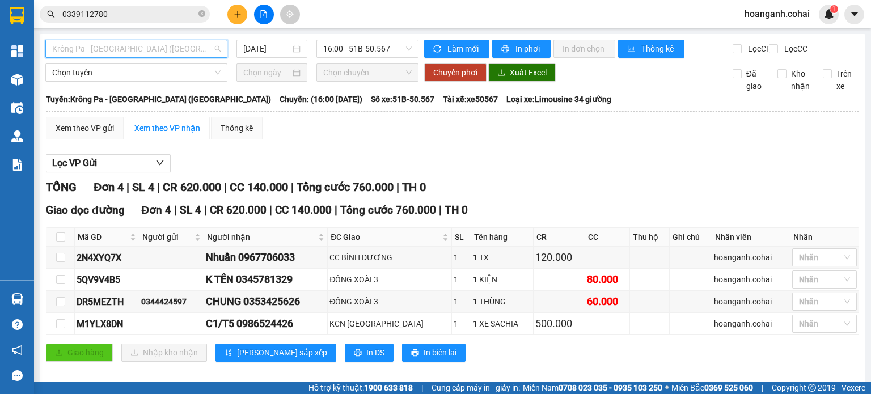
click at [216, 51] on span "Krông Pa - [GEOGRAPHIC_DATA] ([GEOGRAPHIC_DATA])" at bounding box center [136, 48] width 168 height 17
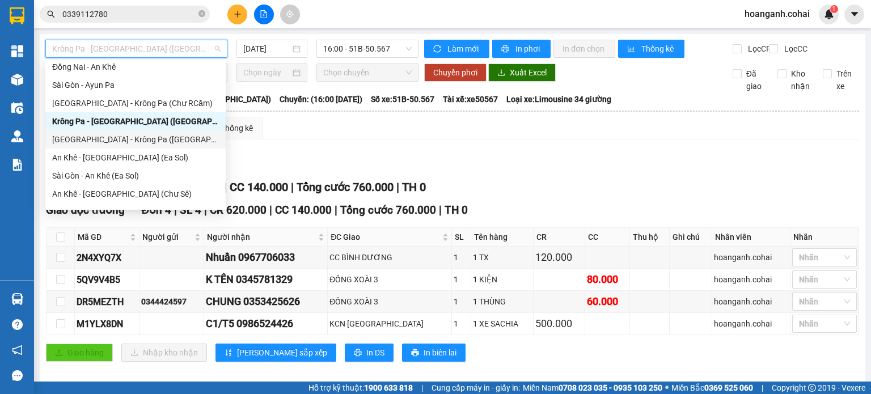
scroll to position [163, 0]
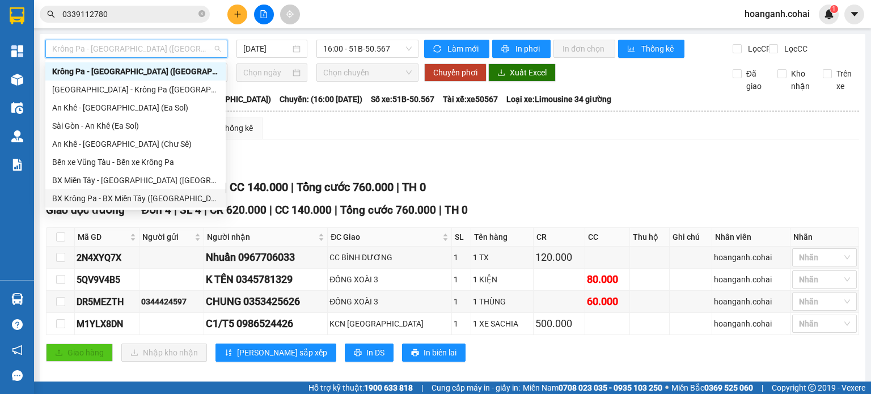
click at [169, 201] on div "BX Krông Pa - BX Miền Tây ([GEOGRAPHIC_DATA] - [GEOGRAPHIC_DATA])" at bounding box center [135, 198] width 167 height 12
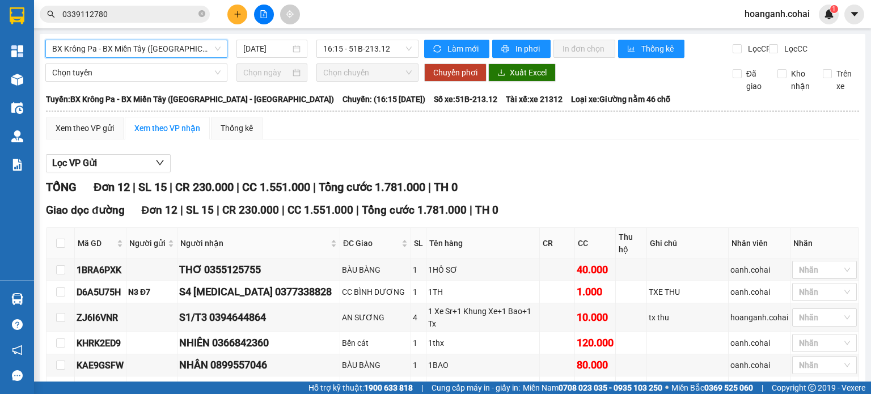
click at [259, 20] on button at bounding box center [264, 15] width 20 height 20
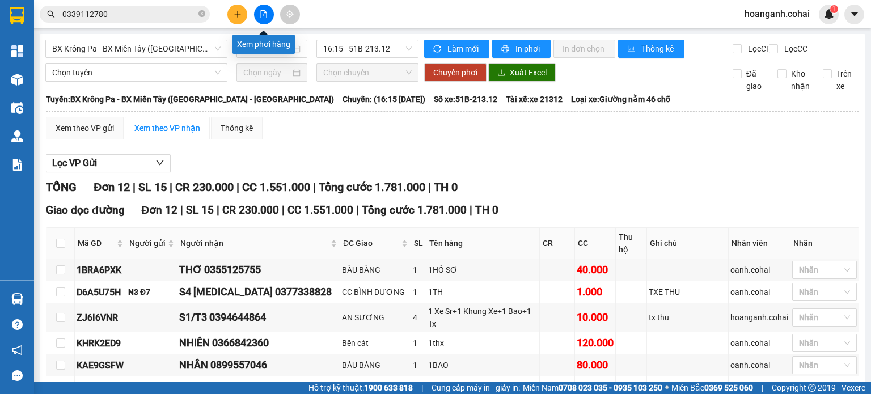
click at [268, 14] on button at bounding box center [264, 15] width 20 height 20
click at [216, 49] on span "BX Krông Pa - BX Miền Tây ([GEOGRAPHIC_DATA] - [GEOGRAPHIC_DATA])" at bounding box center [136, 48] width 168 height 17
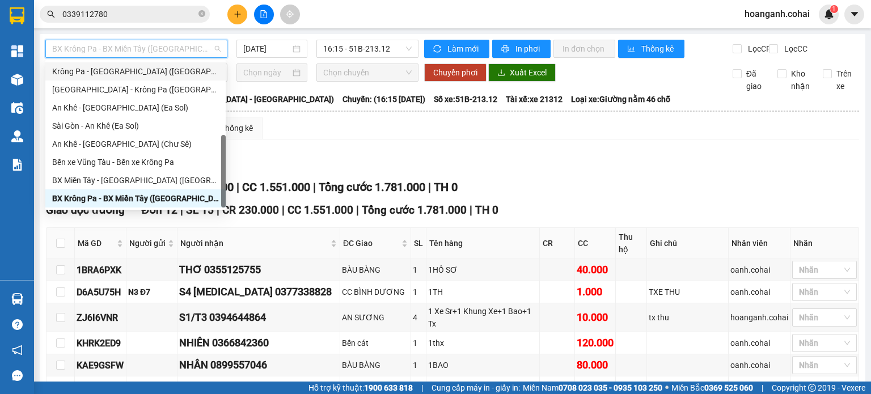
click at [136, 72] on div "Krông Pa - [GEOGRAPHIC_DATA] ([GEOGRAPHIC_DATA])" at bounding box center [135, 71] width 167 height 12
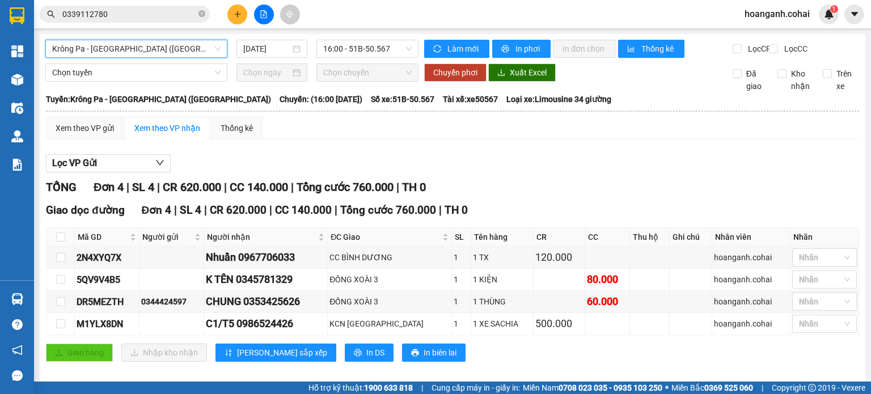
click at [197, 52] on span "Krông Pa - [GEOGRAPHIC_DATA] ([GEOGRAPHIC_DATA])" at bounding box center [136, 48] width 168 height 17
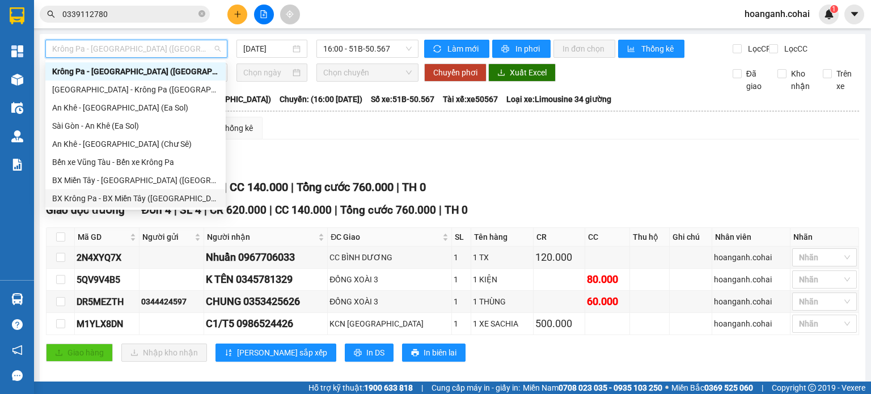
click at [154, 201] on div "BX Krông Pa - BX Miền Tây ([GEOGRAPHIC_DATA] - [GEOGRAPHIC_DATA])" at bounding box center [135, 198] width 167 height 12
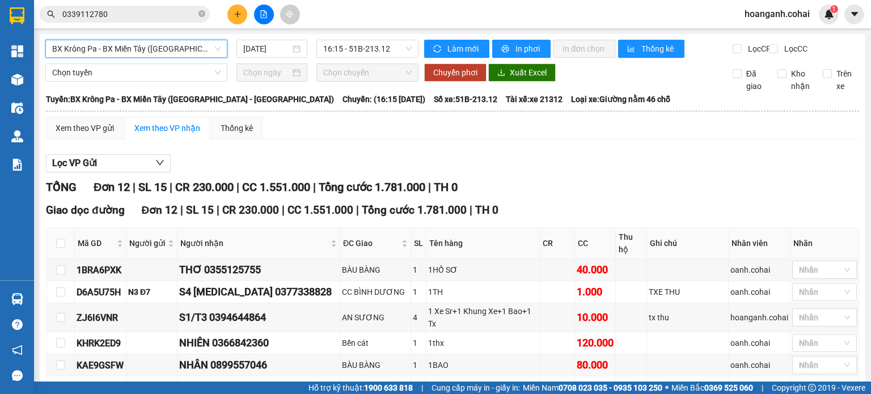
click at [197, 45] on span "BX Krông Pa - BX Miền Tây ([GEOGRAPHIC_DATA] - [GEOGRAPHIC_DATA])" at bounding box center [136, 48] width 168 height 17
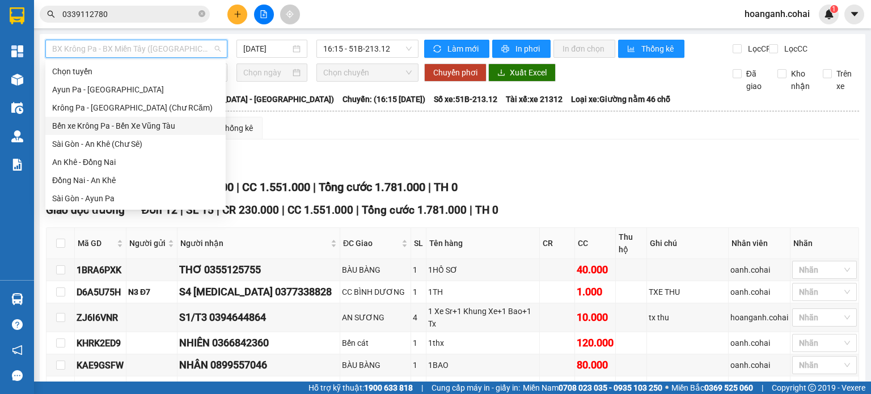
click at [157, 129] on div "Bến xe Krông Pa - Bến Xe Vũng Tàu" at bounding box center [135, 126] width 167 height 12
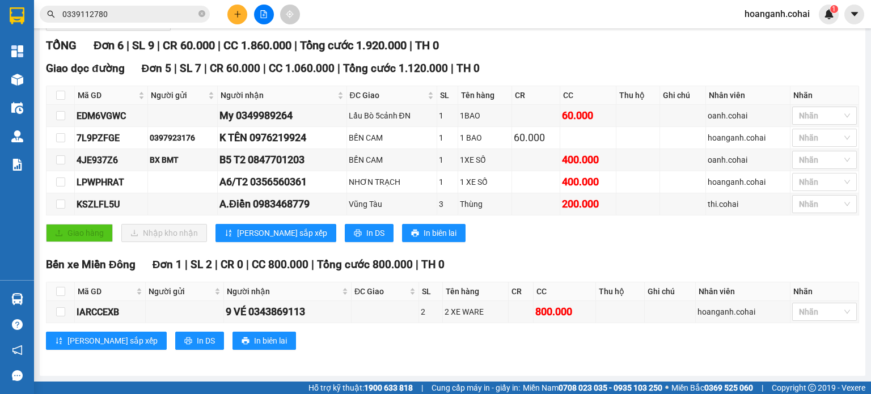
scroll to position [148, 0]
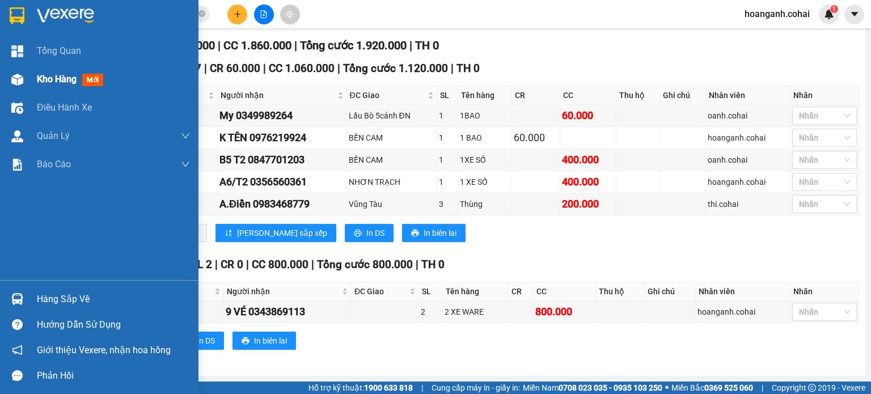
click at [36, 81] on div "Kho hàng mới" at bounding box center [99, 79] width 198 height 28
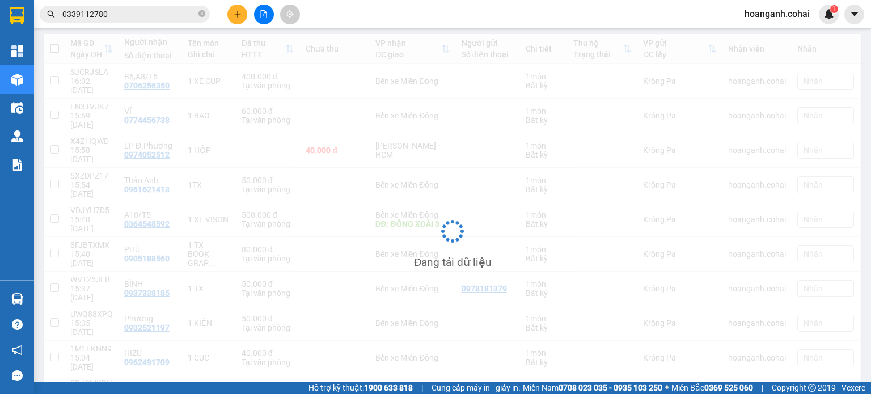
scroll to position [126, 0]
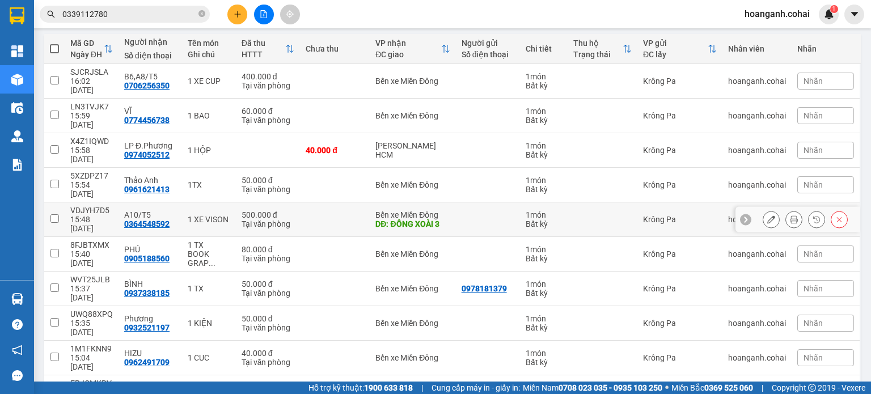
click at [56, 214] on input "checkbox" at bounding box center [54, 218] width 9 height 9
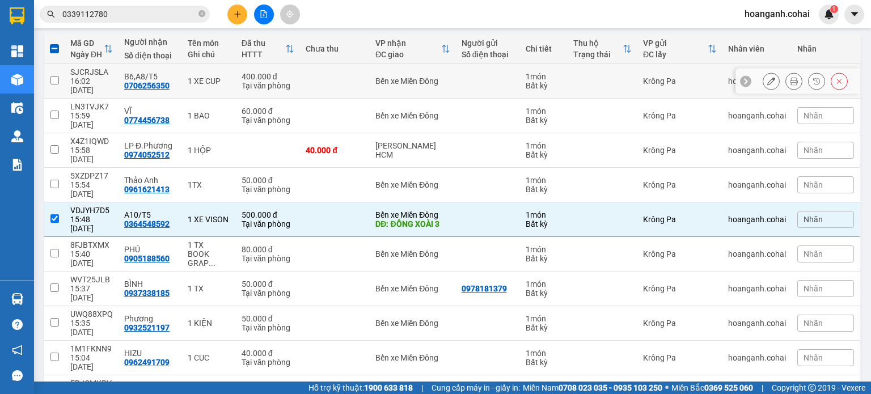
click at [52, 76] on input "checkbox" at bounding box center [54, 80] width 9 height 9
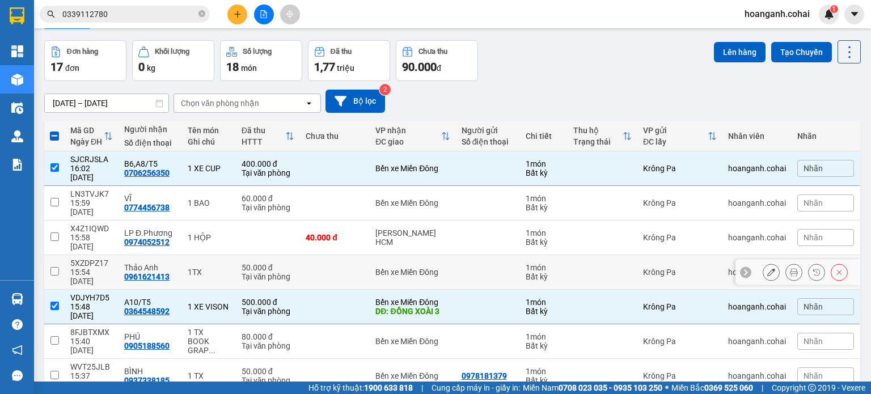
scroll to position [0, 0]
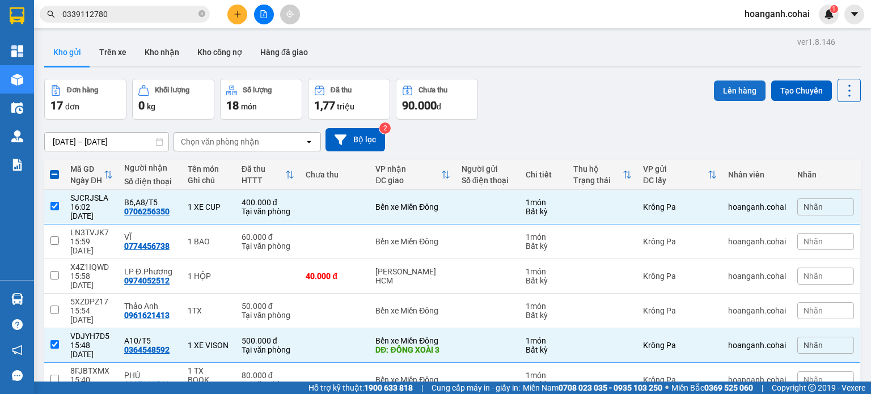
click at [737, 97] on button "Lên hàng" at bounding box center [740, 91] width 52 height 20
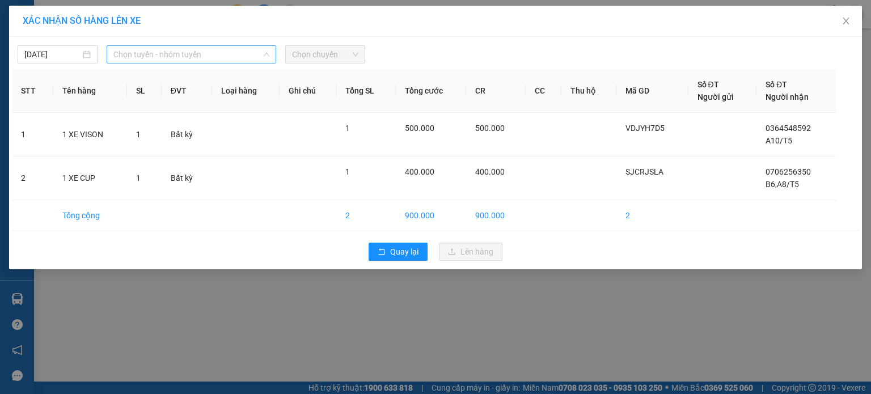
click at [250, 58] on span "Chọn tuyến - nhóm tuyến" at bounding box center [191, 54] width 156 height 17
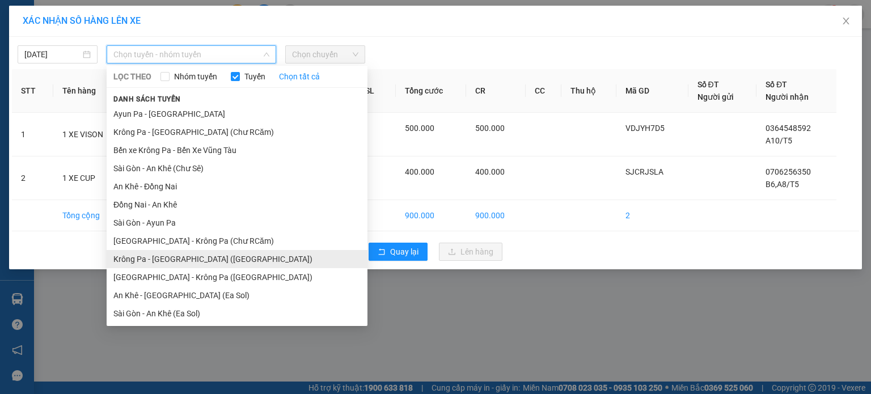
click at [213, 256] on li "Krông Pa - [GEOGRAPHIC_DATA] ([GEOGRAPHIC_DATA])" at bounding box center [237, 259] width 261 height 18
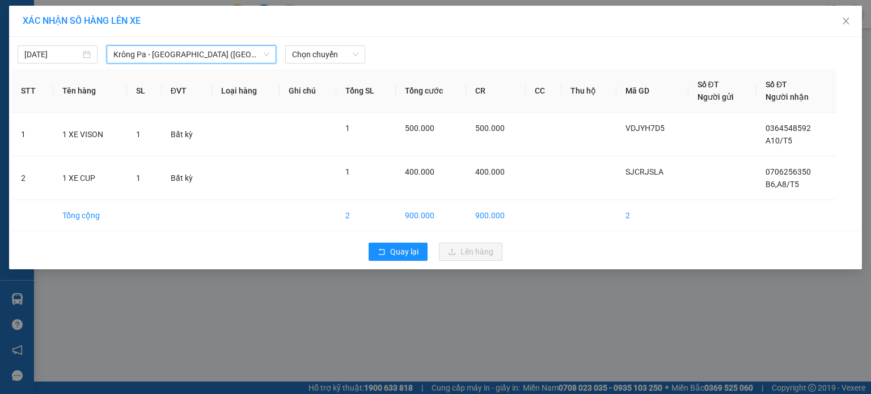
click at [352, 65] on div "[DATE] [GEOGRAPHIC_DATA] - [GEOGRAPHIC_DATA] ([GEOGRAPHIC_DATA]) [GEOGRAPHIC_DA…" at bounding box center [435, 153] width 853 height 233
click at [361, 50] on div "Chọn chuyến" at bounding box center [325, 54] width 80 height 18
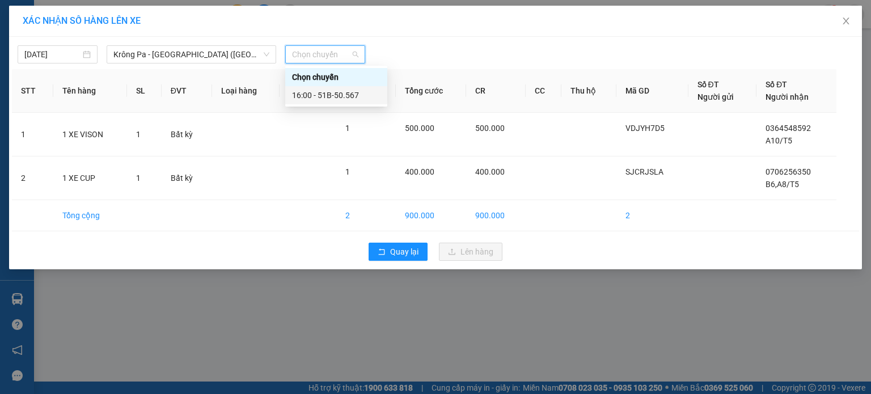
click at [356, 99] on div "16:00 - 51B-50.567" at bounding box center [336, 95] width 88 height 12
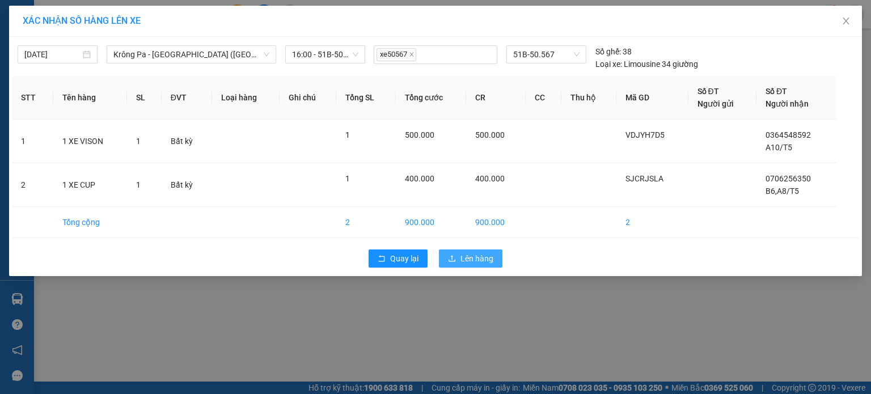
click at [487, 256] on span "Lên hàng" at bounding box center [477, 258] width 33 height 12
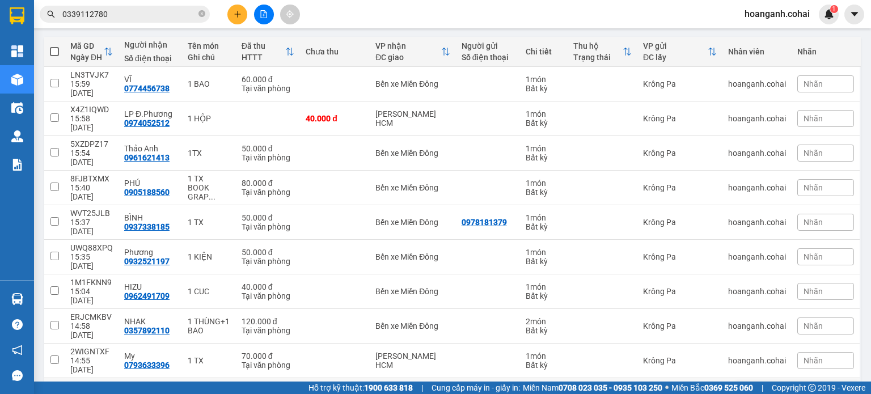
scroll to position [126, 0]
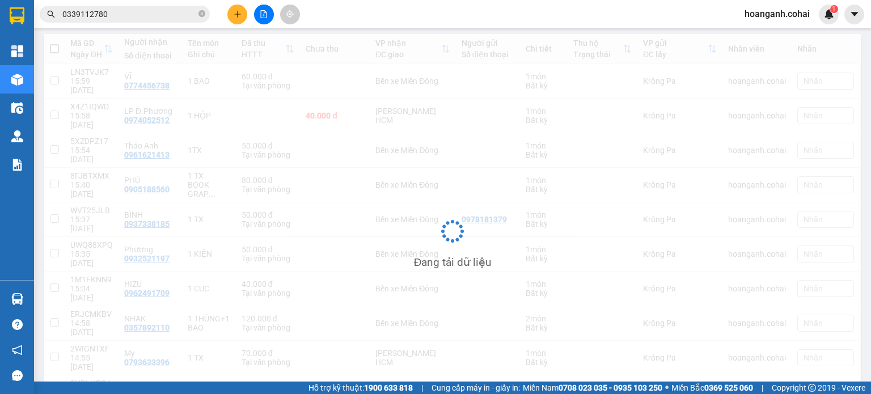
scroll to position [52, 0]
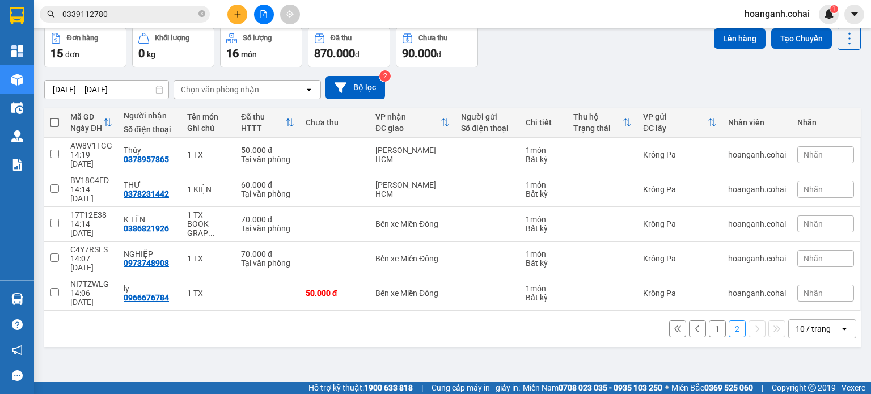
click at [53, 121] on span at bounding box center [54, 122] width 9 height 9
click at [54, 117] on input "checkbox" at bounding box center [54, 117] width 0 height 0
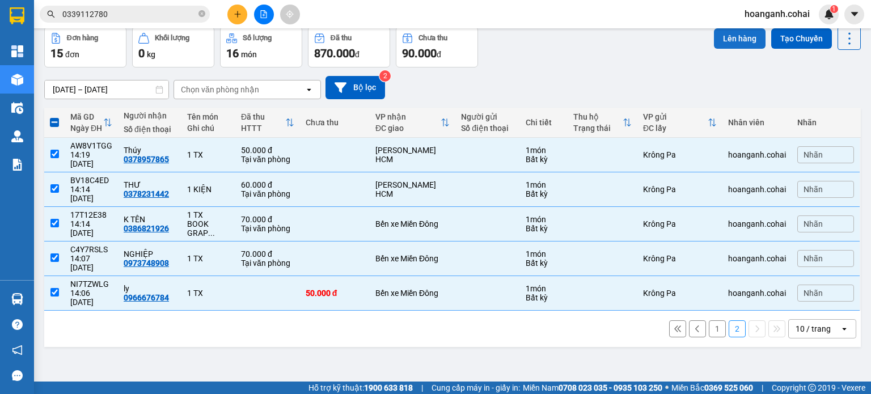
click at [727, 42] on button "Lên hàng" at bounding box center [740, 38] width 52 height 20
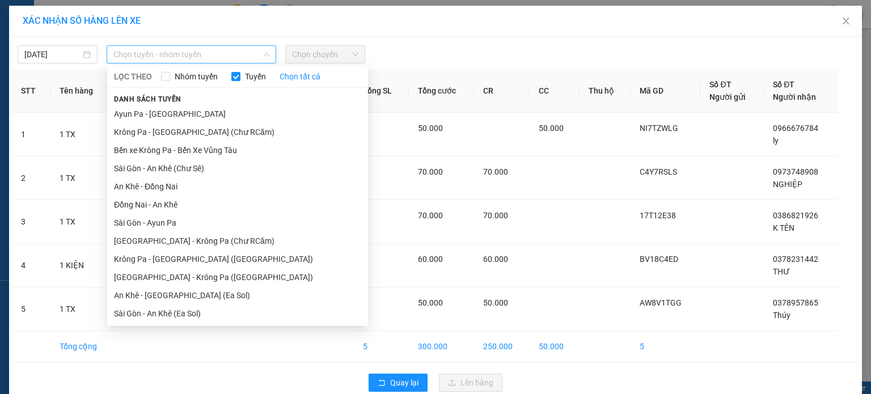
click at [234, 61] on span "Chọn tuyến - nhóm tuyến" at bounding box center [191, 54] width 156 height 17
click at [247, 138] on li "Krông Pa - [GEOGRAPHIC_DATA] (Chư RCăm)" at bounding box center [237, 132] width 261 height 18
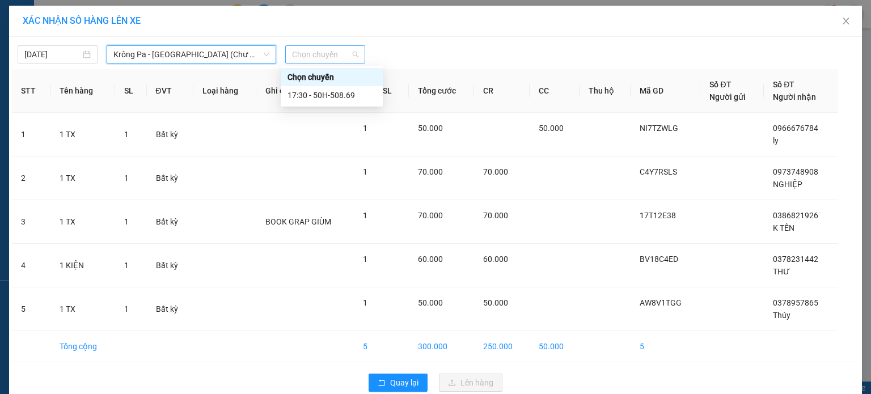
click at [345, 54] on span "Chọn chuyến" at bounding box center [325, 54] width 66 height 17
click at [340, 95] on div "17:30 - 50H-508.69" at bounding box center [332, 95] width 88 height 12
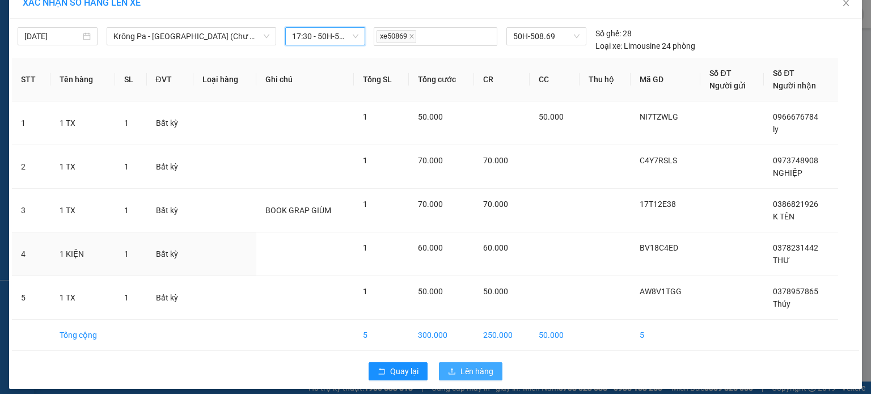
scroll to position [26, 0]
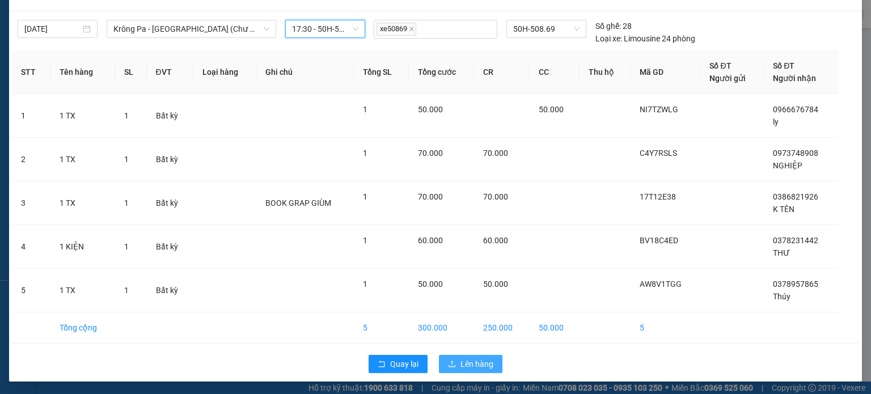
click at [472, 366] on span "Lên hàng" at bounding box center [477, 364] width 33 height 12
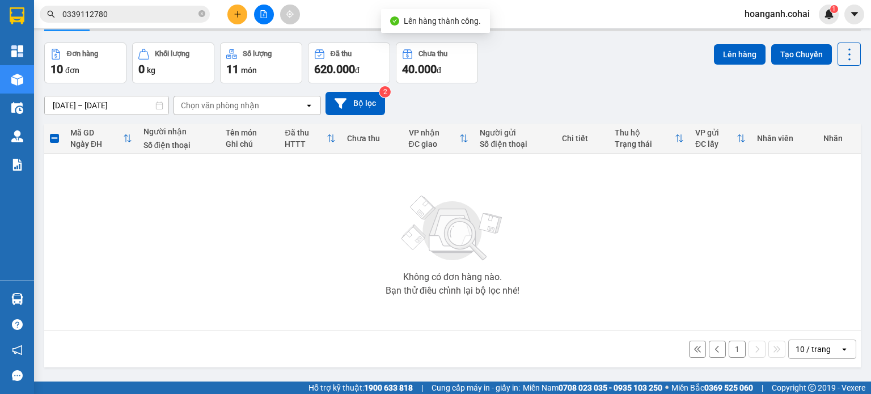
scroll to position [52, 0]
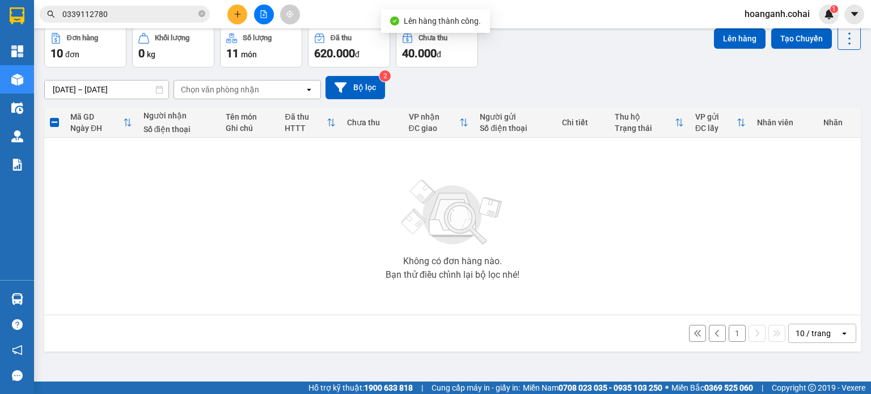
click at [729, 334] on button "1" at bounding box center [737, 333] width 17 height 17
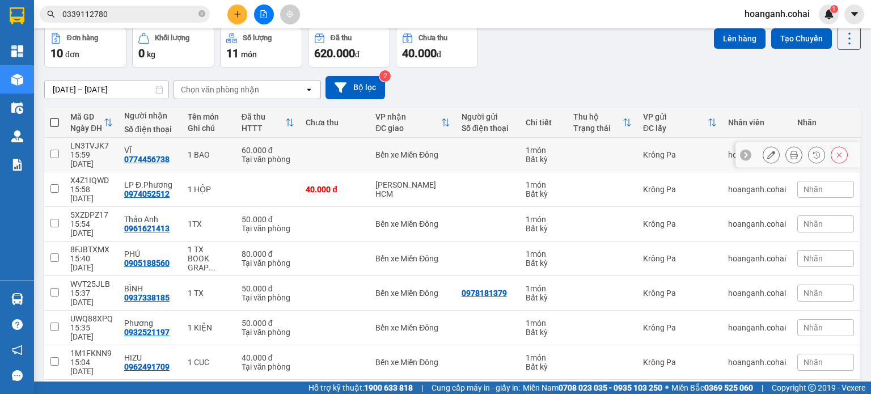
scroll to position [126, 0]
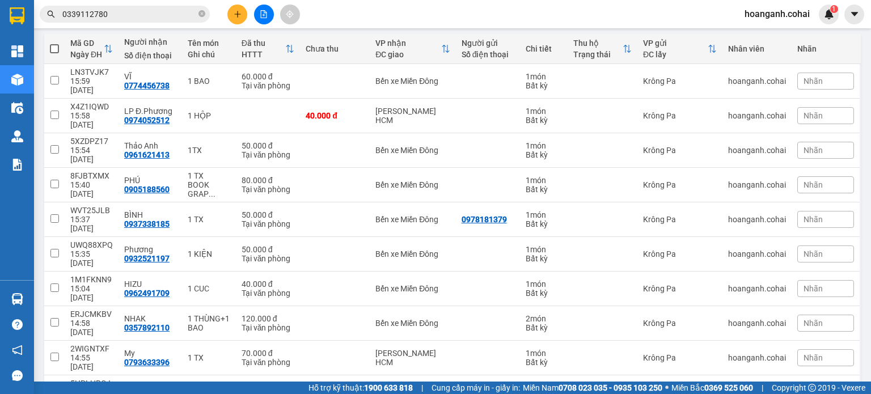
click at [55, 48] on span at bounding box center [54, 48] width 9 height 9
click at [54, 43] on input "checkbox" at bounding box center [54, 43] width 0 height 0
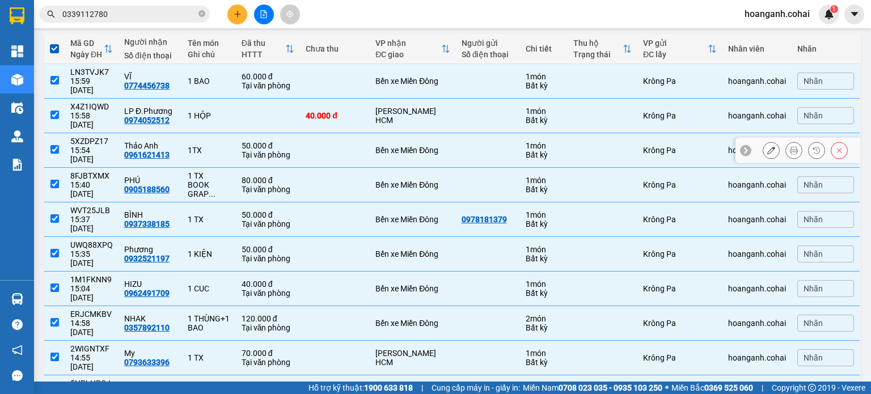
scroll to position [0, 0]
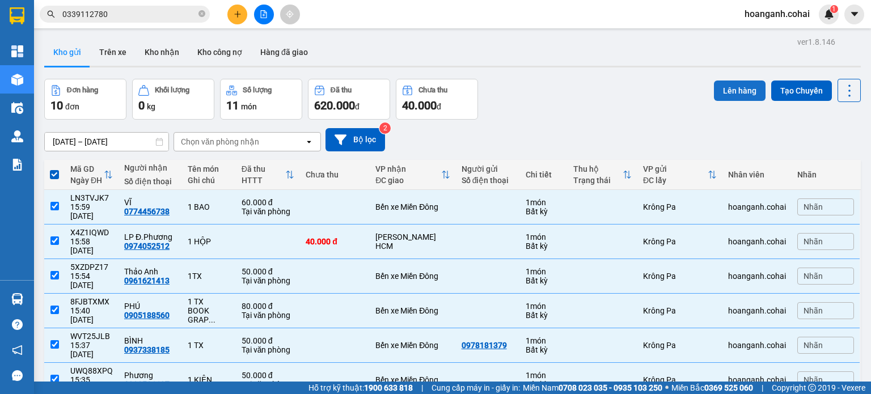
click at [735, 92] on button "Lên hàng" at bounding box center [740, 91] width 52 height 20
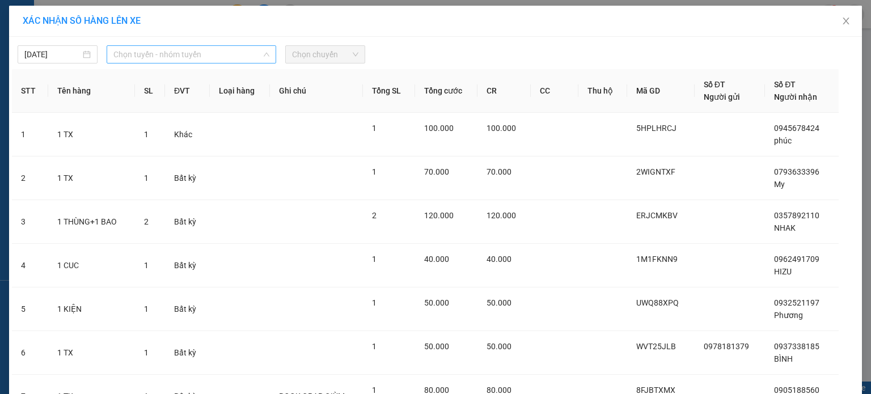
click at [256, 52] on span "Chọn tuyến - nhóm tuyến" at bounding box center [191, 54] width 156 height 17
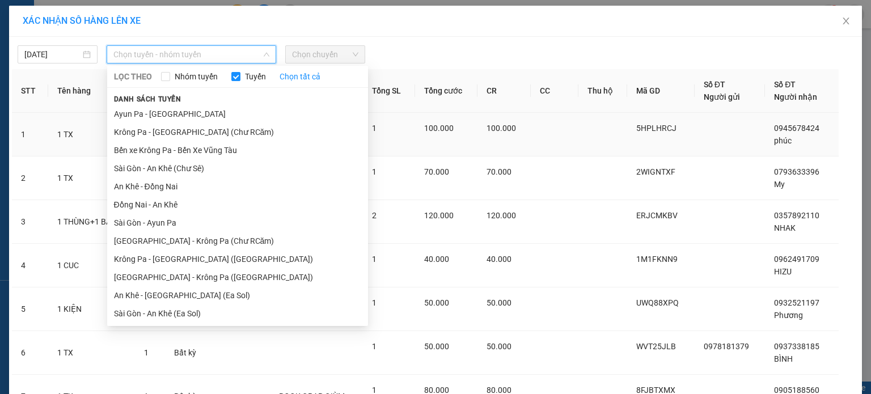
click at [191, 130] on li "Krông Pa - [GEOGRAPHIC_DATA] (Chư RCăm)" at bounding box center [237, 132] width 261 height 18
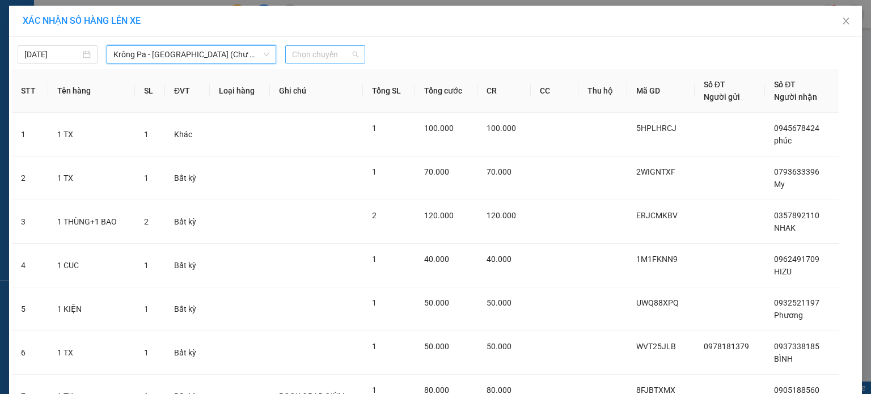
click at [346, 54] on span "Chọn chuyến" at bounding box center [325, 54] width 66 height 17
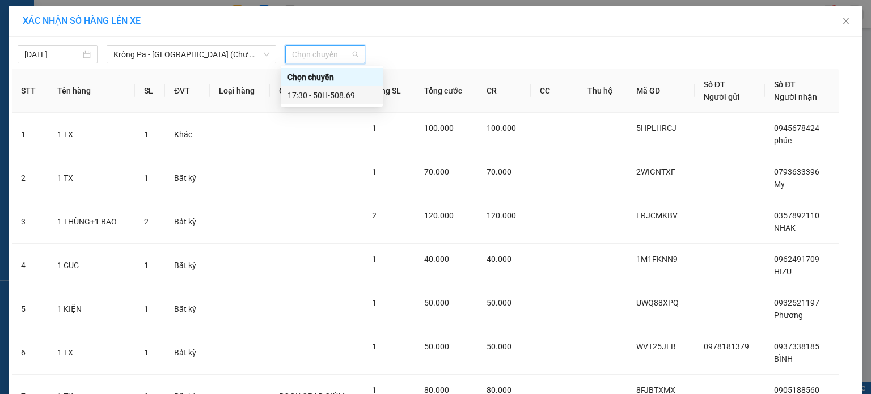
click at [340, 102] on div "17:30 - 50H-508.69" at bounding box center [332, 95] width 102 height 18
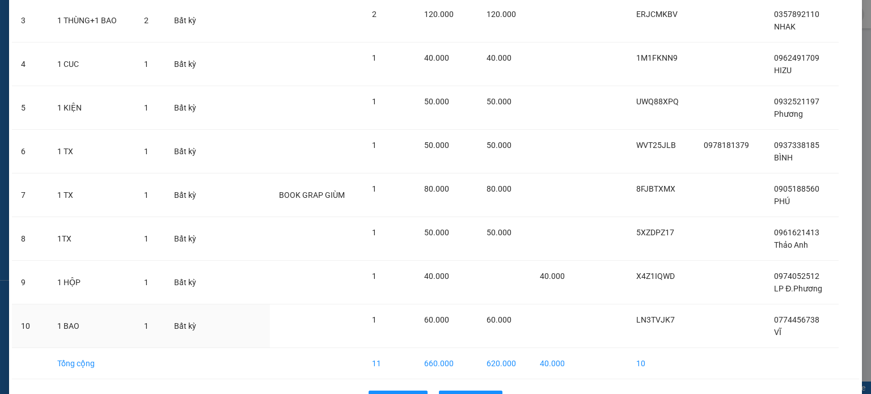
scroll to position [243, 0]
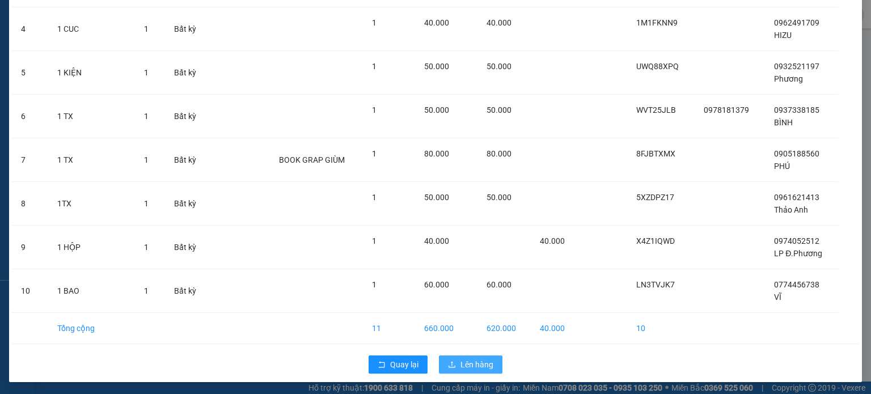
click at [472, 363] on span "Lên hàng" at bounding box center [477, 364] width 33 height 12
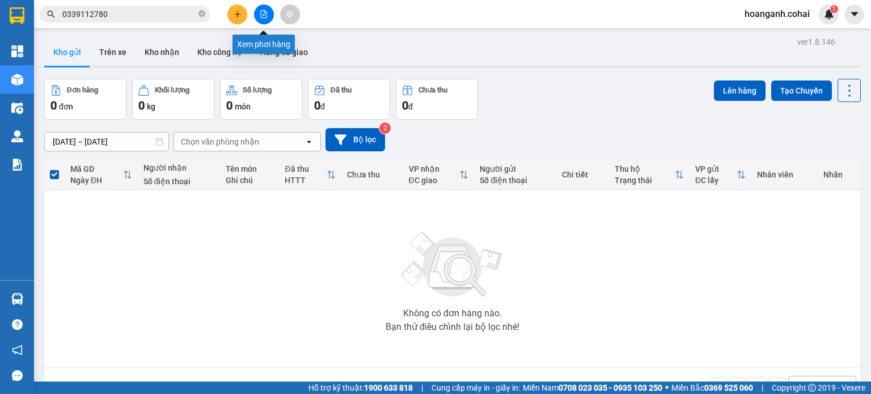
click at [265, 12] on icon "file-add" at bounding box center [264, 14] width 6 height 8
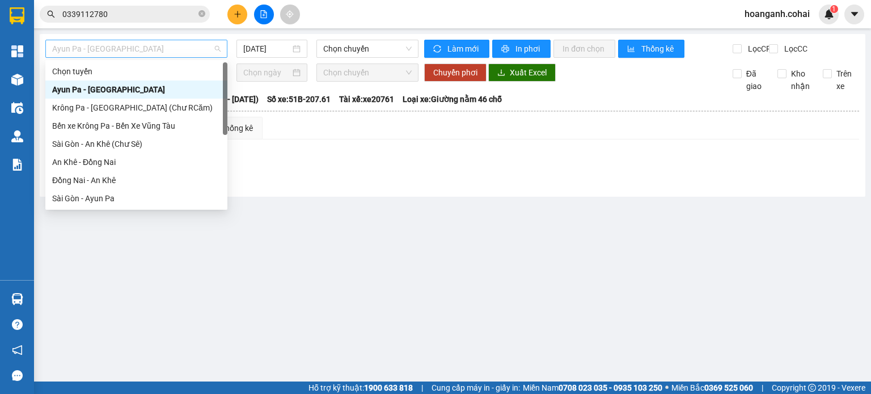
click at [185, 50] on span "Ayun Pa - [GEOGRAPHIC_DATA]" at bounding box center [136, 48] width 168 height 17
click at [161, 107] on div "Krông Pa - [GEOGRAPHIC_DATA] (Chư RCăm)" at bounding box center [136, 108] width 168 height 12
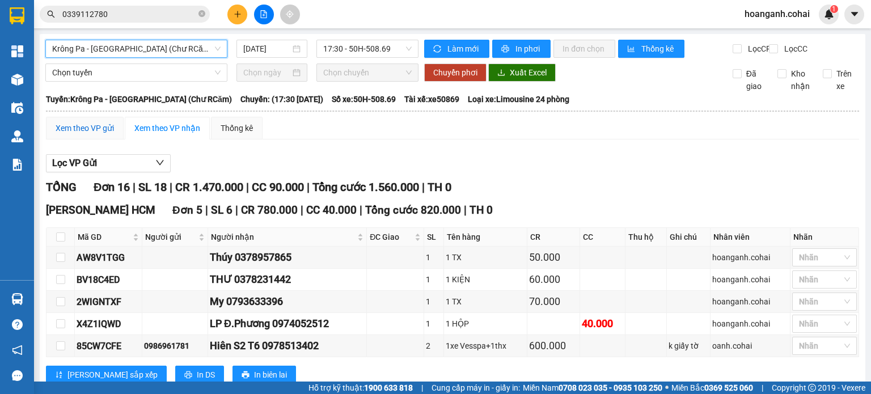
click at [84, 134] on div "Xem theo VP gửi" at bounding box center [85, 128] width 58 height 12
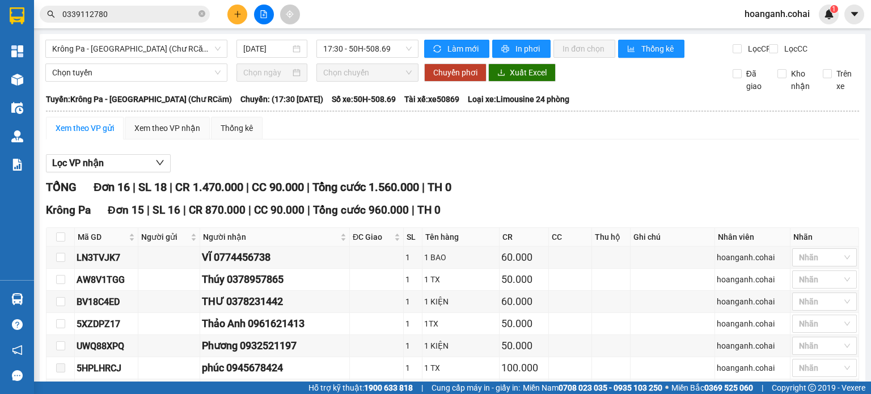
click at [141, 7] on span "0339112780" at bounding box center [125, 14] width 170 height 17
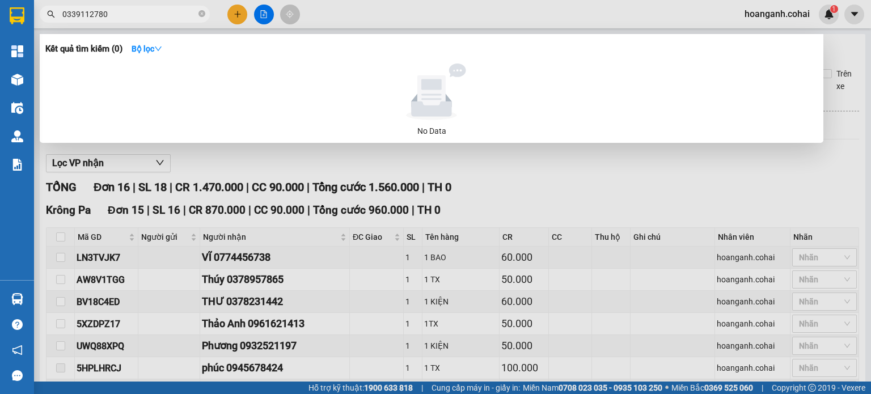
click at [144, 15] on input "0339112780" at bounding box center [129, 14] width 134 height 12
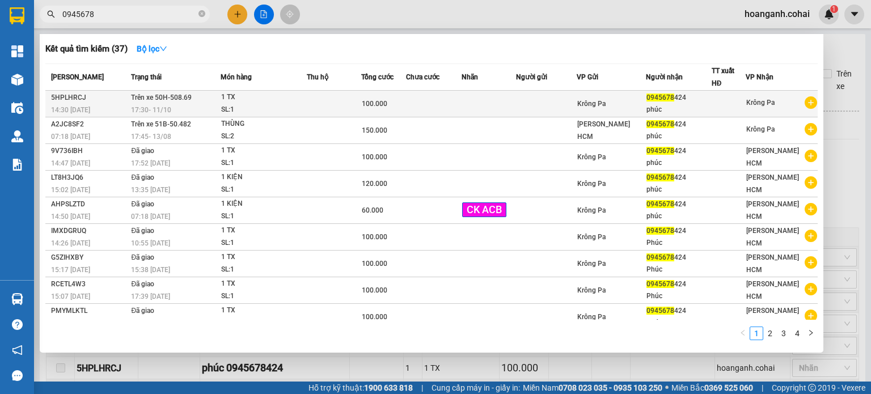
click at [602, 100] on span "Krông Pa" at bounding box center [591, 104] width 28 height 8
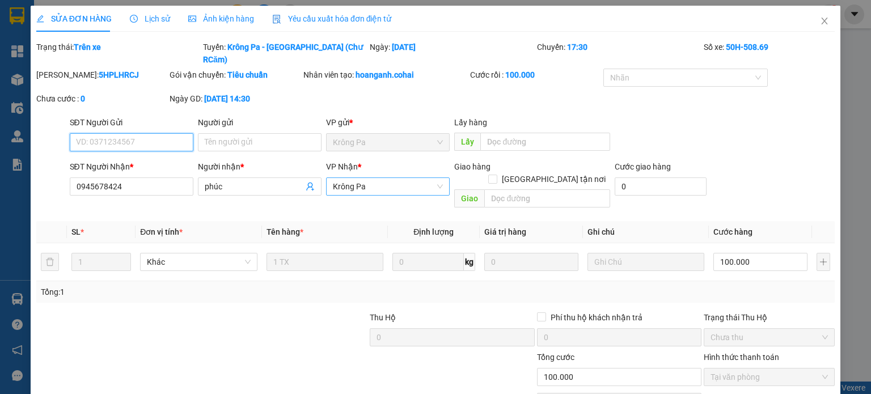
click at [417, 178] on span "Krông Pa" at bounding box center [388, 186] width 110 height 17
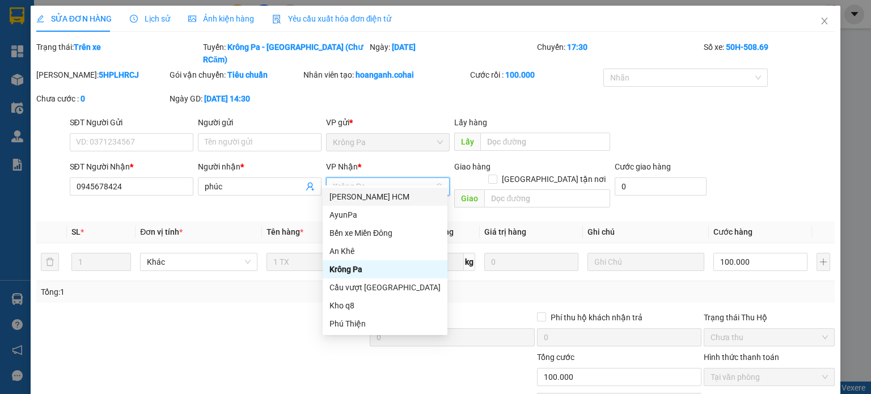
click at [386, 197] on div "[PERSON_NAME] HCM" at bounding box center [385, 197] width 111 height 12
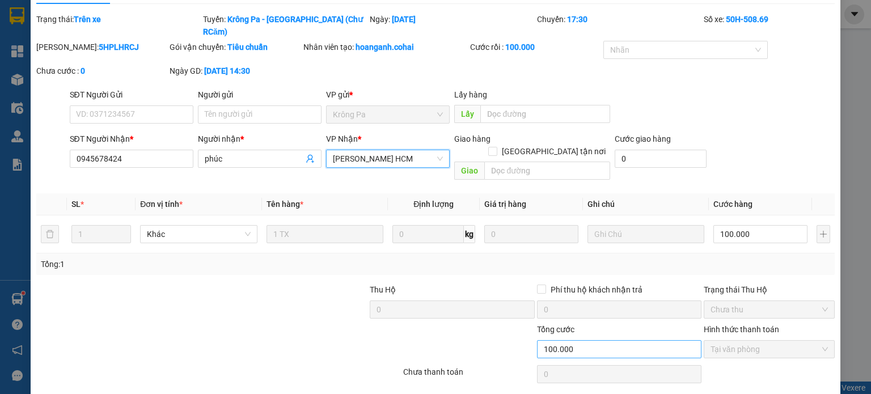
scroll to position [43, 0]
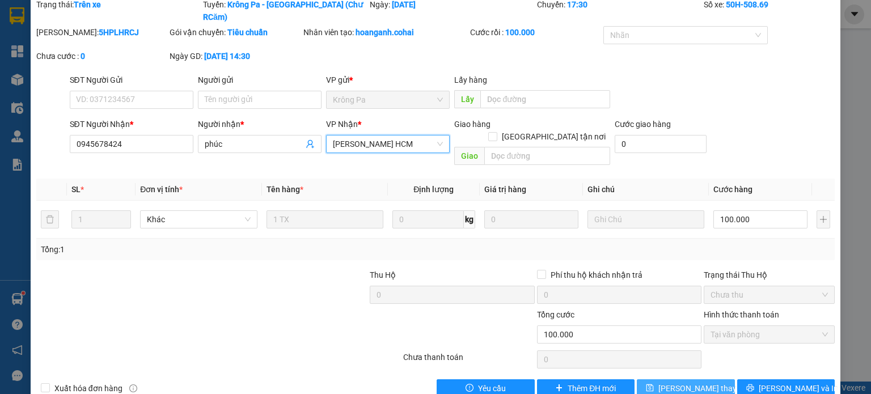
click at [662, 379] on button "[PERSON_NAME] thay đổi" at bounding box center [686, 388] width 98 height 18
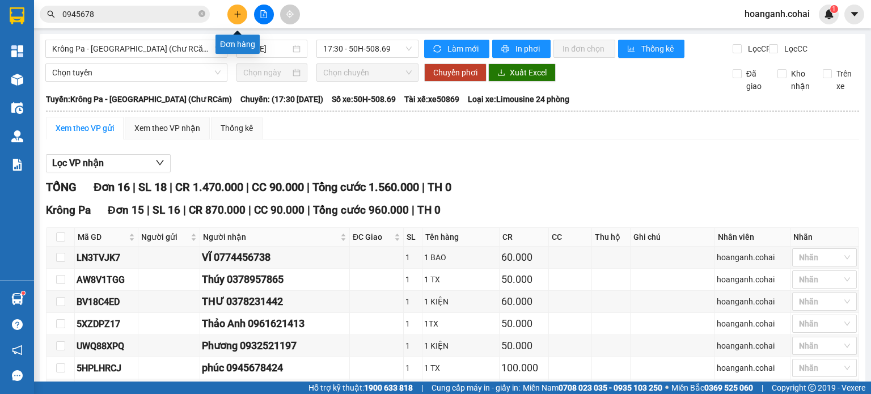
click at [236, 11] on icon "plus" at bounding box center [238, 14] width 8 height 8
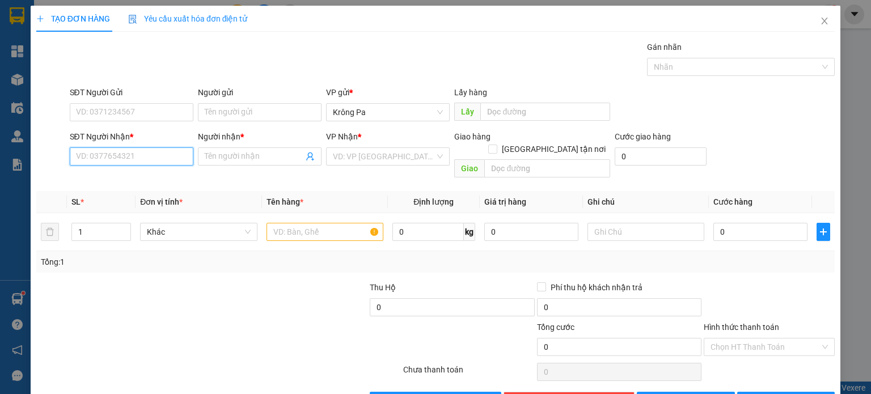
drag, startPoint x: 166, startPoint y: 157, endPoint x: 179, endPoint y: 145, distance: 18.5
click at [169, 151] on input "SĐT Người Nhận *" at bounding box center [132, 156] width 124 height 18
click at [128, 180] on div "0355763200 - S2/T5" at bounding box center [129, 178] width 109 height 12
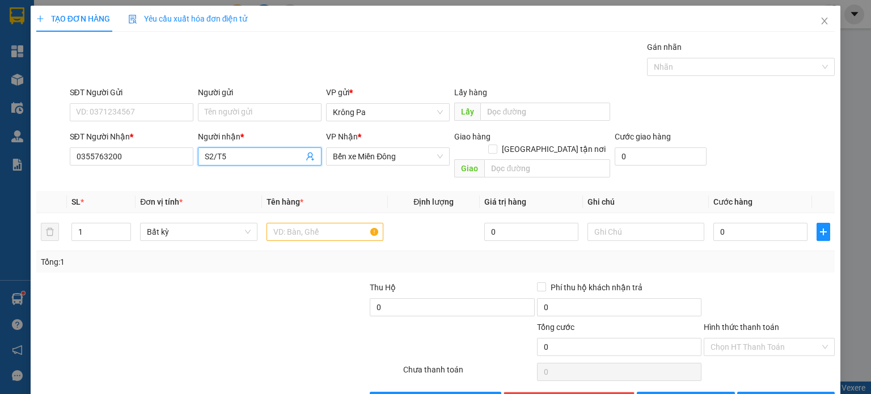
click at [247, 160] on input "S2/T5" at bounding box center [254, 156] width 99 height 12
click at [546, 160] on input "text" at bounding box center [547, 168] width 126 height 18
click at [327, 223] on input "text" at bounding box center [325, 232] width 117 height 18
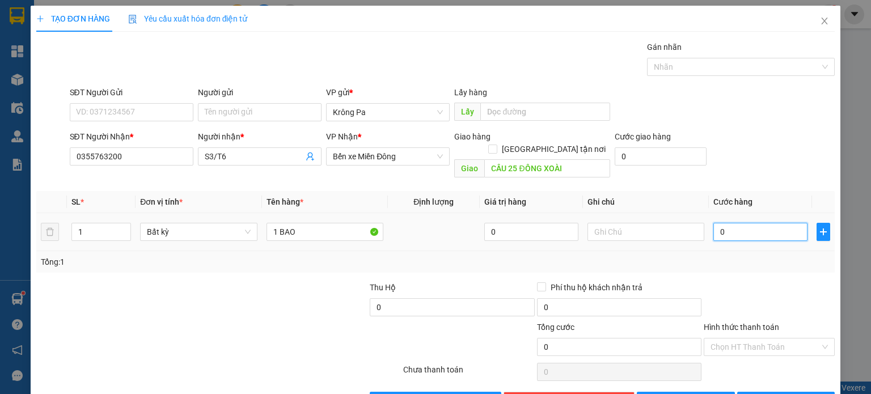
click at [753, 223] on input "0" at bounding box center [760, 232] width 94 height 18
click at [687, 394] on span "[PERSON_NAME]" at bounding box center [692, 401] width 61 height 12
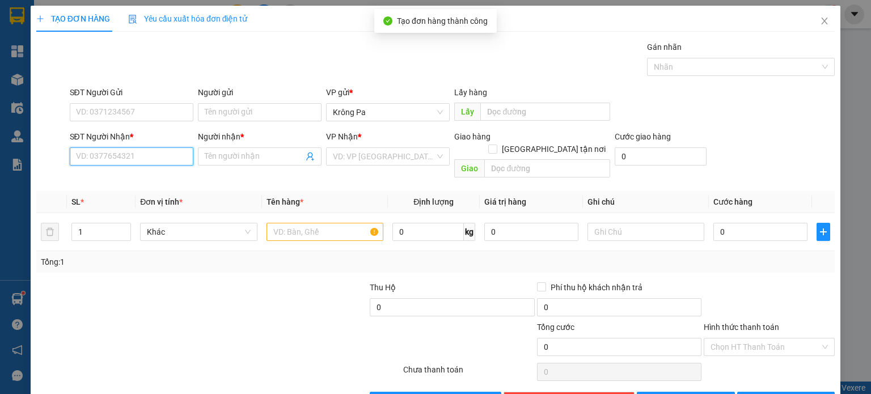
click at [141, 162] on input "SĐT Người Nhận *" at bounding box center [132, 156] width 124 height 18
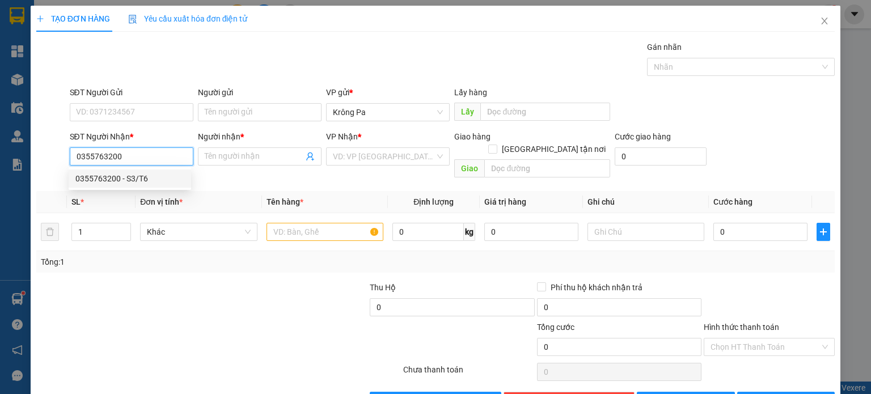
click at [102, 180] on div "0355763200 - S3/T6" at bounding box center [129, 178] width 109 height 12
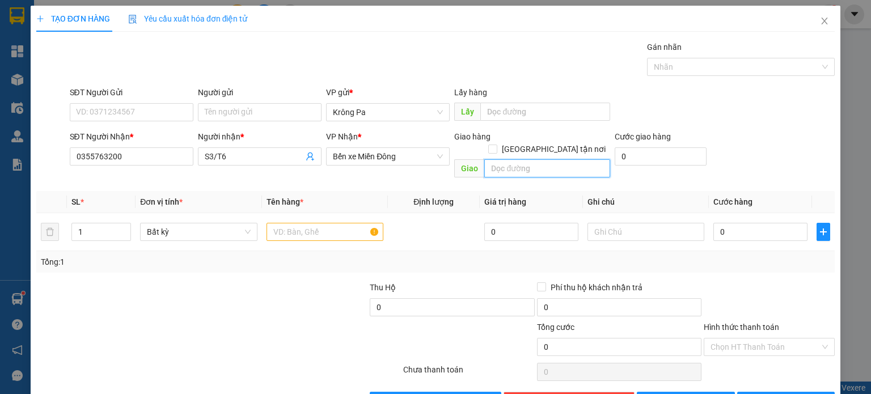
click at [526, 159] on input "text" at bounding box center [547, 168] width 126 height 18
click at [91, 224] on input "1" at bounding box center [101, 231] width 58 height 17
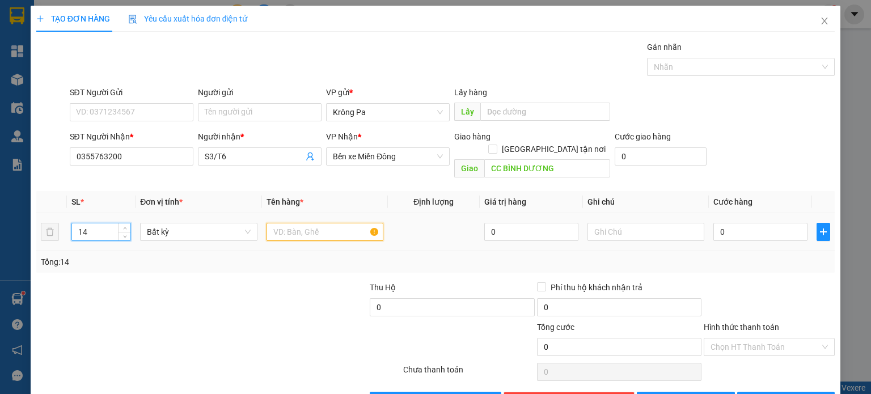
click at [299, 223] on input "text" at bounding box center [325, 232] width 117 height 18
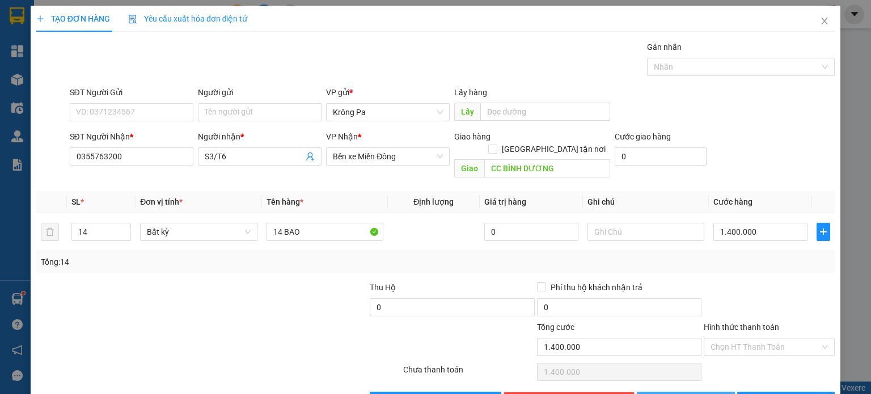
click at [701, 392] on button "[PERSON_NAME]" at bounding box center [686, 401] width 98 height 18
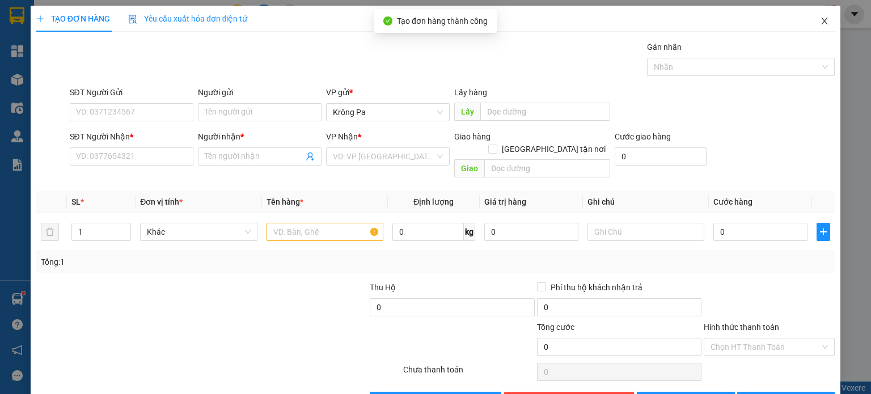
click at [823, 17] on span "Close" at bounding box center [825, 22] width 32 height 32
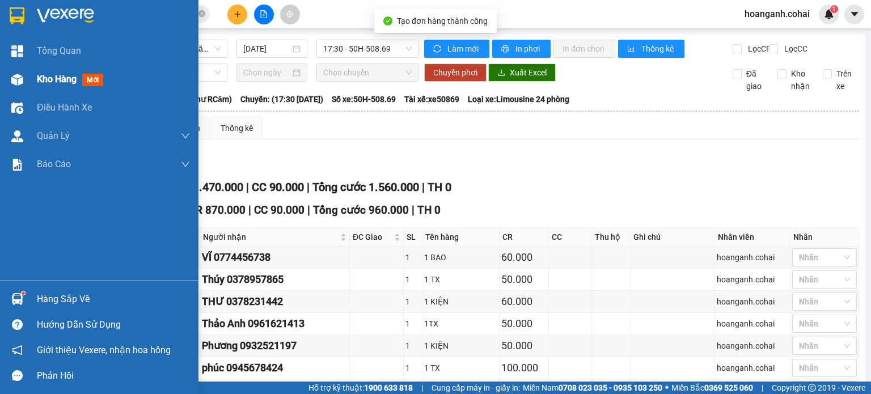
click at [47, 77] on span "Kho hàng" at bounding box center [57, 79] width 40 height 11
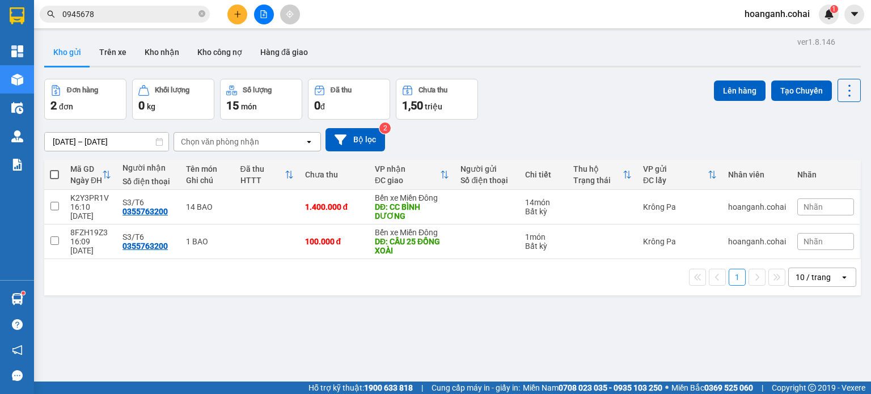
click at [54, 171] on span at bounding box center [54, 174] width 9 height 9
click at [54, 169] on input "checkbox" at bounding box center [54, 169] width 0 height 0
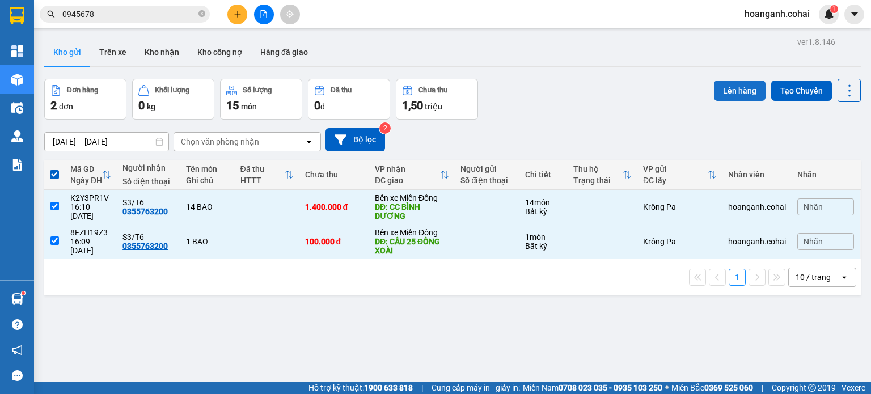
click at [740, 95] on button "Lên hàng" at bounding box center [740, 91] width 52 height 20
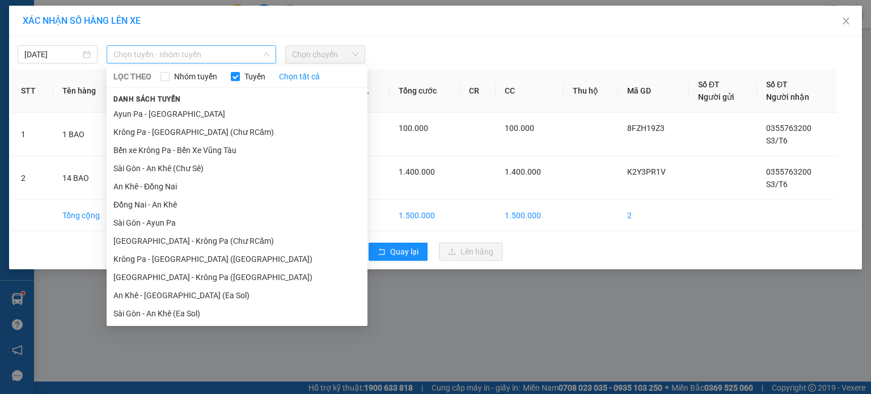
click at [256, 57] on span "Chọn tuyến - nhóm tuyến" at bounding box center [191, 54] width 156 height 17
click at [235, 133] on li "Krông Pa - [GEOGRAPHIC_DATA] (Chư RCăm)" at bounding box center [237, 132] width 261 height 18
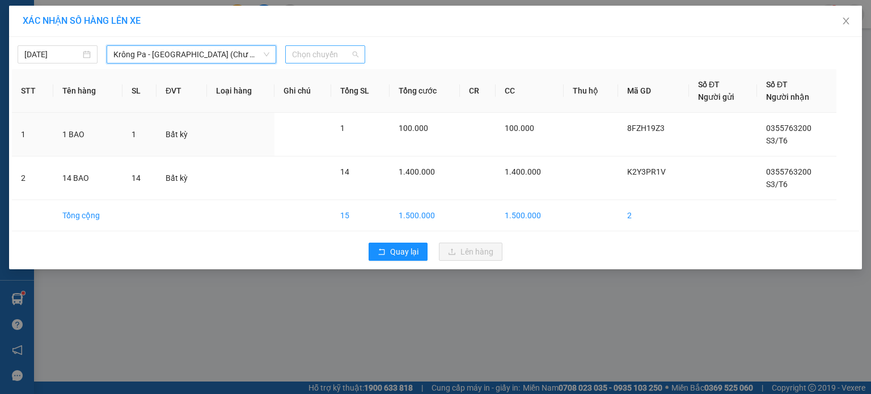
click at [359, 58] on div "Chọn chuyến" at bounding box center [325, 54] width 80 height 18
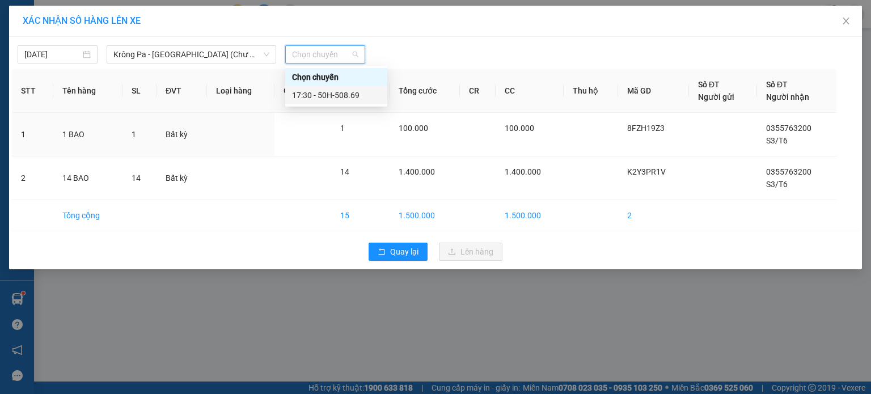
click at [348, 96] on div "17:30 - 50H-508.69" at bounding box center [336, 95] width 88 height 12
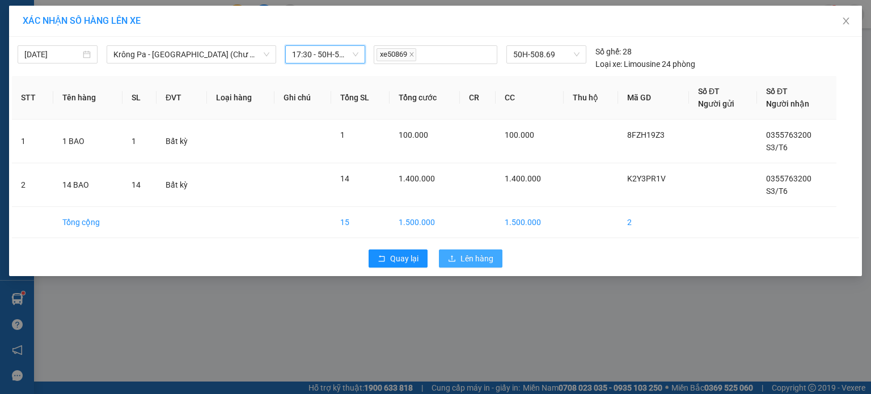
click at [465, 257] on span "Lên hàng" at bounding box center [477, 258] width 33 height 12
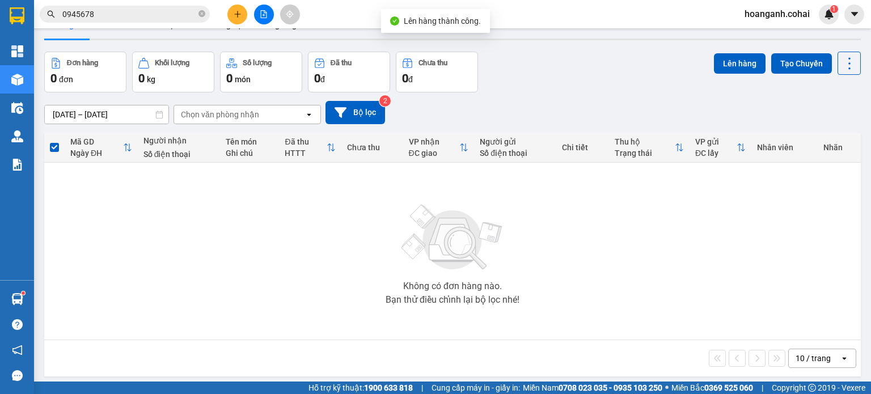
scroll to position [52, 0]
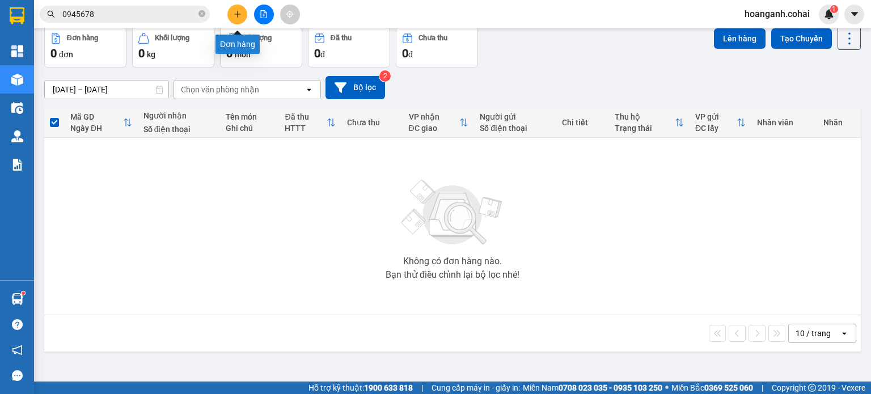
click at [238, 17] on icon "plus" at bounding box center [237, 14] width 1 height 6
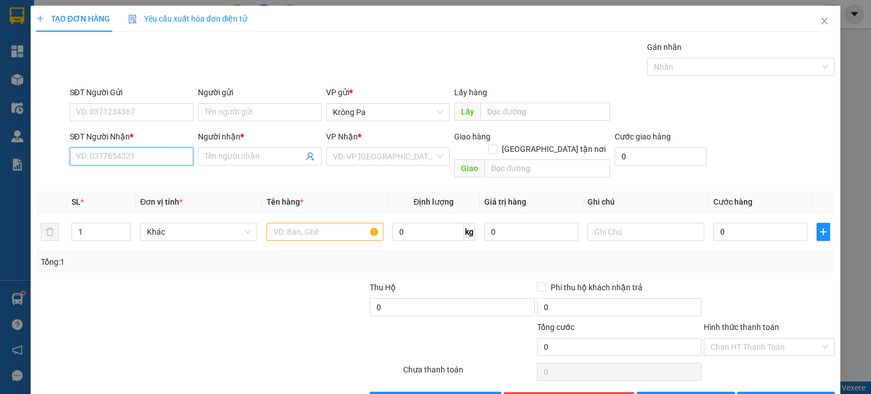
click at [170, 154] on input "SĐT Người Nhận *" at bounding box center [132, 156] width 124 height 18
click at [170, 113] on input "SĐT Người Gửi" at bounding box center [132, 112] width 124 height 18
click at [155, 161] on input "0866811745" at bounding box center [132, 156] width 124 height 18
click at [147, 157] on input "SĐT Người Nhận *" at bounding box center [132, 156] width 124 height 18
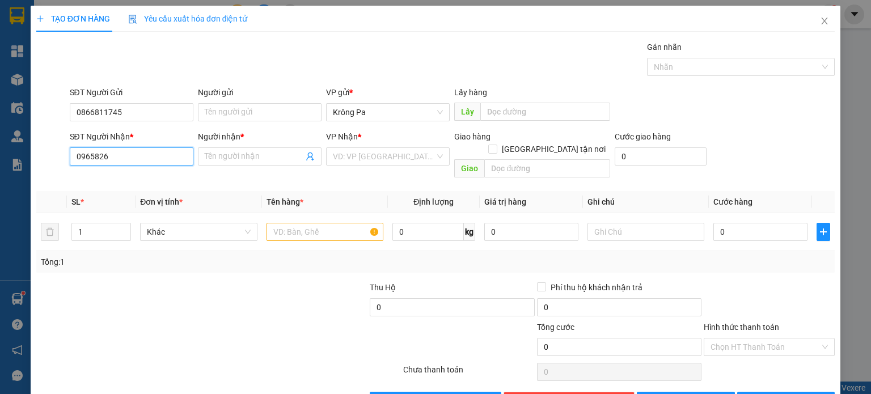
click at [152, 151] on input "0965826" at bounding box center [132, 156] width 124 height 18
click at [234, 158] on input "Người nhận *" at bounding box center [254, 156] width 99 height 12
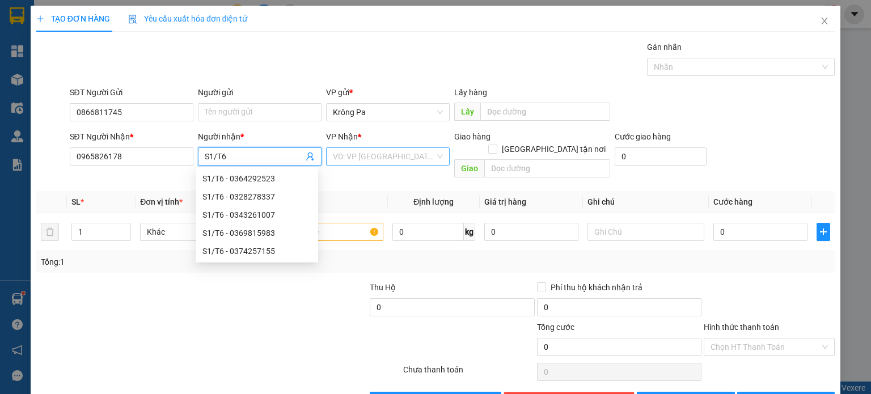
click at [360, 155] on input "search" at bounding box center [384, 156] width 102 height 17
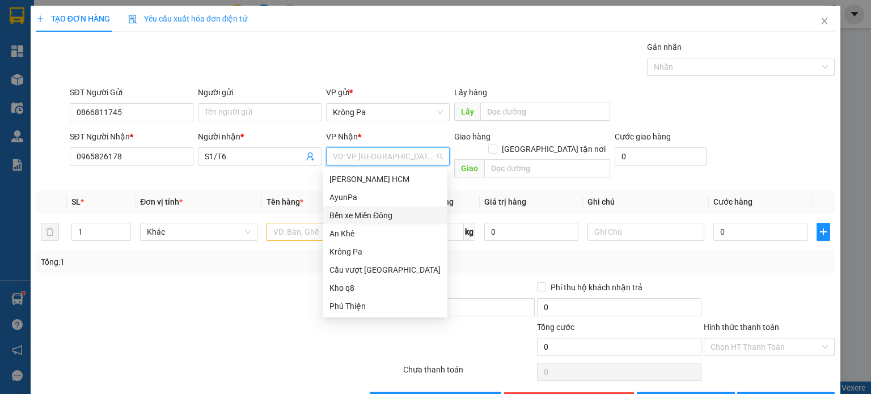
click at [373, 219] on div "Bến xe Miền Đông" at bounding box center [385, 215] width 111 height 12
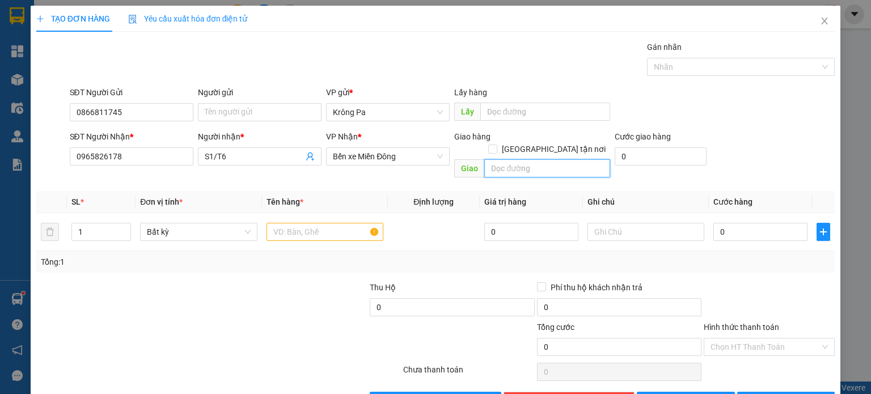
click at [535, 159] on input "text" at bounding box center [547, 168] width 126 height 18
click at [334, 223] on input "text" at bounding box center [325, 232] width 117 height 18
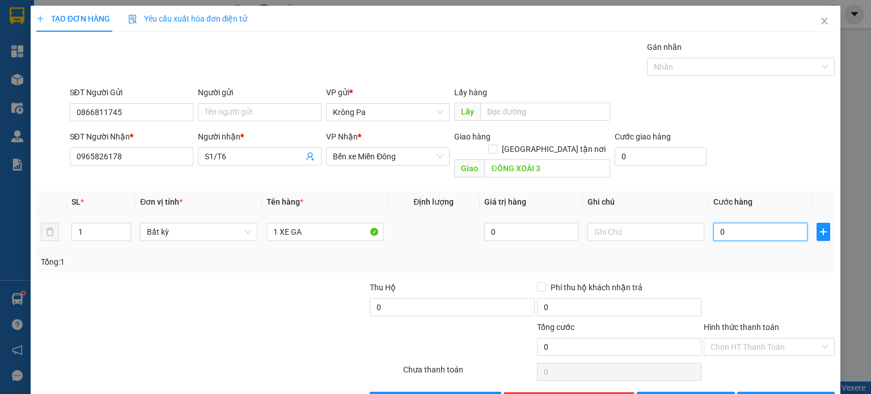
click at [771, 223] on input "0" at bounding box center [760, 232] width 94 height 18
click at [700, 392] on button "[PERSON_NAME]" at bounding box center [686, 401] width 98 height 18
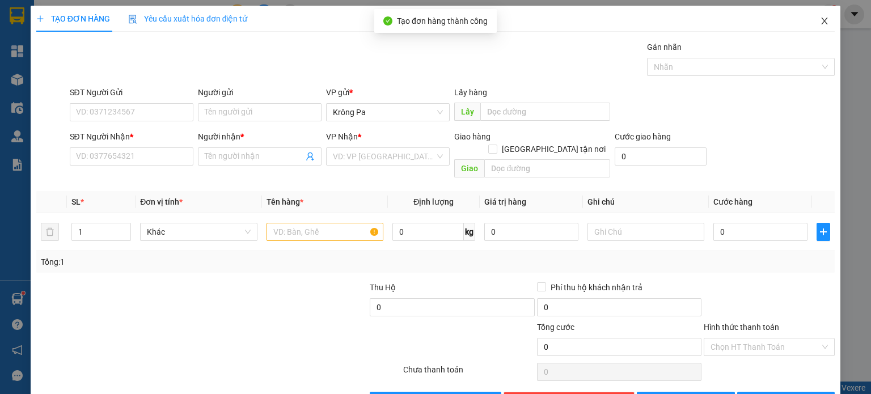
click at [822, 20] on icon "close" at bounding box center [825, 21] width 6 height 7
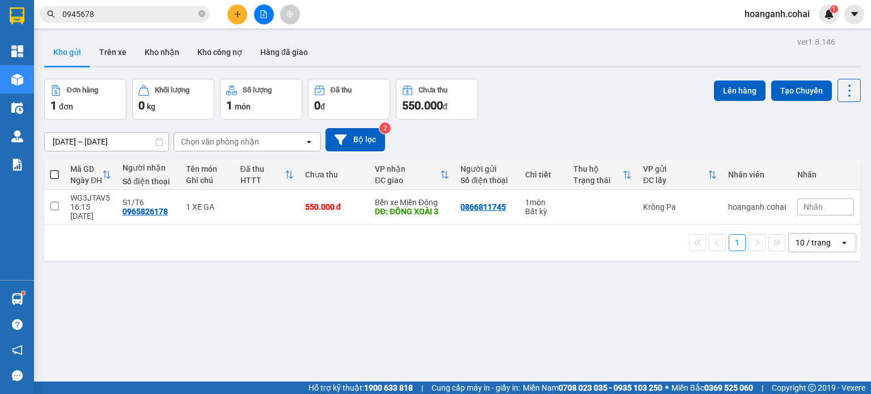
click at [58, 173] on span at bounding box center [54, 174] width 9 height 9
click at [54, 169] on input "checkbox" at bounding box center [54, 169] width 0 height 0
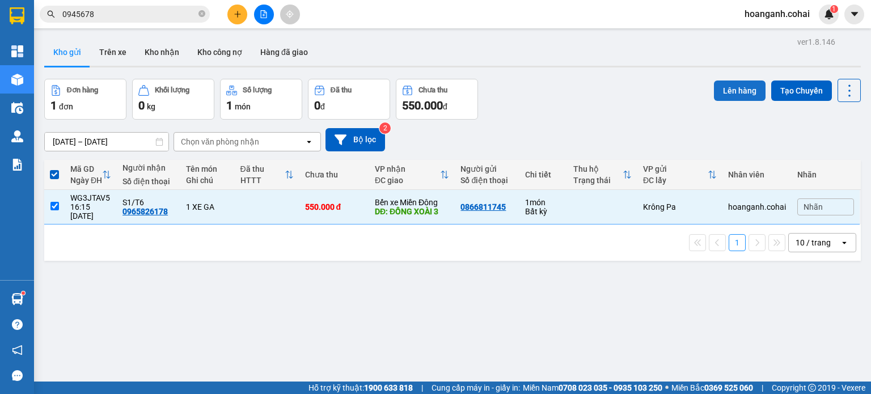
click at [740, 92] on button "Lên hàng" at bounding box center [740, 91] width 52 height 20
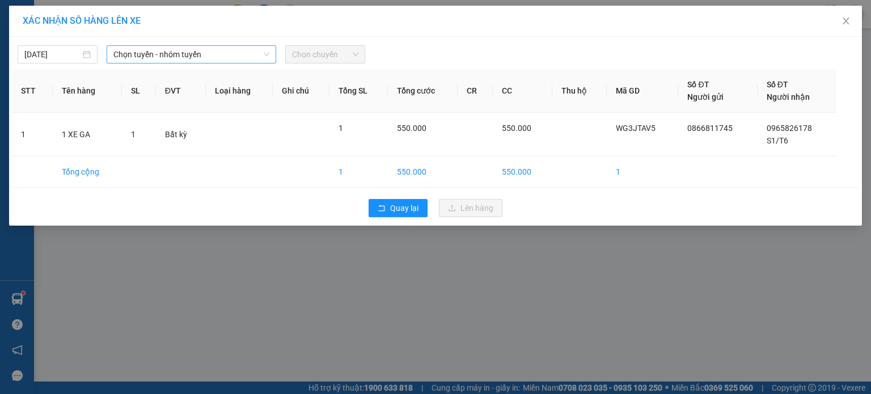
click at [252, 48] on span "Chọn tuyến - nhóm tuyến" at bounding box center [191, 54] width 156 height 17
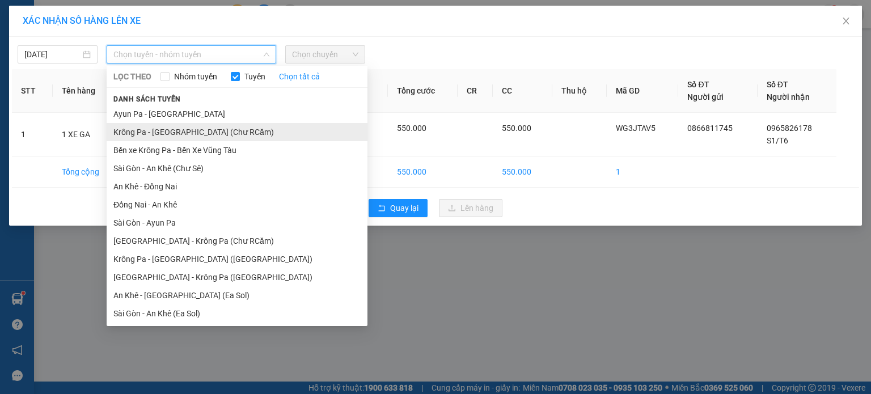
click at [228, 134] on li "Krông Pa - [GEOGRAPHIC_DATA] (Chư RCăm)" at bounding box center [237, 132] width 261 height 18
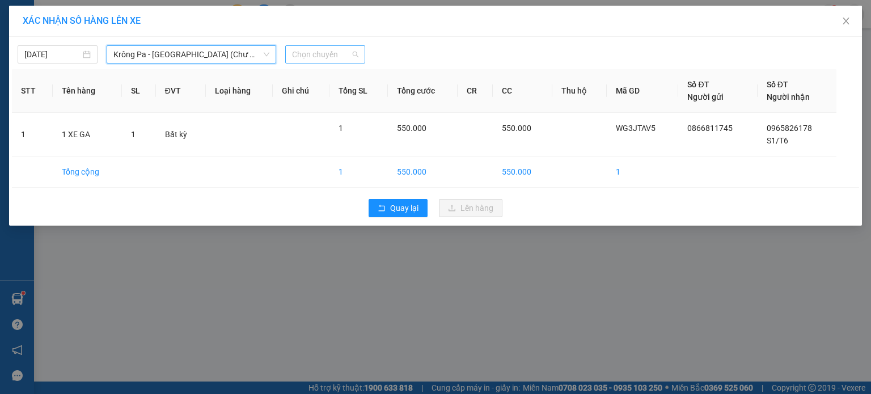
click at [356, 51] on span "Chọn chuyến" at bounding box center [325, 54] width 66 height 17
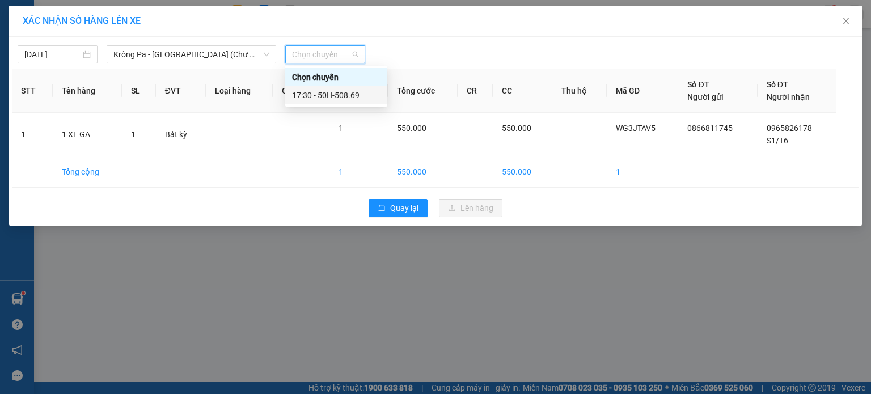
click at [359, 101] on div "17:30 - 50H-508.69" at bounding box center [336, 95] width 88 height 12
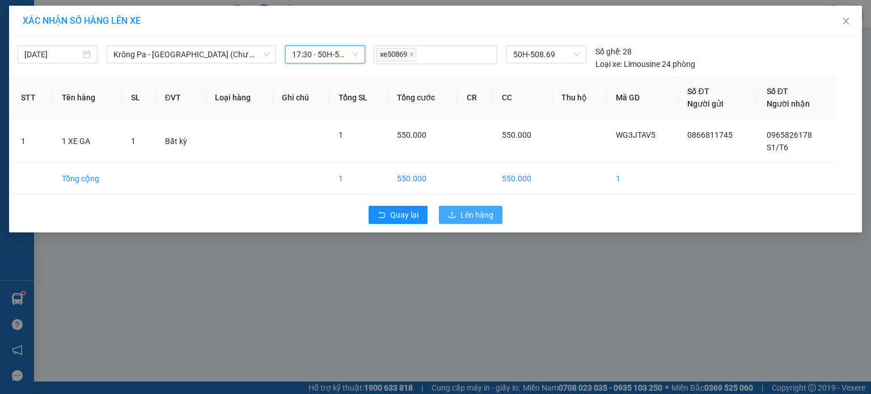
click at [482, 218] on span "Lên hàng" at bounding box center [477, 215] width 33 height 12
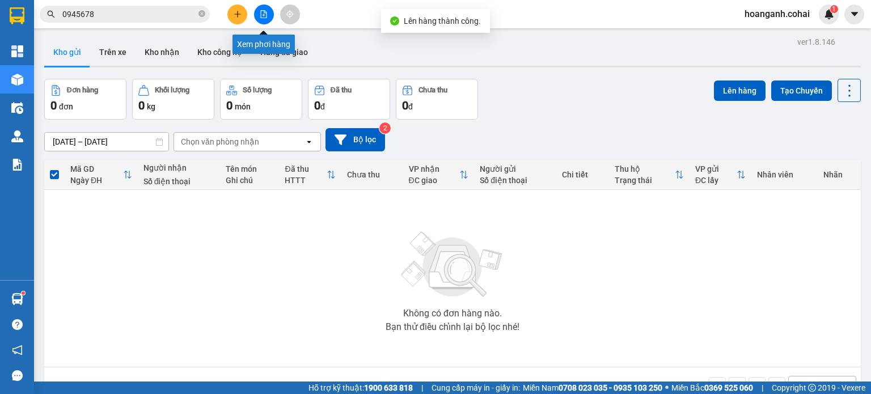
click at [263, 15] on icon "file-add" at bounding box center [264, 14] width 6 height 8
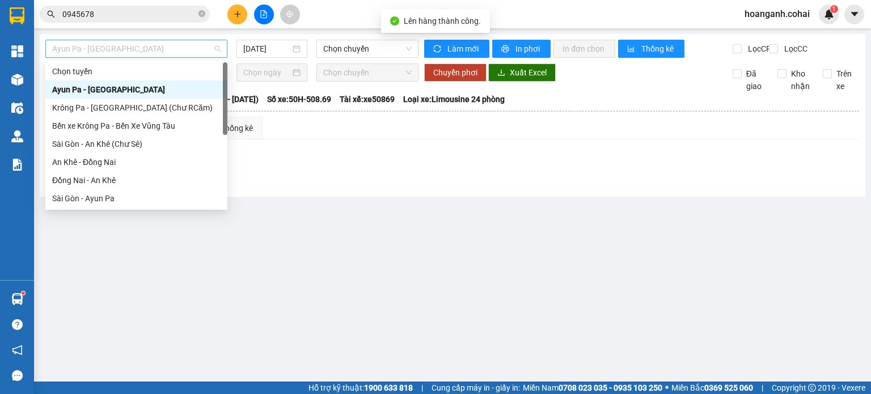
click at [167, 55] on span "Ayun Pa - [GEOGRAPHIC_DATA]" at bounding box center [136, 48] width 168 height 17
click at [170, 110] on div "Krông Pa - [GEOGRAPHIC_DATA] (Chư RCăm)" at bounding box center [136, 108] width 168 height 12
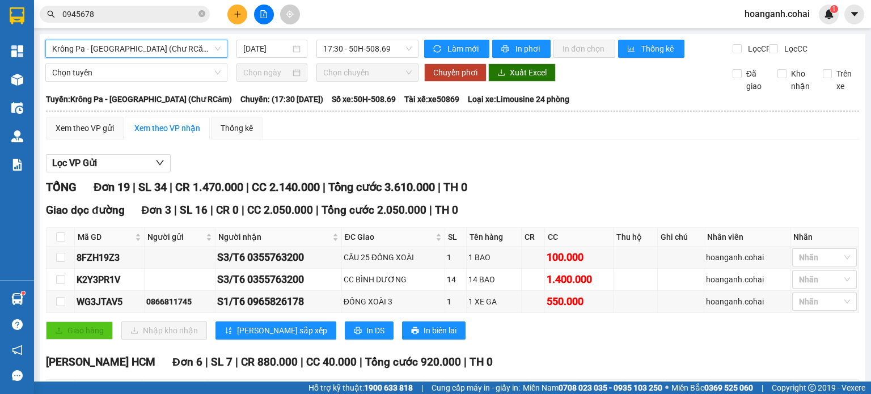
click at [194, 53] on span "Krông Pa - [GEOGRAPHIC_DATA] (Chư RCăm)" at bounding box center [136, 48] width 168 height 17
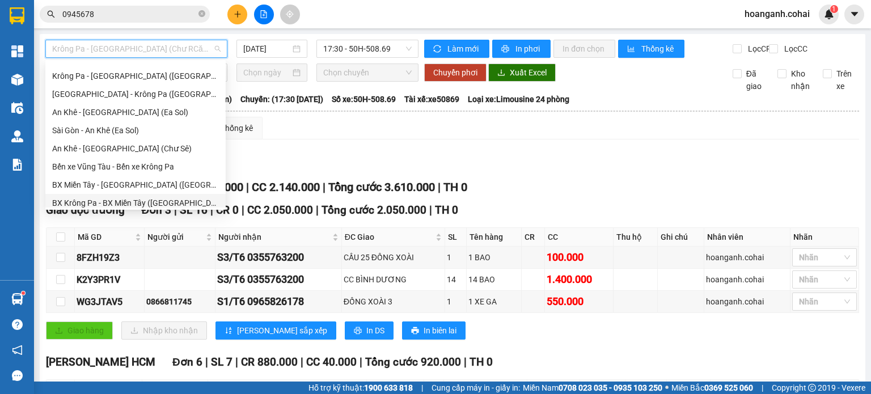
scroll to position [163, 0]
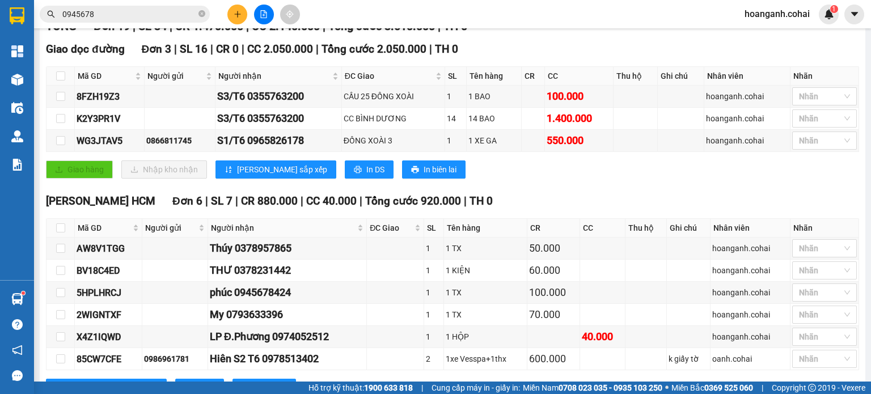
scroll to position [6, 0]
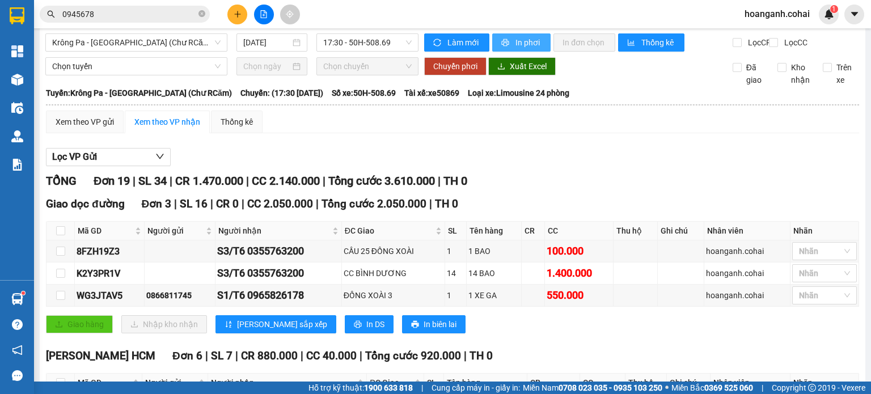
click at [517, 41] on span "In phơi" at bounding box center [529, 42] width 26 height 12
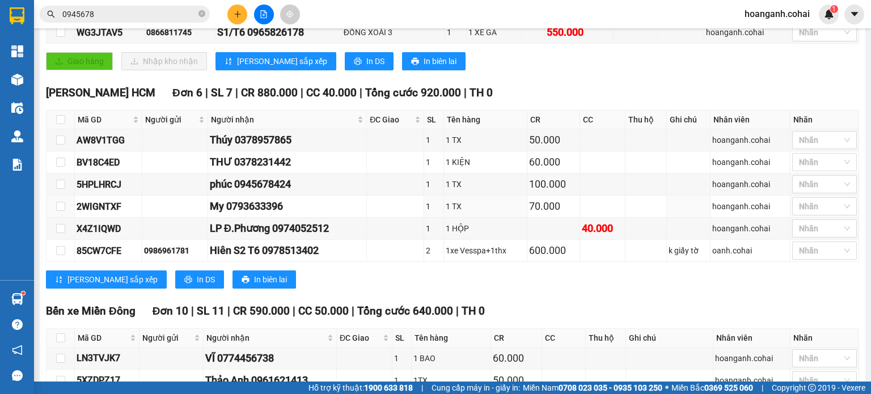
scroll to position [340, 0]
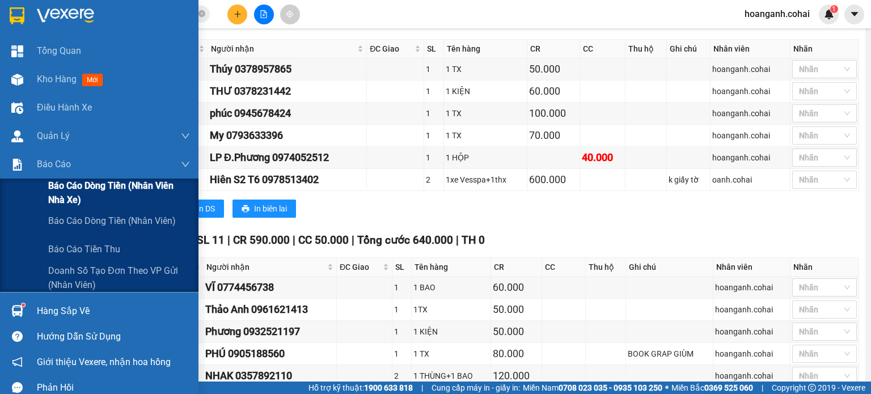
click at [60, 195] on span "Báo cáo dòng tiền (Nhân viên Nhà xe)" at bounding box center [119, 193] width 142 height 28
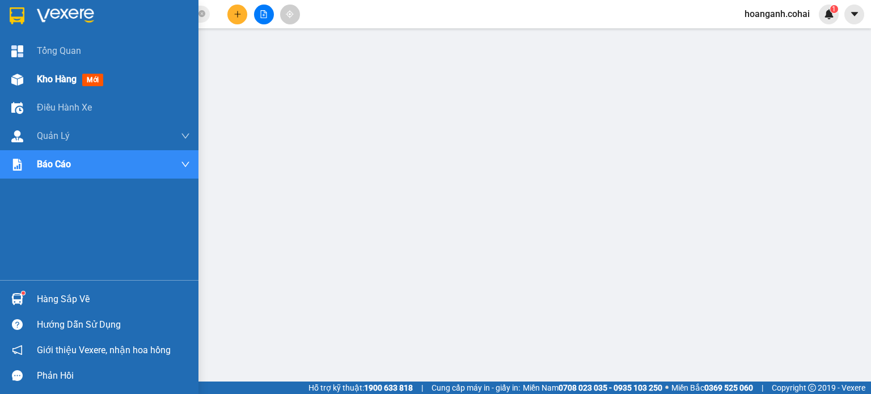
click at [34, 77] on div "Kho hàng mới" at bounding box center [99, 79] width 198 height 28
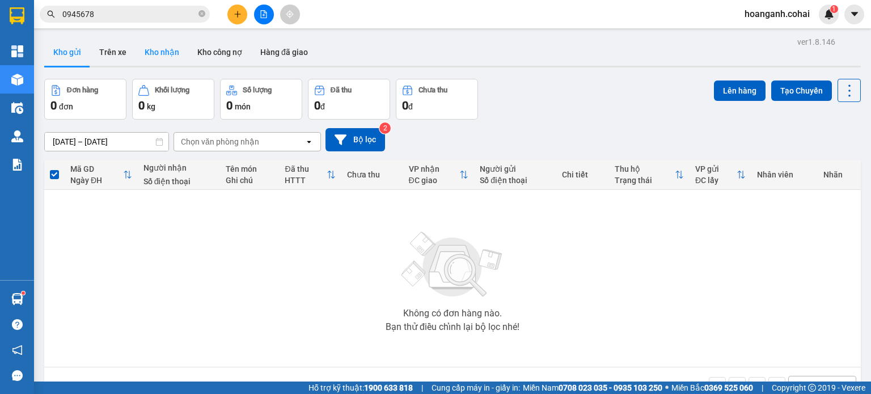
click at [155, 52] on button "Kho nhận" at bounding box center [162, 52] width 53 height 27
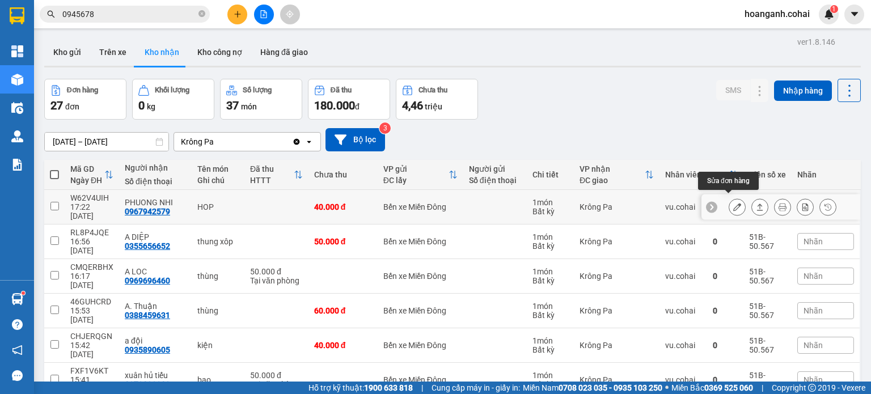
click at [733, 204] on button at bounding box center [737, 207] width 16 height 20
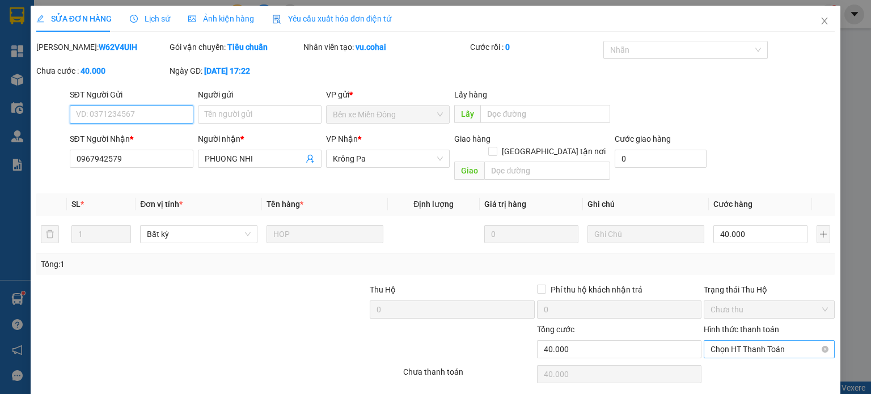
click at [751, 341] on span "Chọn HT Thanh Toán" at bounding box center [769, 349] width 117 height 17
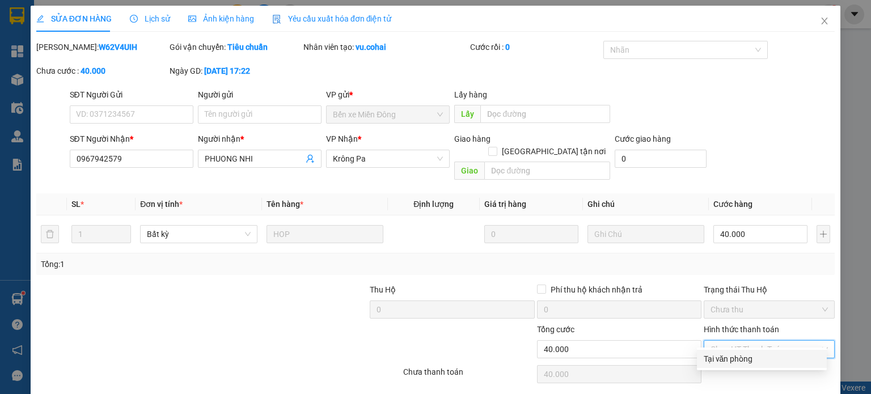
click at [723, 359] on div "Tại văn phòng" at bounding box center [762, 359] width 116 height 12
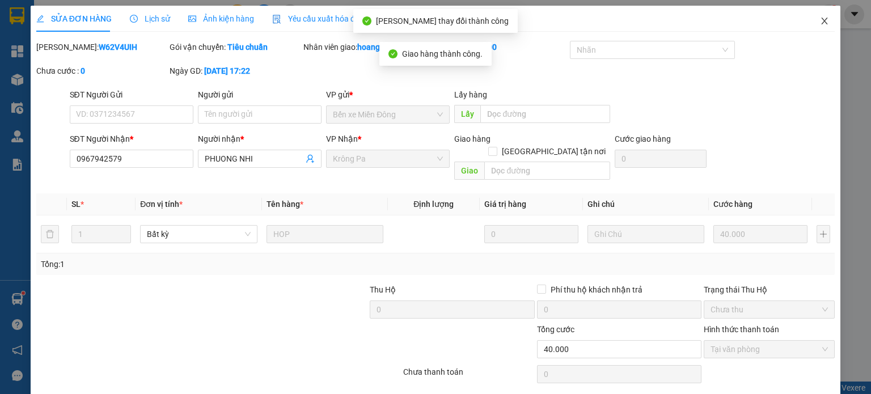
click at [813, 27] on span "Close" at bounding box center [825, 22] width 32 height 32
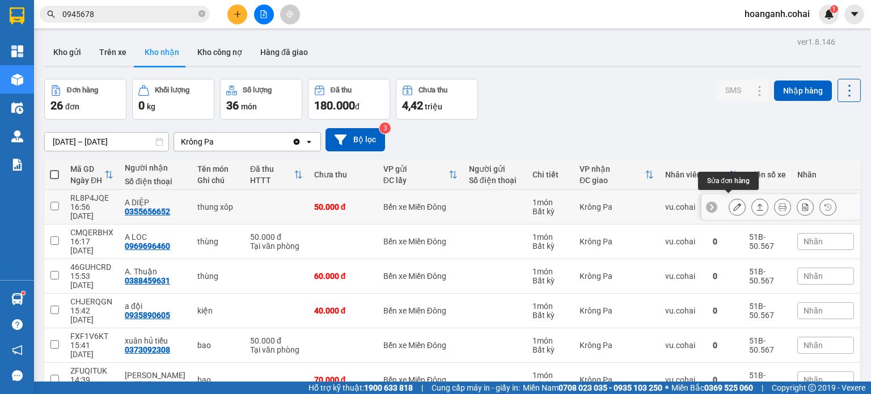
click at [733, 198] on button at bounding box center [737, 207] width 16 height 20
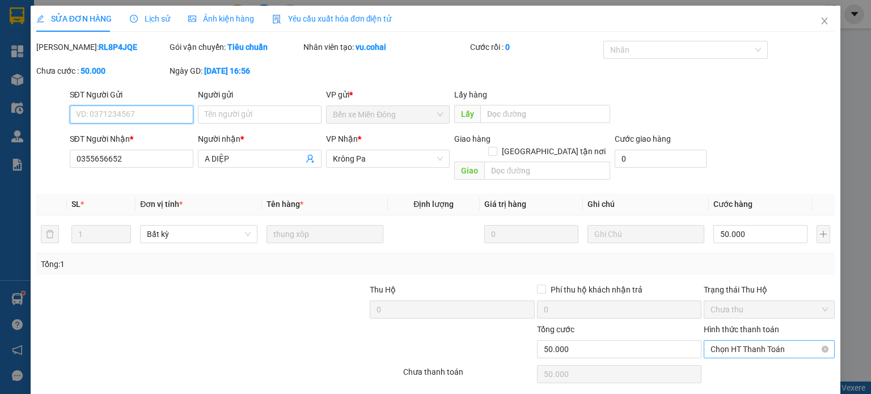
click at [752, 341] on span "Chọn HT Thanh Toán" at bounding box center [769, 349] width 117 height 17
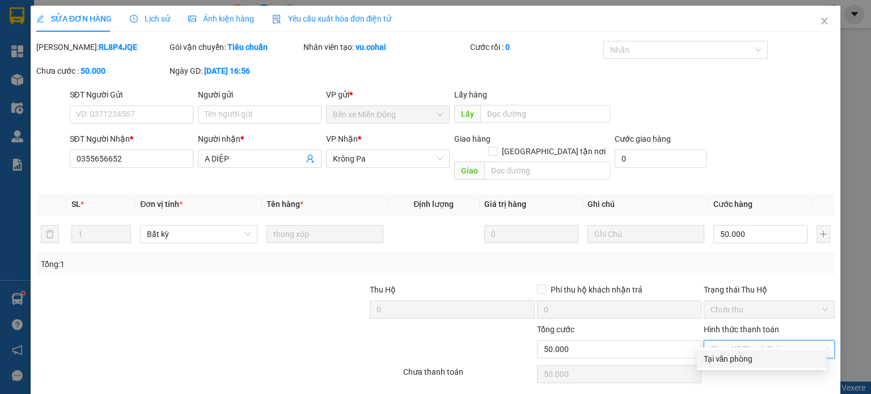
click at [737, 358] on div "Tại văn phòng" at bounding box center [762, 359] width 116 height 12
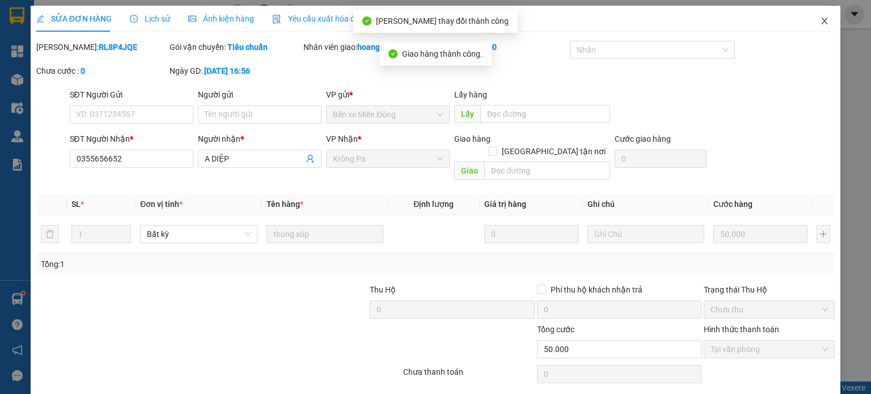
click at [821, 24] on icon "close" at bounding box center [824, 20] width 9 height 9
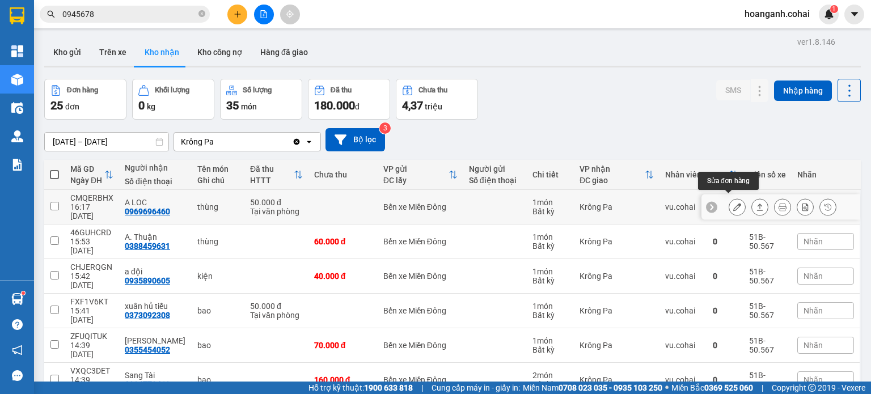
click at [733, 204] on icon at bounding box center [737, 207] width 8 height 8
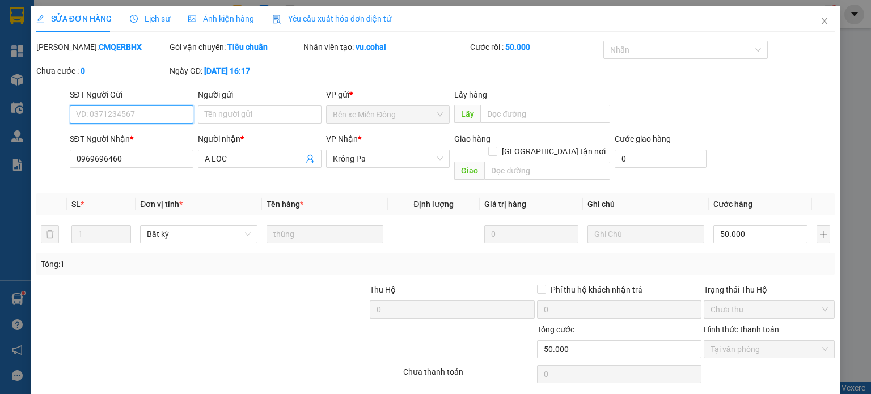
click at [744, 341] on span "Tại văn phòng" at bounding box center [769, 349] width 117 height 17
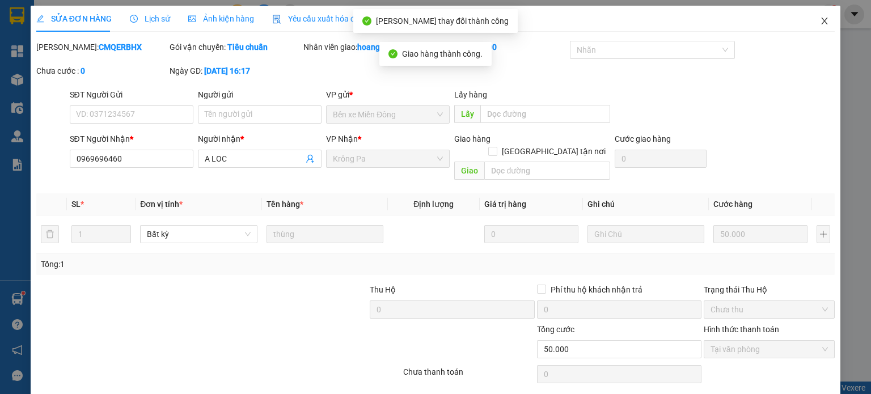
click at [822, 20] on icon "close" at bounding box center [825, 21] width 6 height 7
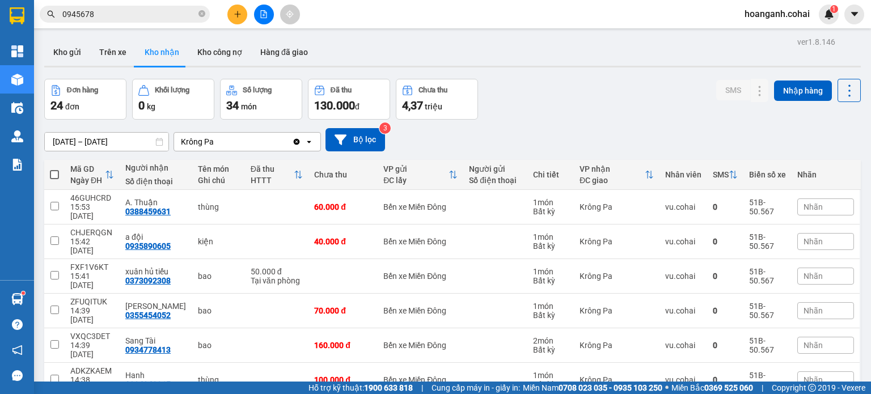
click at [825, 198] on div "Nhãn" at bounding box center [825, 206] width 57 height 17
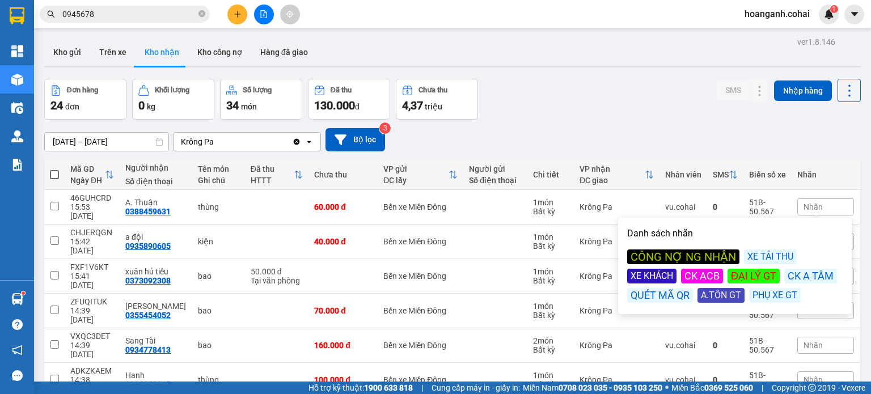
drag, startPoint x: 687, startPoint y: 254, endPoint x: 706, endPoint y: 162, distance: 93.8
click at [689, 250] on div "CÔNG NỢ NG NHẬN" at bounding box center [683, 257] width 112 height 15
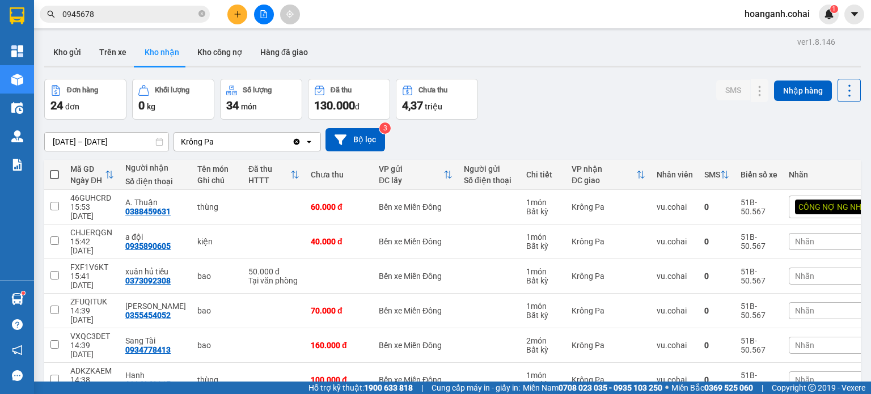
click at [711, 124] on div "[DATE] – [DATE] Press the down arrow key to interact with the calendar and sele…" at bounding box center [452, 140] width 817 height 40
click at [801, 237] on span "Nhãn" at bounding box center [804, 241] width 19 height 9
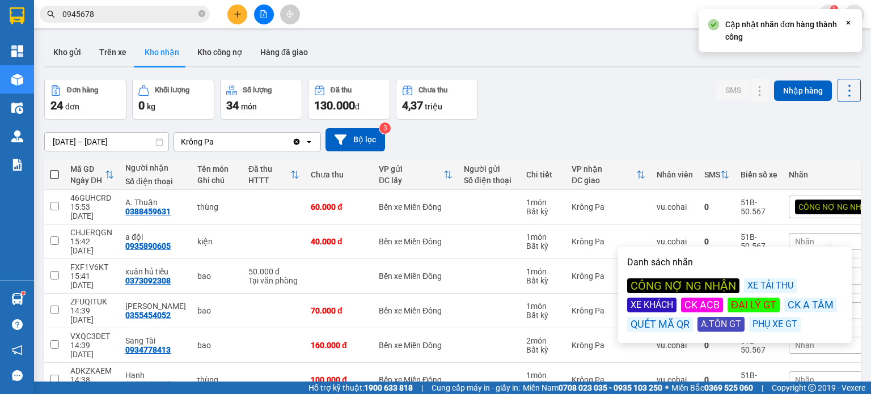
click at [690, 289] on div "CÔNG NỢ NG NHẬN" at bounding box center [683, 285] width 112 height 15
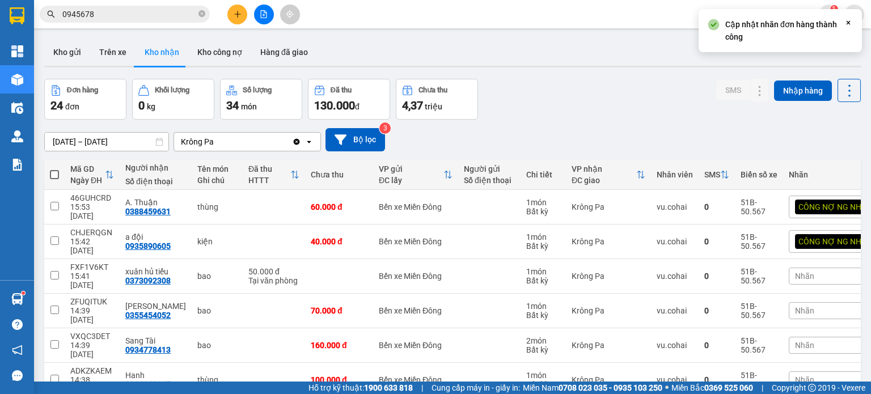
click at [627, 164] on div "VP nhận" at bounding box center [604, 168] width 65 height 9
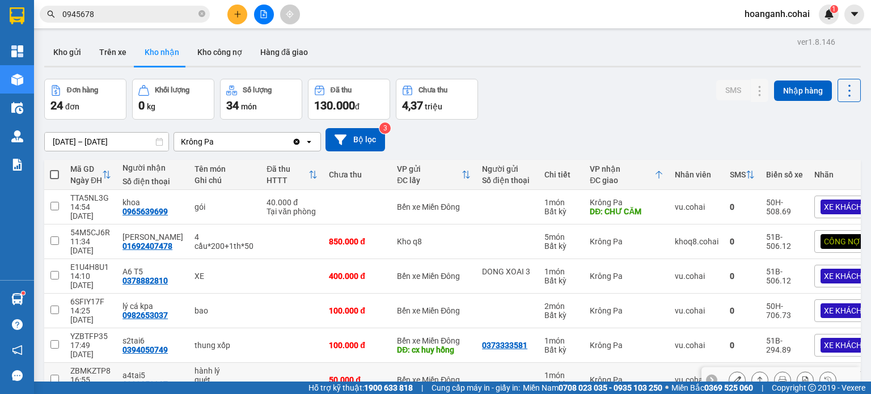
scroll to position [153, 0]
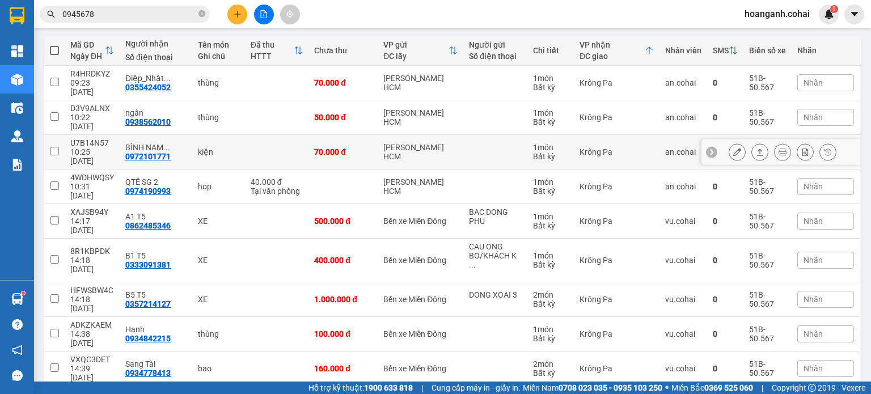
scroll to position [126, 0]
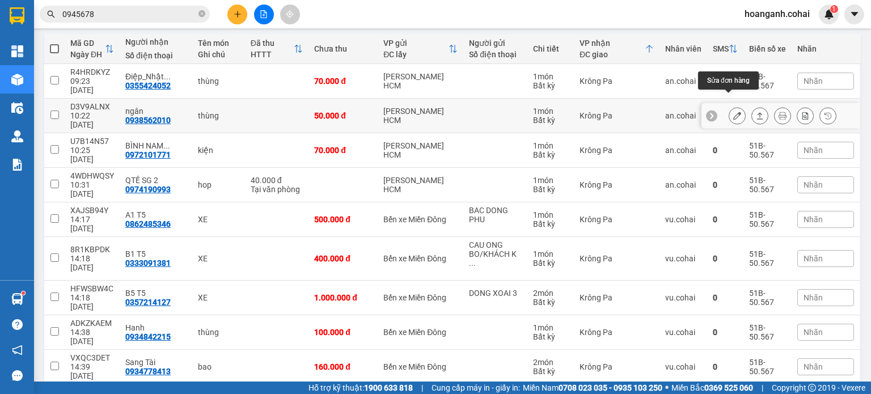
click at [733, 112] on icon at bounding box center [737, 116] width 8 height 8
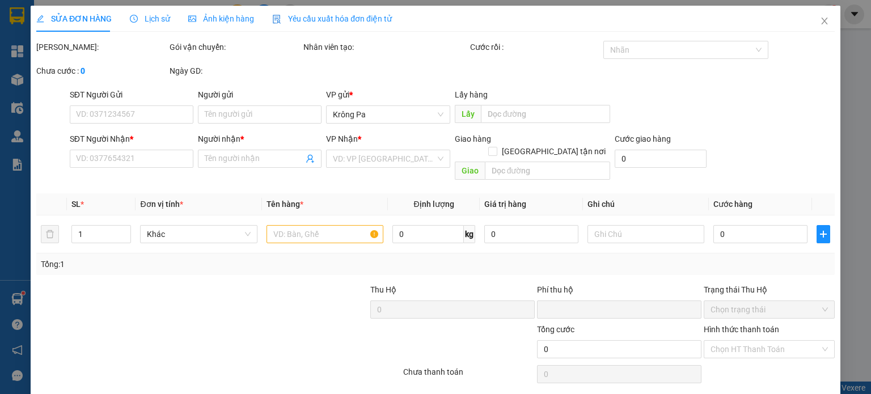
type input "0938562010"
type input "ngân"
type input "0"
type input "50.000"
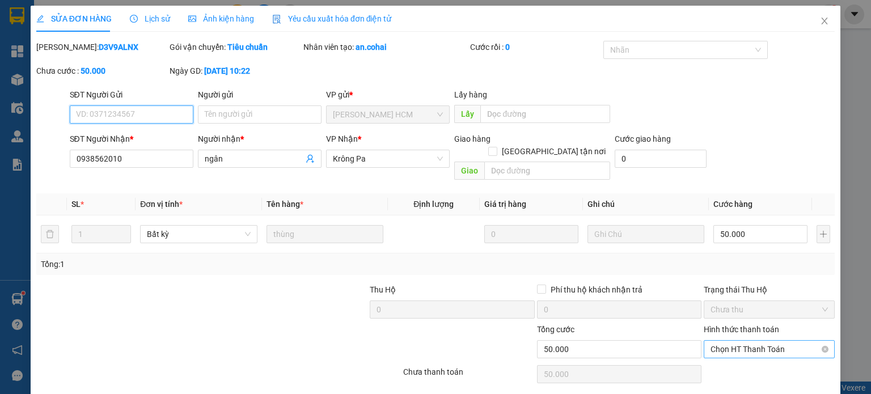
click at [724, 341] on span "Chọn HT Thanh Toán" at bounding box center [769, 349] width 117 height 17
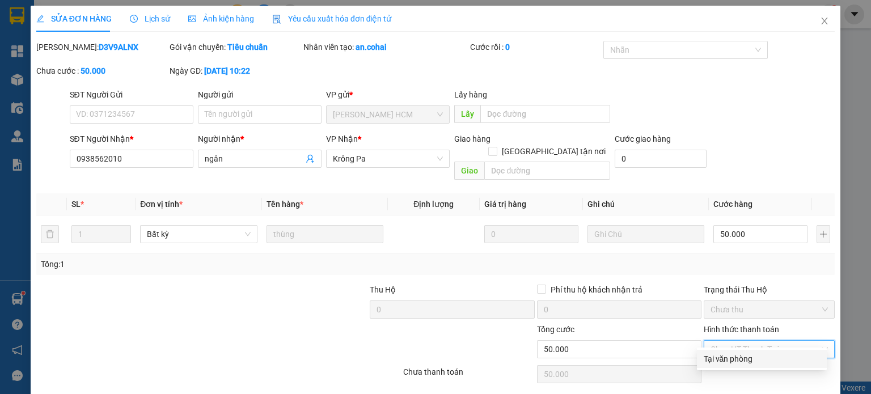
drag, startPoint x: 719, startPoint y: 358, endPoint x: 692, endPoint y: 362, distance: 27.5
click at [716, 358] on div "Tại văn phòng" at bounding box center [762, 359] width 116 height 12
type input "0"
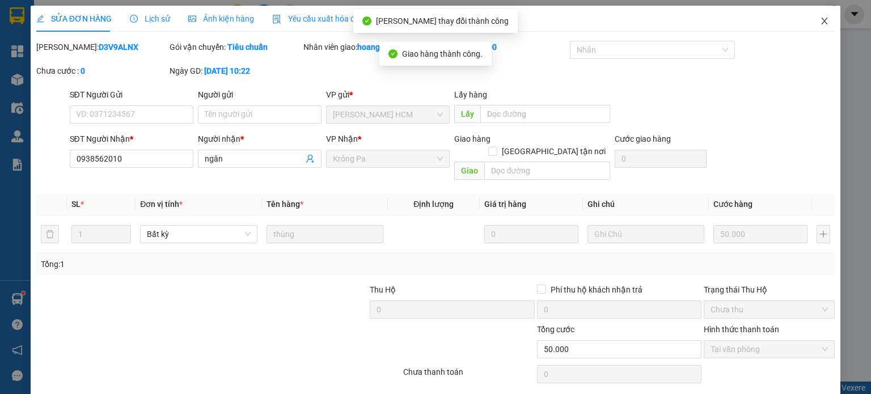
click at [821, 23] on icon "close" at bounding box center [824, 20] width 9 height 9
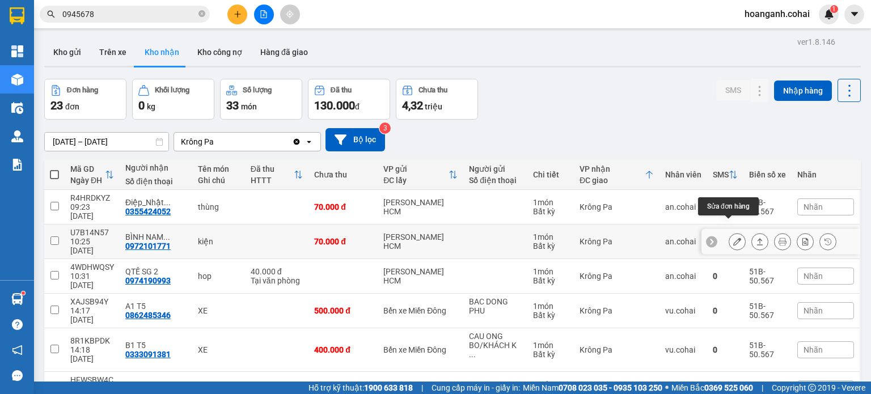
click at [733, 238] on icon at bounding box center [737, 242] width 8 height 8
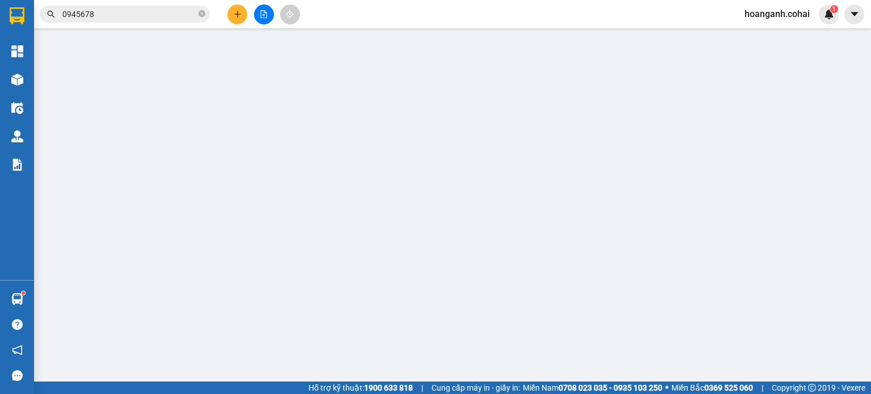
type input "0972101771"
type input "BÌNH NAM PLUS"
type input "0"
type input "70.000"
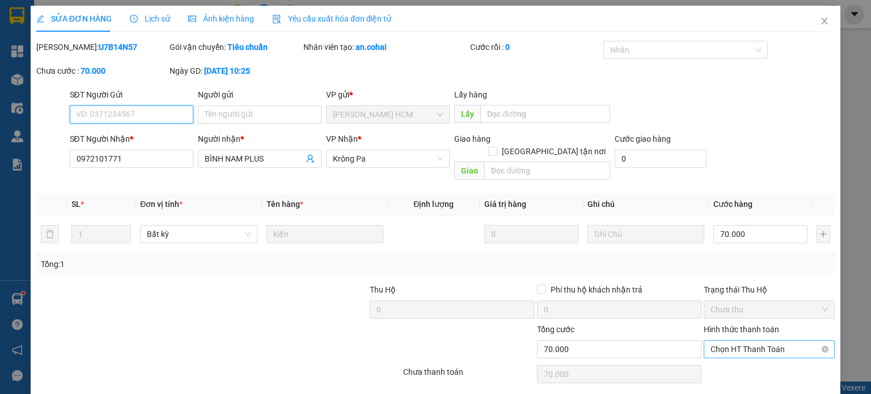
click at [744, 341] on span "Chọn HT Thanh Toán" at bounding box center [769, 349] width 117 height 17
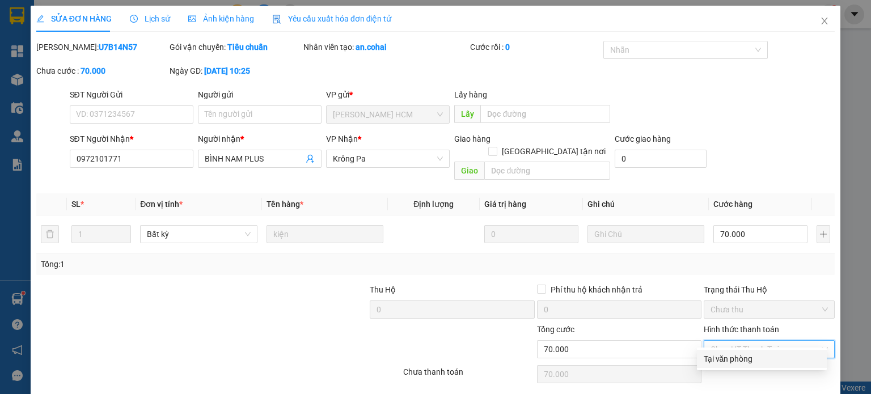
click at [725, 363] on div "Tại văn phòng" at bounding box center [762, 359] width 116 height 12
type input "0"
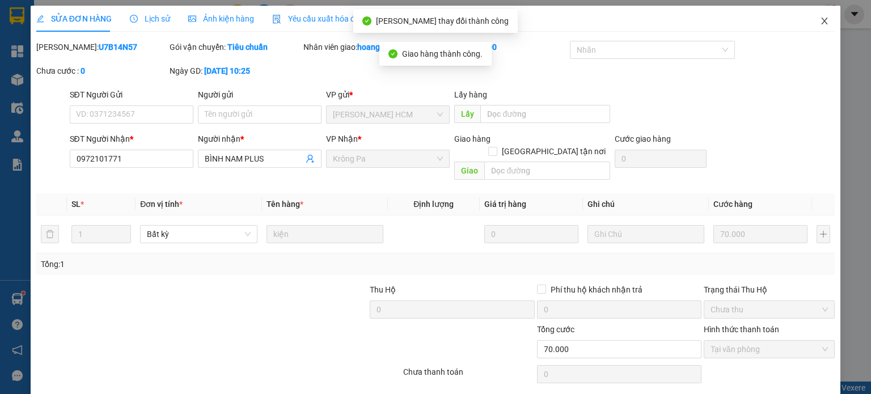
click at [816, 27] on span "Close" at bounding box center [825, 22] width 32 height 32
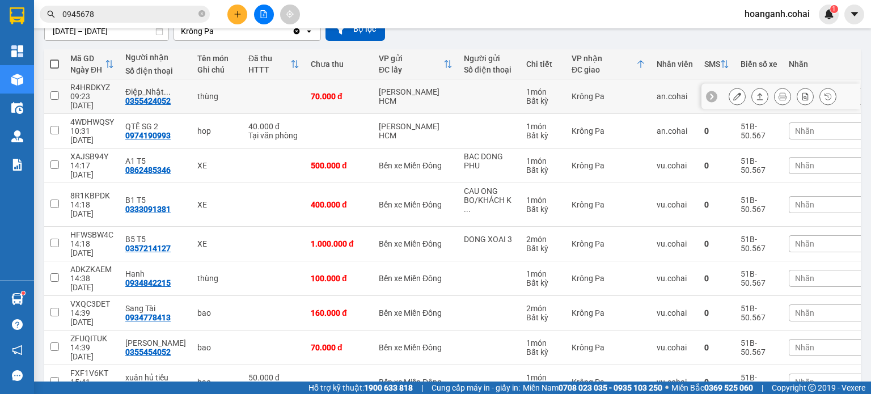
scroll to position [113, 0]
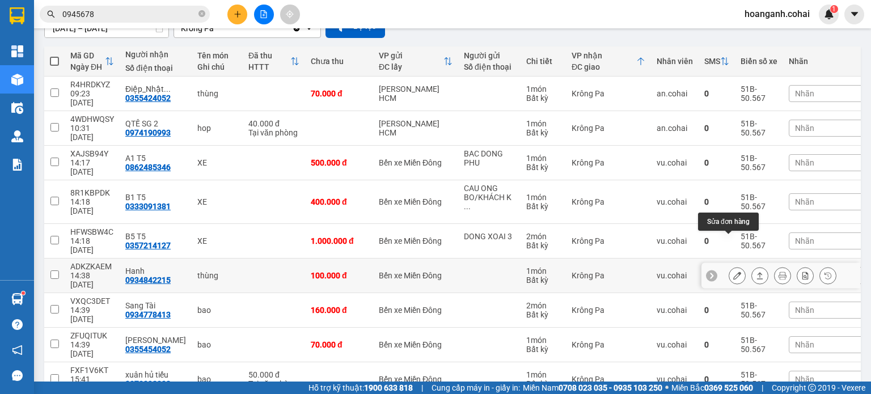
click at [733, 272] on icon at bounding box center [737, 276] width 8 height 8
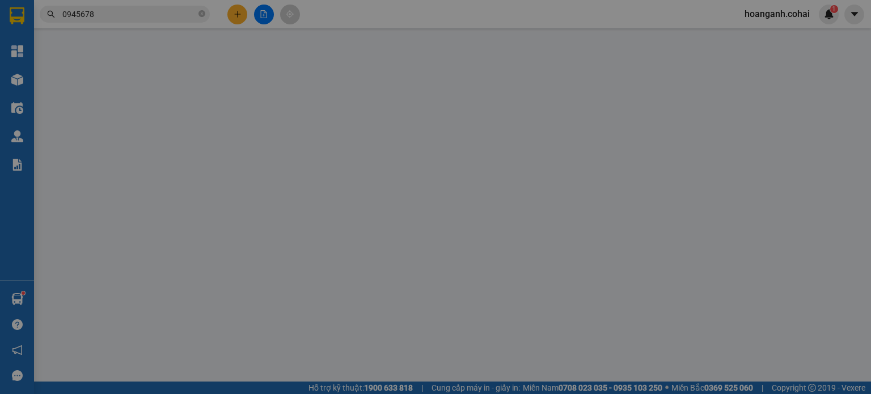
type input "0934842215"
type input "Hanh"
type input "0"
type input "100.000"
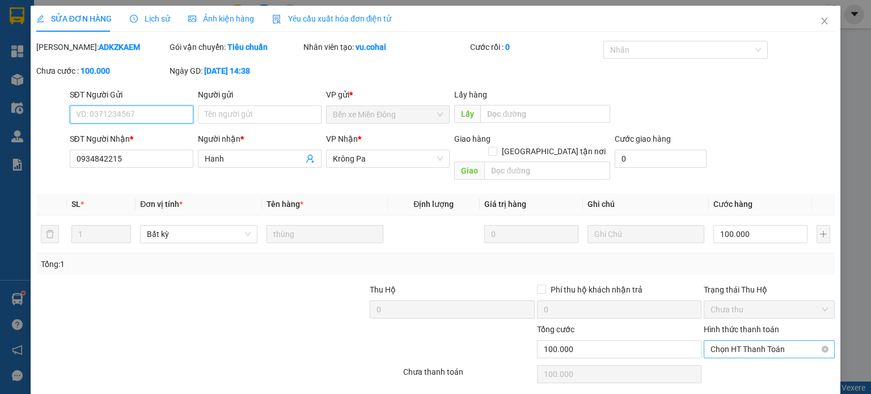
click at [751, 341] on span "Chọn HT Thanh Toán" at bounding box center [769, 349] width 117 height 17
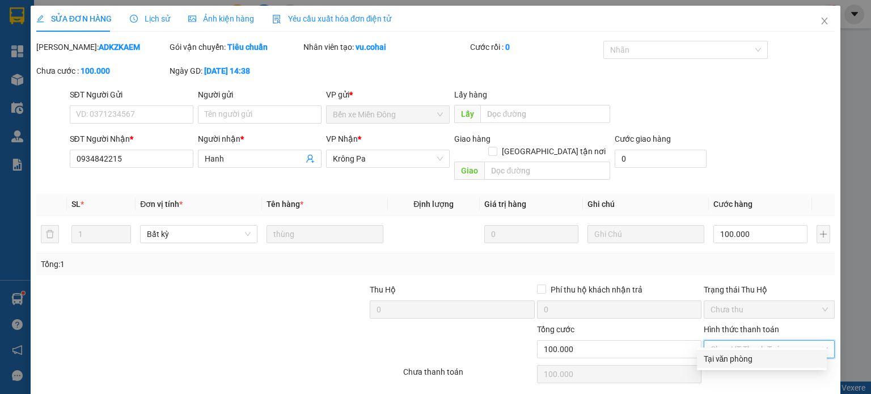
click at [730, 362] on div "Tại văn phòng" at bounding box center [762, 359] width 116 height 12
type input "0"
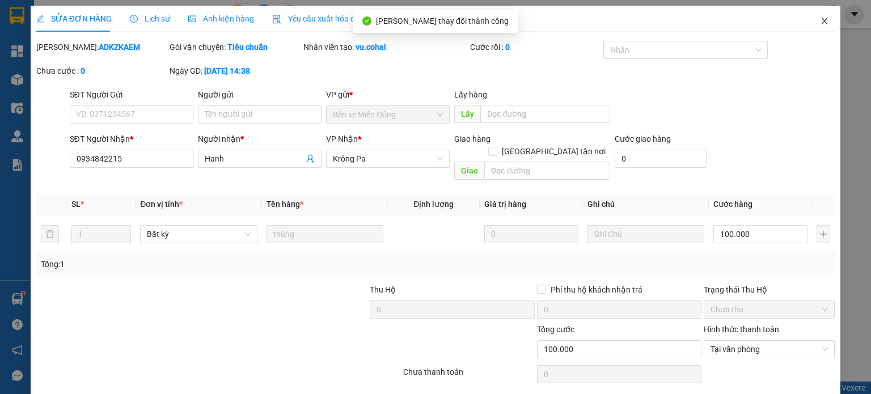
click at [820, 24] on icon "close" at bounding box center [824, 20] width 9 height 9
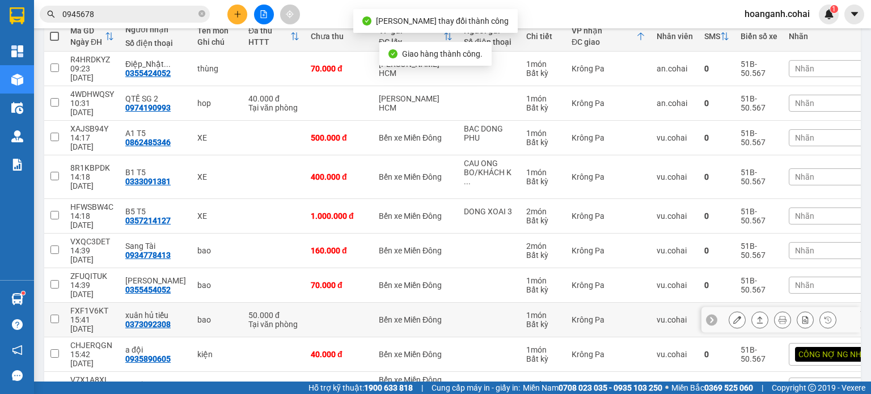
scroll to position [146, 0]
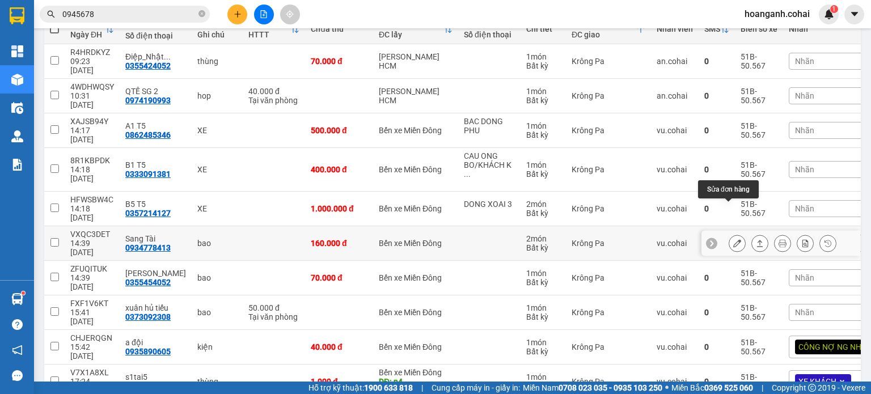
click at [733, 239] on icon at bounding box center [737, 243] width 8 height 8
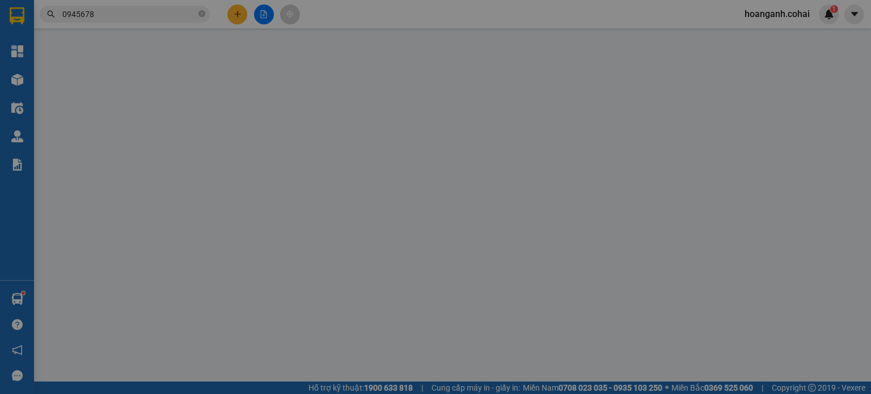
type input "0934778413"
type input "Sang Tài"
type input "0"
type input "160.000"
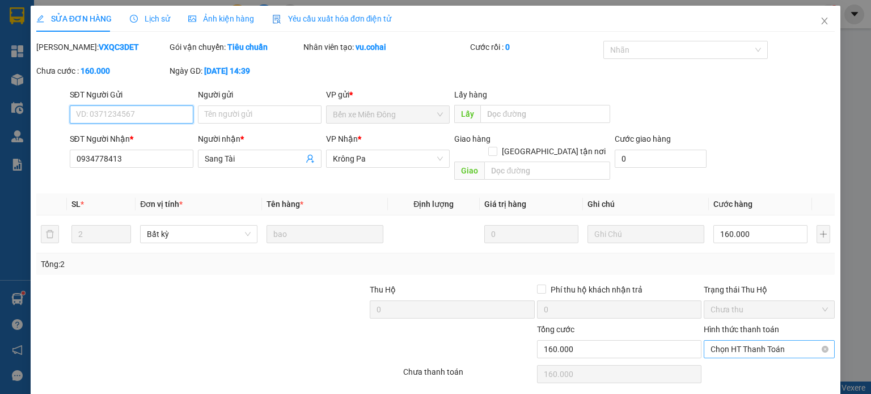
click at [736, 341] on span "Chọn HT Thanh Toán" at bounding box center [769, 349] width 117 height 17
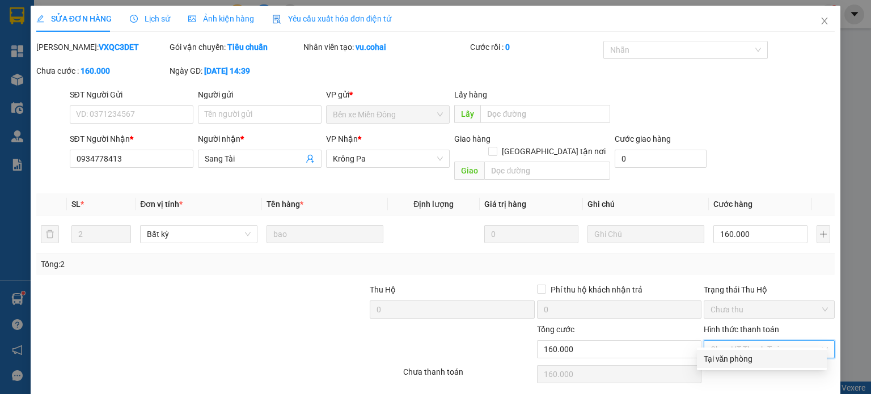
drag, startPoint x: 717, startPoint y: 362, endPoint x: 643, endPoint y: 369, distance: 74.6
click at [717, 362] on div "Tại văn phòng" at bounding box center [762, 359] width 116 height 12
type input "0"
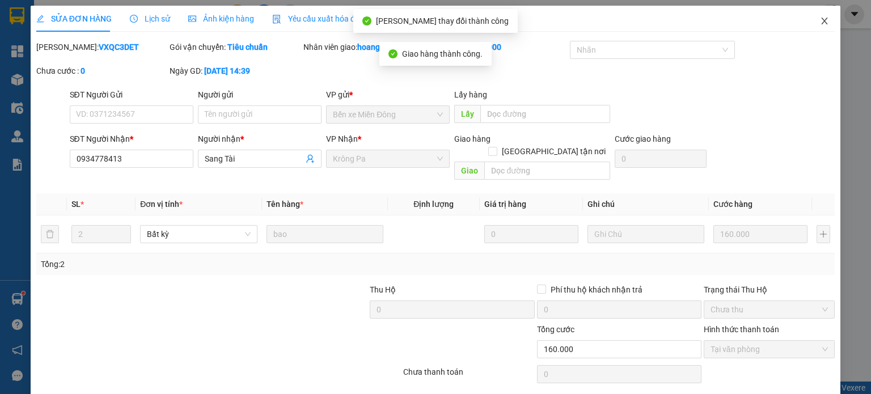
click at [813, 30] on span "Close" at bounding box center [825, 22] width 32 height 32
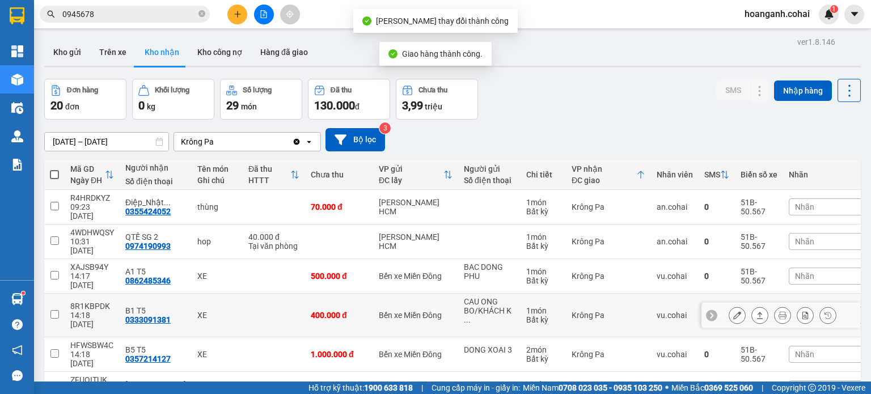
scroll to position [113, 0]
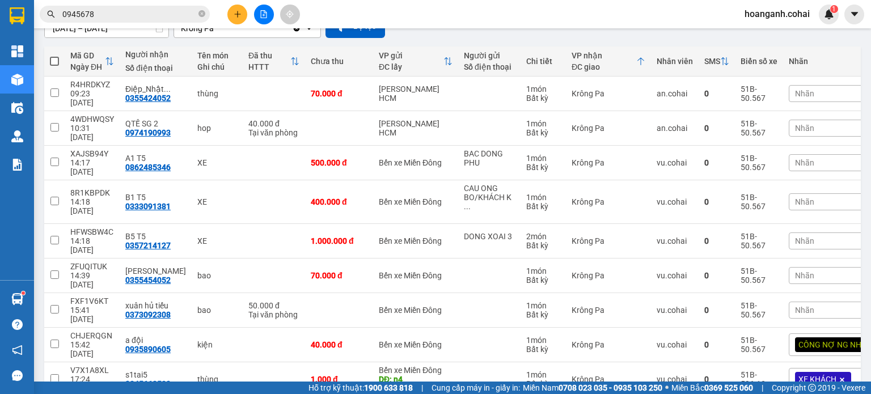
click at [798, 271] on span "Nhãn" at bounding box center [804, 275] width 19 height 9
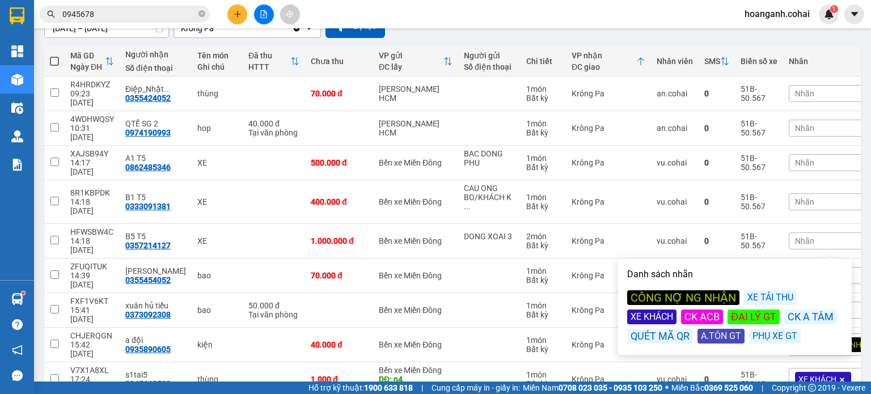
click at [665, 297] on div "CÔNG NỢ NG NHẬN" at bounding box center [683, 297] width 112 height 15
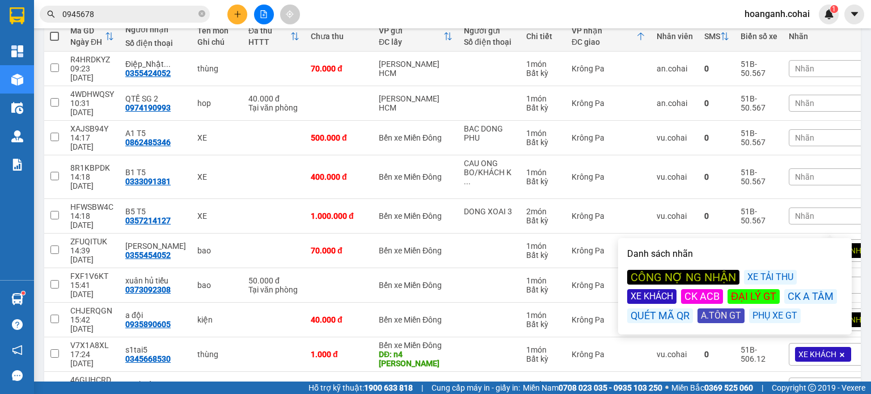
scroll to position [152, 0]
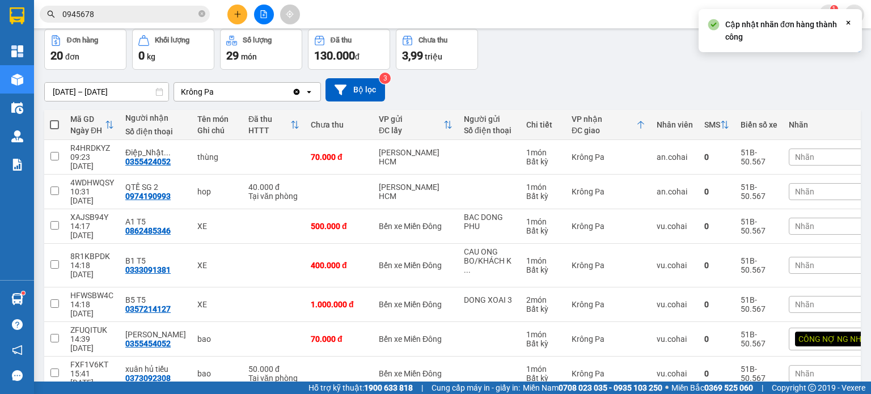
scroll to position [39, 0]
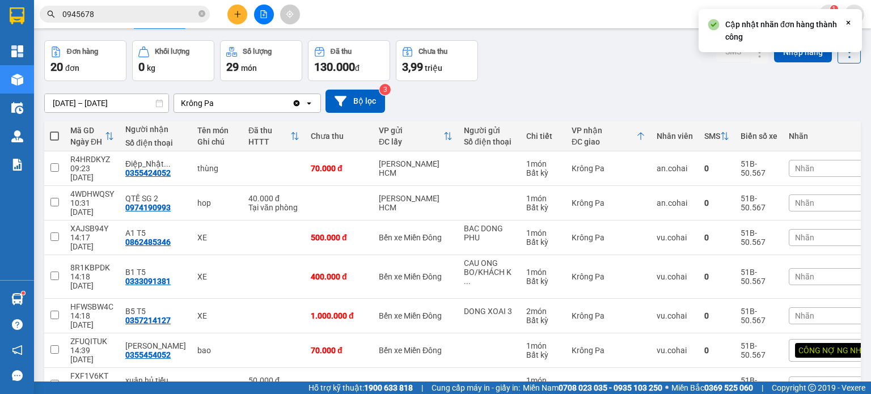
click at [795, 164] on span "Nhãn" at bounding box center [804, 168] width 19 height 9
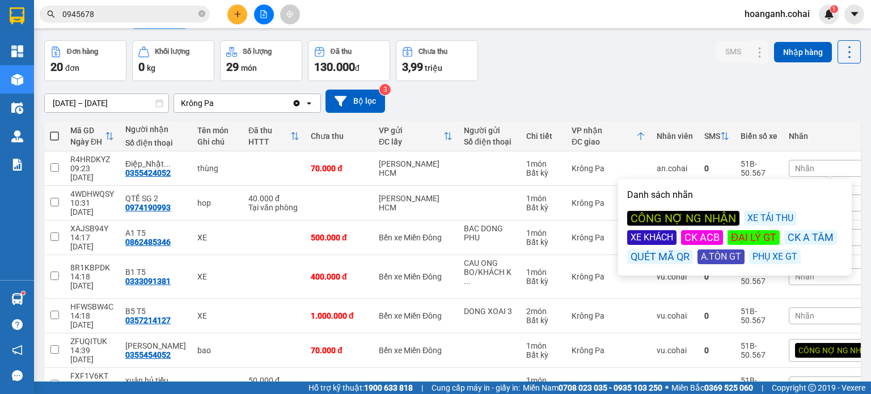
click at [701, 217] on div "CÔNG NỢ NG NHẬN" at bounding box center [683, 218] width 112 height 15
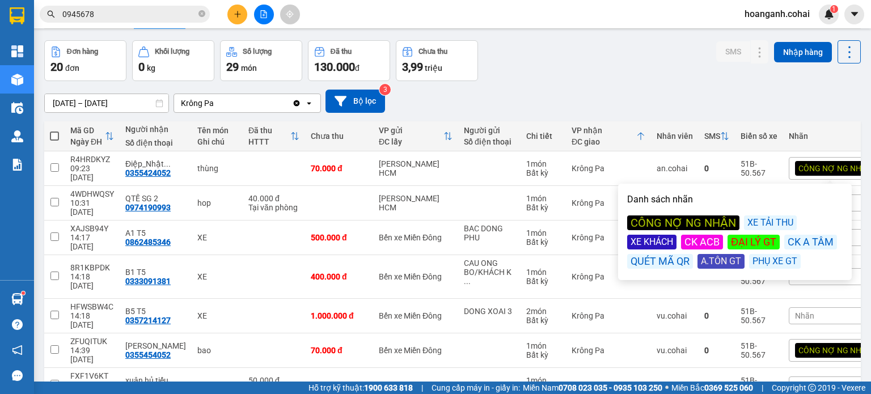
click at [566, 90] on div "[DATE] – [DATE] Press the down arrow key to interact with the calendar and sele…" at bounding box center [452, 101] width 817 height 23
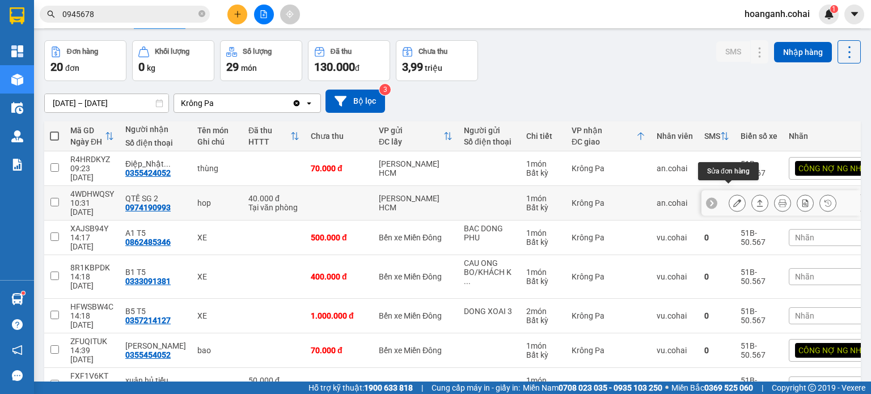
click at [735, 193] on button at bounding box center [737, 203] width 16 height 20
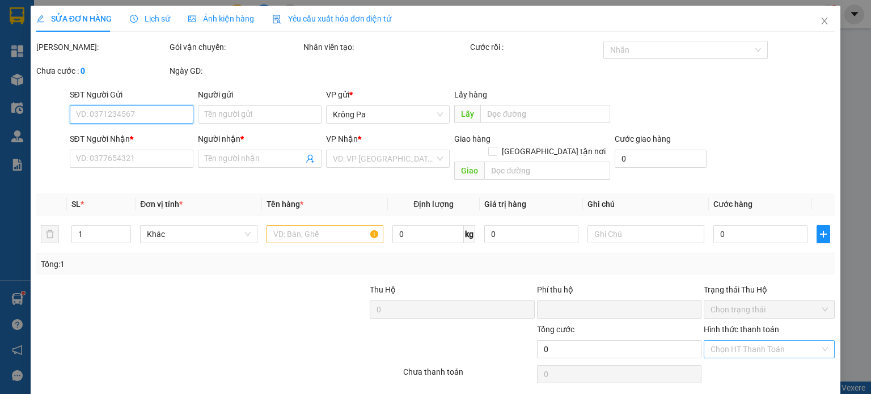
type input "0974190993"
type input "QTẾ SG 2"
type input "0"
type input "40.000"
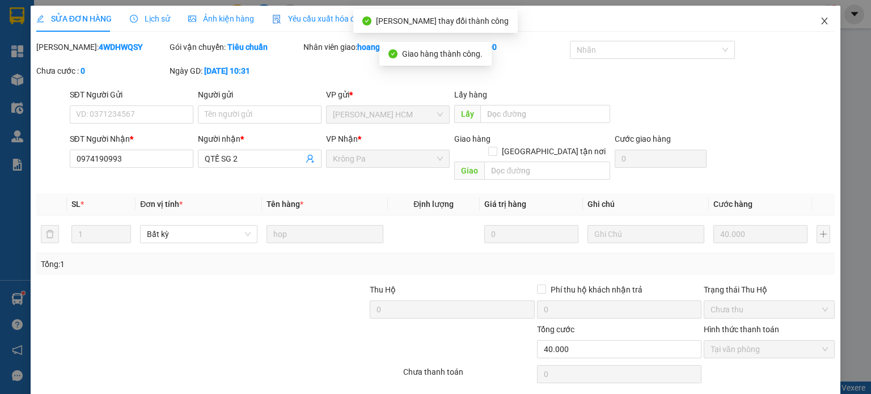
click at [822, 23] on icon "close" at bounding box center [825, 21] width 6 height 7
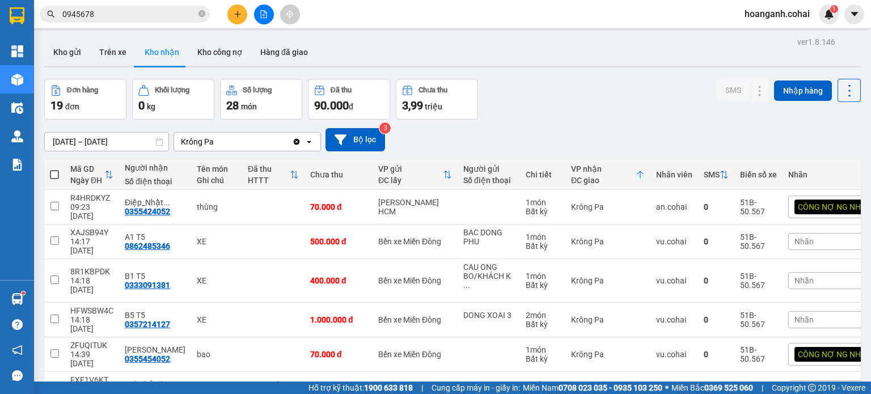
click at [795, 237] on span "Nhãn" at bounding box center [804, 241] width 19 height 9
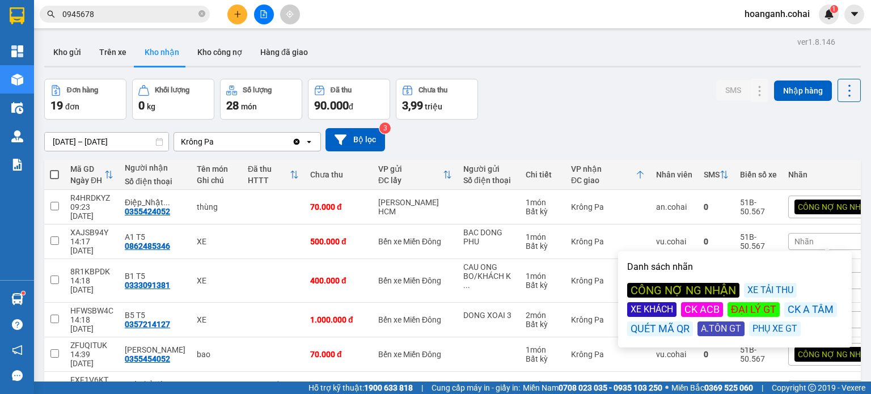
drag, startPoint x: 647, startPoint y: 308, endPoint x: 662, endPoint y: 120, distance: 188.3
click at [647, 297] on div "CÔNG NỢ NG NHẬN XE TẢI THU XE KHÁCH CK ACB ĐẠI LÝ GT CK A TÂM QUÉT MÃ QR A.TÔN …" at bounding box center [735, 309] width 216 height 53
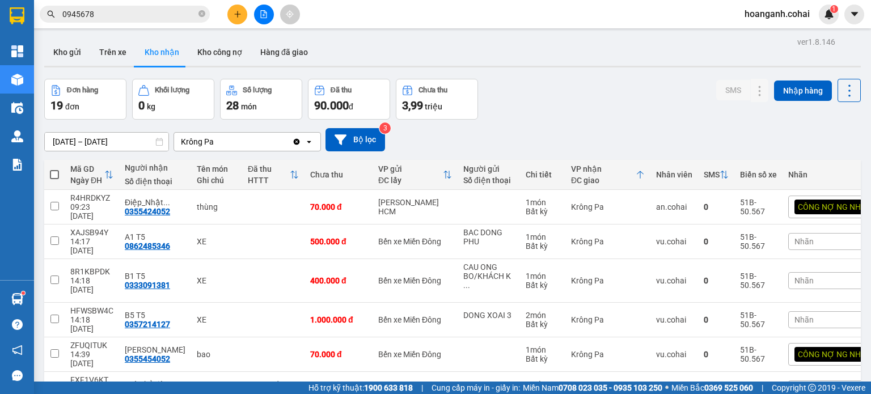
click at [662, 99] on div "Đơn hàng 19 đơn Khối lượng 0 kg Số lượng 28 món Đã thu 90.000 đ Chưa thu 3,99 t…" at bounding box center [452, 99] width 817 height 41
click at [817, 236] on div "Nhãn" at bounding box center [837, 241] width 99 height 17
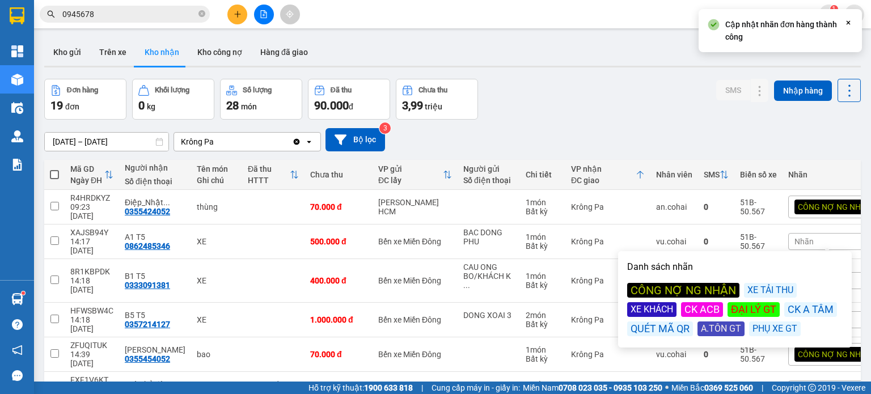
click at [635, 310] on div "XE KHÁCH" at bounding box center [651, 309] width 49 height 15
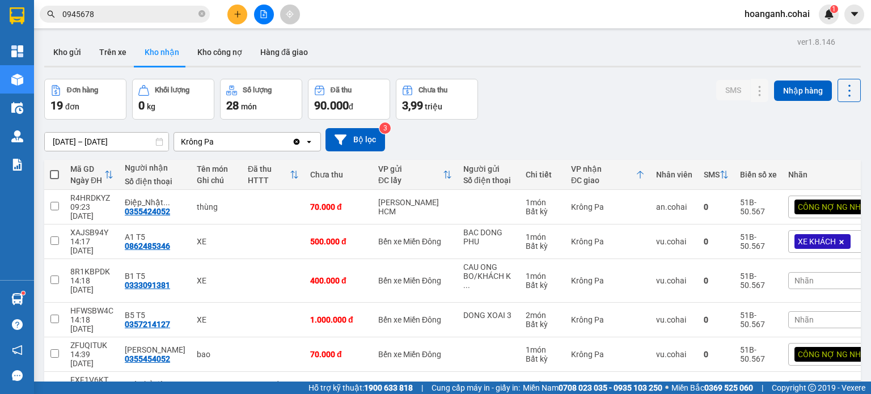
click at [662, 144] on div "[DATE] – [DATE] Press the down arrow key to interact with the calendar and sele…" at bounding box center [452, 139] width 817 height 23
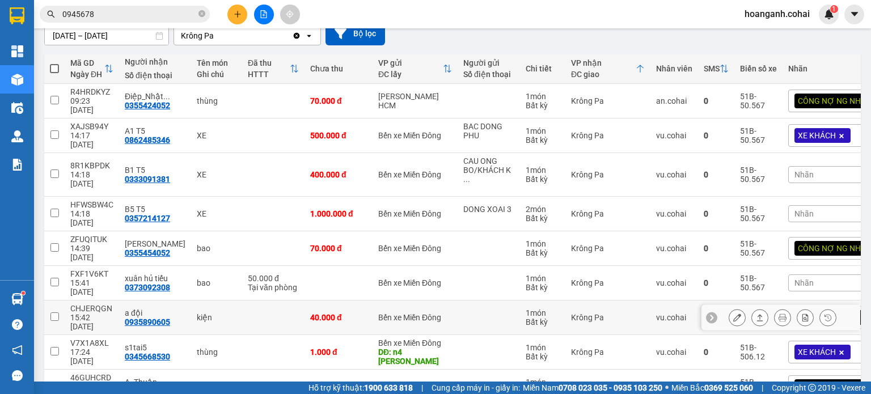
scroll to position [113, 0]
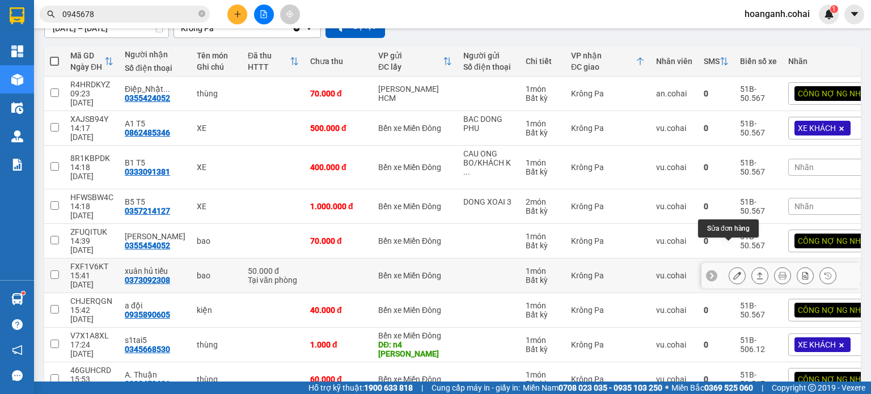
click at [733, 272] on icon at bounding box center [737, 276] width 8 height 8
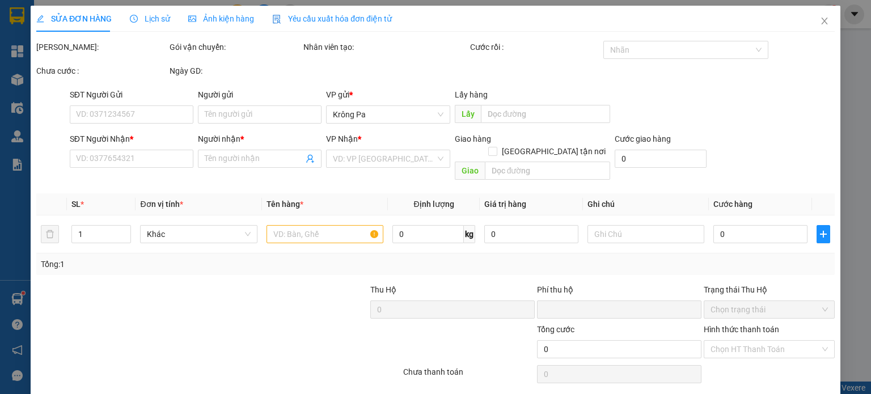
type input "0373092308"
type input "xuân hủ tiếu"
type input "0"
type input "50.000"
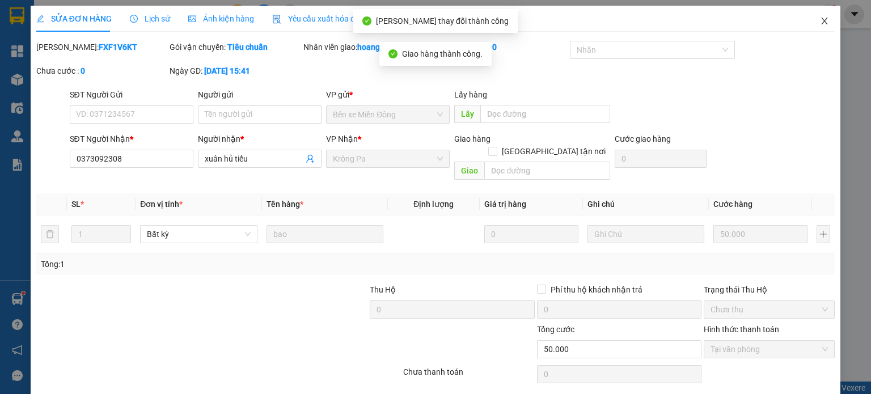
click at [820, 17] on icon "close" at bounding box center [824, 20] width 9 height 9
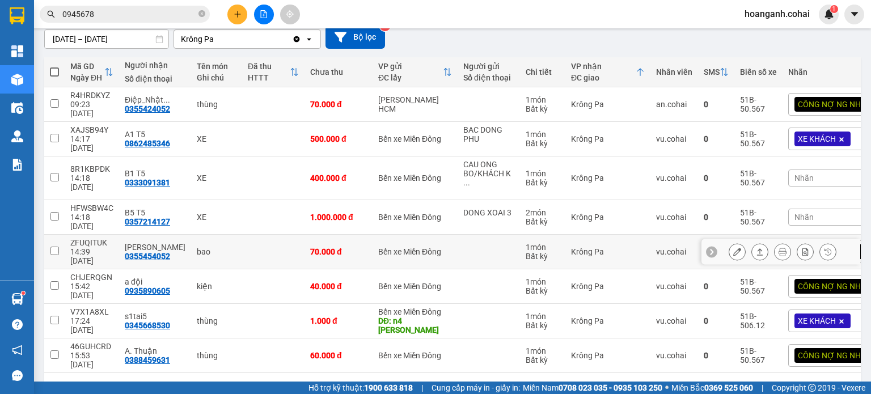
scroll to position [104, 0]
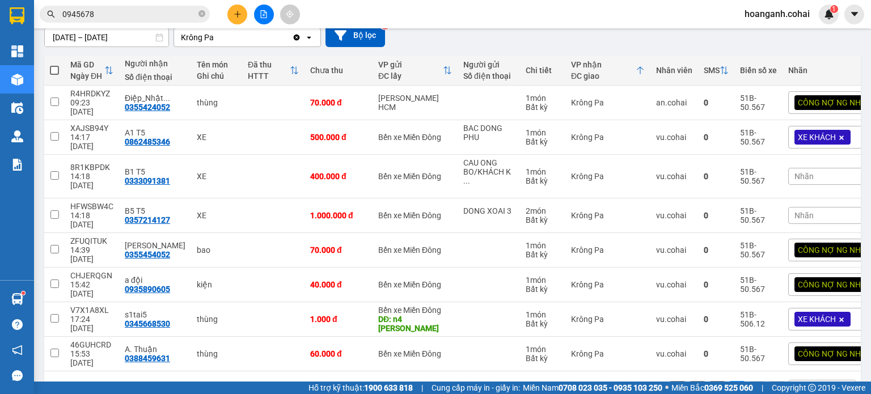
click at [709, 381] on button "1" at bounding box center [717, 389] width 17 height 17
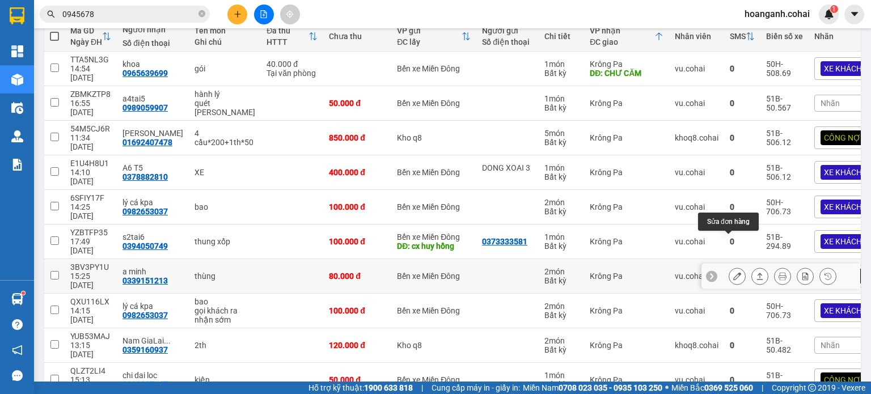
scroll to position [153, 0]
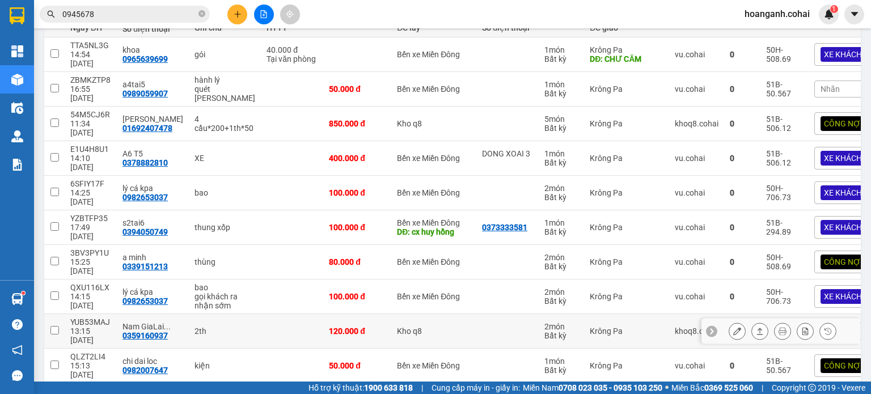
click at [835, 319] on div at bounding box center [781, 332] width 159 height 26
click at [821, 327] on span "Nhãn" at bounding box center [830, 331] width 19 height 9
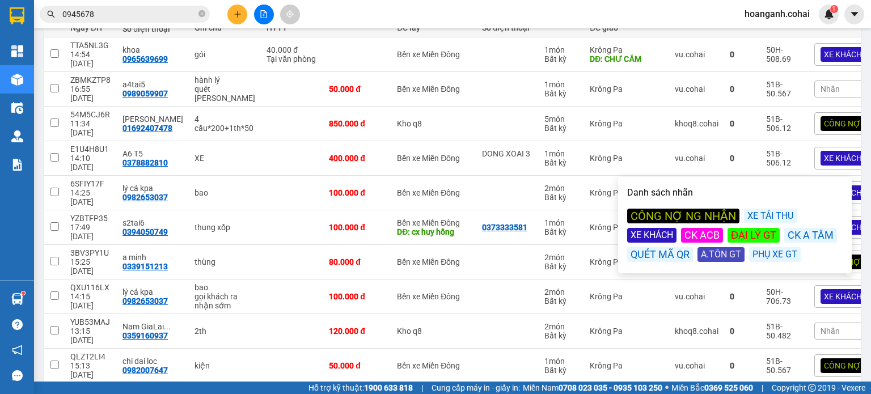
click at [672, 217] on div "CÔNG NỢ NG NHẬN" at bounding box center [683, 216] width 112 height 15
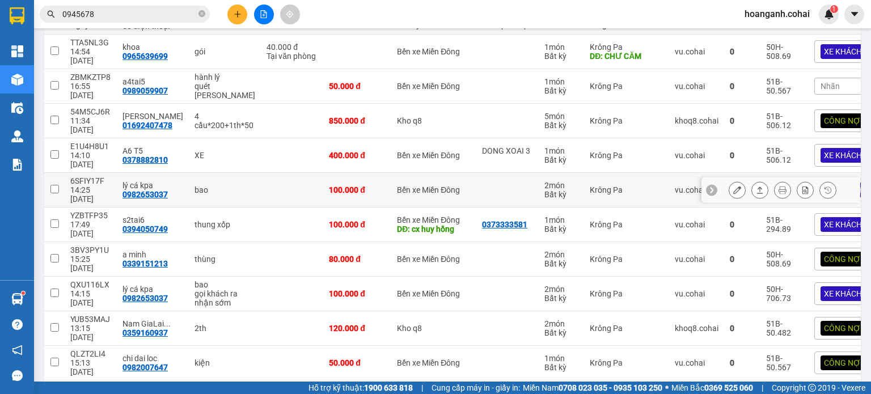
scroll to position [156, 0]
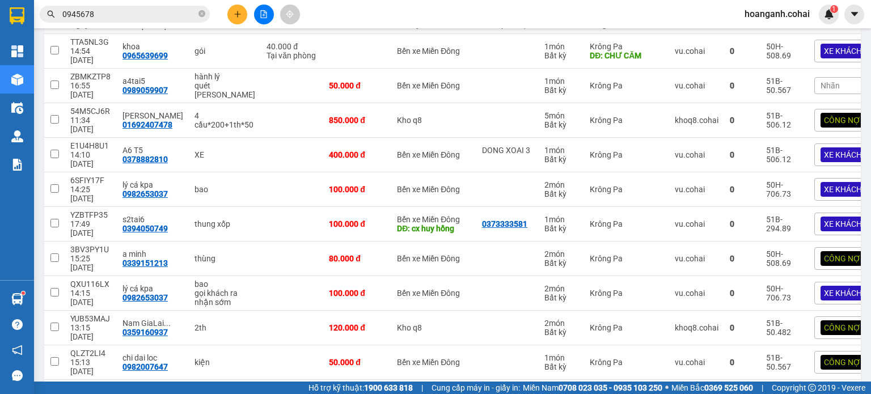
click at [729, 390] on button "2" at bounding box center [737, 398] width 17 height 17
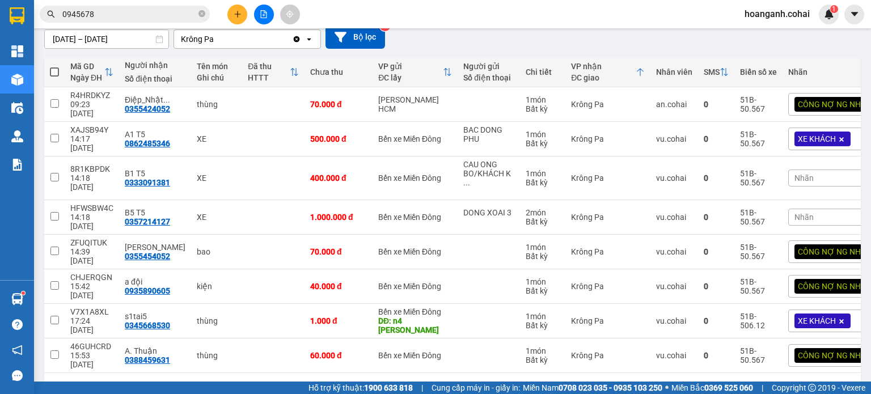
scroll to position [104, 0]
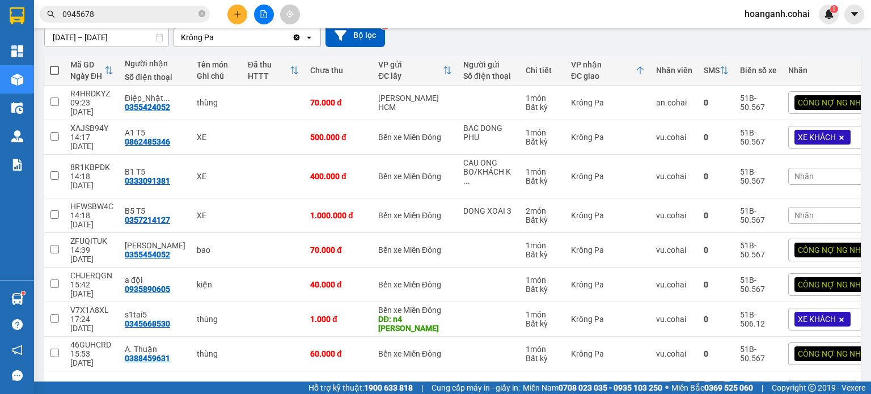
click at [809, 207] on div "Nhãn" at bounding box center [837, 215] width 99 height 17
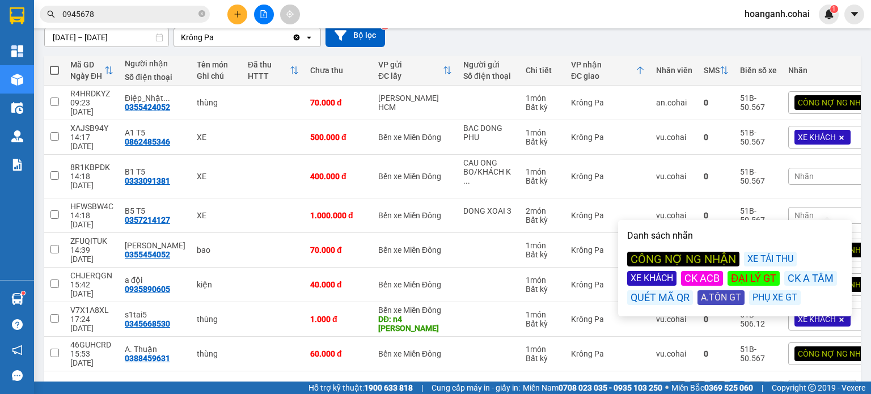
click at [647, 278] on div "XE KHÁCH" at bounding box center [651, 278] width 49 height 15
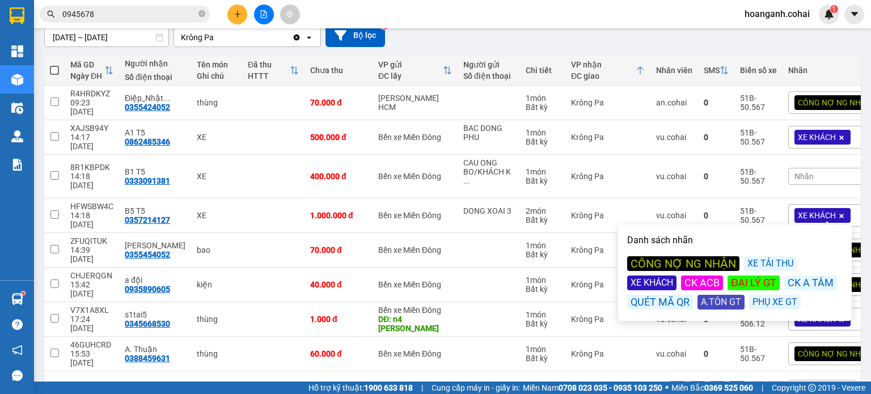
click at [752, 47] on div "[DATE] – [DATE] Press the down arrow key to interact with the calendar and sele…" at bounding box center [452, 35] width 817 height 40
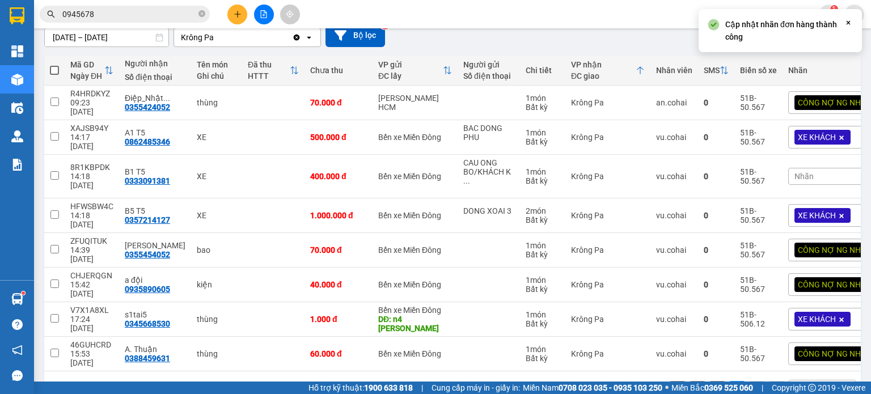
click at [709, 381] on button "1" at bounding box center [717, 389] width 17 height 17
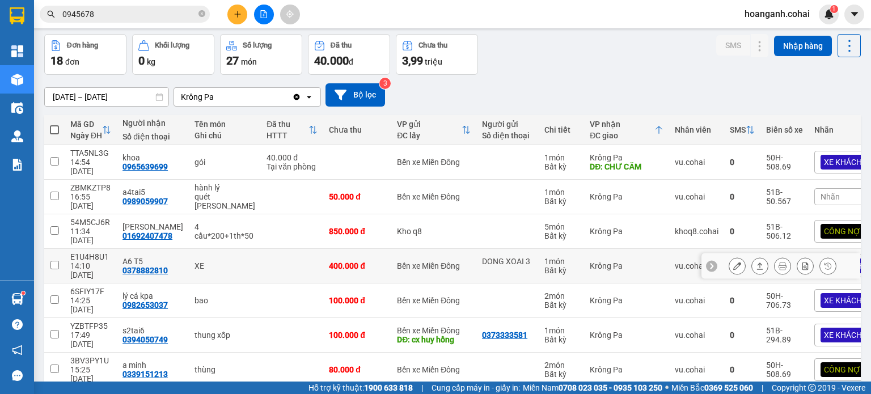
scroll to position [0, 0]
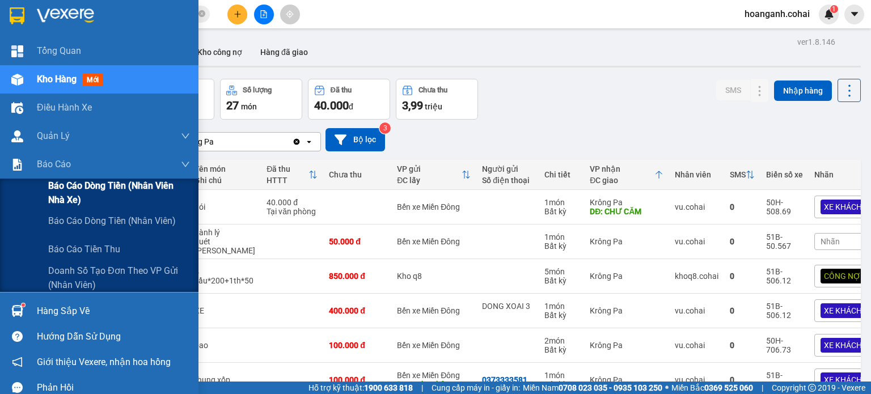
click at [65, 202] on span "Báo cáo dòng tiền (Nhân viên Nhà xe)" at bounding box center [119, 193] width 142 height 28
